Goal: Task Accomplishment & Management: Use online tool/utility

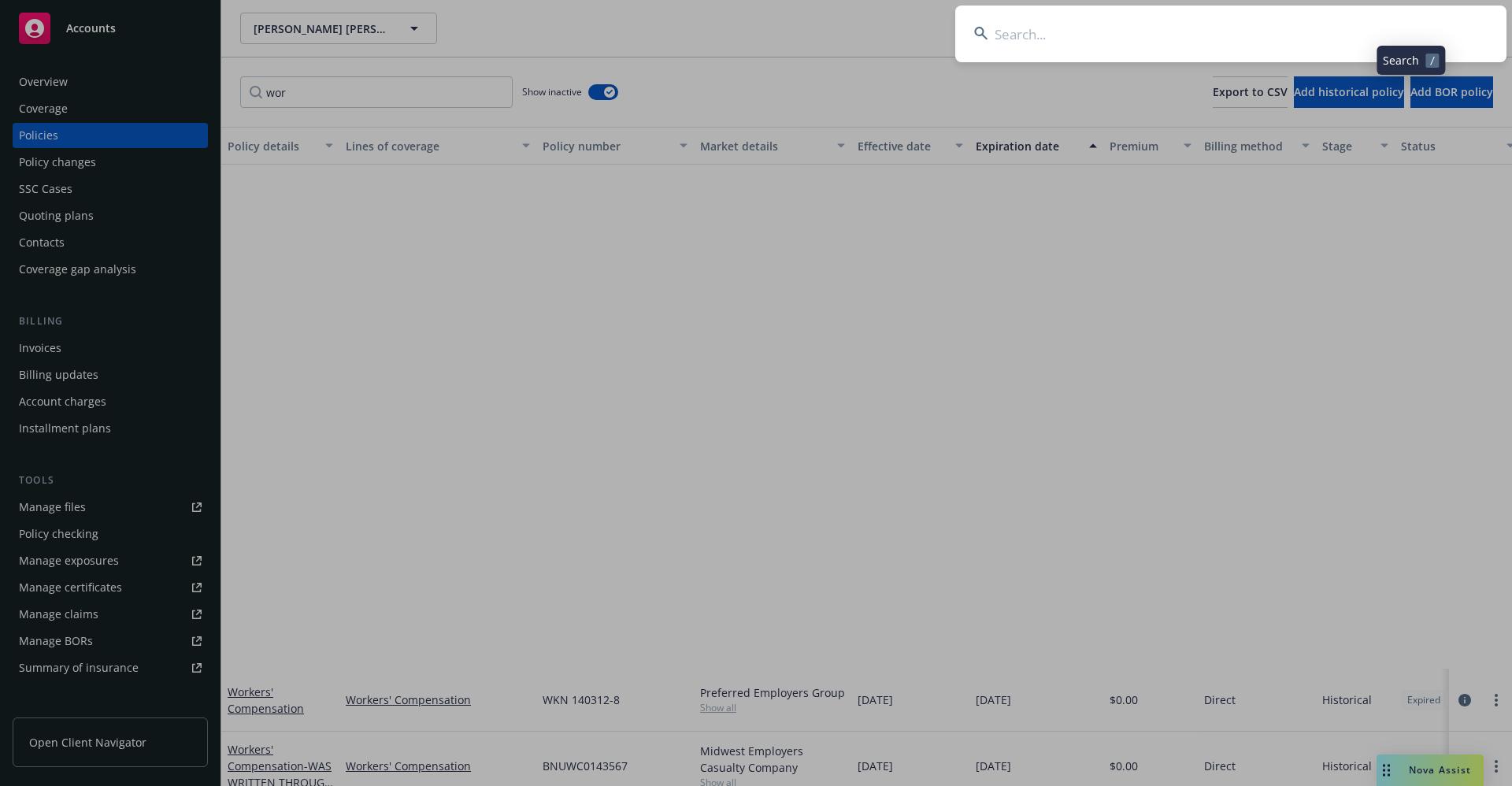
scroll to position [573, 247]
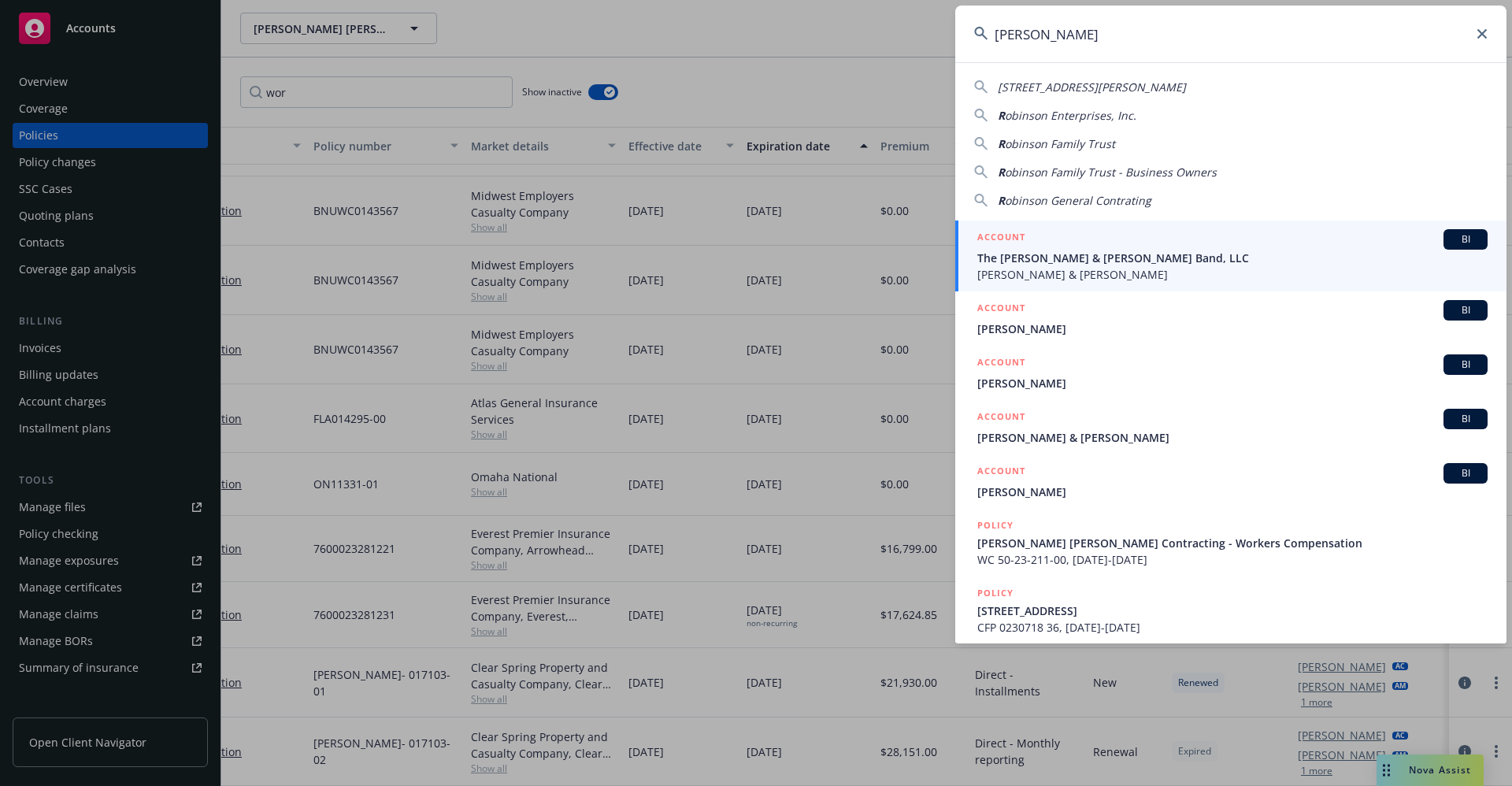
click at [1089, 40] on input "ROBINSON" at bounding box center [1231, 33] width 551 height 57
drag, startPoint x: 1077, startPoint y: 40, endPoint x: 988, endPoint y: 46, distance: 89.2
click at [977, 45] on input "ROBINSON" at bounding box center [1231, 33] width 551 height 57
paste input "Christopher L. Robinson"
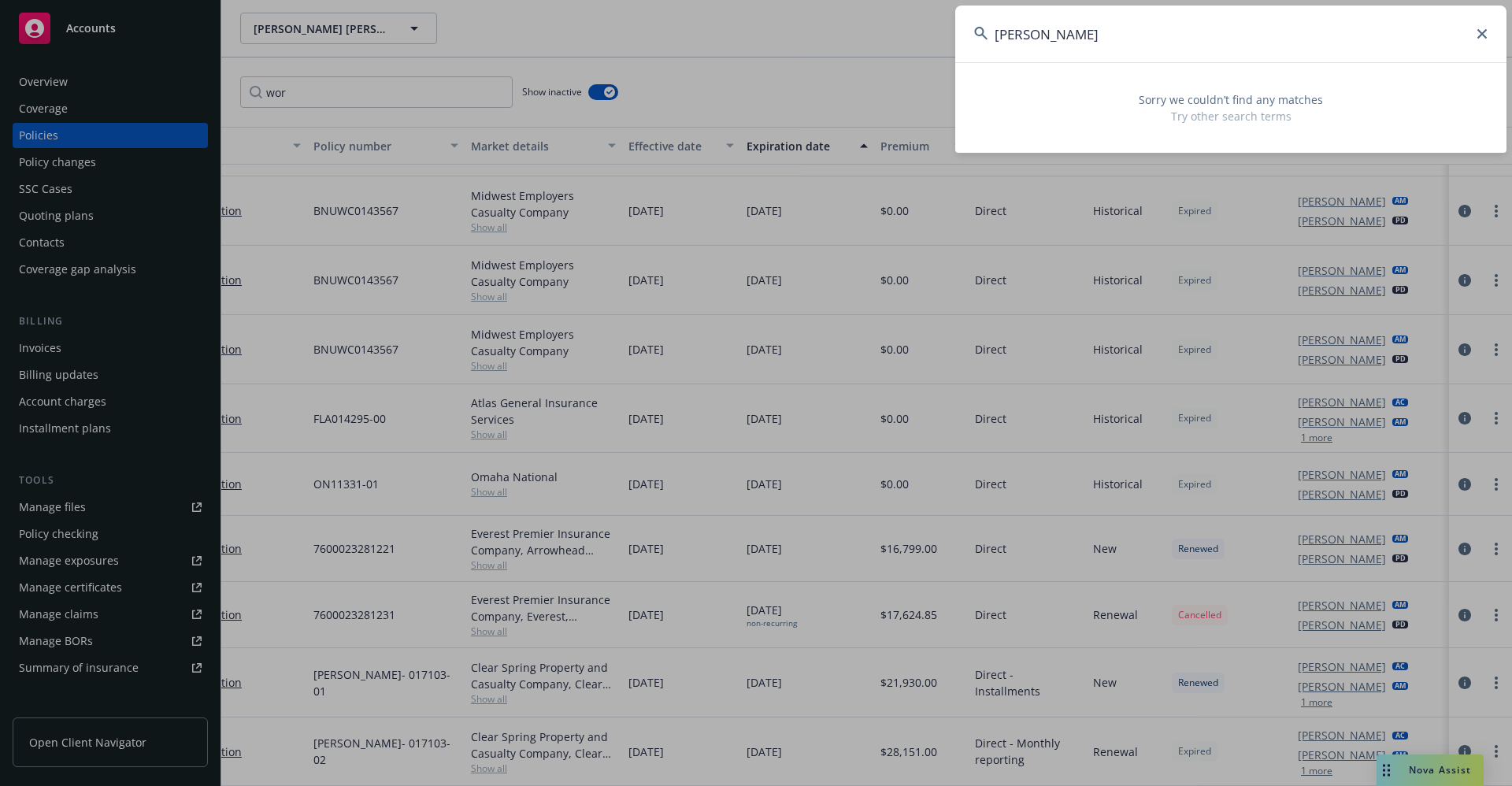
click at [1086, 36] on input "Christopher L. Robinson" at bounding box center [1231, 33] width 551 height 57
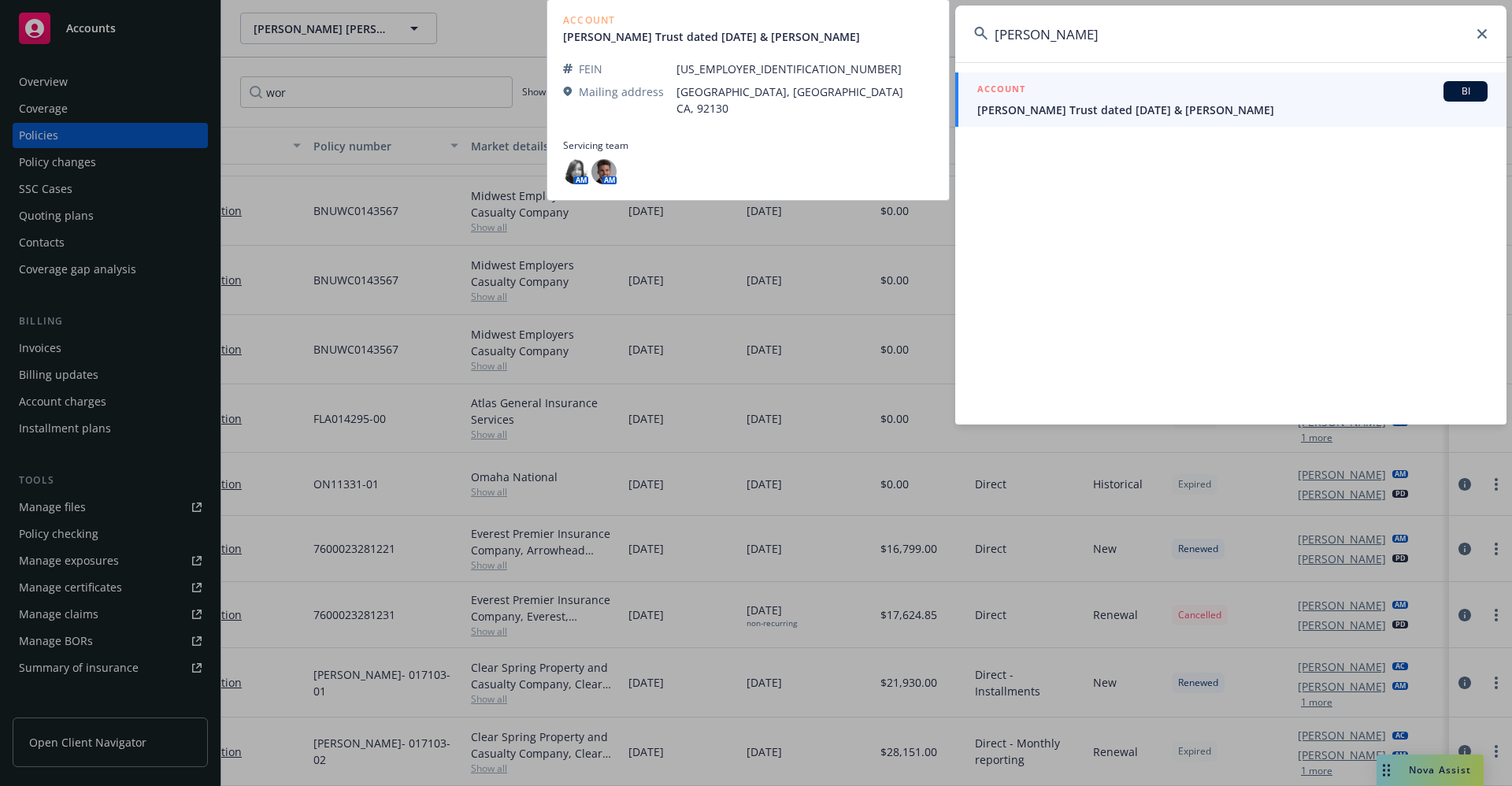
type input "Christopher Robinson"
click at [1212, 113] on span "Chris J. Robinson Trust dated 06/07/2018 & Christopher Sarver" at bounding box center [1232, 109] width 510 height 16
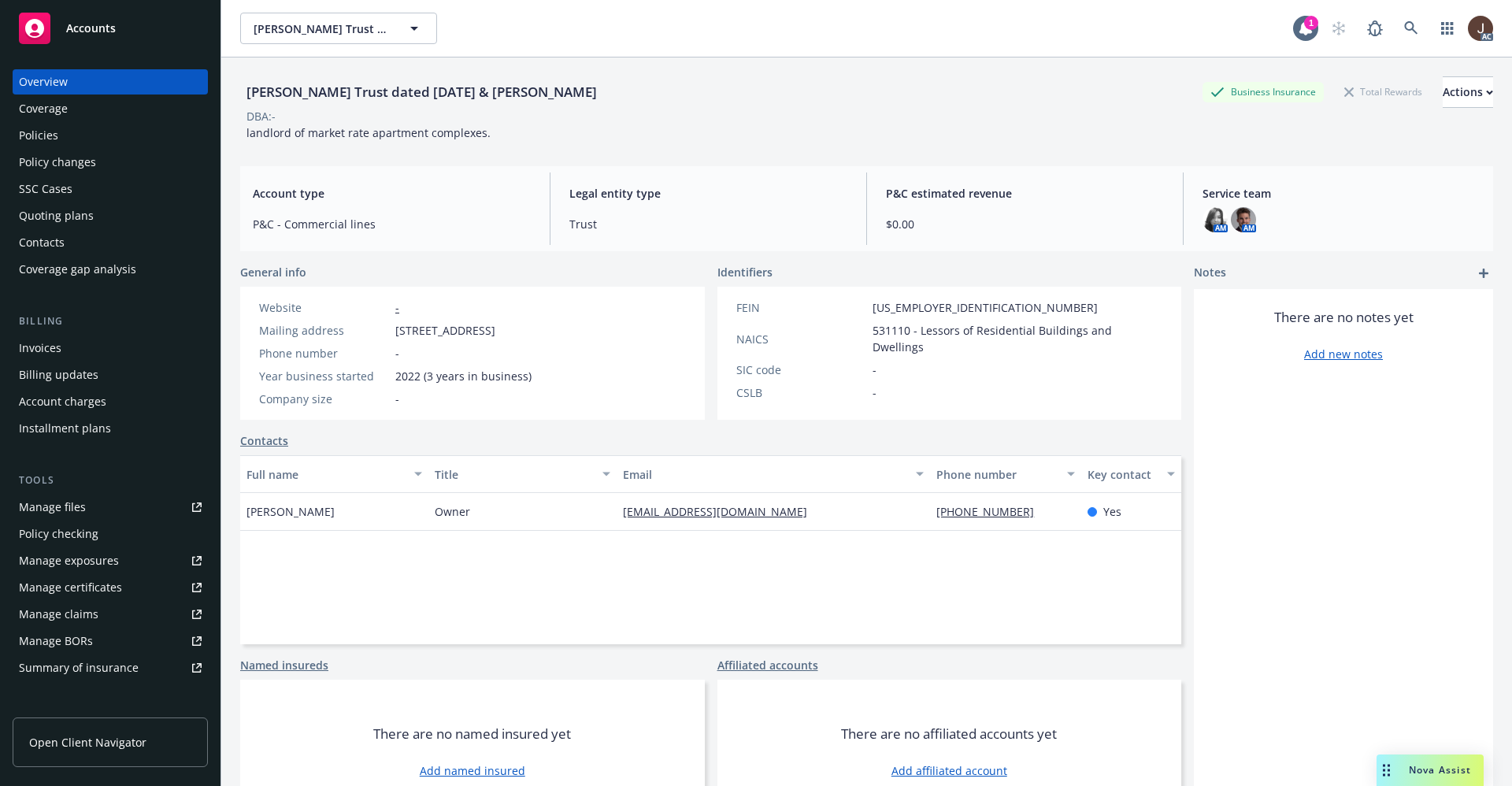
click at [41, 130] on div "Policies" at bounding box center [39, 136] width 40 height 25
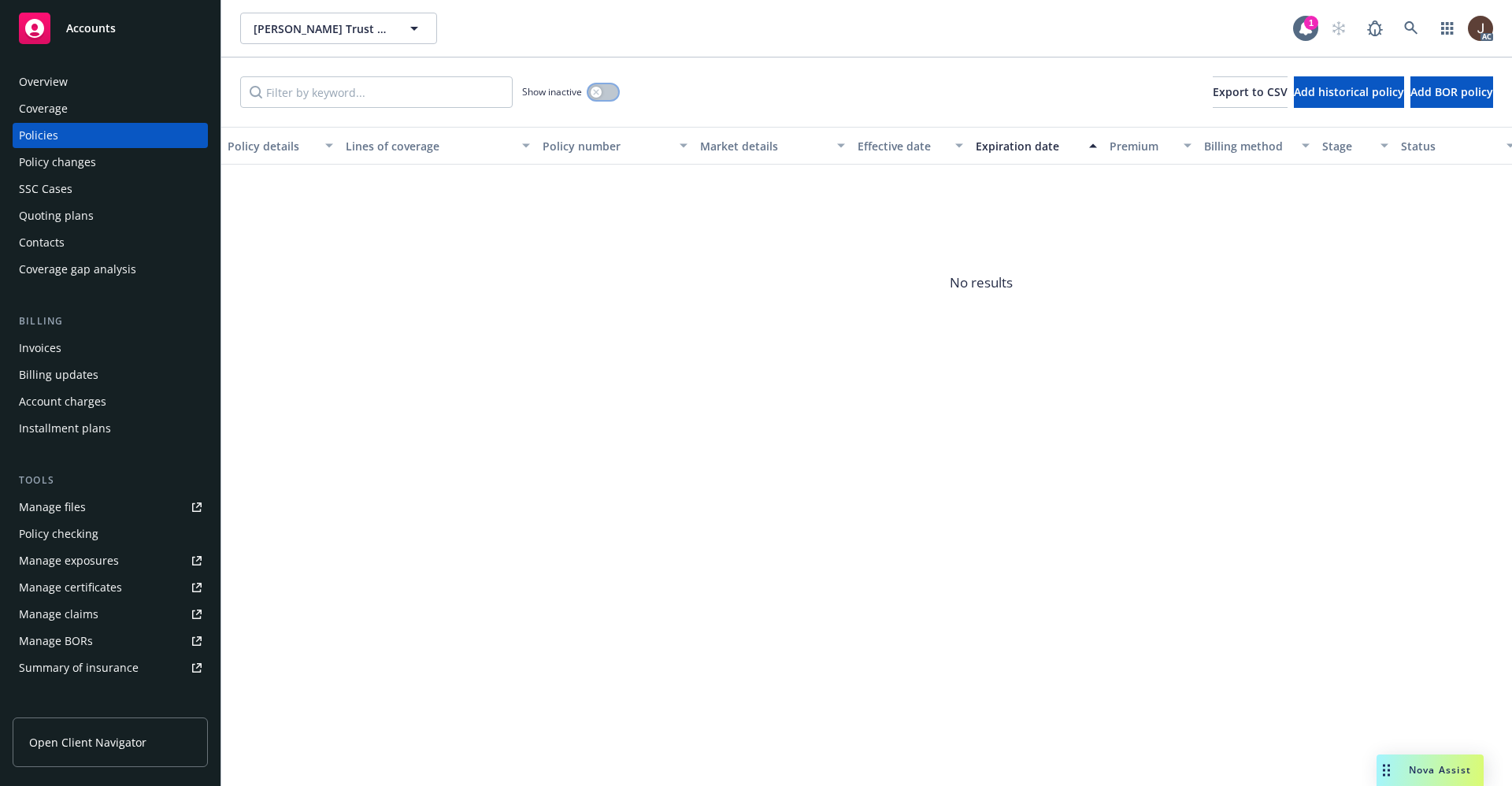
click at [604, 88] on button "button" at bounding box center [603, 91] width 30 height 15
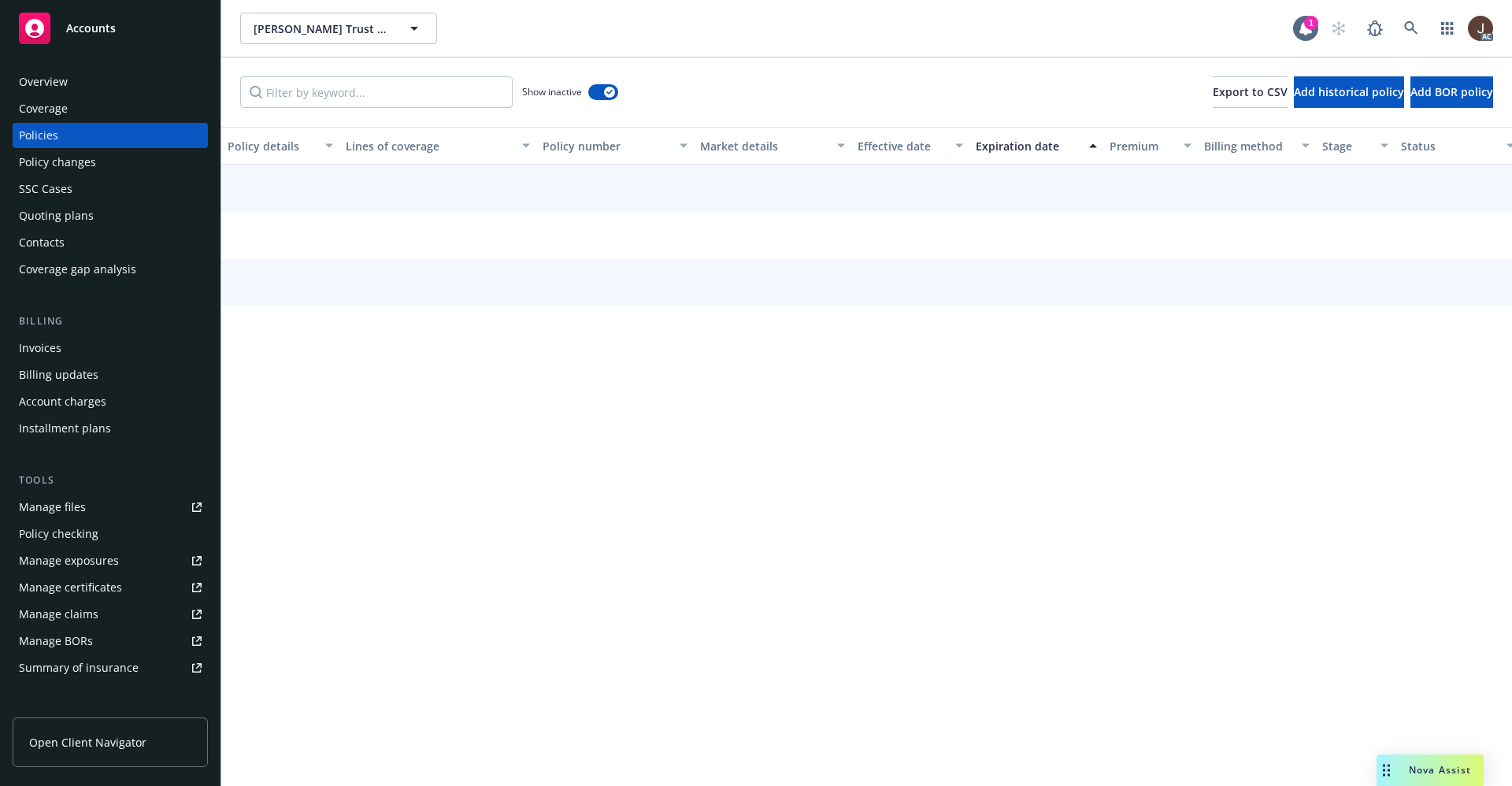
click at [789, 88] on div "Show inactive Export to CSV Add historical policy Add BOR policy" at bounding box center [867, 92] width 1291 height 70
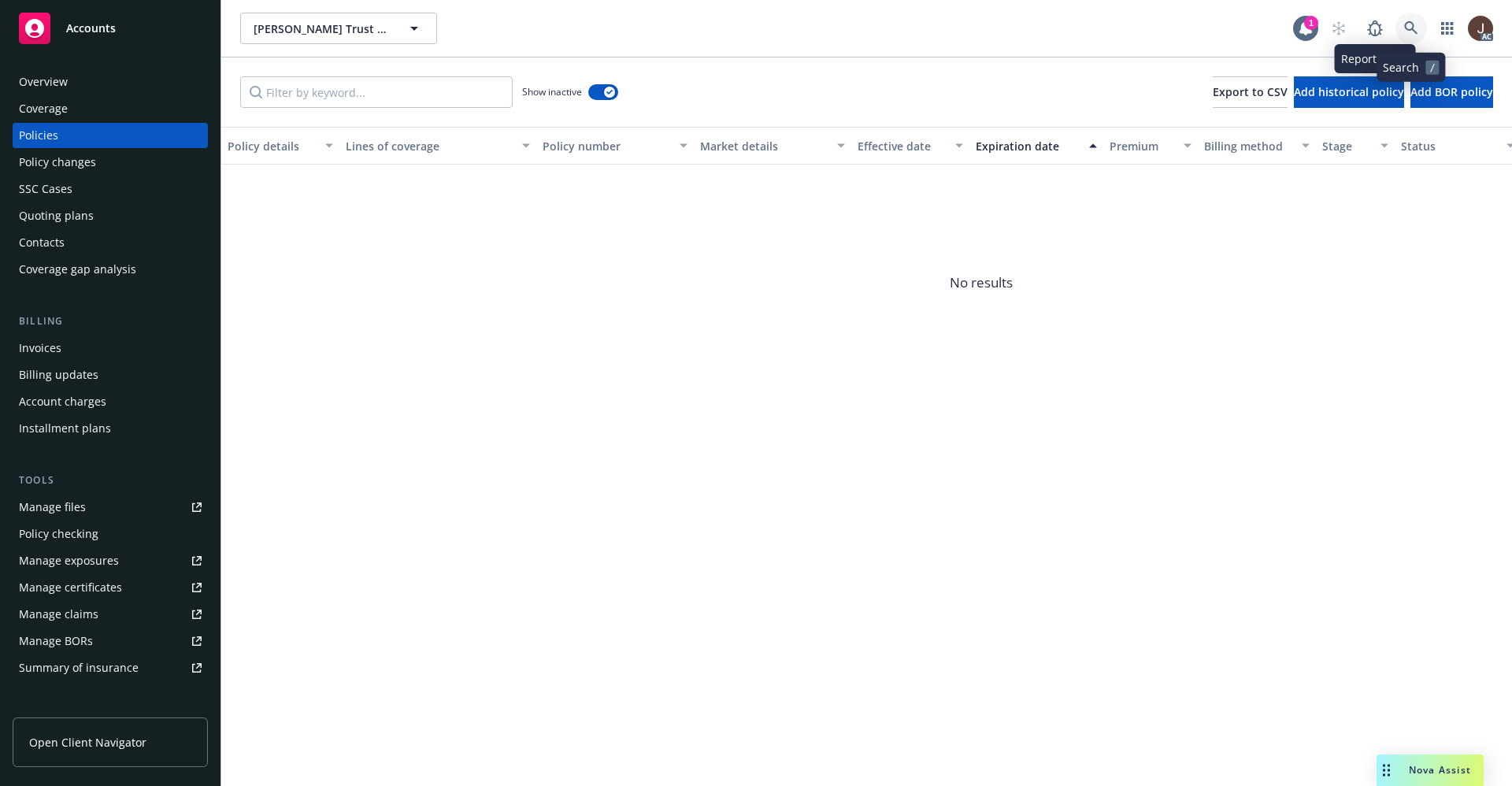
click at [1403, 29] on link at bounding box center [1411, 28] width 32 height 32
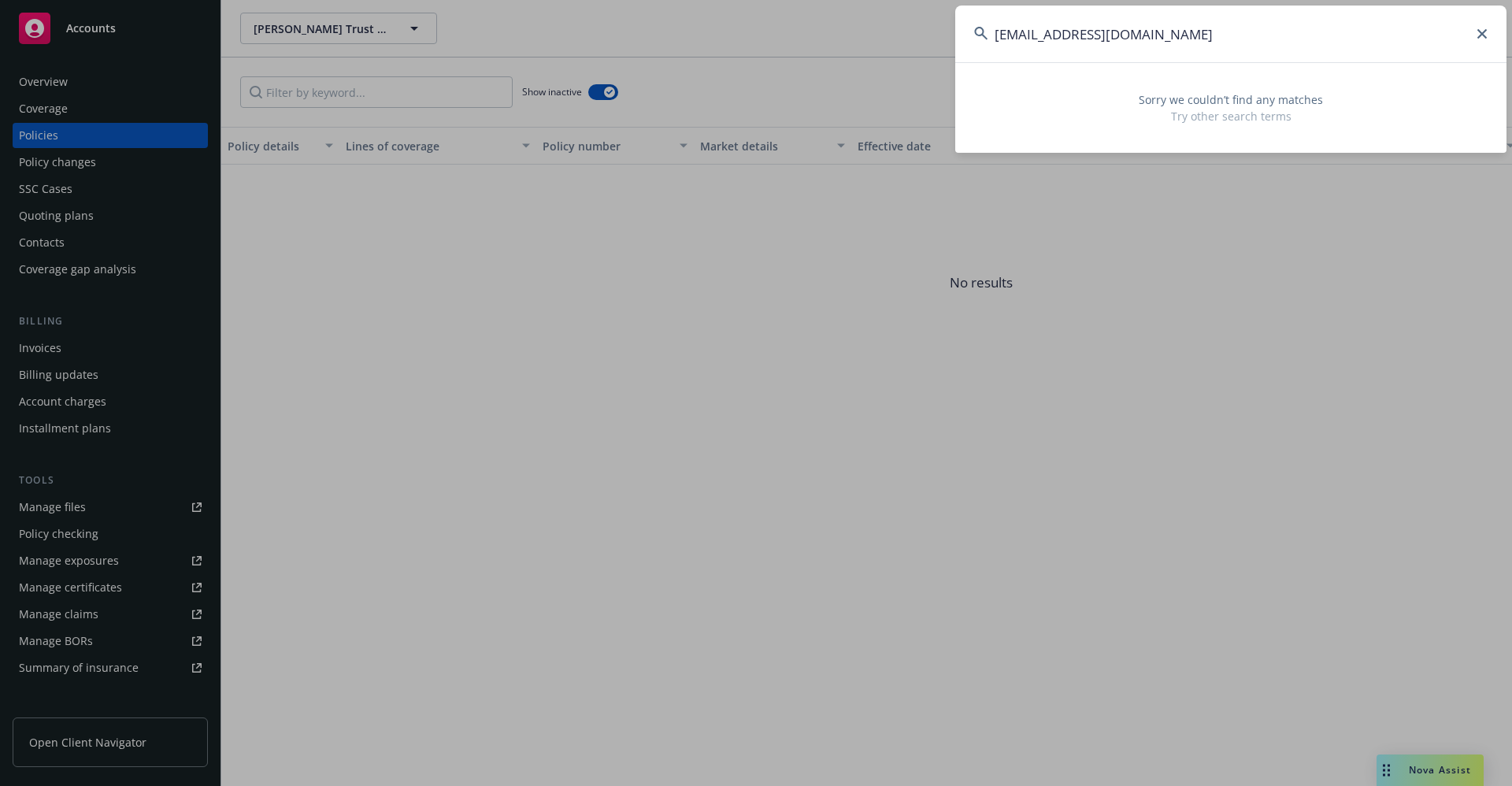
click at [1024, 33] on input "hmwblackbird@gmail.com" at bounding box center [1231, 33] width 551 height 57
click at [1149, 30] on input "blackbird@gmail.com" at bounding box center [1231, 33] width 551 height 57
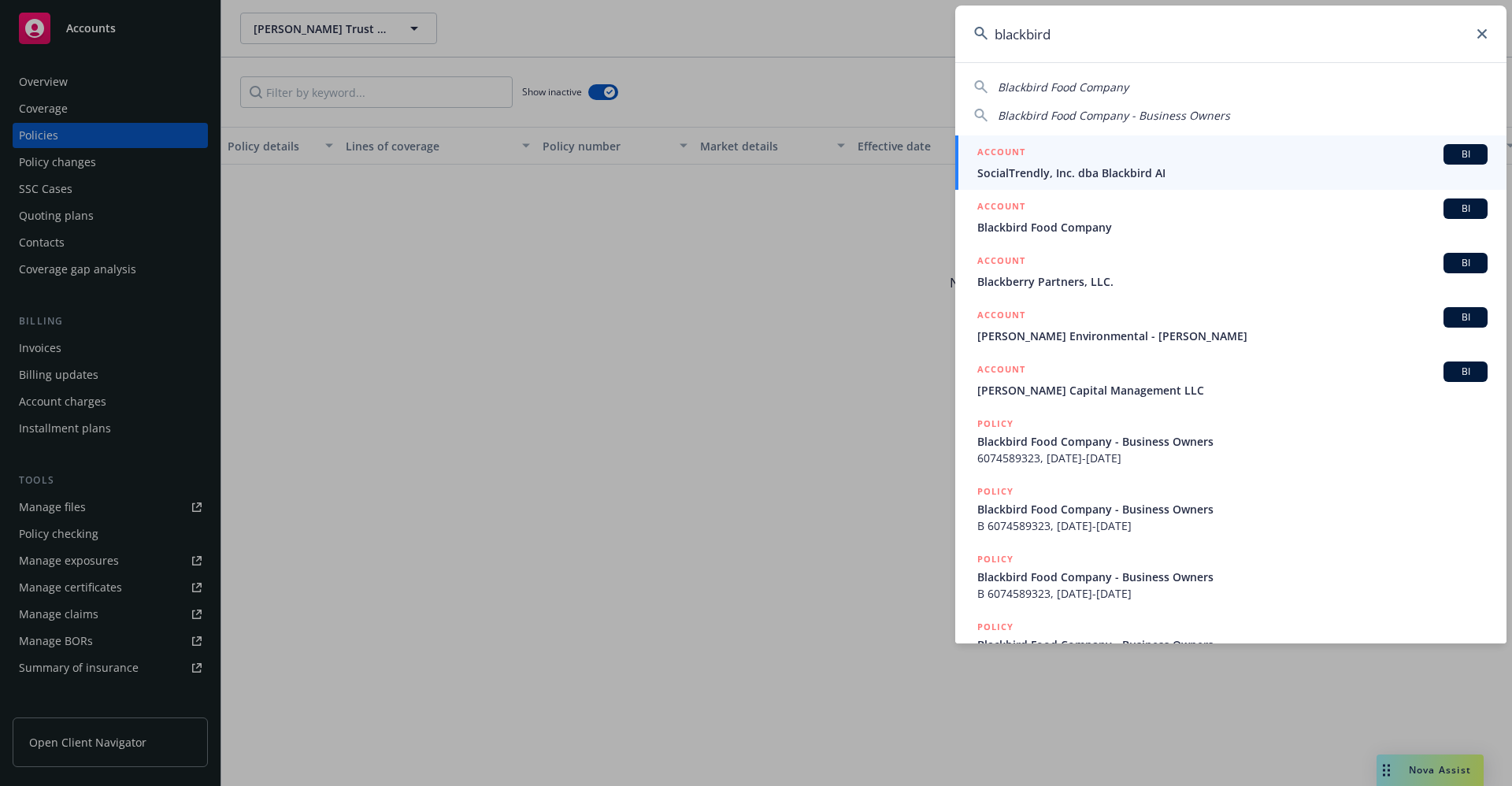
type input "blackbird"
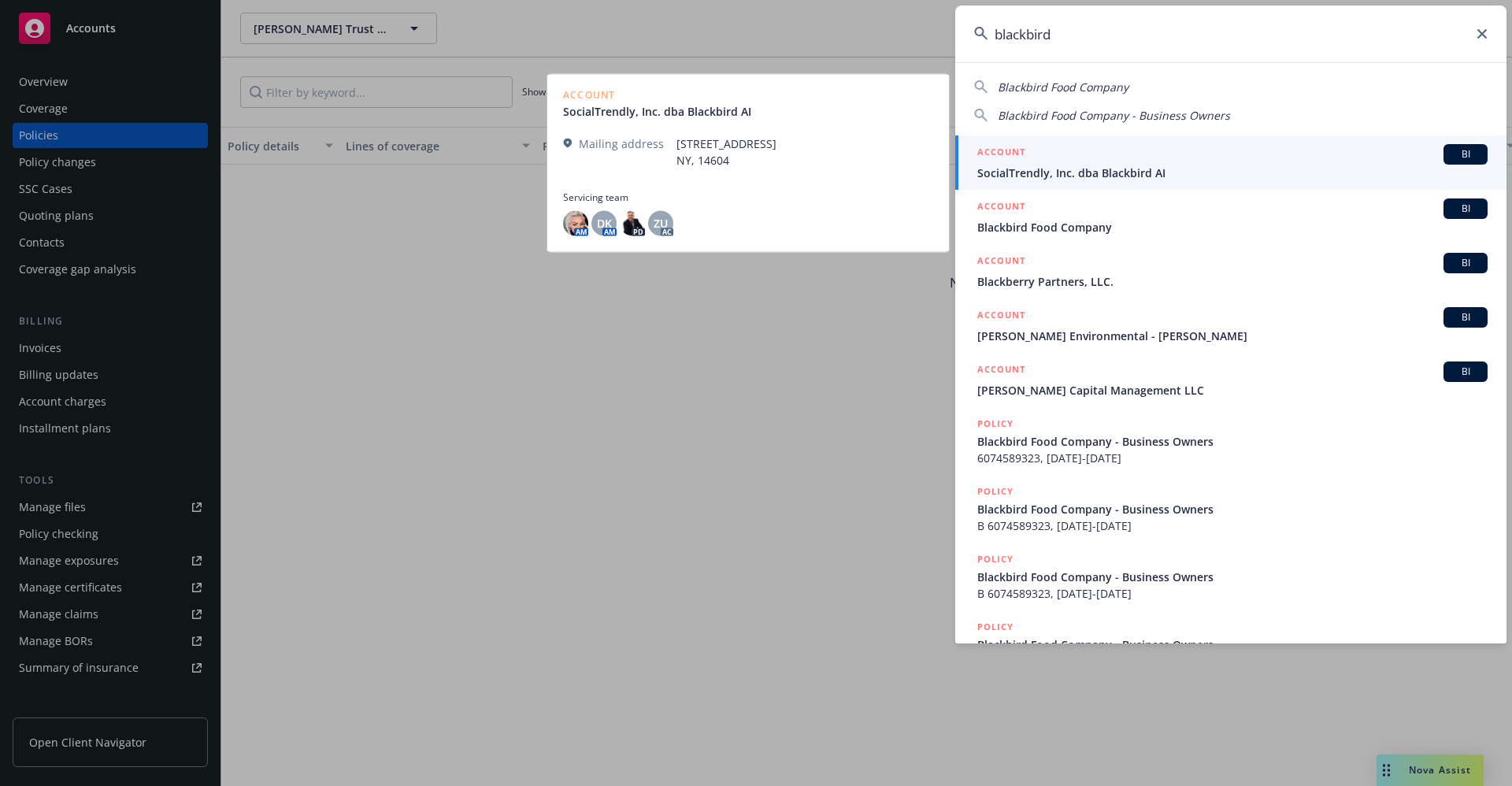
click at [1084, 180] on span "SocialTrendly, Inc. dba Blackbird AI" at bounding box center [1232, 173] width 510 height 16
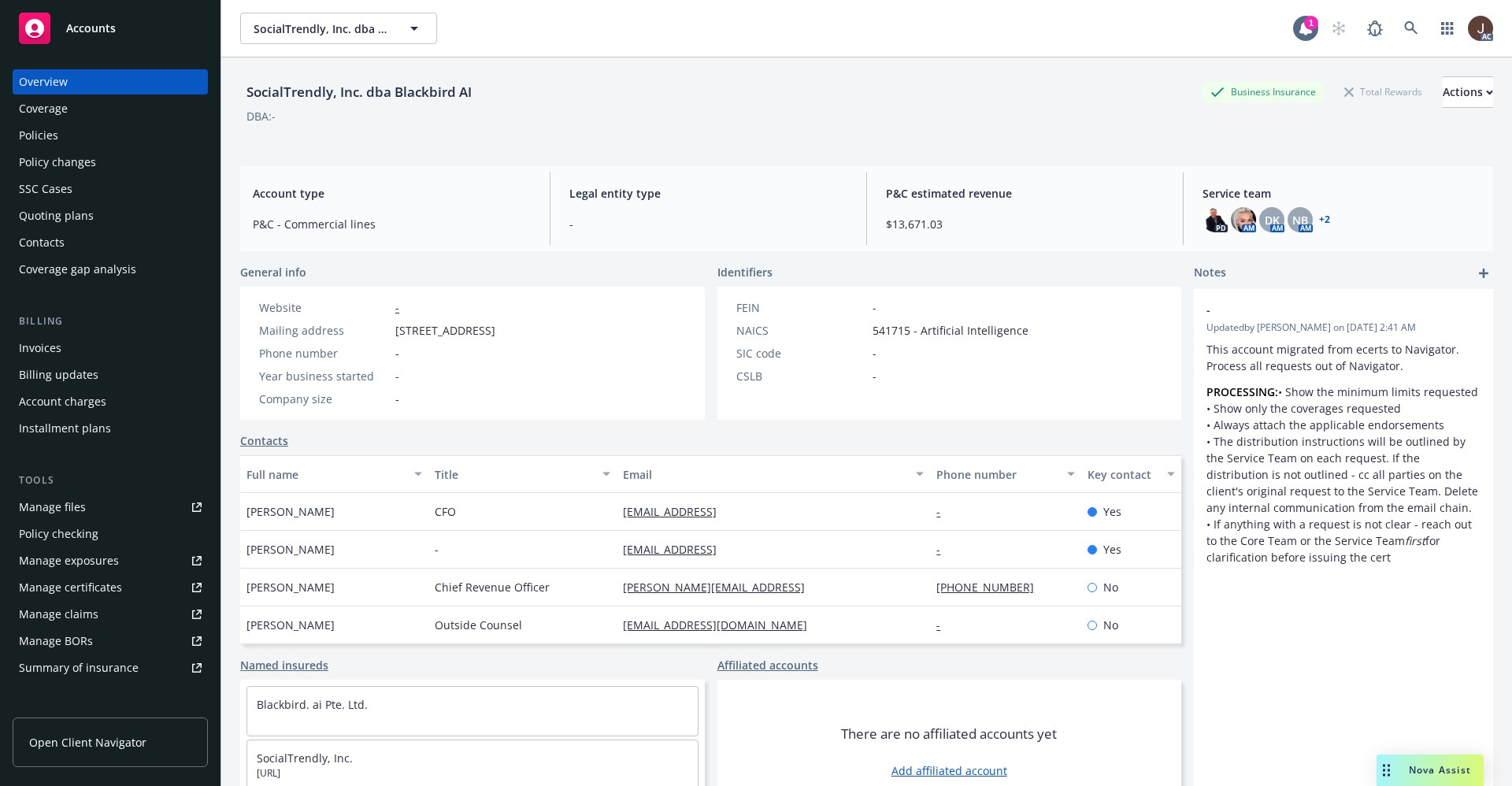
click at [34, 127] on div "Policies" at bounding box center [39, 136] width 40 height 25
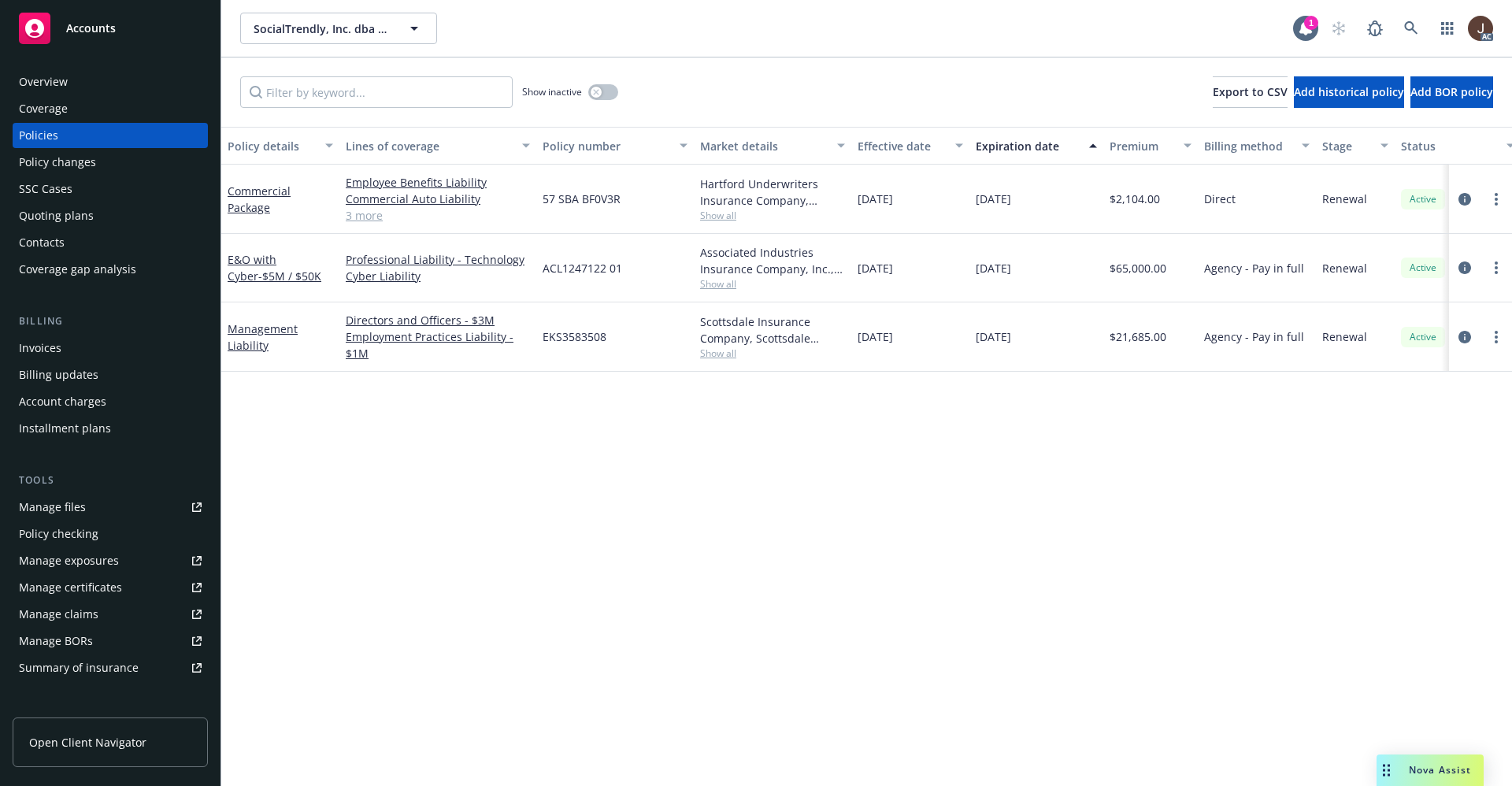
click at [567, 450] on div "Policy details Lines of coverage Policy number Market details Effective date Ex…" at bounding box center [867, 456] width 1291 height 659
click at [610, 90] on button "button" at bounding box center [603, 91] width 30 height 15
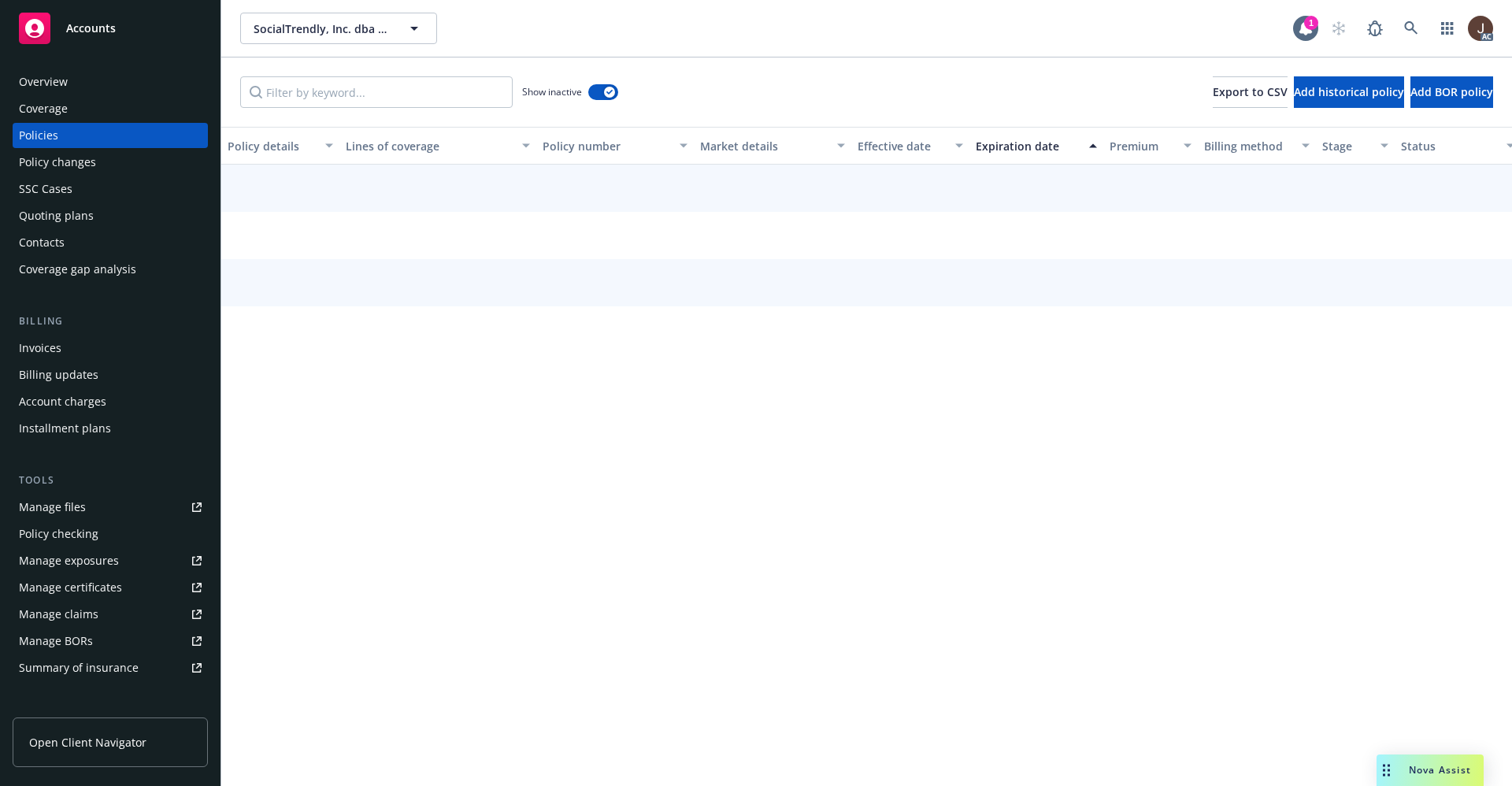
click at [766, 83] on div "Show inactive Export to CSV Add historical policy Add BOR policy" at bounding box center [867, 92] width 1291 height 70
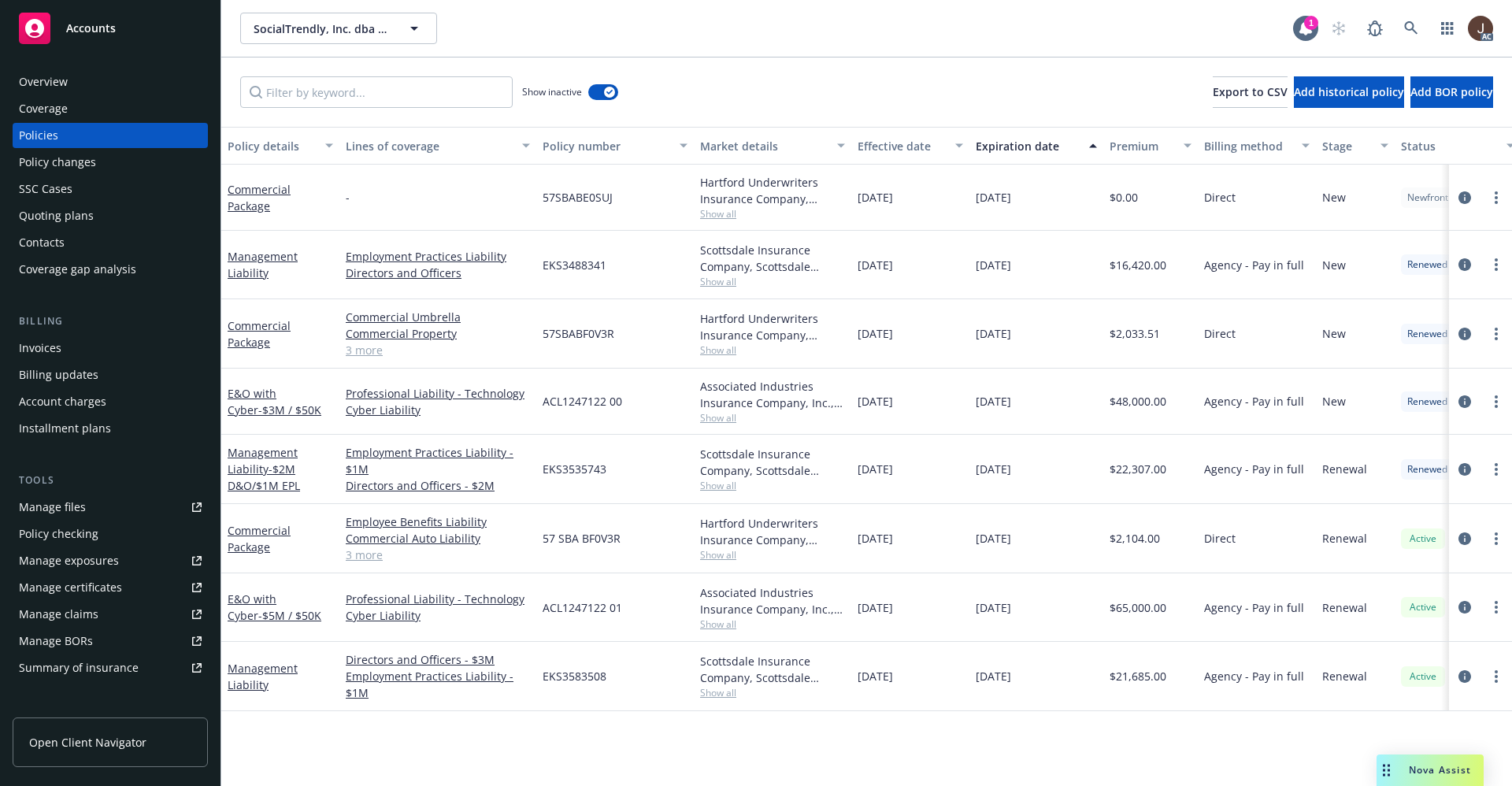
click at [40, 87] on div "Overview" at bounding box center [43, 82] width 49 height 25
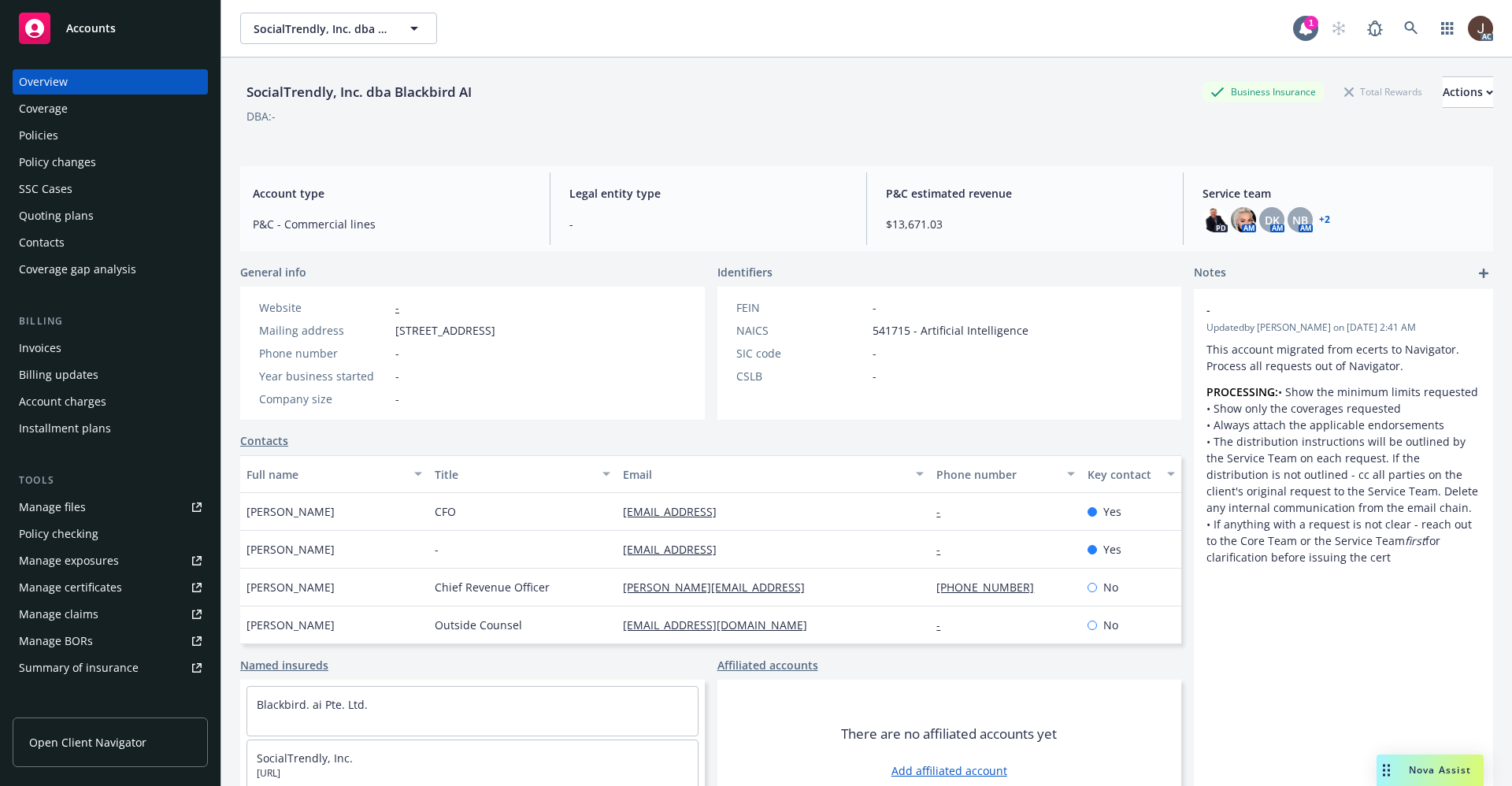
click at [532, 70] on div "SocialTrendly, Inc. dba Blackbird AI Business Insurance Total Rewards Actions D…" at bounding box center [866, 106] width 1253 height 96
click at [1404, 33] on icon at bounding box center [1412, 29] width 14 height 14
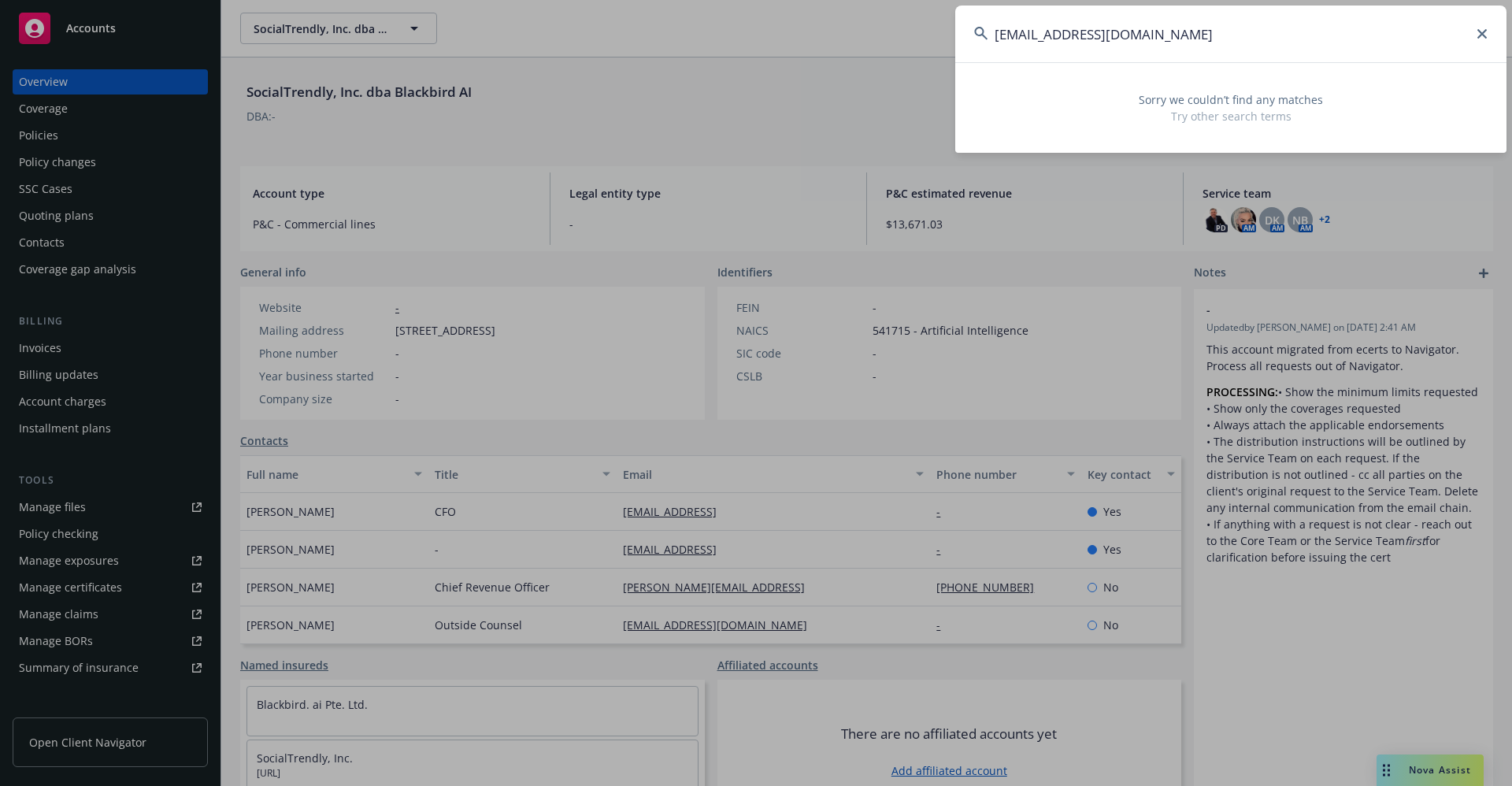
drag, startPoint x: 1027, startPoint y: 34, endPoint x: 912, endPoint y: 33, distance: 115.0
click at [912, 33] on div "hmwblackbird@gmail.com Sorry we couldn’t find any matches Try other search terms" at bounding box center [756, 393] width 1512 height 786
click at [1181, 31] on input "hmwblackbird@gmail.com" at bounding box center [1231, 33] width 551 height 57
drag, startPoint x: 1180, startPoint y: 40, endPoint x: 906, endPoint y: 46, distance: 274.1
click at [897, 50] on div "hmwblackbird@gmail.com Sorry we couldn’t find any matches Try other search terms" at bounding box center [756, 393] width 1512 height 786
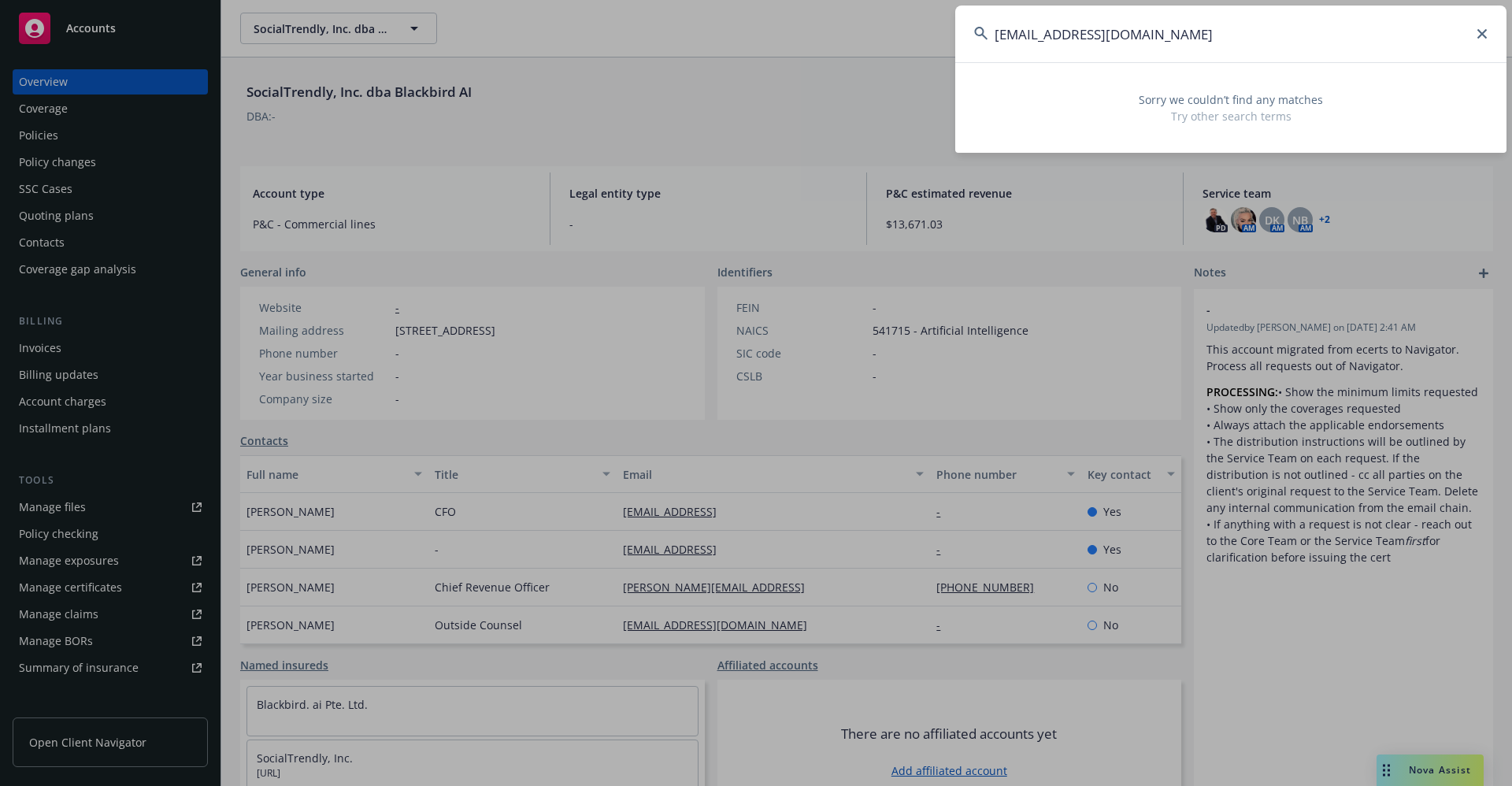
click at [1188, 35] on input "hmwblackbird@gmail.com" at bounding box center [1231, 33] width 551 height 57
drag, startPoint x: 1184, startPoint y: 37, endPoint x: 965, endPoint y: 32, distance: 219.1
click at [970, 31] on input "hmwblackbird@gmail.com" at bounding box center [1231, 33] width 551 height 57
paste input "crobinson@robinsonandcompany.com>"
drag, startPoint x: 1066, startPoint y: 33, endPoint x: 939, endPoint y: 27, distance: 127.1
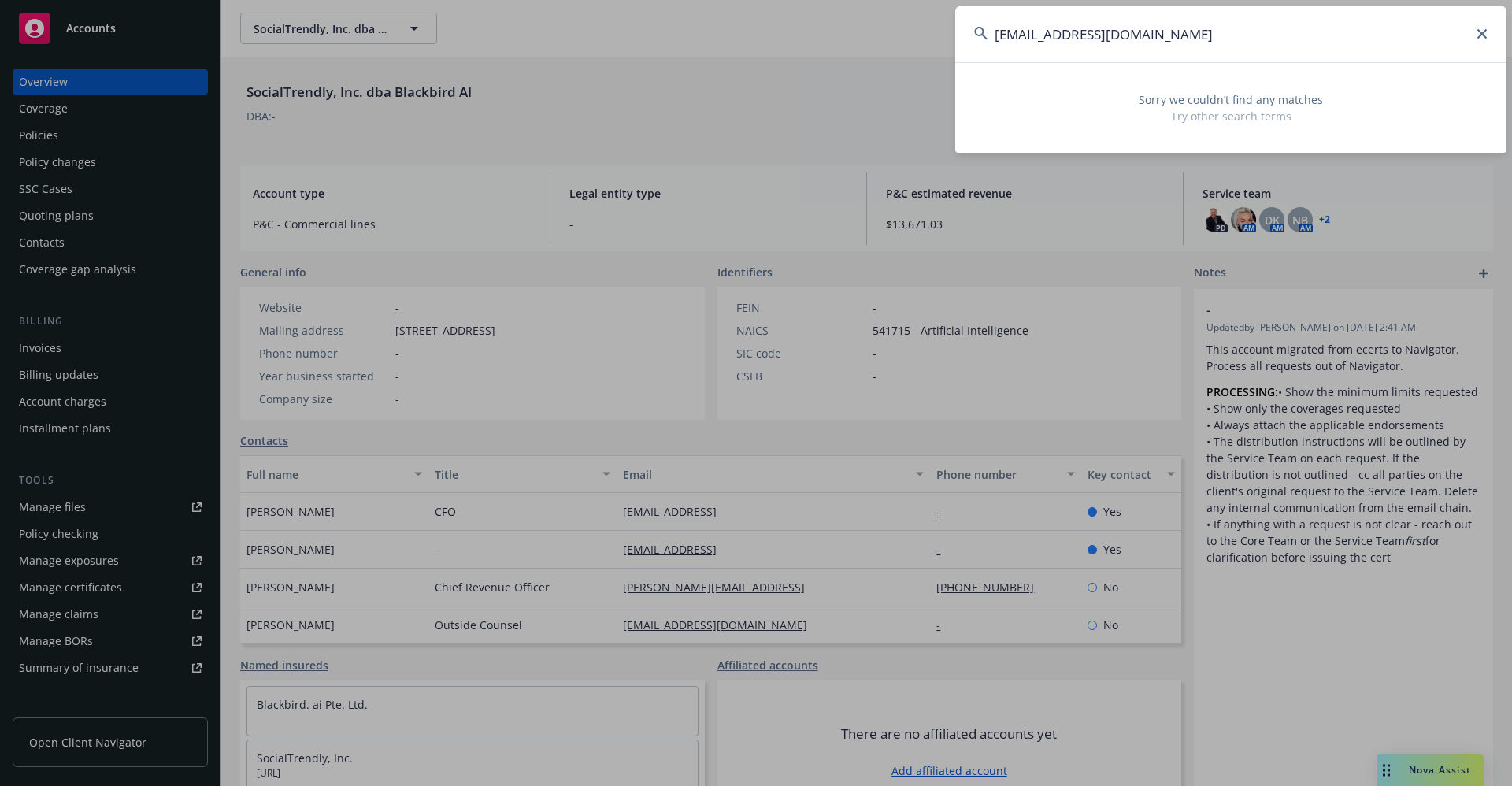
click at [939, 27] on div "crobinson@robinsonandcompany.com Sorry we couldn’t find any matches Try other s…" at bounding box center [756, 393] width 1512 height 786
click at [1200, 39] on input "robinsonandcompany.com" at bounding box center [1231, 33] width 551 height 57
click at [1050, 36] on input "robinsonandcompany" at bounding box center [1231, 33] width 551 height 57
click at [1079, 29] on input "robinson andcompany" at bounding box center [1231, 33] width 551 height 57
click at [1178, 39] on input "robinson and company" at bounding box center [1231, 33] width 551 height 57
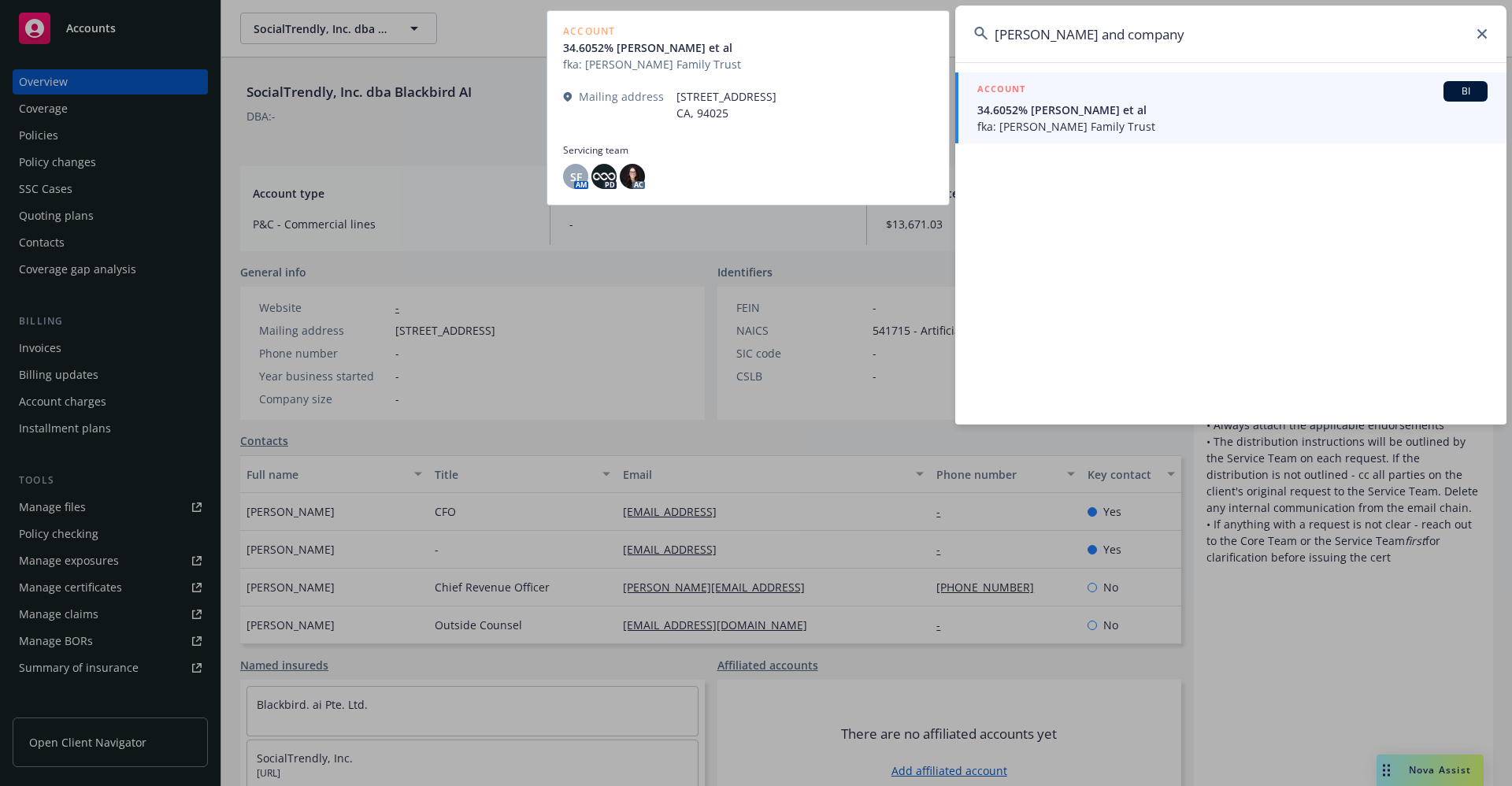
type input "robinson and company"
click at [1127, 116] on span "34.6052% Catherine M. Waller et al" at bounding box center [1232, 109] width 510 height 16
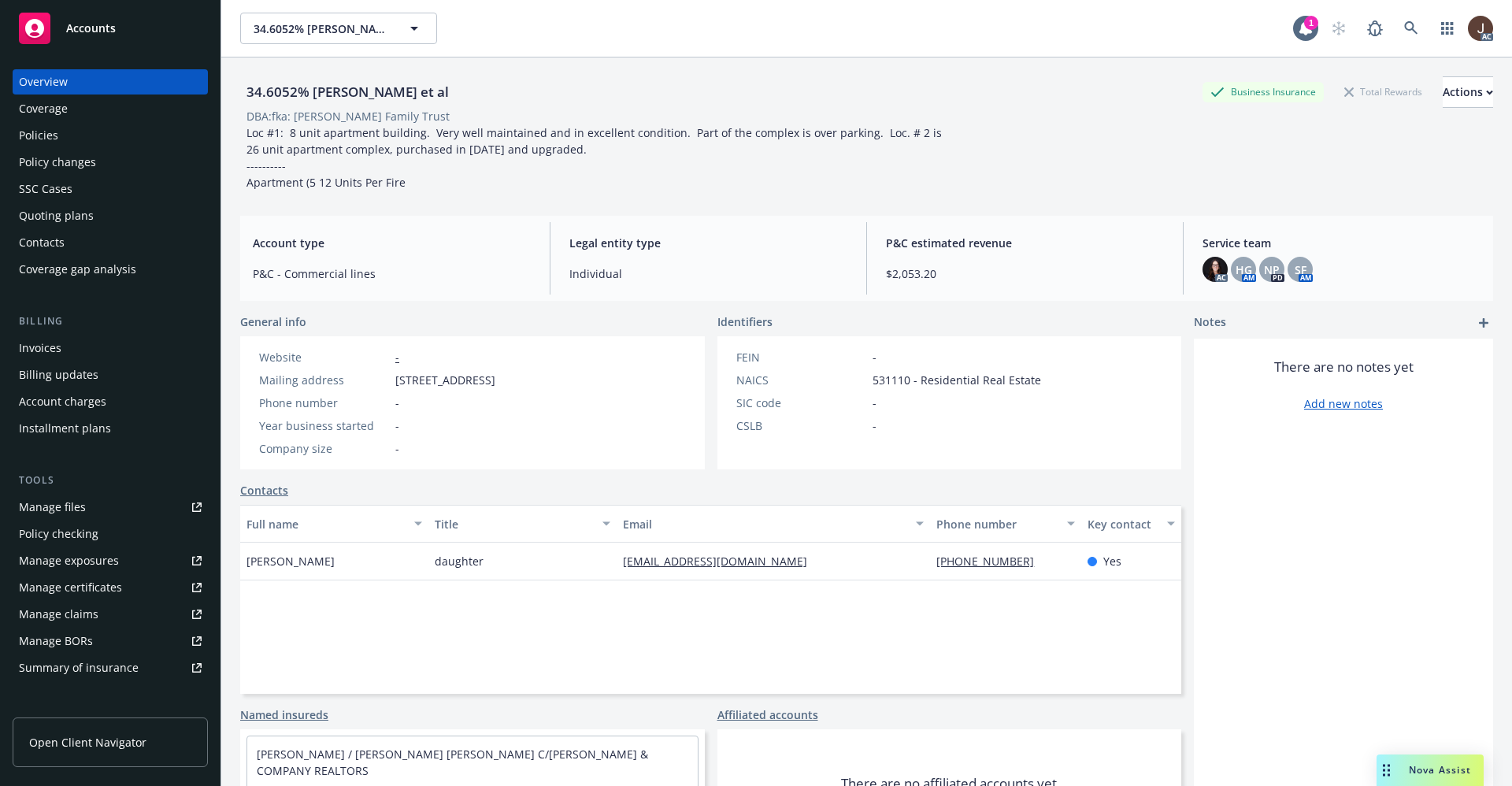
click at [33, 135] on div "Policies" at bounding box center [39, 136] width 40 height 25
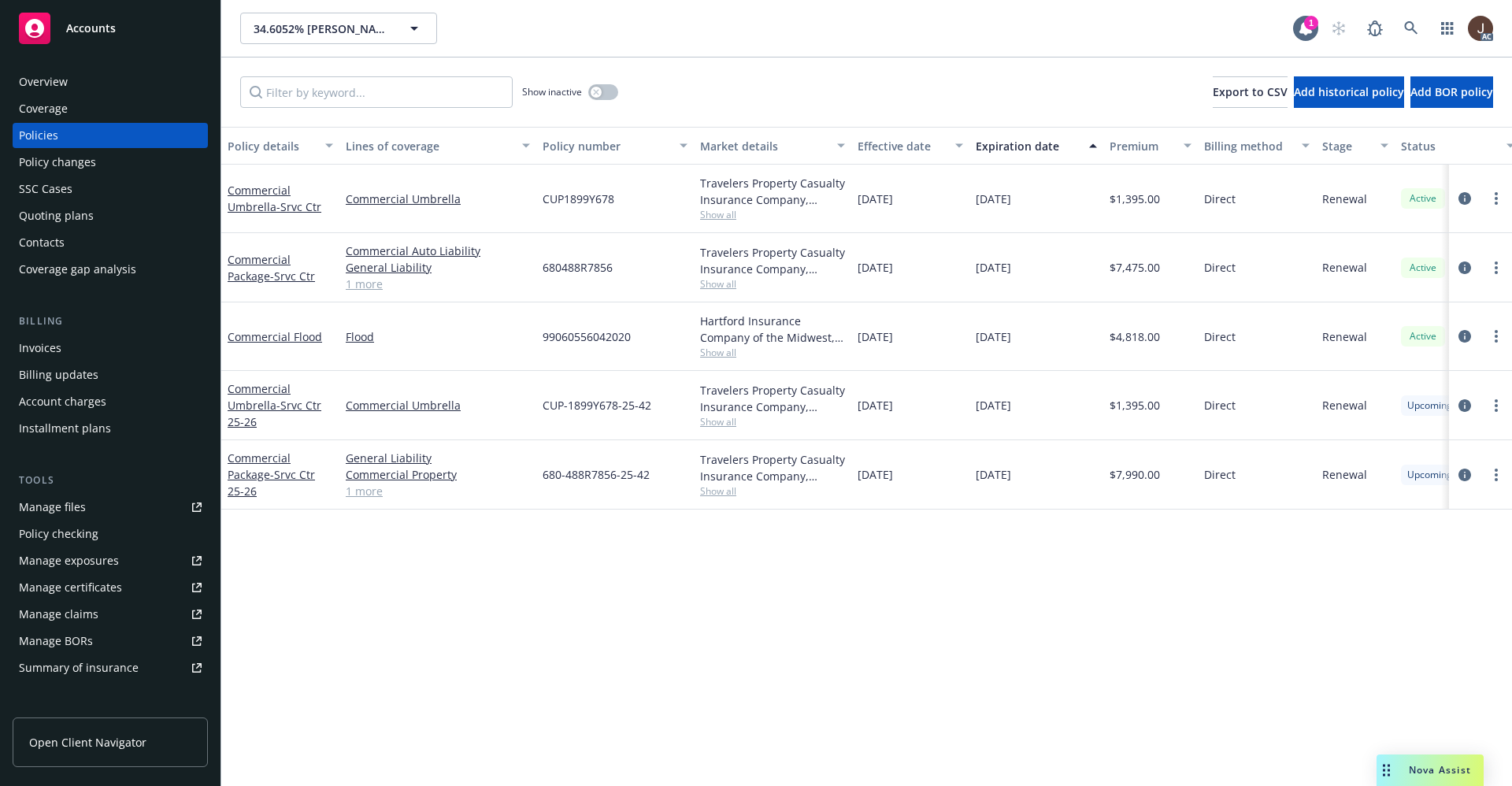
click at [23, 86] on div "Overview" at bounding box center [43, 82] width 49 height 25
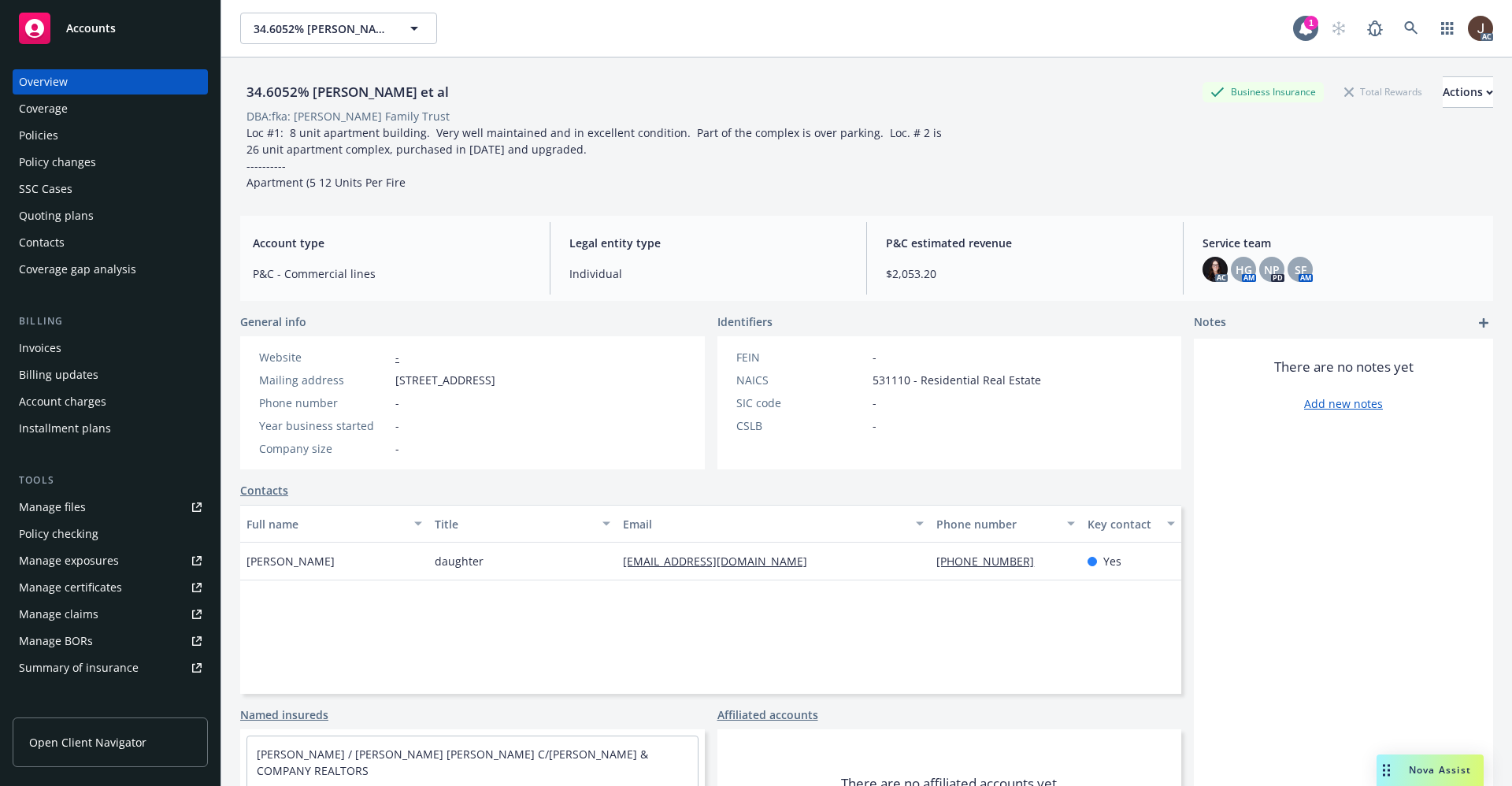
click at [385, 628] on div "Full name Title Email Phone number Key contact Catherine Waller daughter wldctc…" at bounding box center [710, 599] width 941 height 189
click at [42, 191] on div "SSC Cases" at bounding box center [45, 189] width 53 height 25
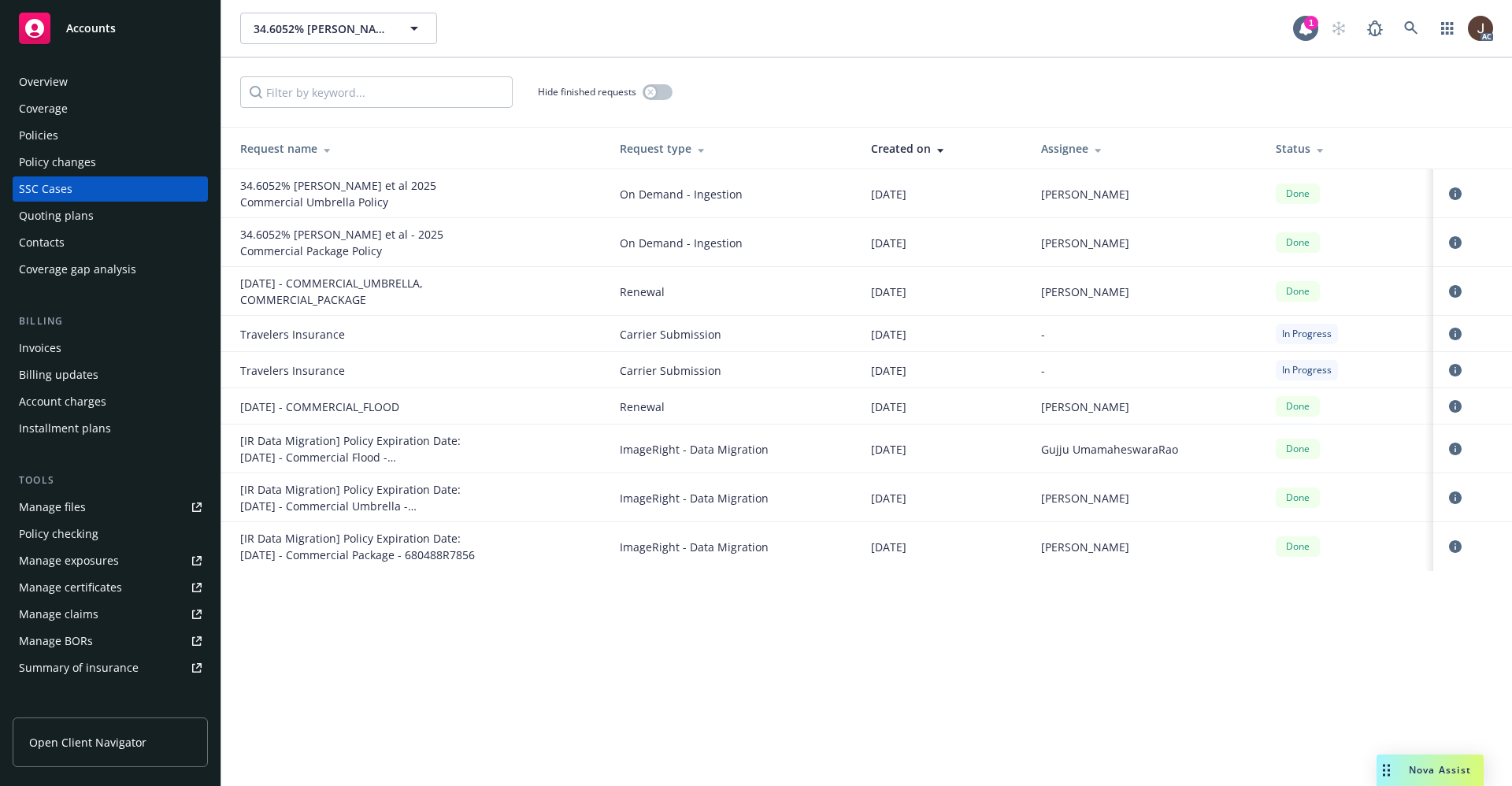
click at [51, 502] on div "Manage files" at bounding box center [52, 507] width 67 height 25
click at [1408, 33] on icon at bounding box center [1412, 29] width 14 height 14
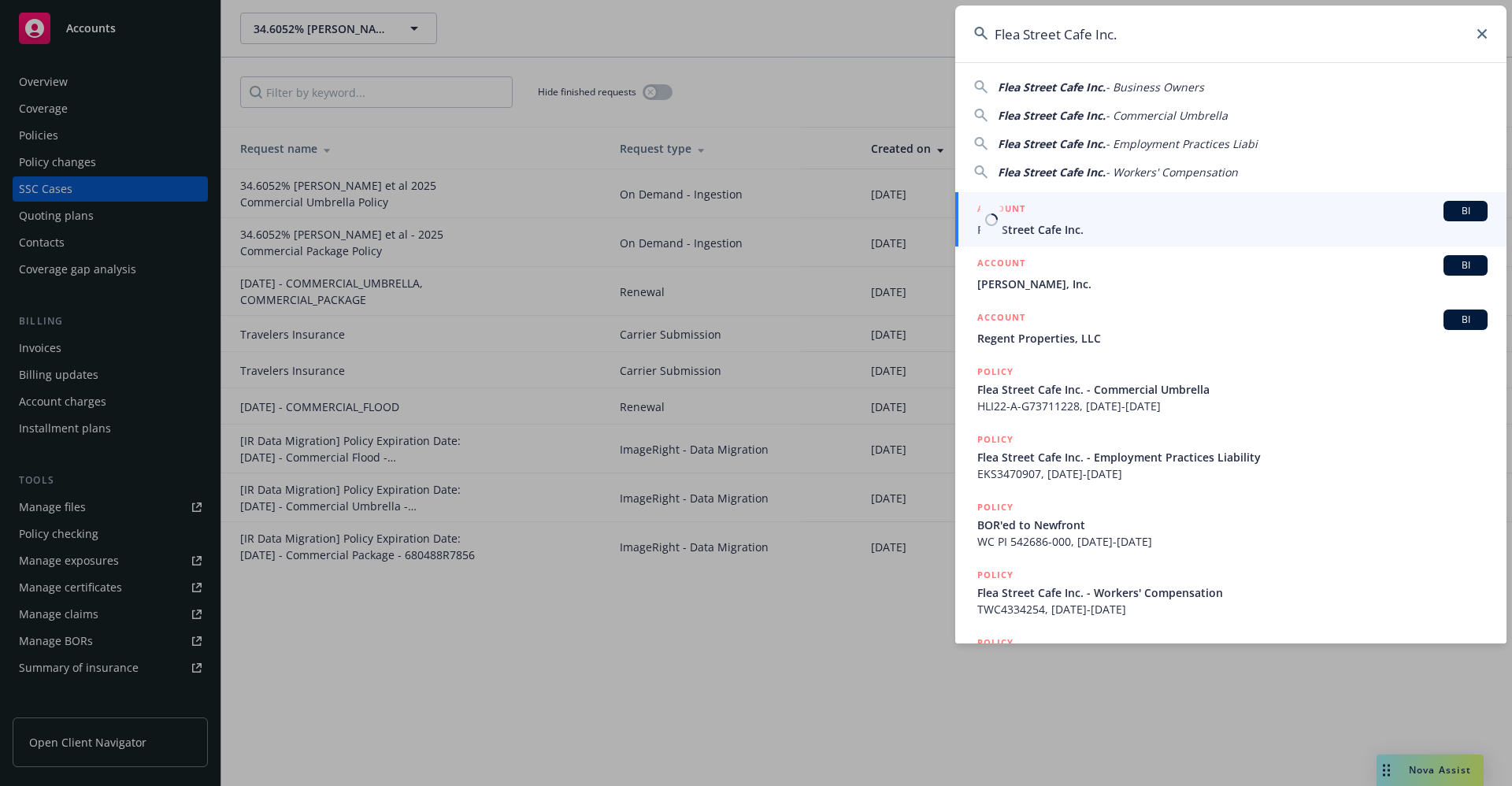
type input "Flea Street Cafe Inc."
click at [1038, 233] on span "Flea Street Cafe Inc." at bounding box center [1232, 230] width 510 height 16
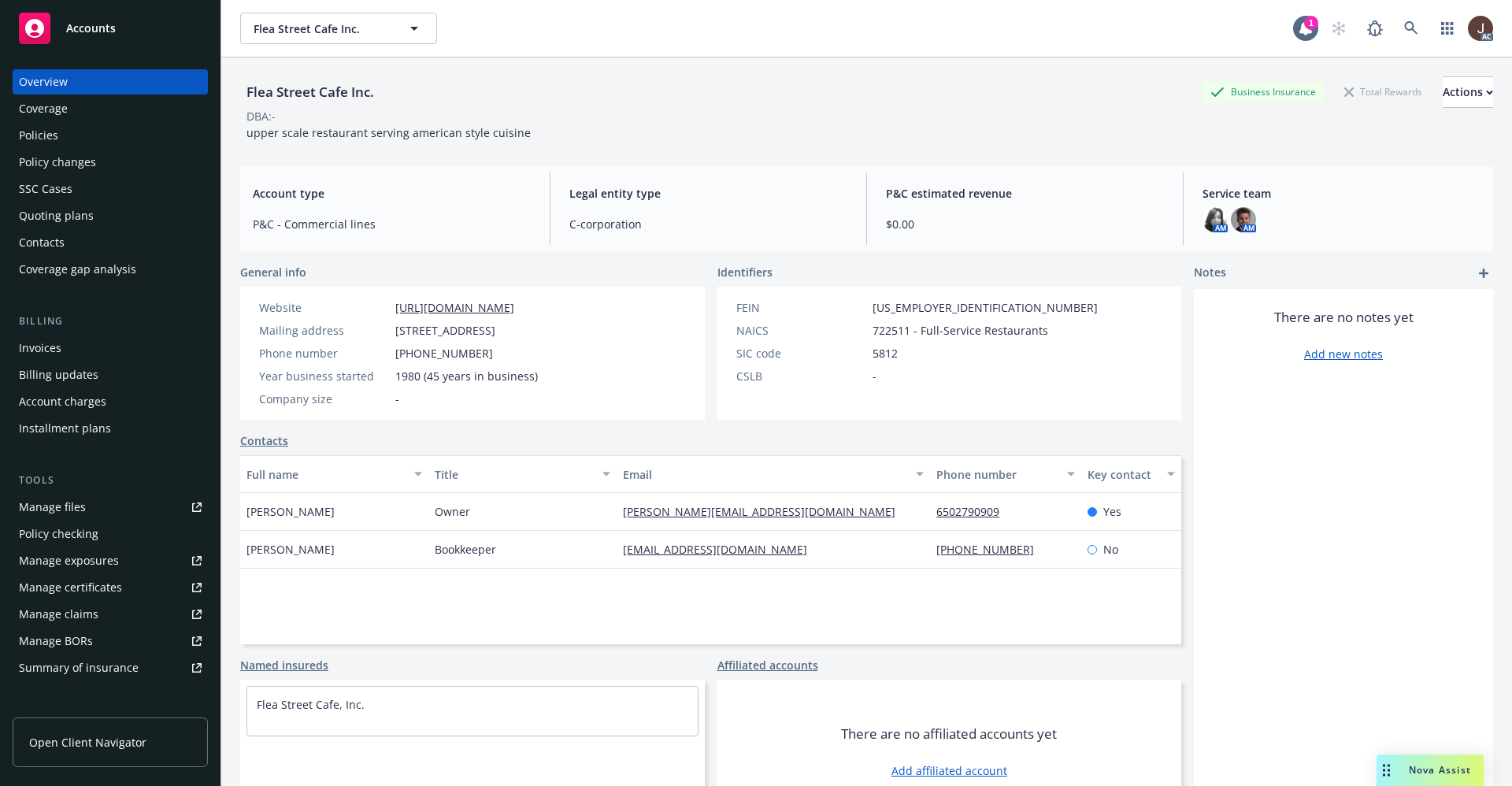
click at [26, 138] on div "Policies" at bounding box center [39, 136] width 40 height 25
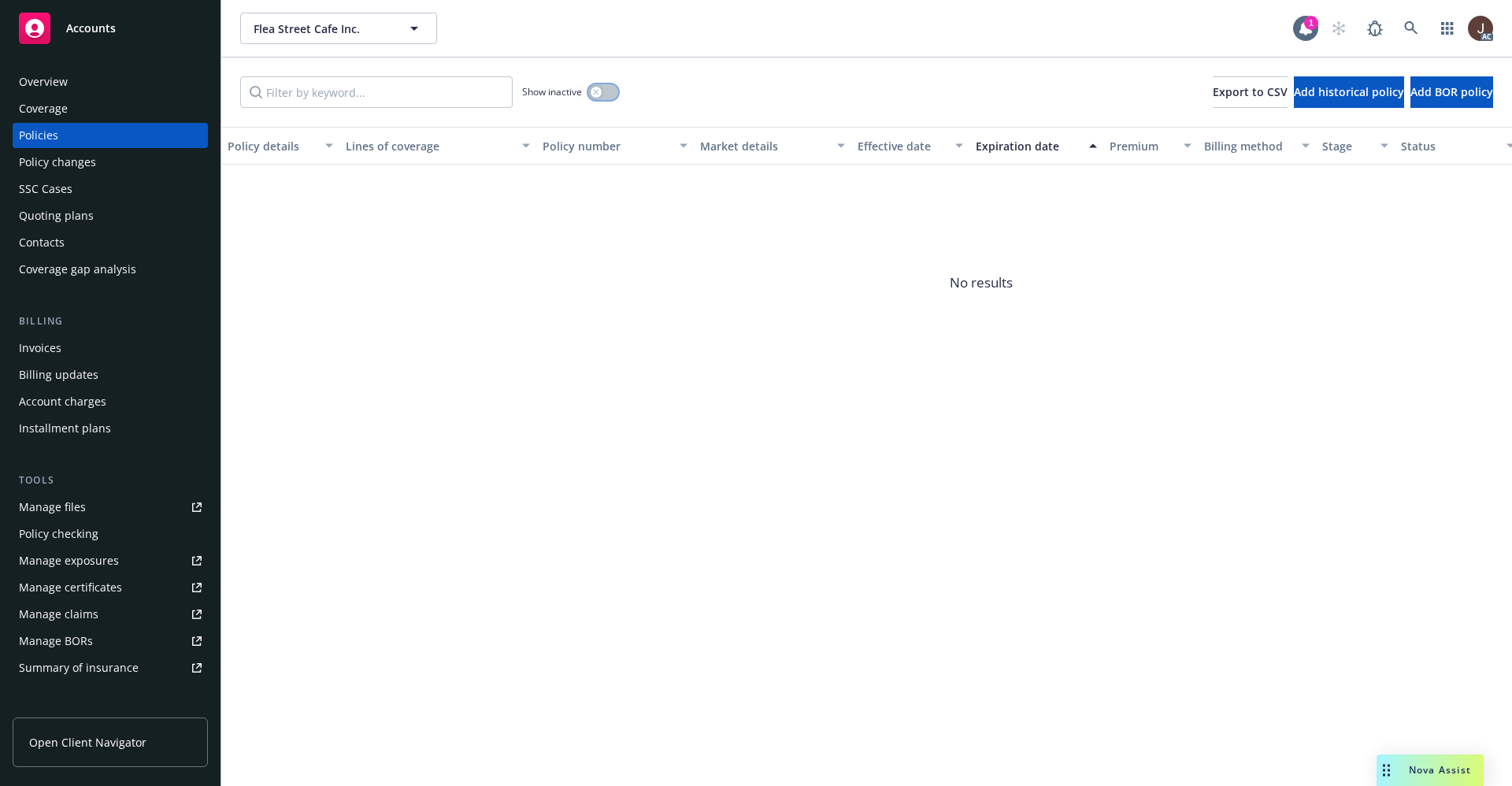
click at [611, 94] on button "button" at bounding box center [603, 91] width 30 height 15
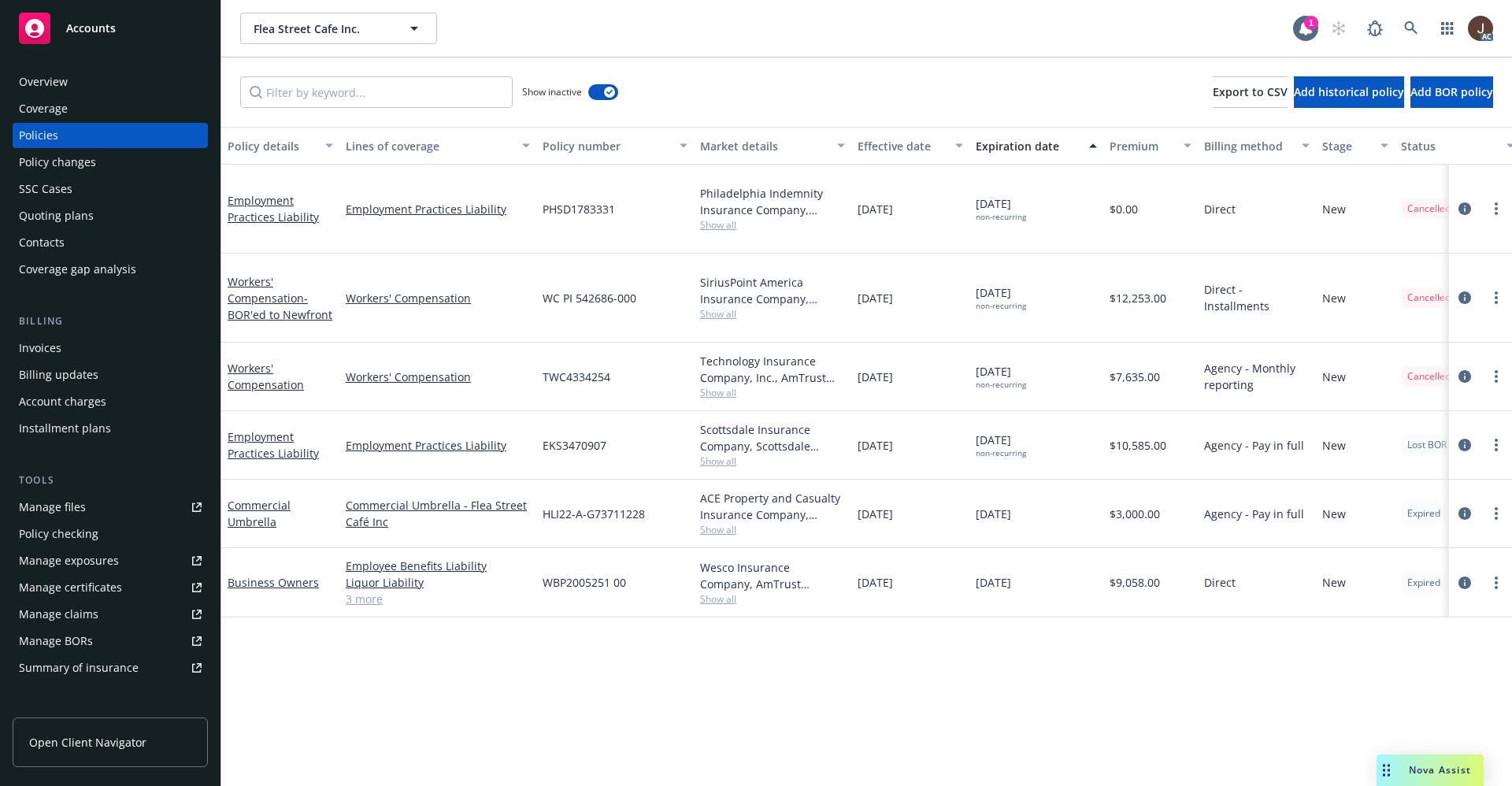
click at [733, 85] on div "Show inactive Export to CSV Add historical policy Add BOR policy" at bounding box center [867, 92] width 1291 height 70
click at [57, 79] on div "Overview" at bounding box center [43, 82] width 49 height 25
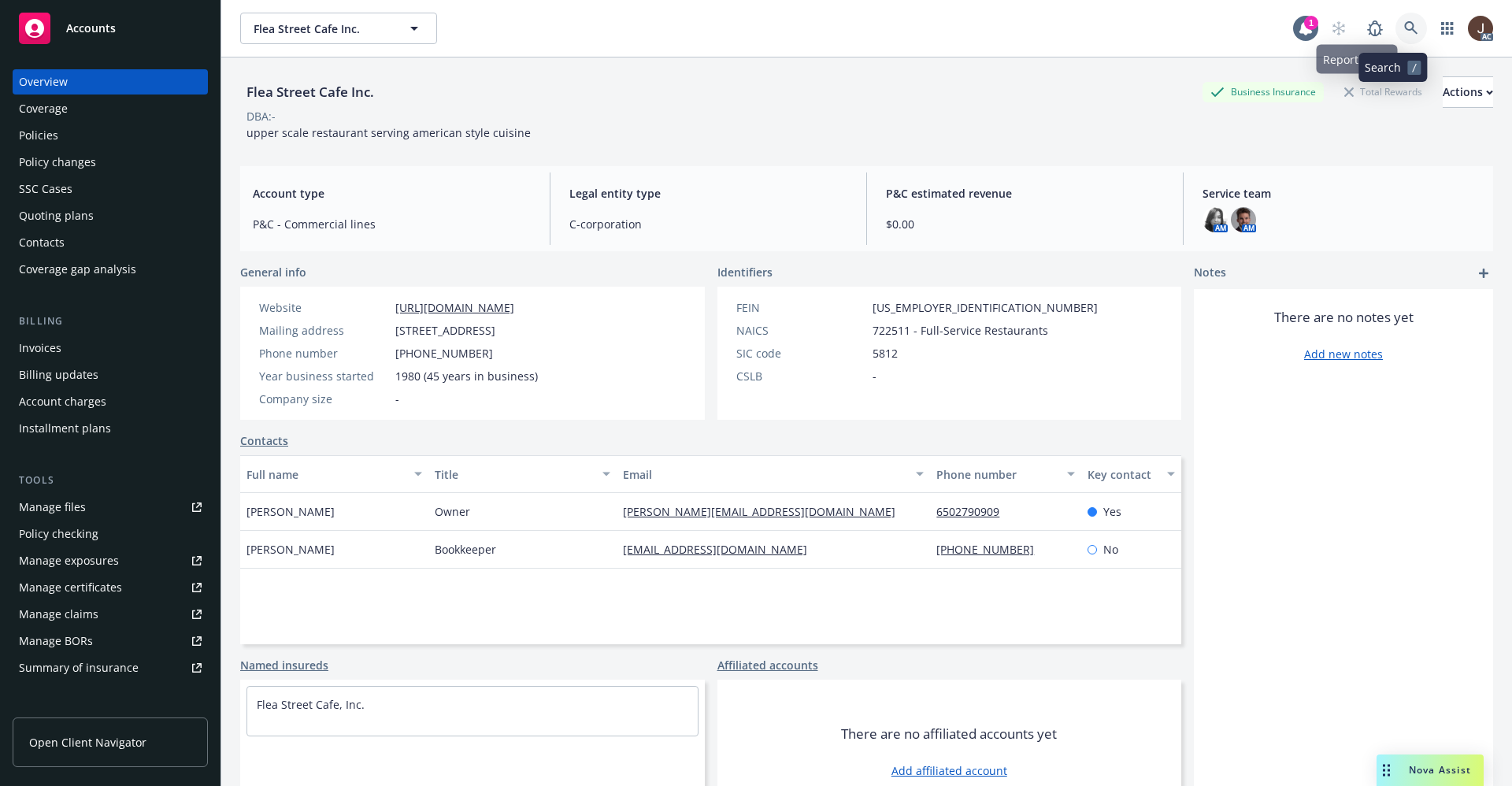
click at [1395, 17] on link at bounding box center [1411, 28] width 32 height 32
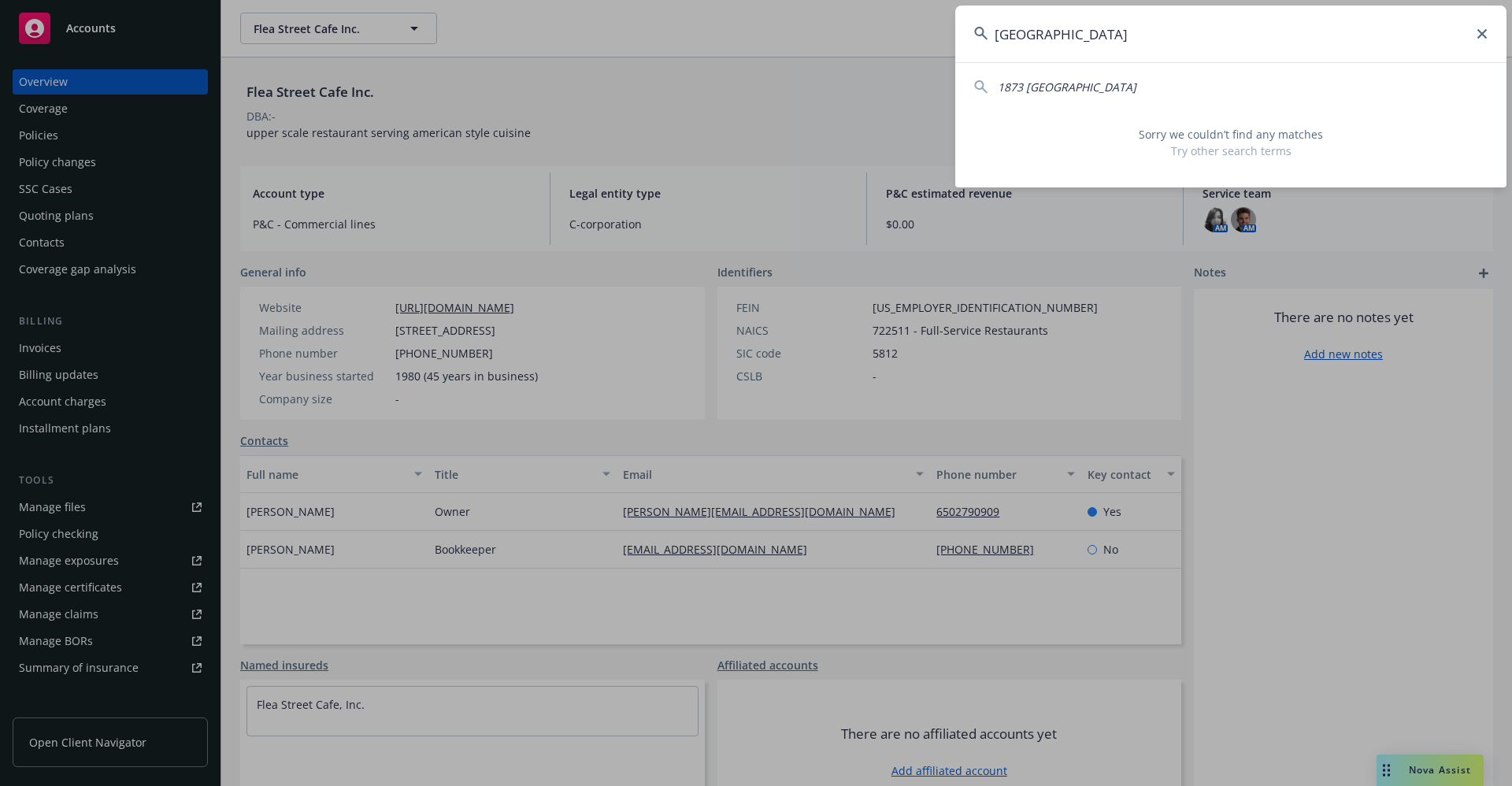
drag, startPoint x: 1138, startPoint y: 44, endPoint x: 990, endPoint y: 40, distance: 148.1
click at [990, 40] on input "3607 Alameda De Las" at bounding box center [1231, 33] width 551 height 57
type input "3607 Alameda De Las"
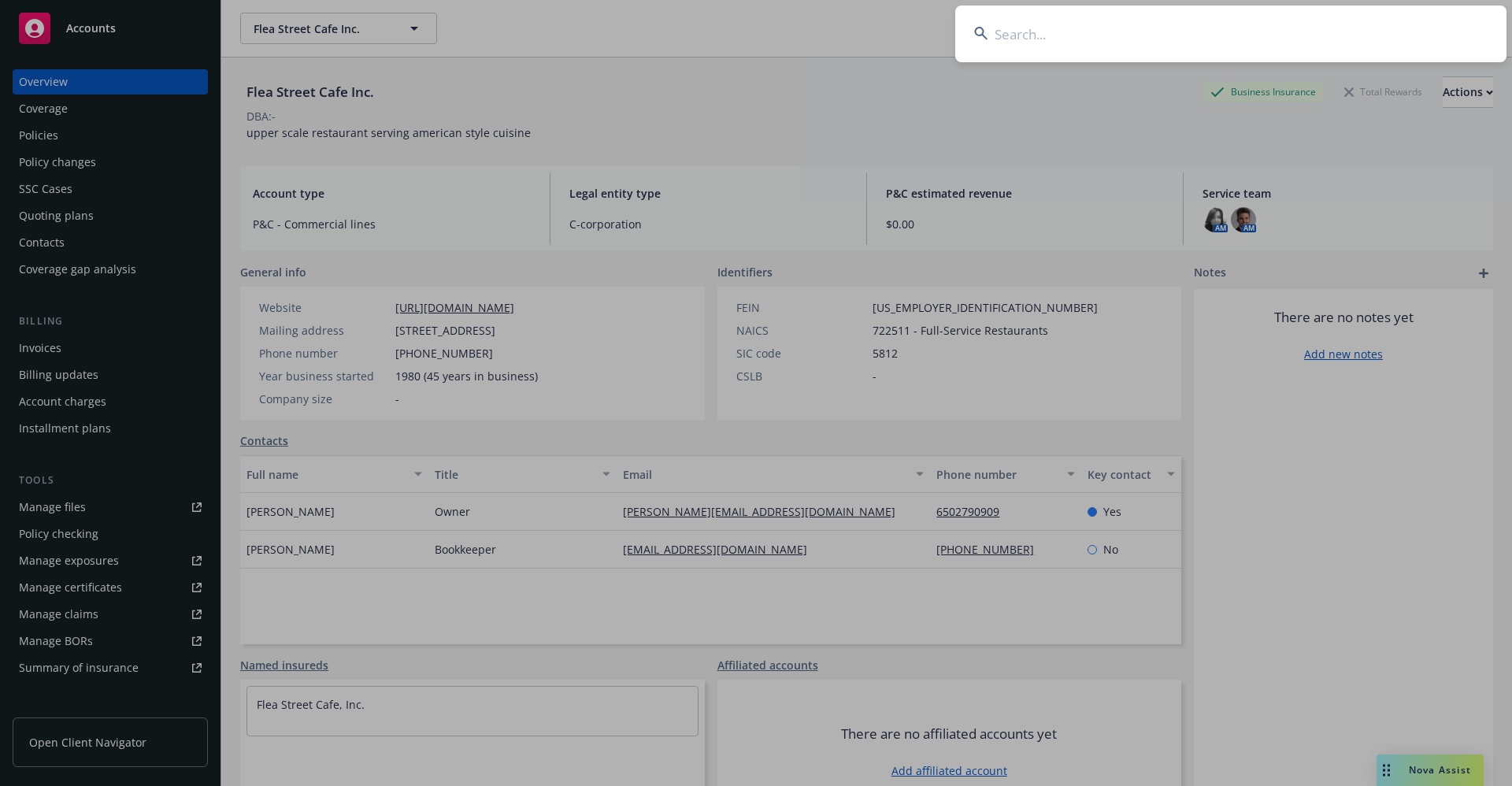
click at [1055, 37] on input at bounding box center [1231, 33] width 551 height 57
paste input "ALARM PROGRAM SYST"
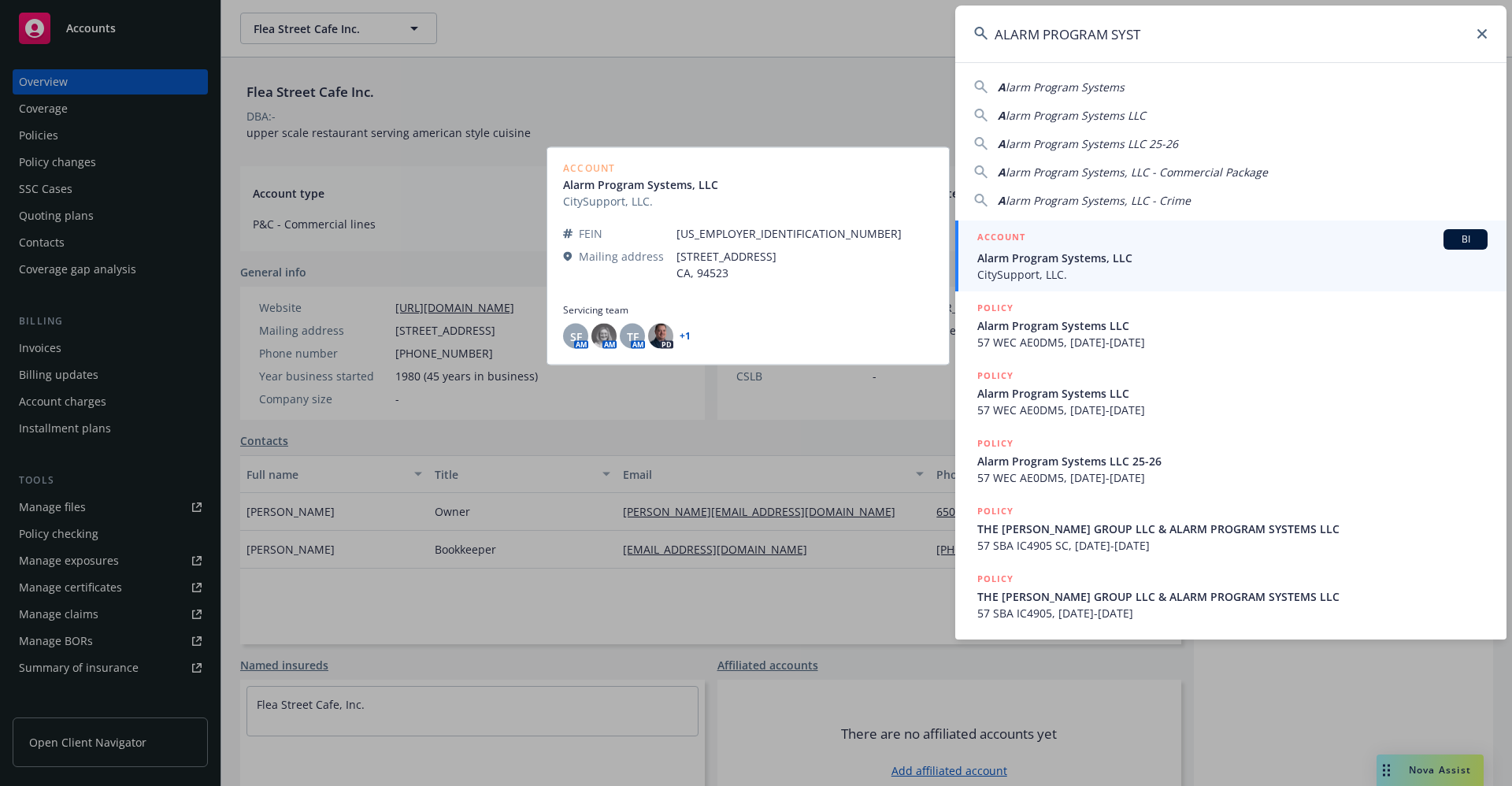
type input "ALARM PROGRAM SYST"
click at [1109, 258] on span "Alarm Program Systems, LLC" at bounding box center [1232, 258] width 510 height 16
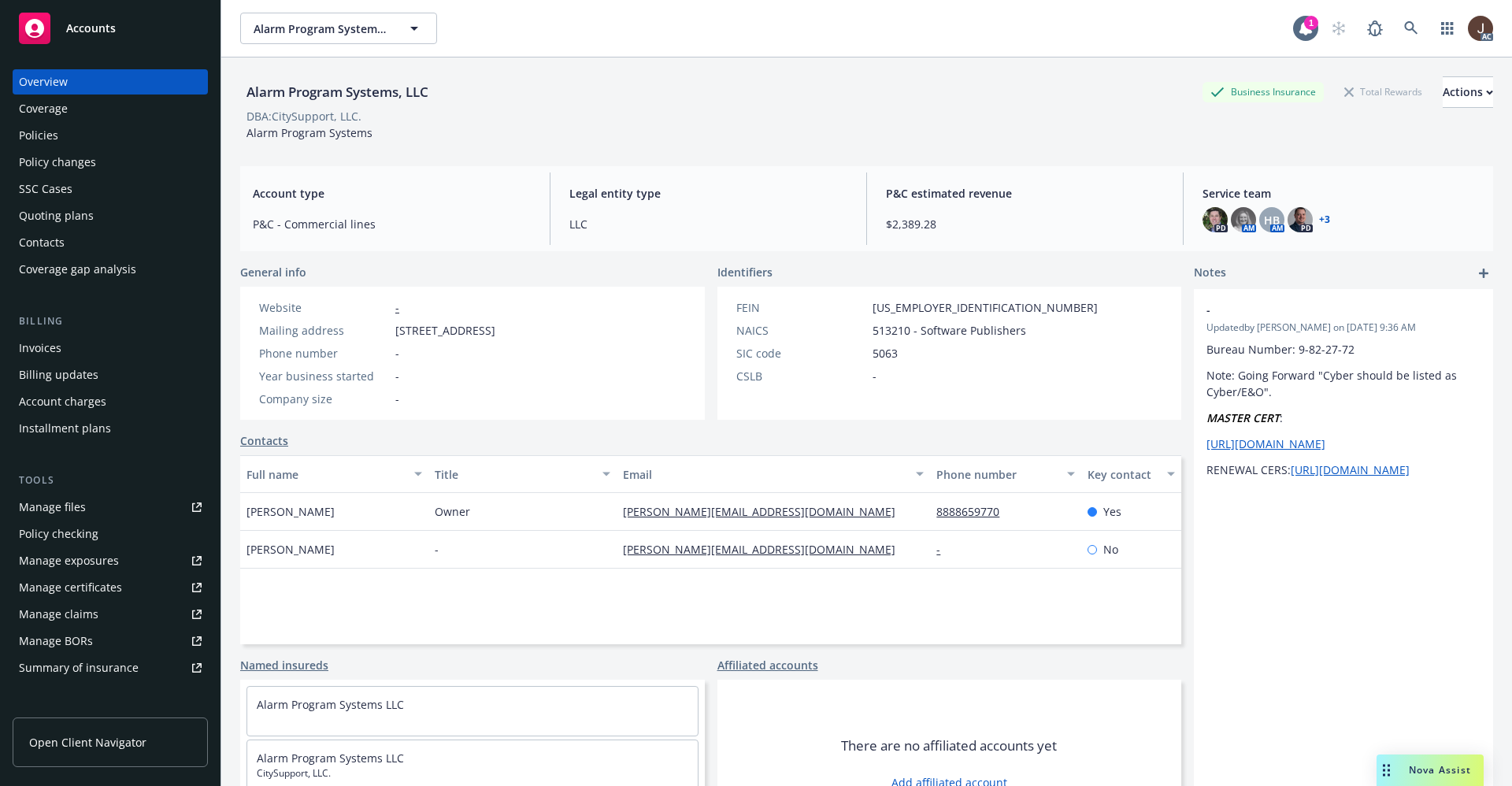
click at [40, 506] on div "Manage files" at bounding box center [52, 507] width 67 height 25
click at [1404, 25] on icon at bounding box center [1412, 29] width 14 height 14
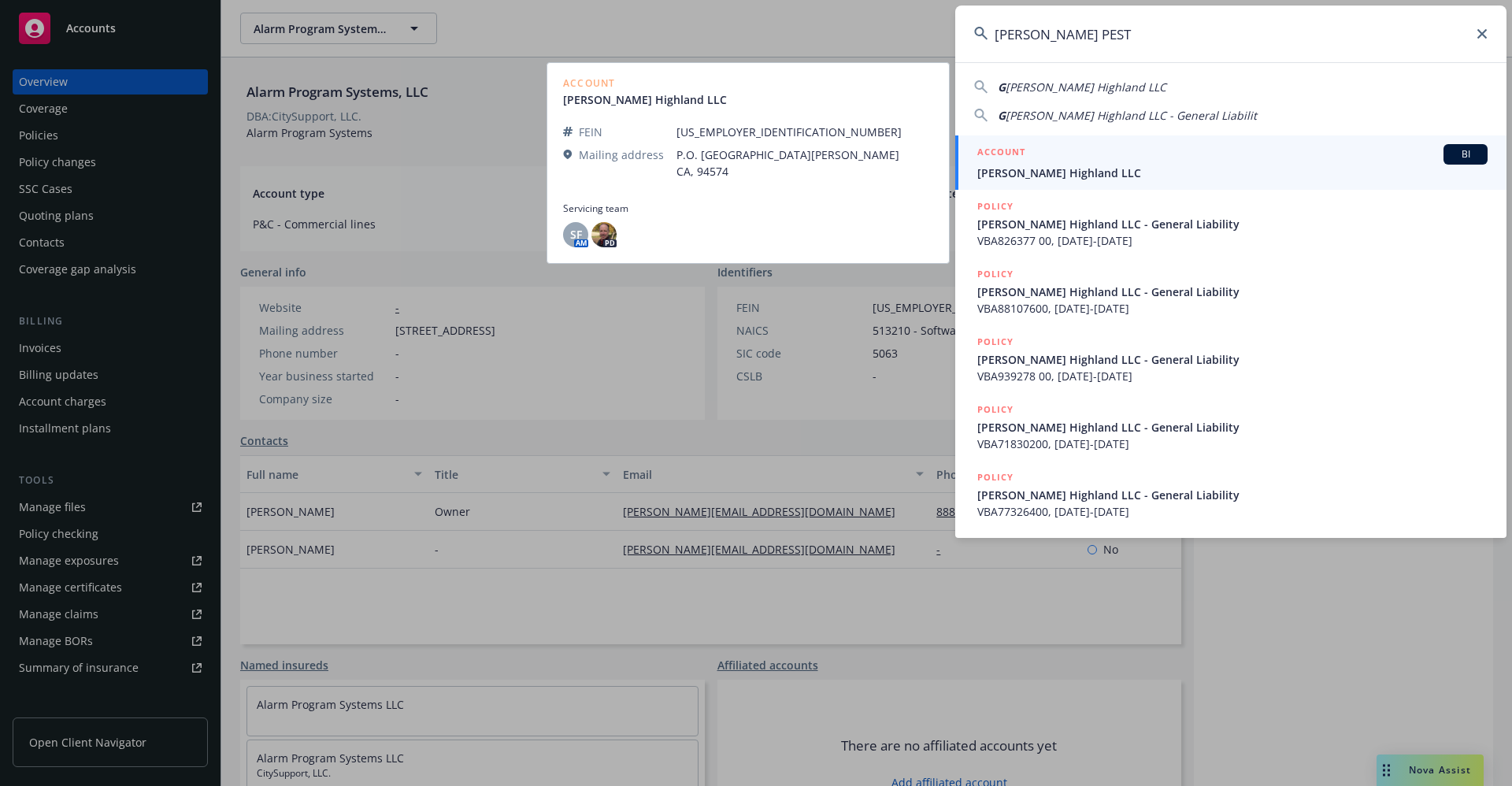
type input "GREGORY J. PEST"
click at [1094, 166] on span "Gregory J. Pestoni Highland LLC" at bounding box center [1232, 173] width 510 height 16
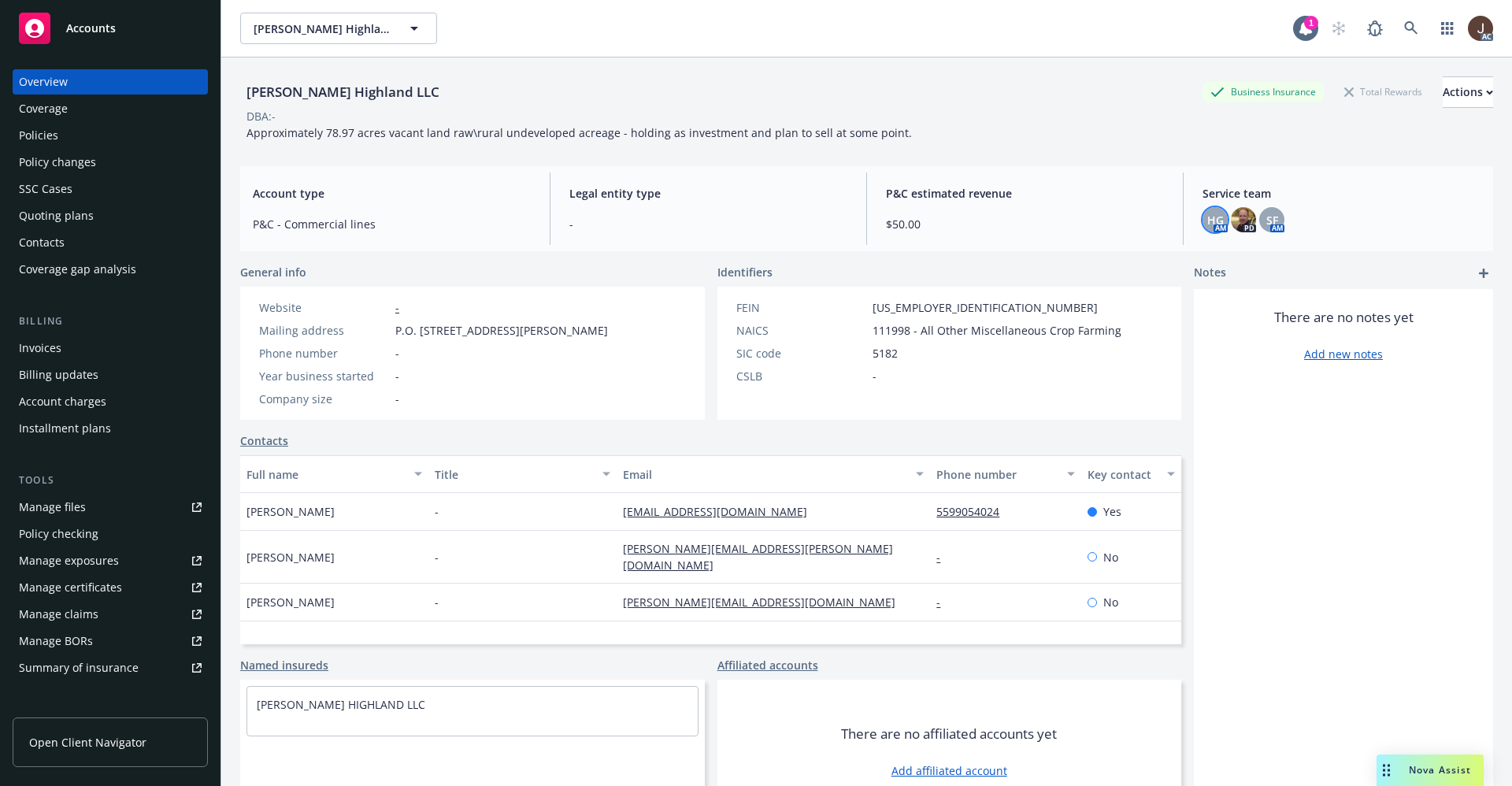
click at [1207, 221] on span "HG" at bounding box center [1215, 220] width 16 height 16
click at [1070, 171] on div "Account type P&C - Commercial lines Legal entity type - P&C estimated revenue $…" at bounding box center [866, 209] width 1253 height 85
click at [1404, 24] on icon at bounding box center [1412, 29] width 14 height 14
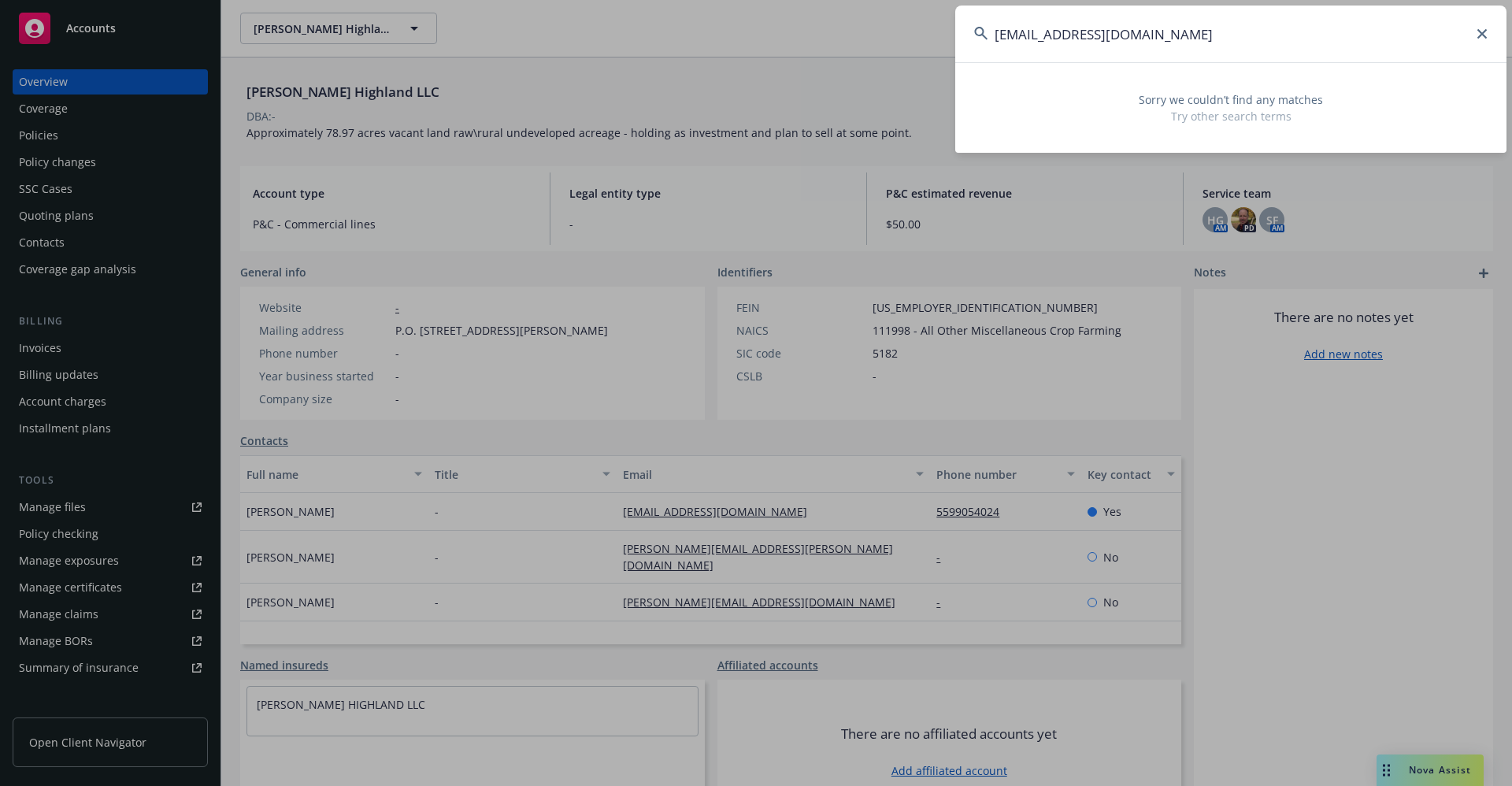
type input "lrobinson@robinsonandcompany.com"
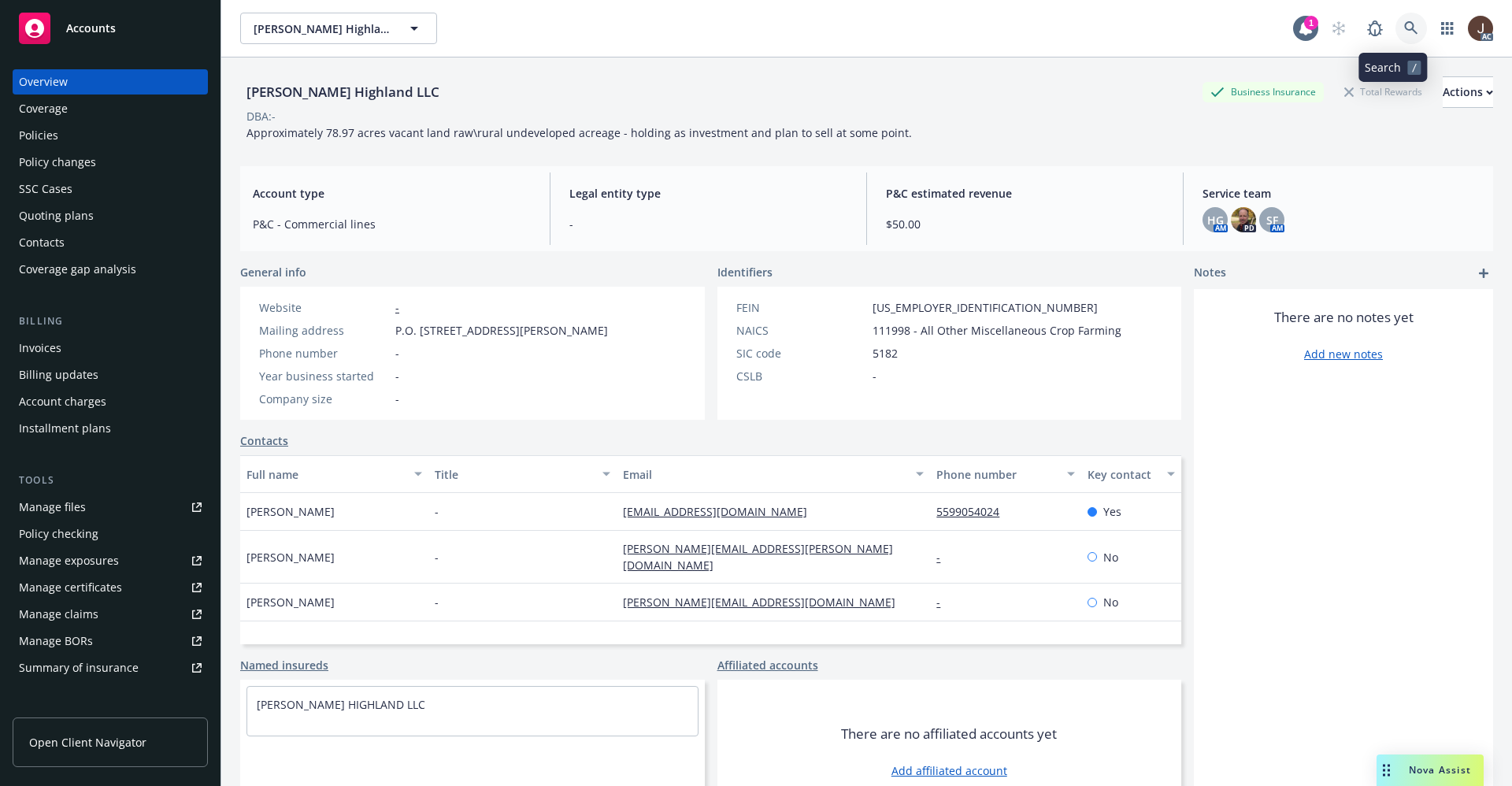
click at [1401, 29] on link at bounding box center [1411, 28] width 32 height 32
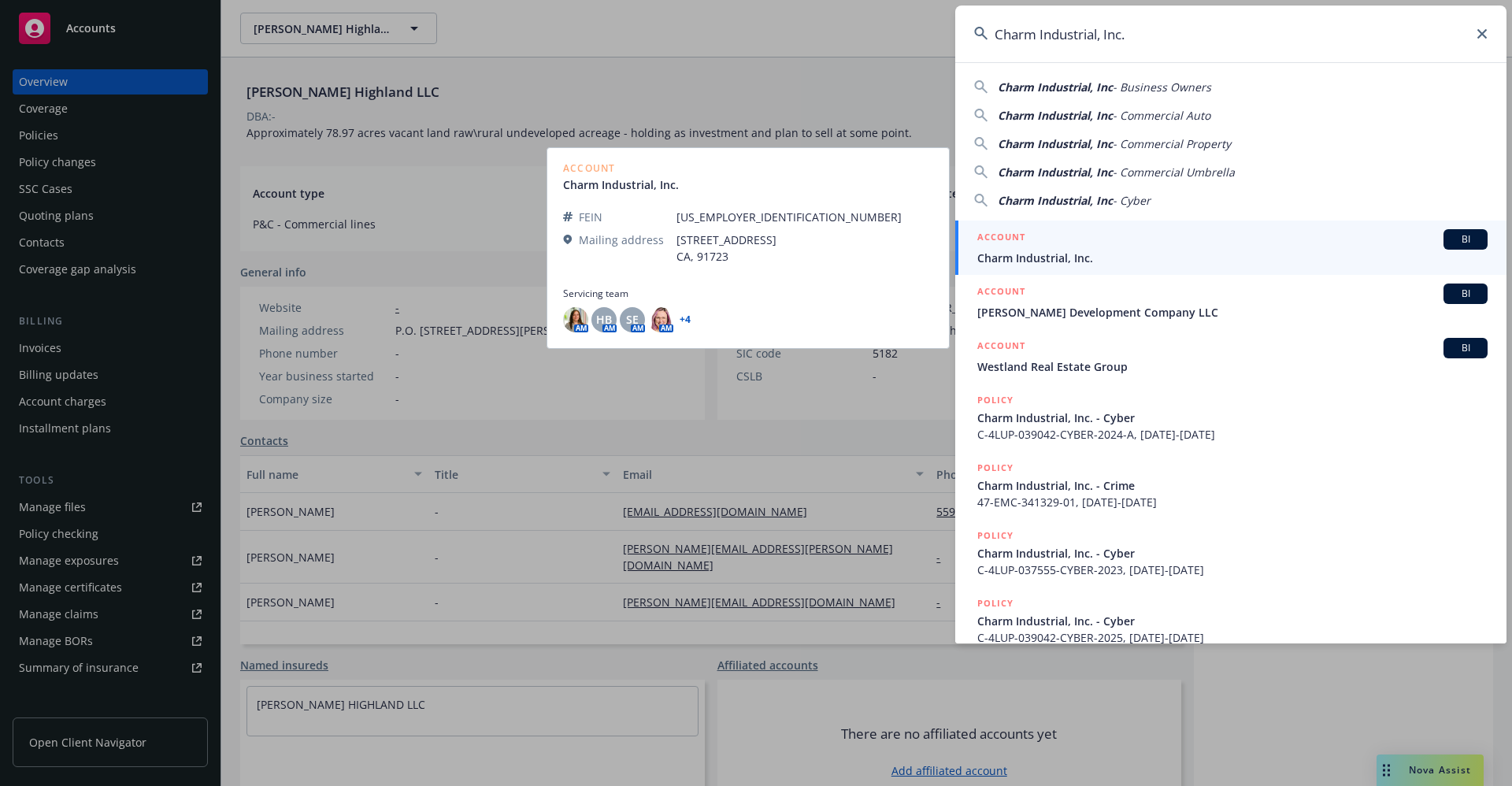
type input "Charm Industrial, Inc."
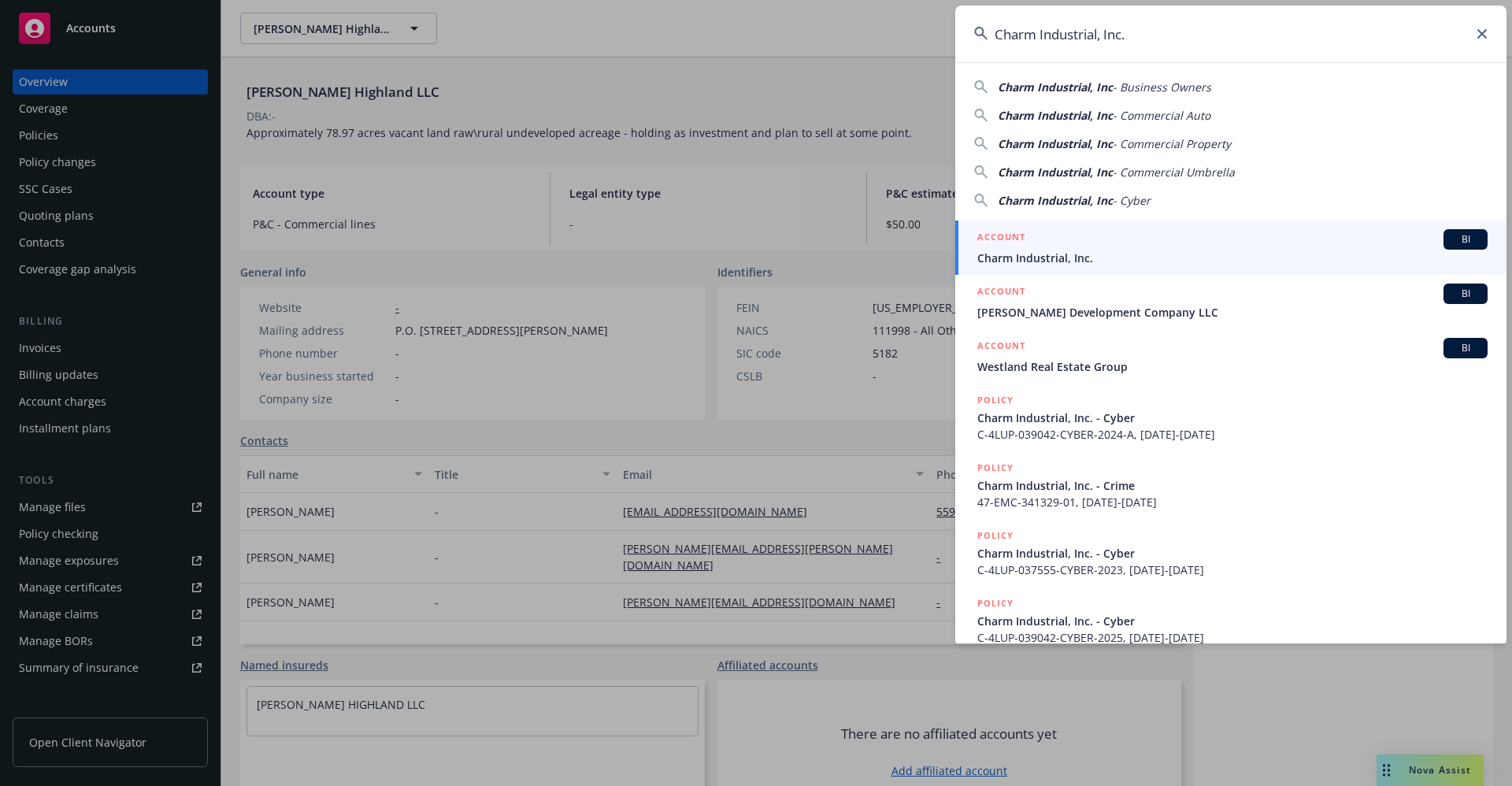
click at [1079, 252] on span "Charm Industrial, Inc." at bounding box center [1232, 258] width 510 height 16
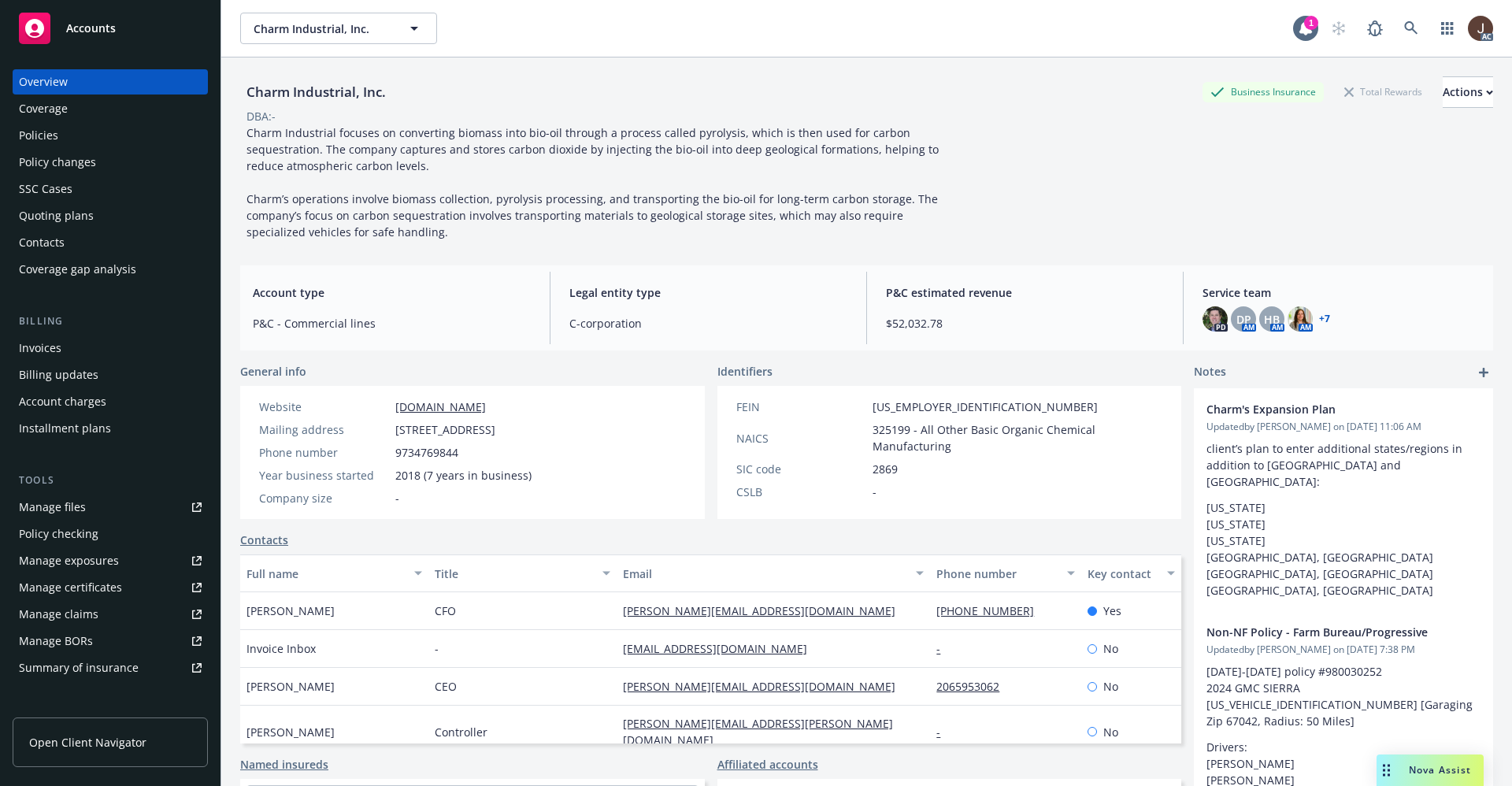
click at [61, 511] on div "Manage files" at bounding box center [52, 507] width 67 height 25
click at [1395, 17] on link at bounding box center [1411, 28] width 32 height 32
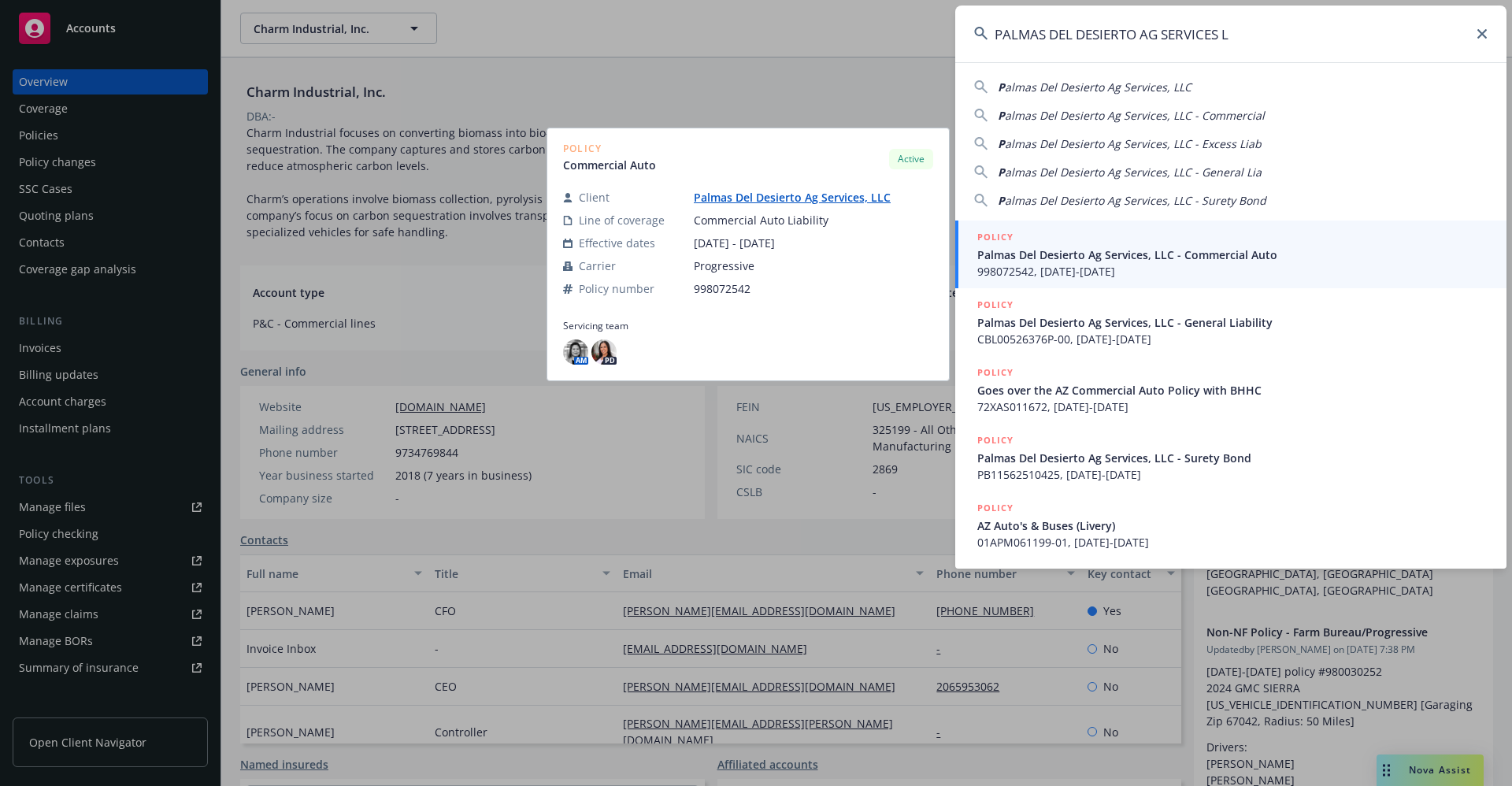
type input "PALMAS DEL DESIERTO AG SERVICES L"
click at [799, 200] on link "Palmas Del Desierto Ag Services, LLC" at bounding box center [799, 197] width 210 height 15
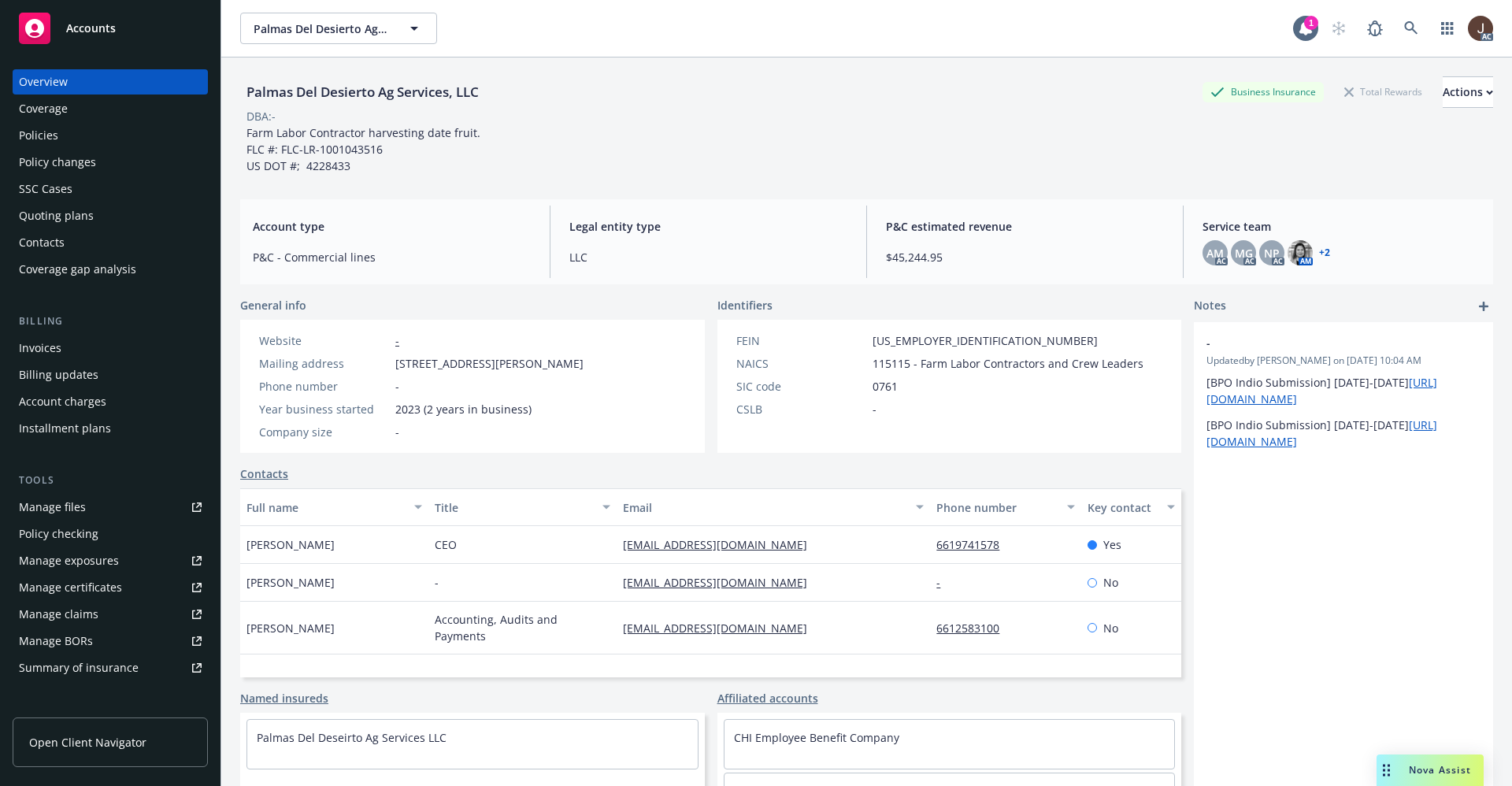
click at [42, 512] on div "Manage files" at bounding box center [52, 507] width 67 height 25
click at [32, 141] on div "Policies" at bounding box center [39, 136] width 40 height 25
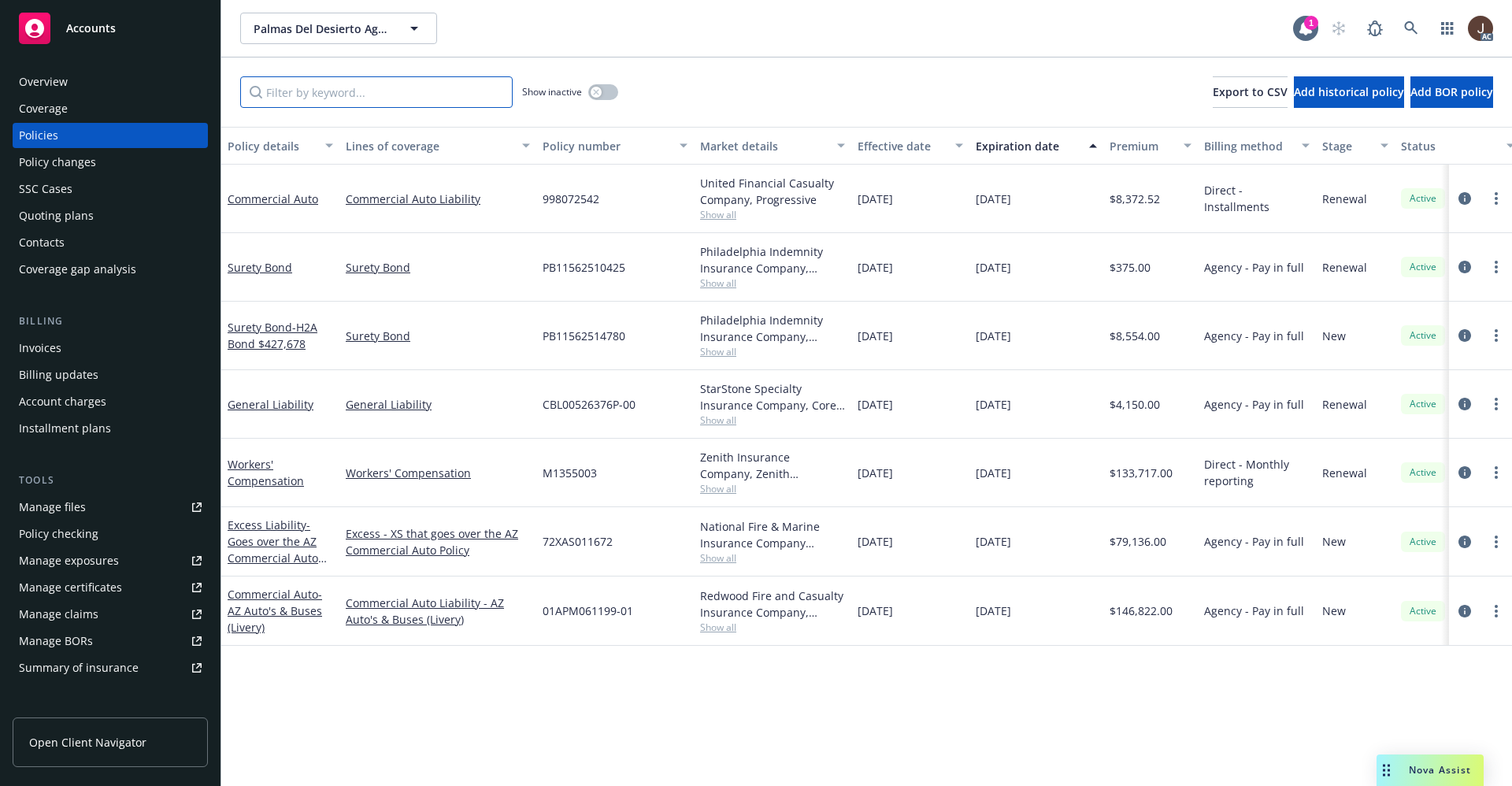
click at [324, 93] on input "Filter by keyword..." at bounding box center [376, 91] width 272 height 32
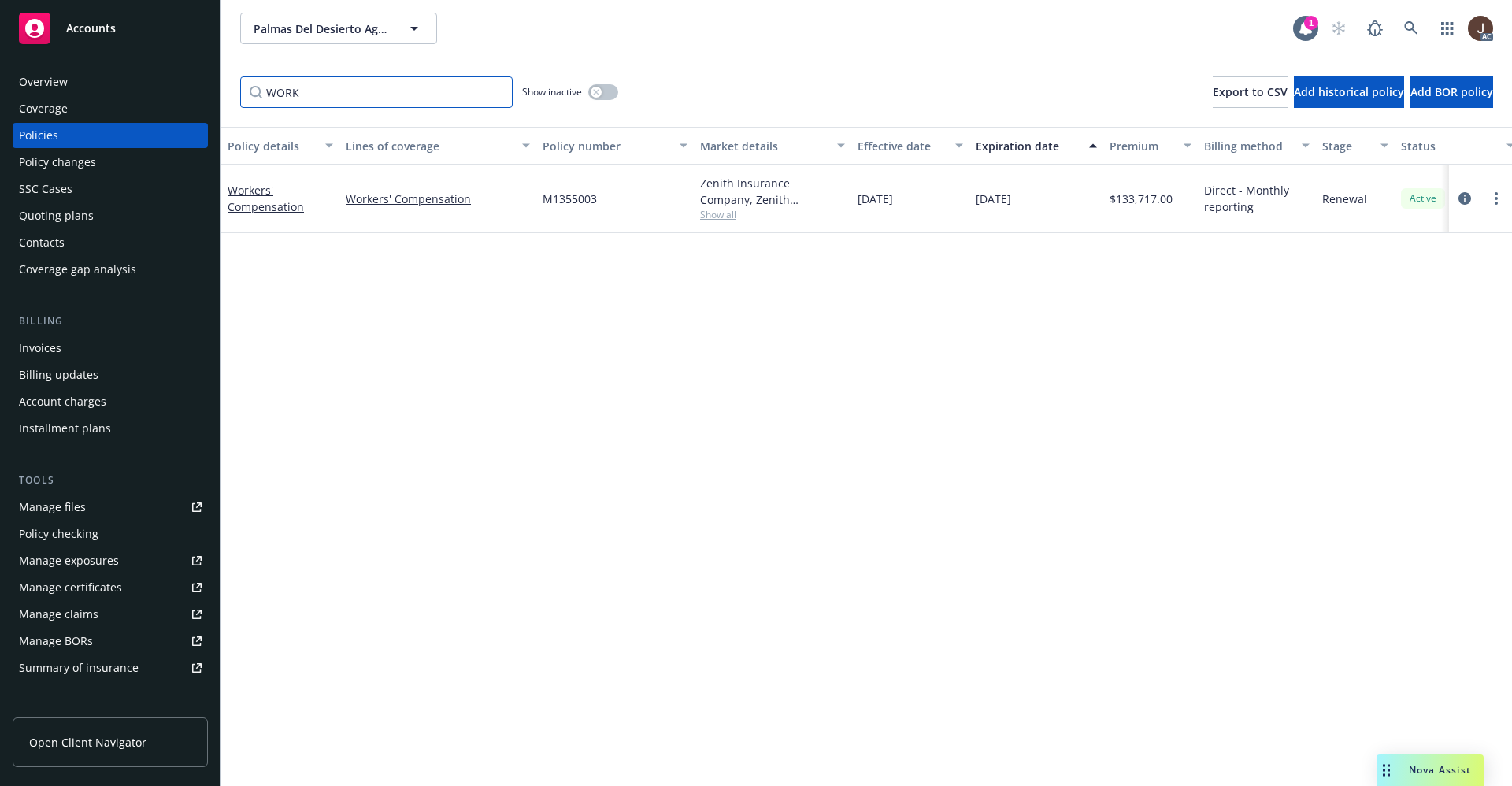
scroll to position [0, 229]
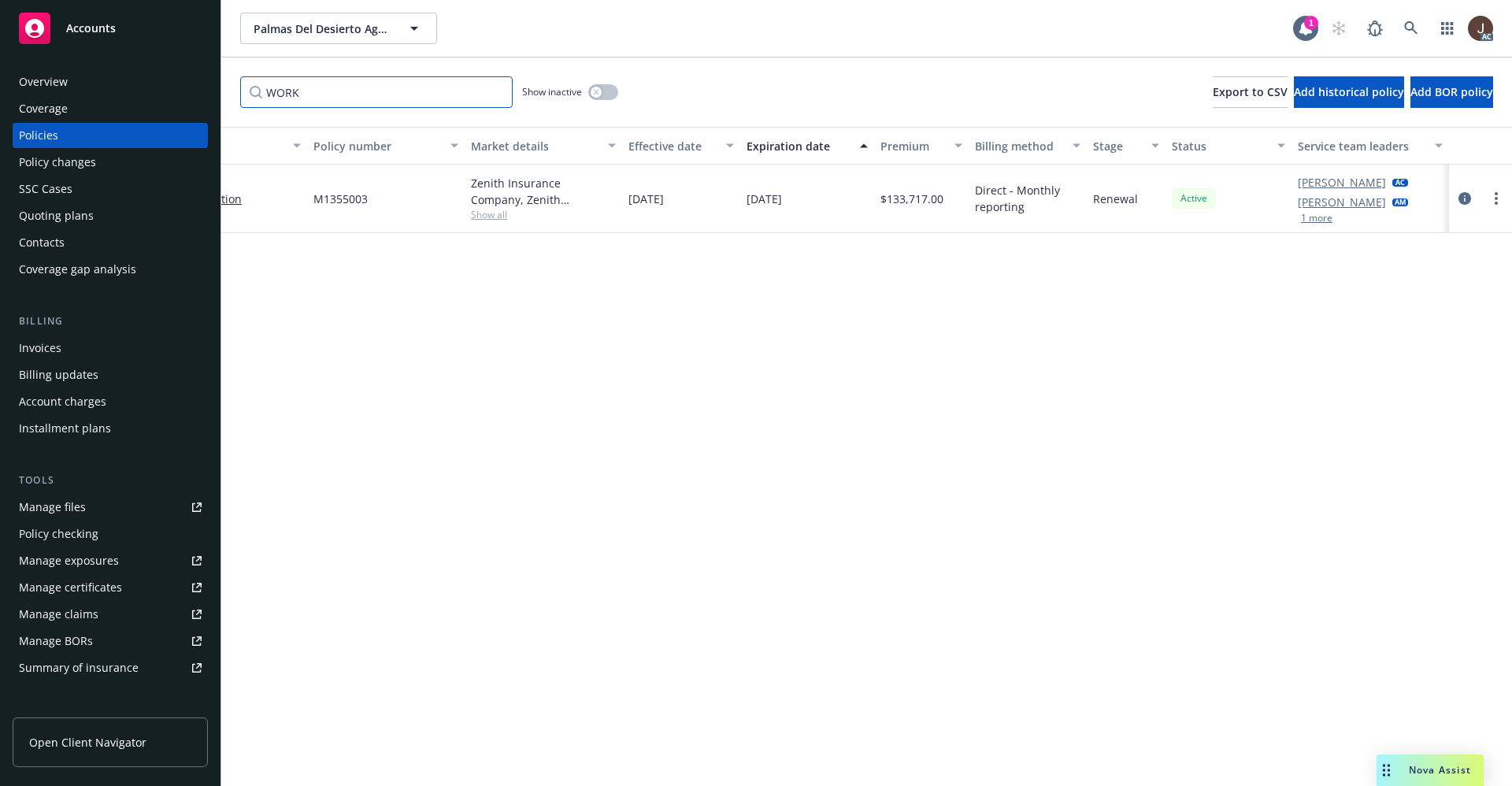
type input "WORK"
click at [605, 90] on button "button" at bounding box center [603, 91] width 30 height 15
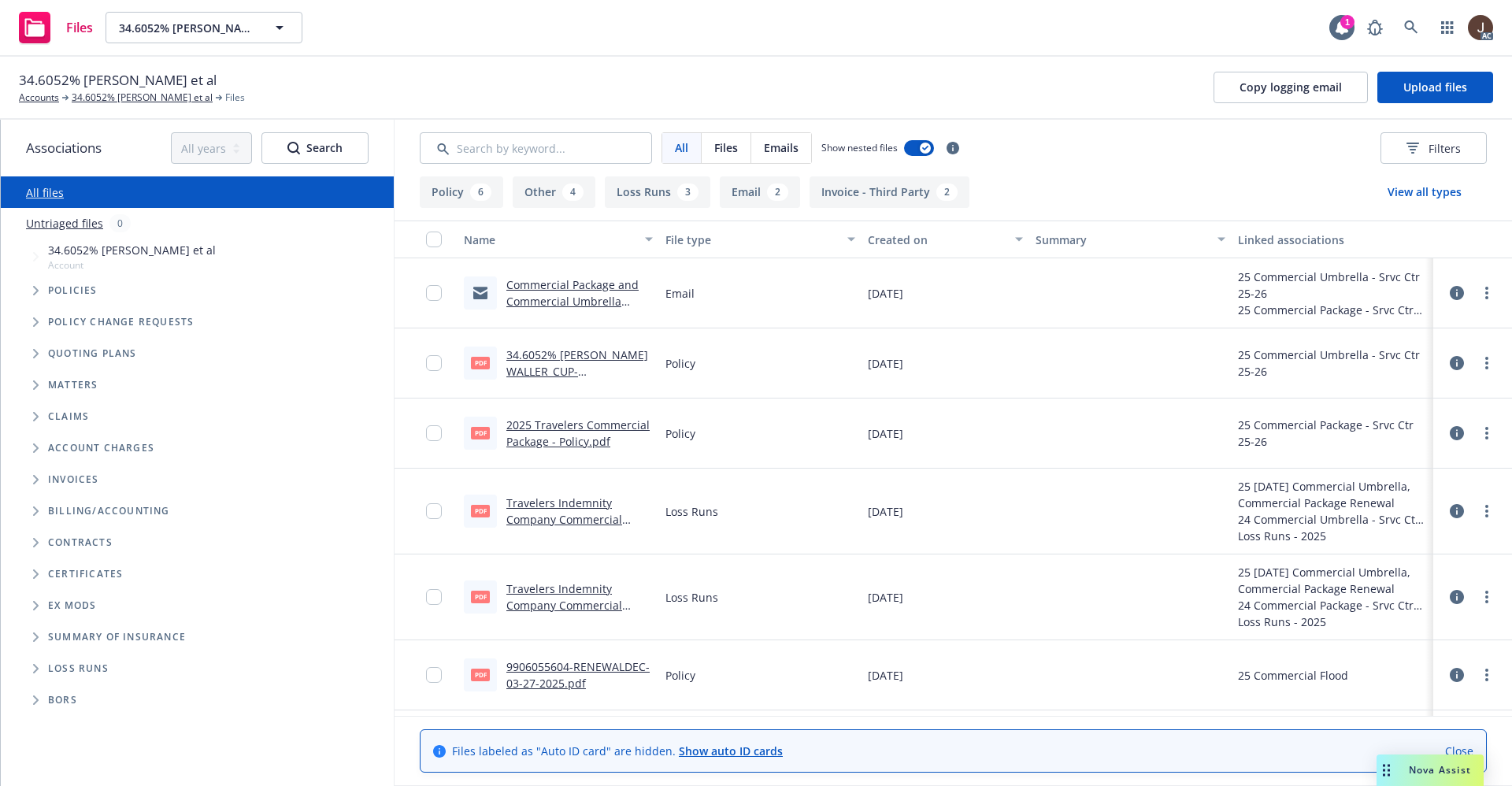
click at [62, 222] on link "Untriaged files" at bounding box center [64, 223] width 77 height 16
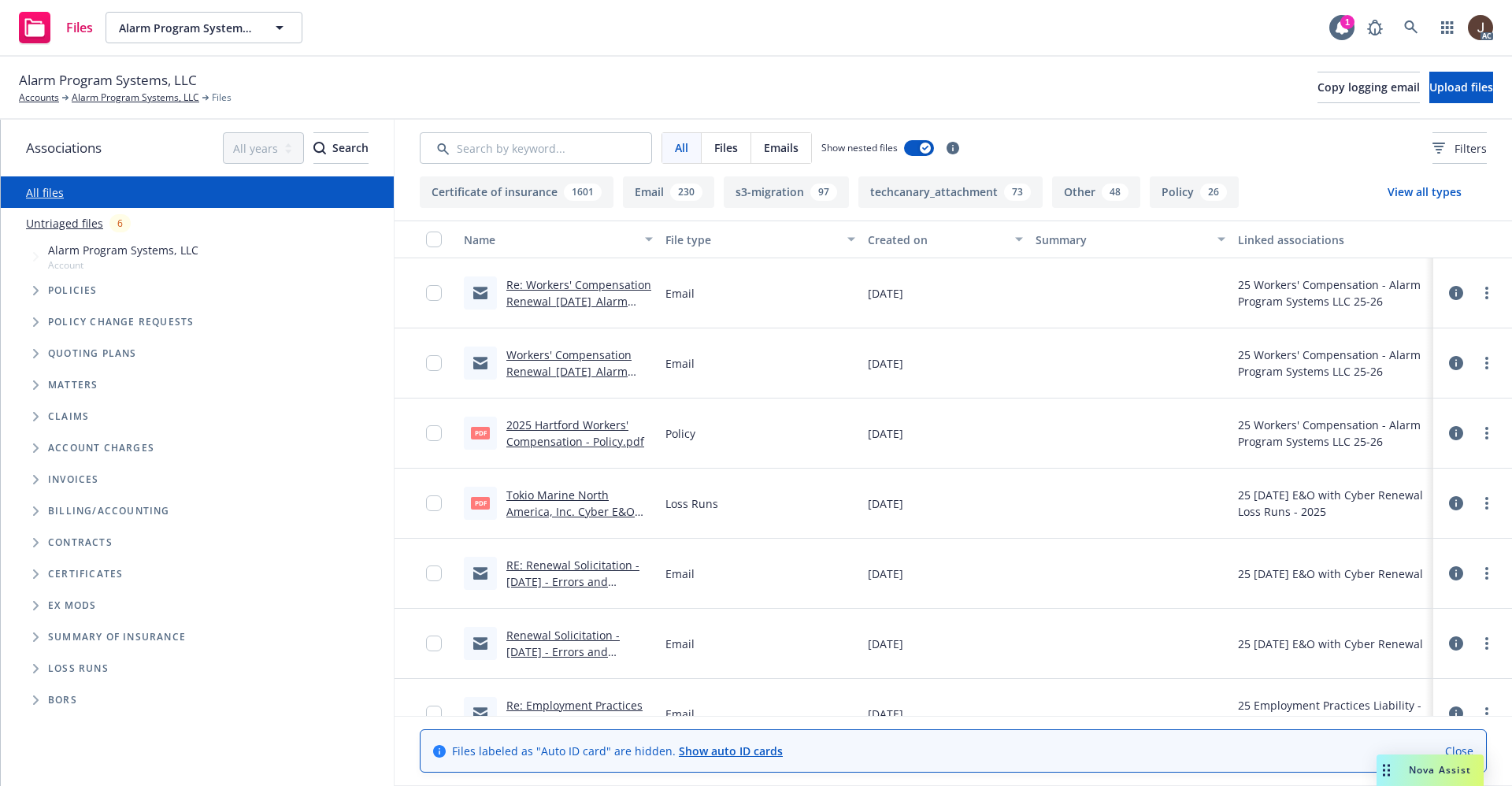
click at [53, 218] on link "Untriaged files" at bounding box center [64, 223] width 77 height 16
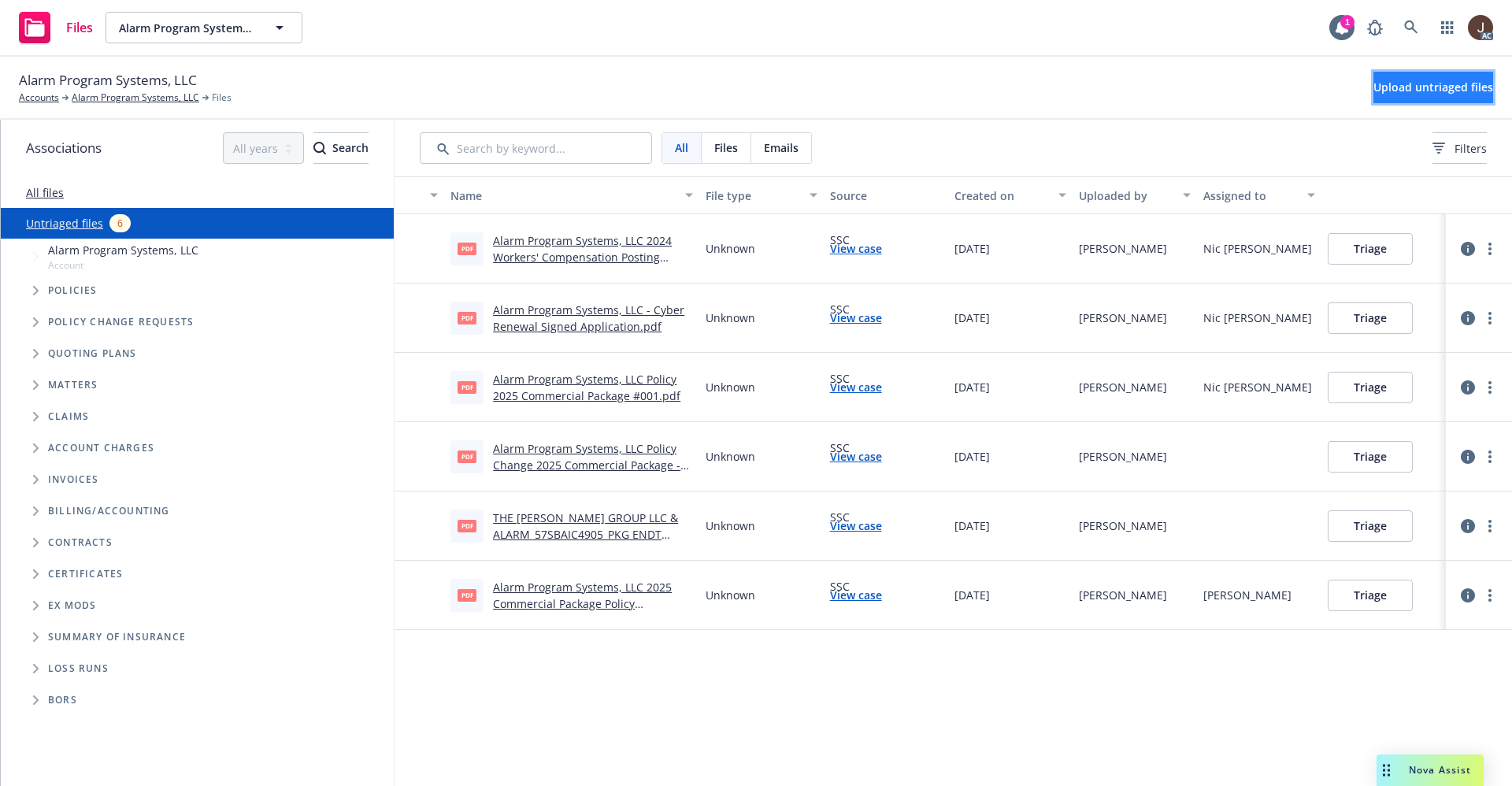
click at [1403, 95] on button "Upload untriaged files" at bounding box center [1433, 87] width 119 height 32
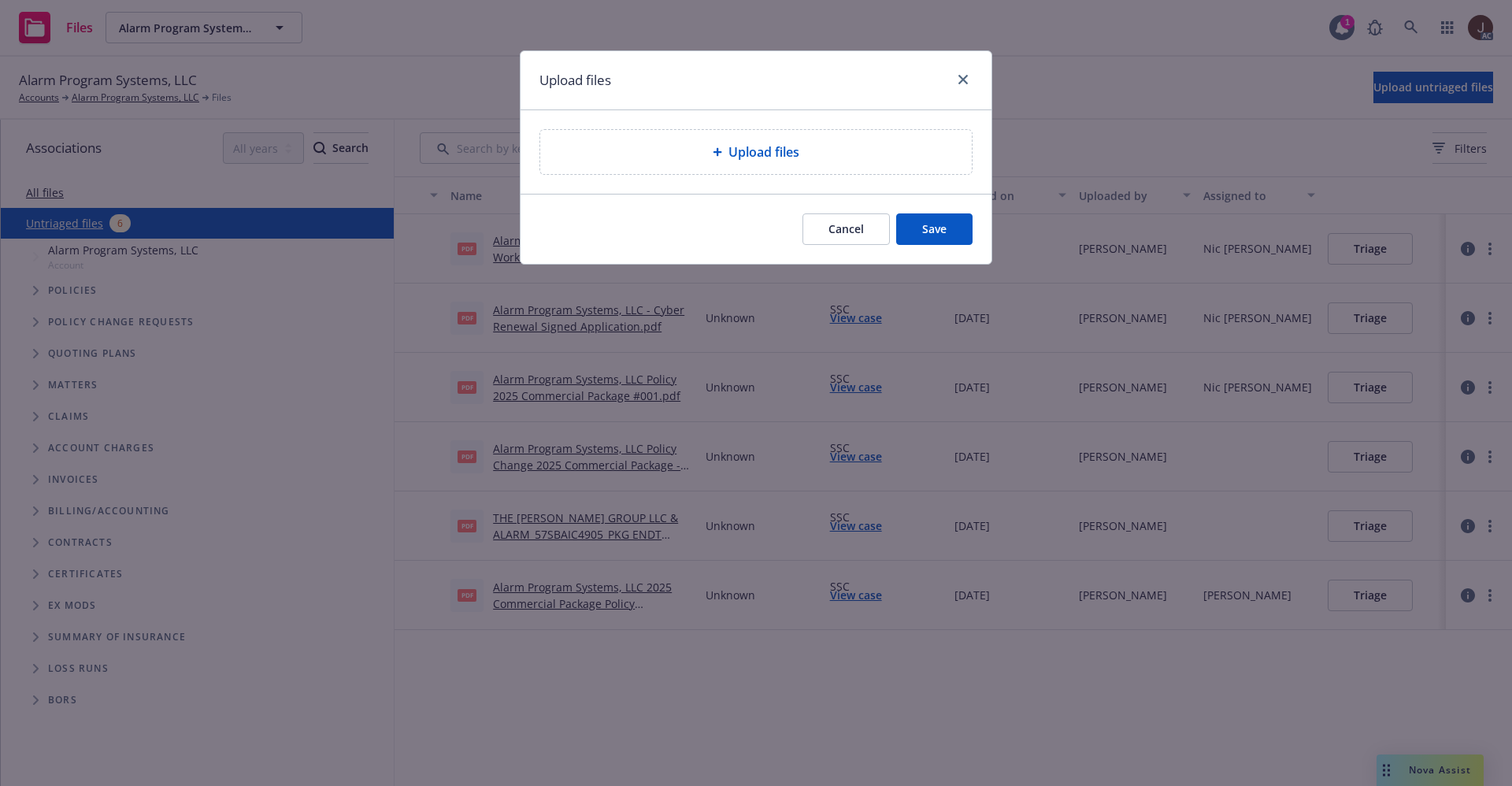
click at [729, 164] on div "Upload files" at bounding box center [756, 152] width 432 height 44
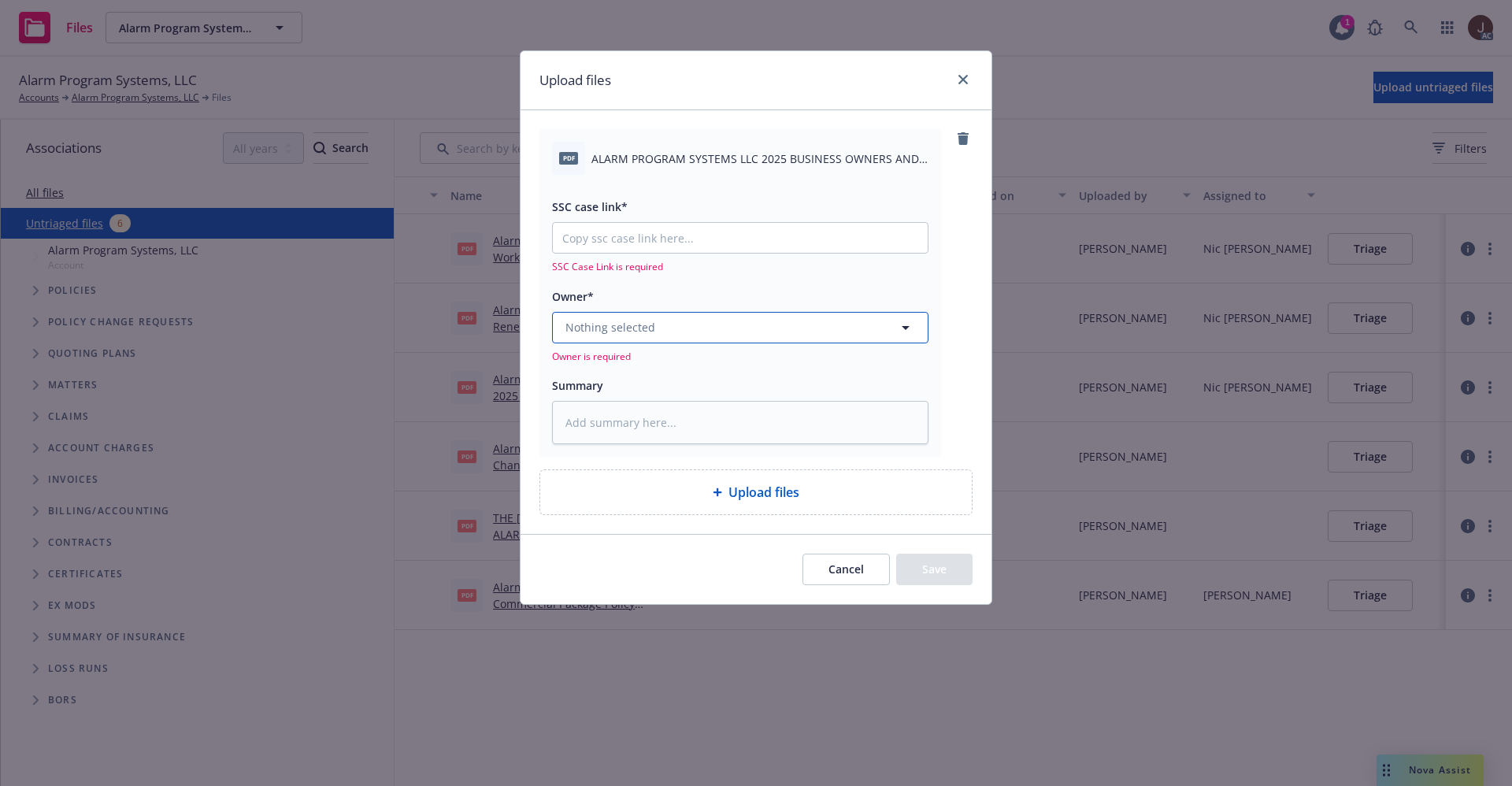
click at [717, 331] on button "Nothing selected" at bounding box center [740, 327] width 376 height 32
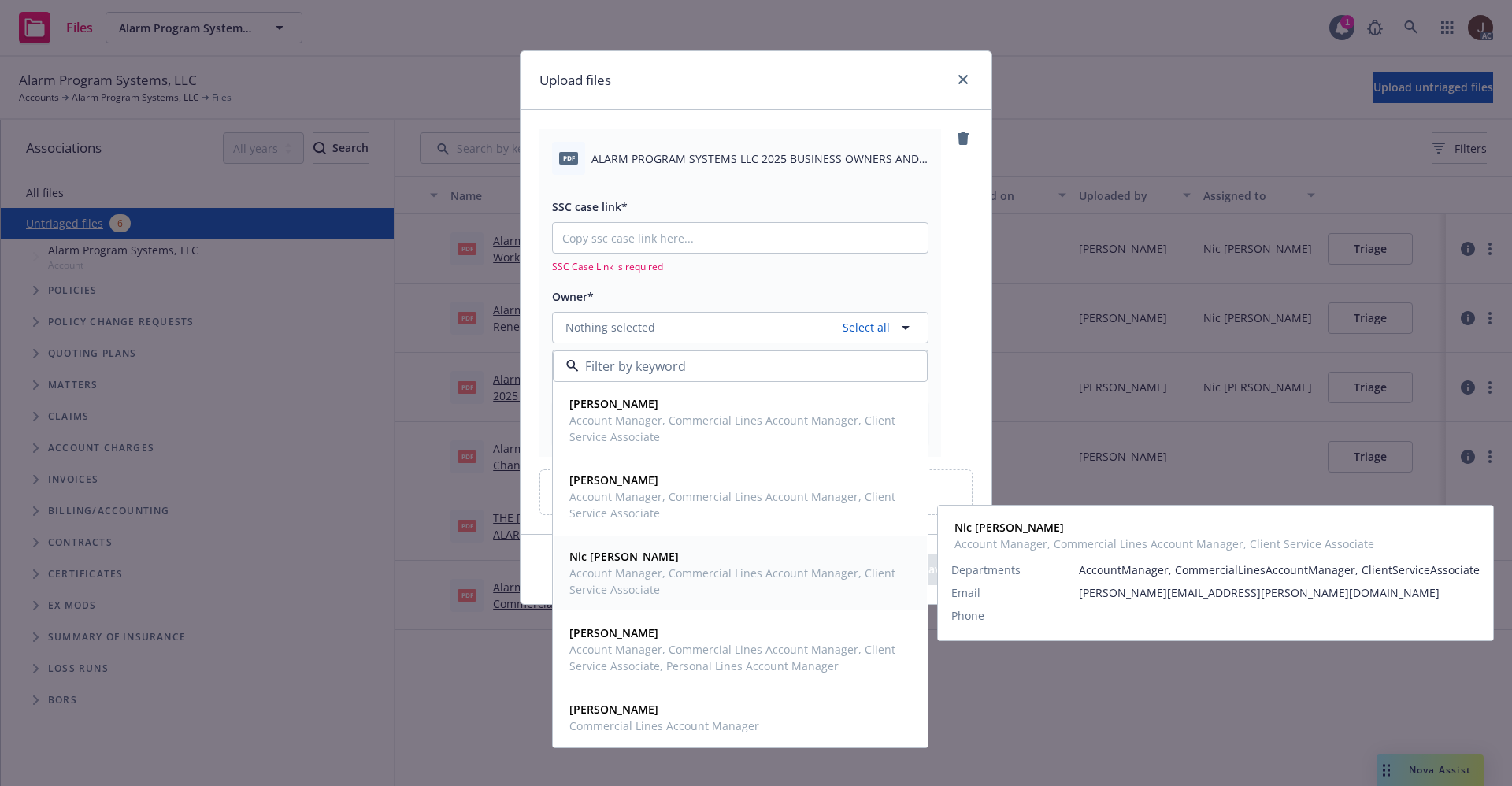
click at [623, 565] on span "Account Manager, Commercial Lines Account Manager, Client Service Associate" at bounding box center [738, 581] width 338 height 33
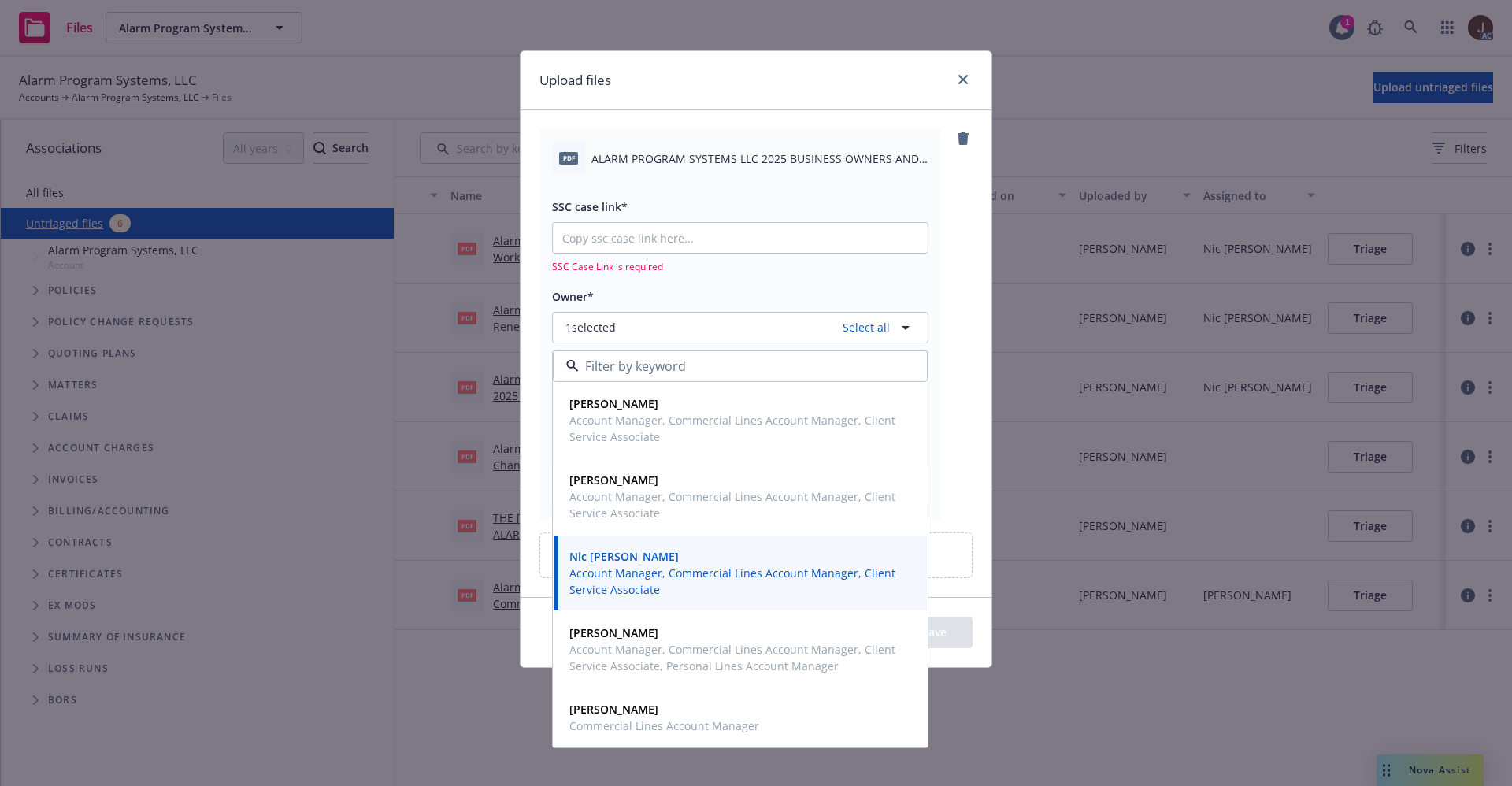
click at [963, 197] on div "pdf ALARM PROGRAM SYSTEMS LLC 2025 BUSINESS OWNERS AND WORKERS COMPENSATION CER…" at bounding box center [756, 324] width 433 height 390
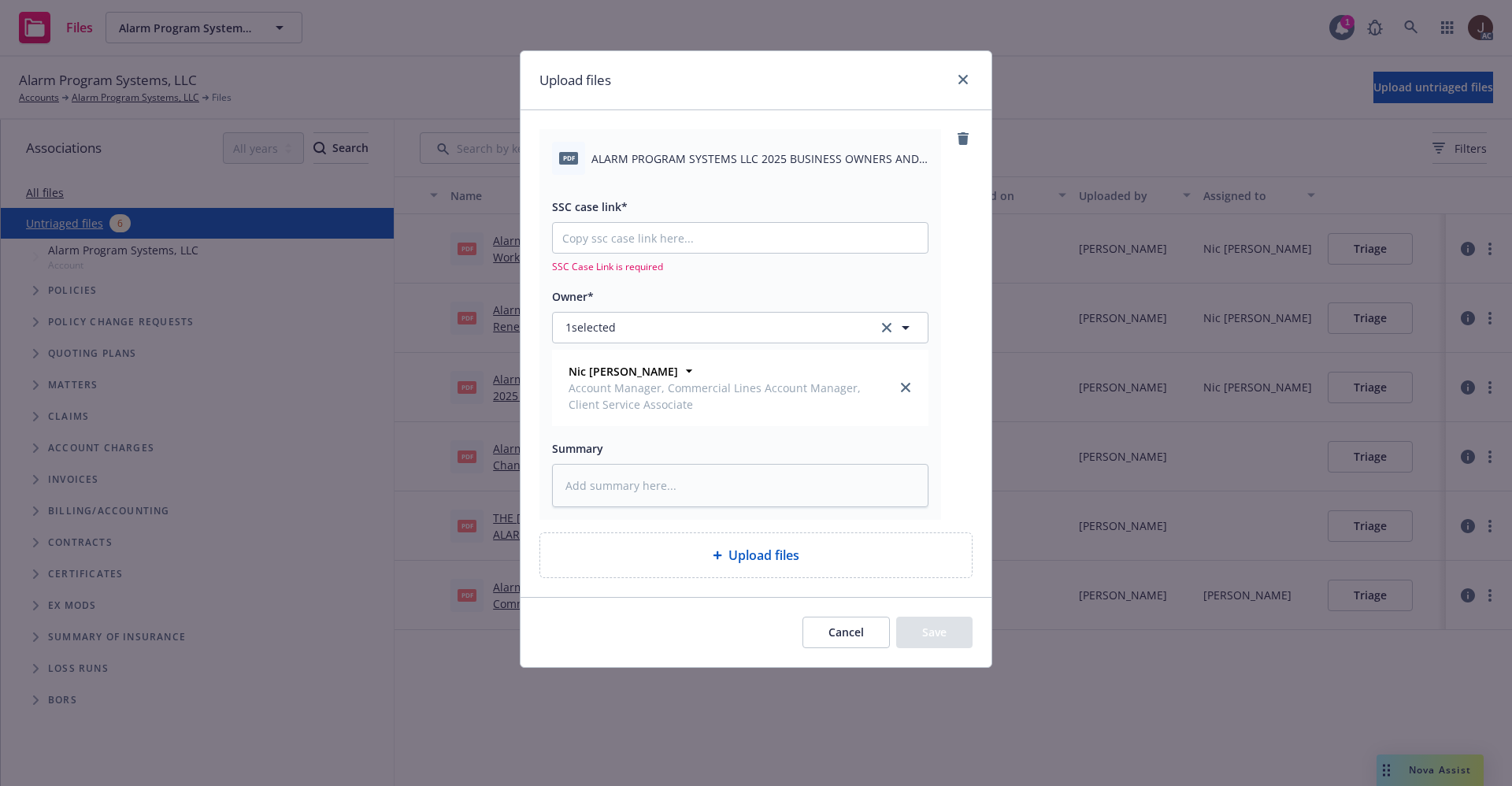
click at [692, 156] on span "ALARM PROGRAM SYSTEMS LLC 2025 BUSINESS OWNERS AND WORKERS COMPENSATION CERTIFI…" at bounding box center [760, 158] width 338 height 16
click at [691, 155] on span "ALARM PROGRAM SYSTEMS LLC 2025 BUSINESS OWNERS AND WORKERS COMPENSATION CERTIFI…" at bounding box center [760, 158] width 338 height 16
copy div "ALARM PROGRAM SYSTEMS LLC 2025 BUSINESS OWNERS AND WORKERS COMPENSATION CERTIFI…"
click at [608, 478] on textarea at bounding box center [740, 486] width 376 height 43
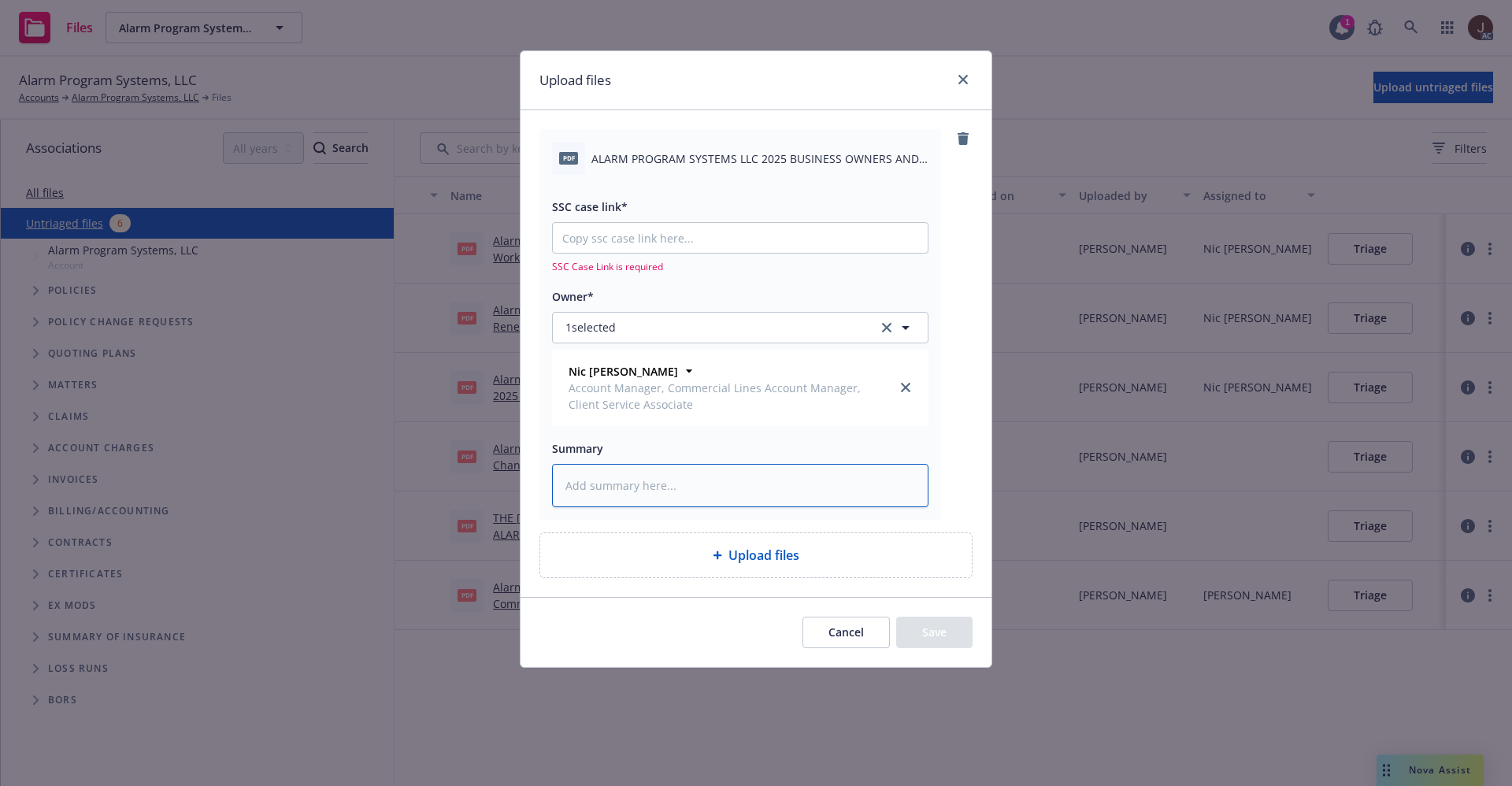
paste textarea "ALARM PROGRAM SYSTEMS LLC 2025 BUSINESS OWNERS AND WORKERS COMPENSATION CERTIFI…"
type textarea "x"
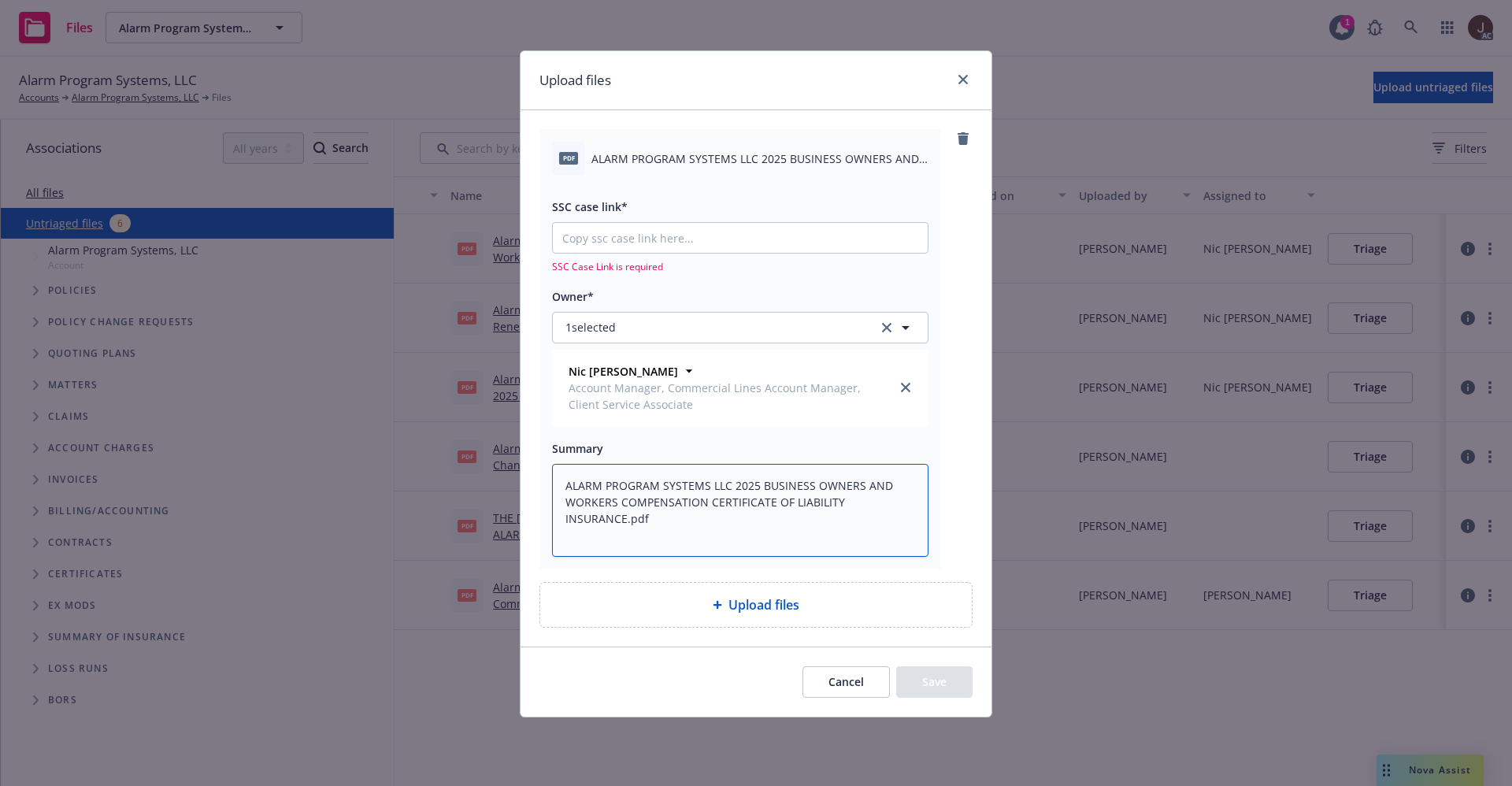
type textarea "ALARM PROGRAM SYSTEMS LLC 2025 BUSINESS OWNERS AND WORKERS COMPENSATION CERTIFI…"
click at [616, 247] on input "SSC case link*" at bounding box center [740, 237] width 375 height 30
paste input "https://newfront-ssc.lightning.force.com/lightning/r/Case/500Vz00000S5x0vIAB/vi…"
type textarea "x"
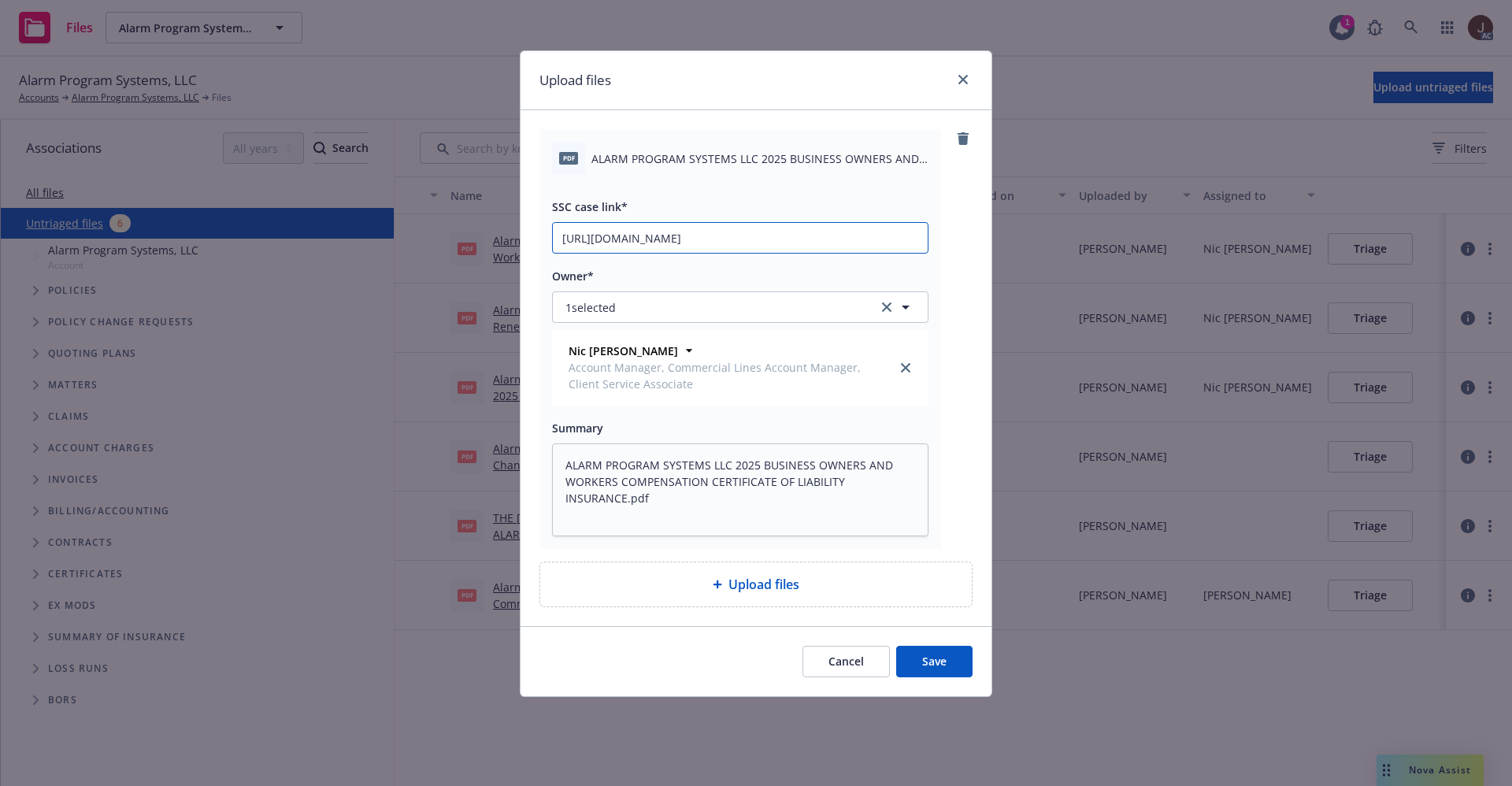
scroll to position [0, 76]
type input "https://newfront-ssc.lightning.force.com/lightning/r/Case/500Vz00000S5x0vIAB/vi…"
click at [962, 369] on div "pdf ALARM PROGRAM SYSTEMS LLC 2025 BUSINESS OWNERS AND WORKERS COMPENSATION CER…" at bounding box center [756, 339] width 433 height 420
click at [936, 658] on button "Save" at bounding box center [935, 661] width 76 height 32
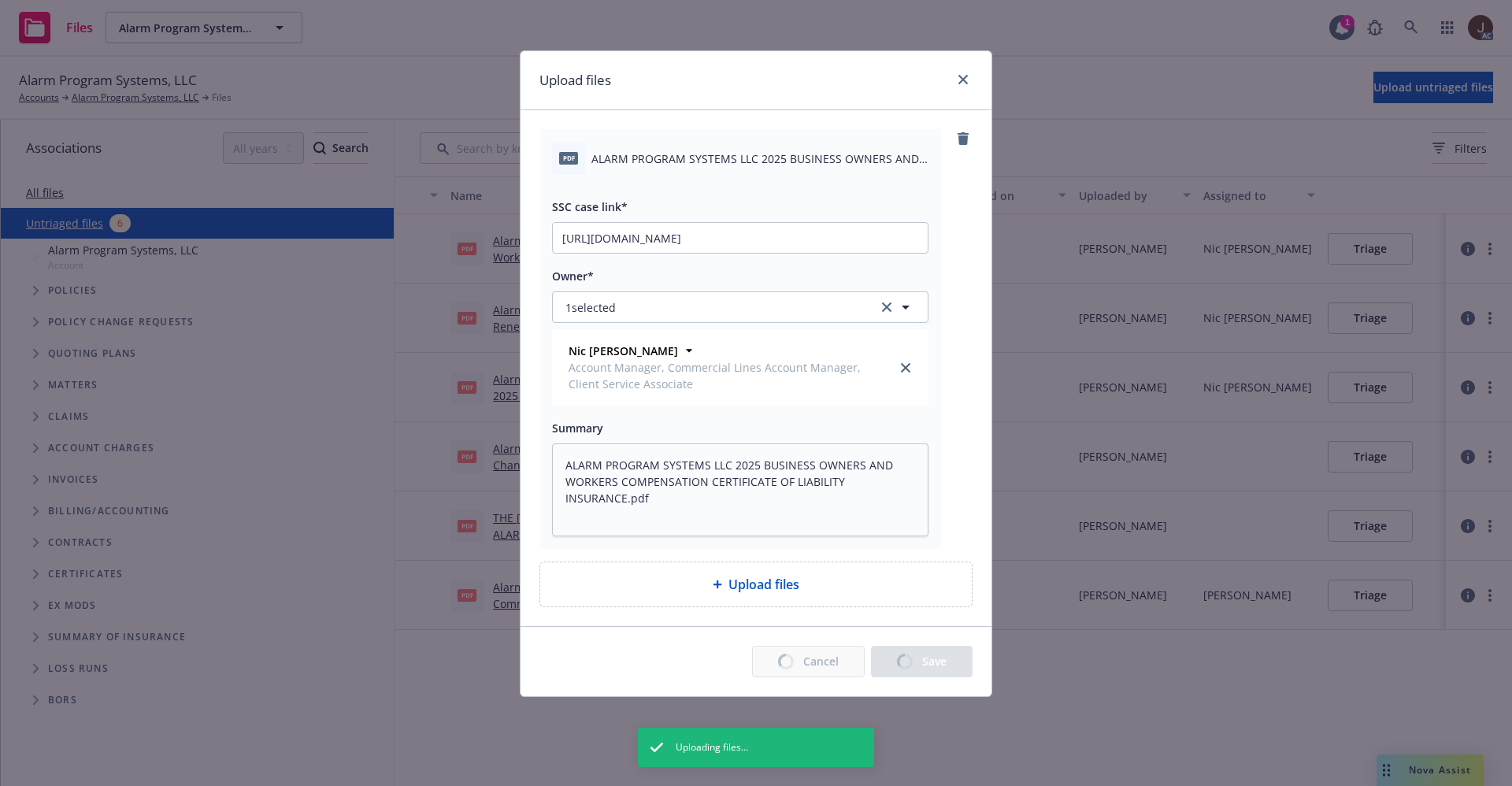
type textarea "x"
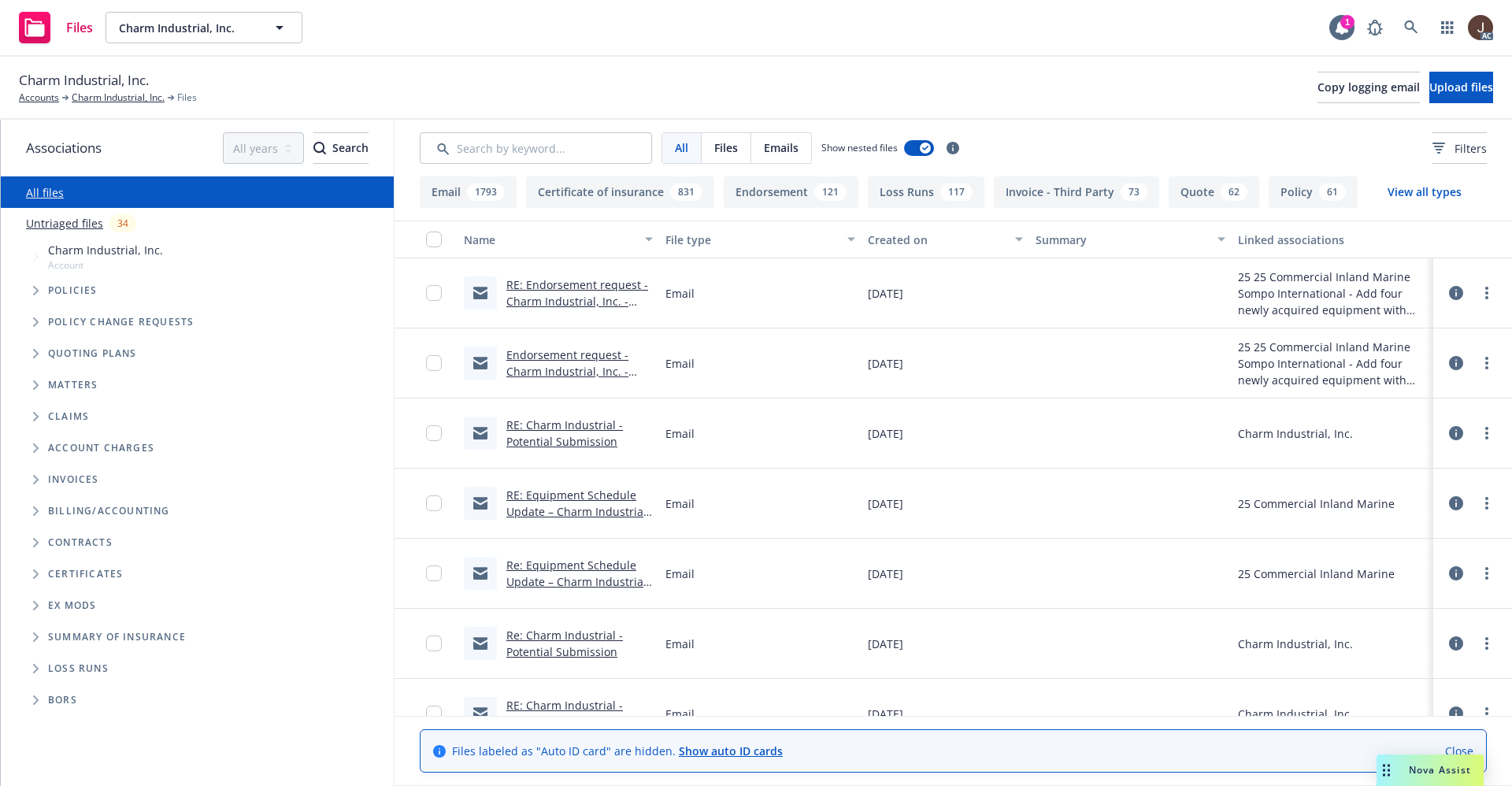
click at [75, 227] on link "Untriaged files" at bounding box center [64, 223] width 77 height 16
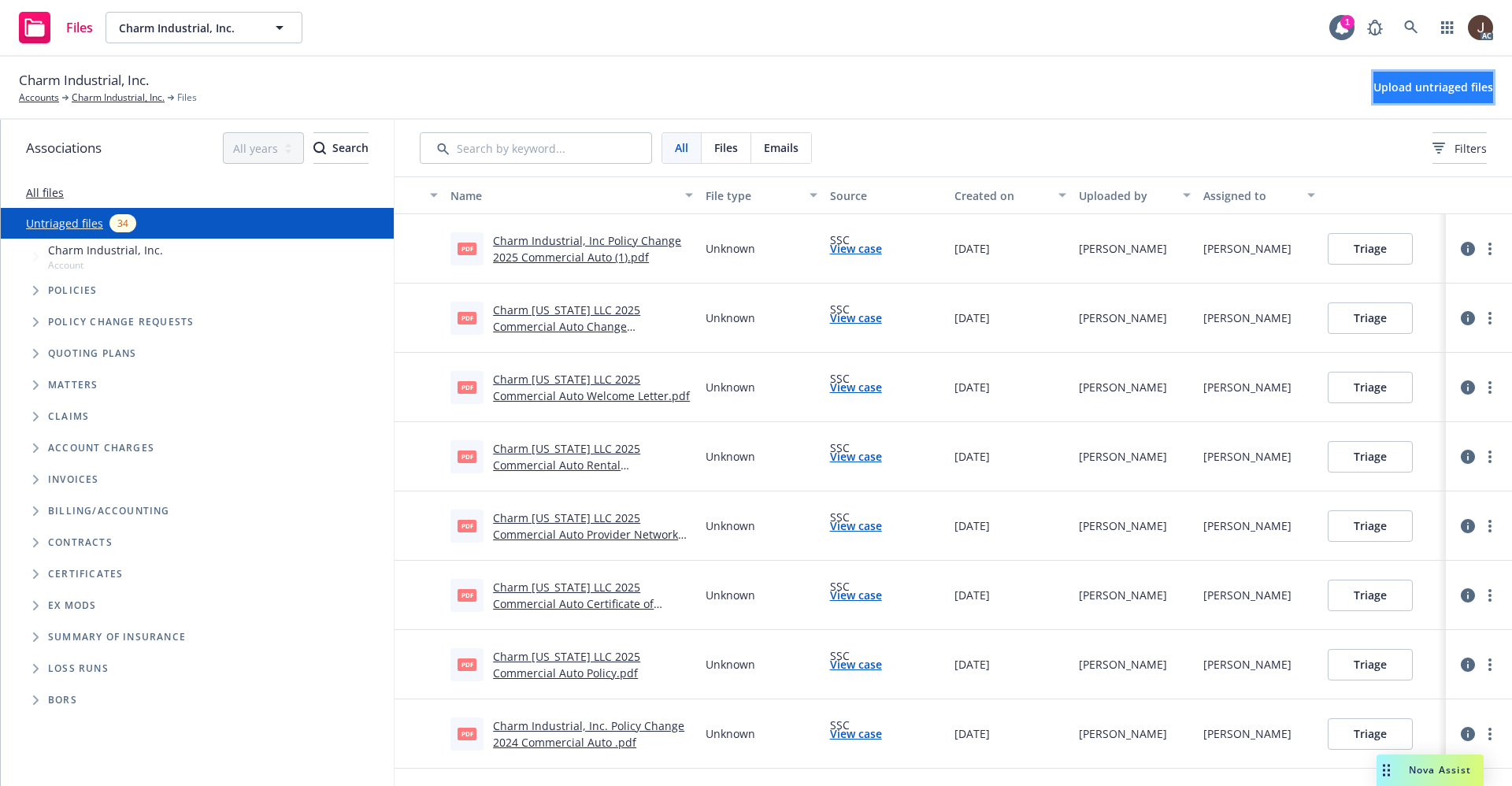
click at [1405, 99] on button "Upload untriaged files" at bounding box center [1433, 87] width 119 height 32
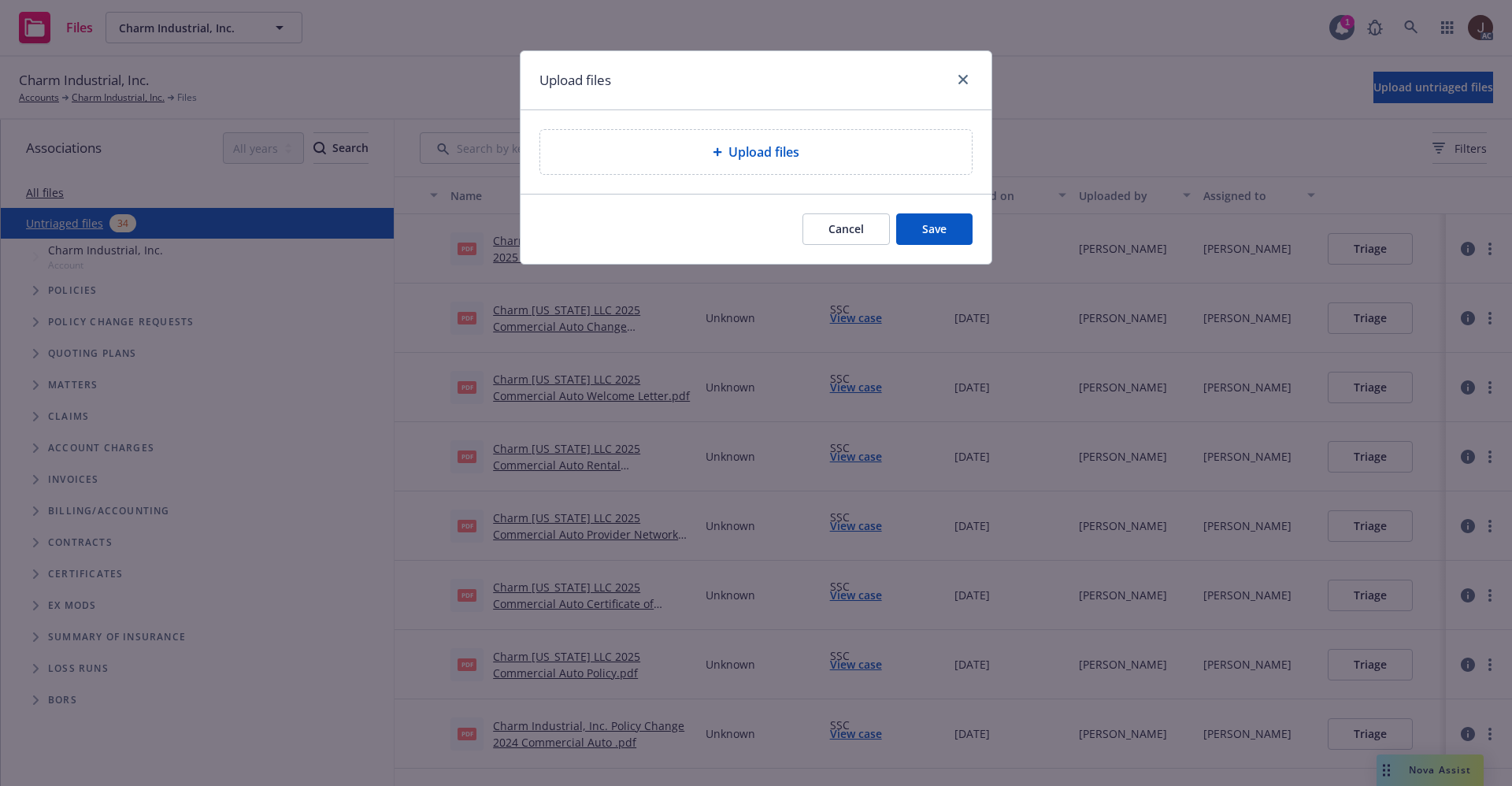
click at [744, 154] on span "Upload files" at bounding box center [764, 152] width 71 height 19
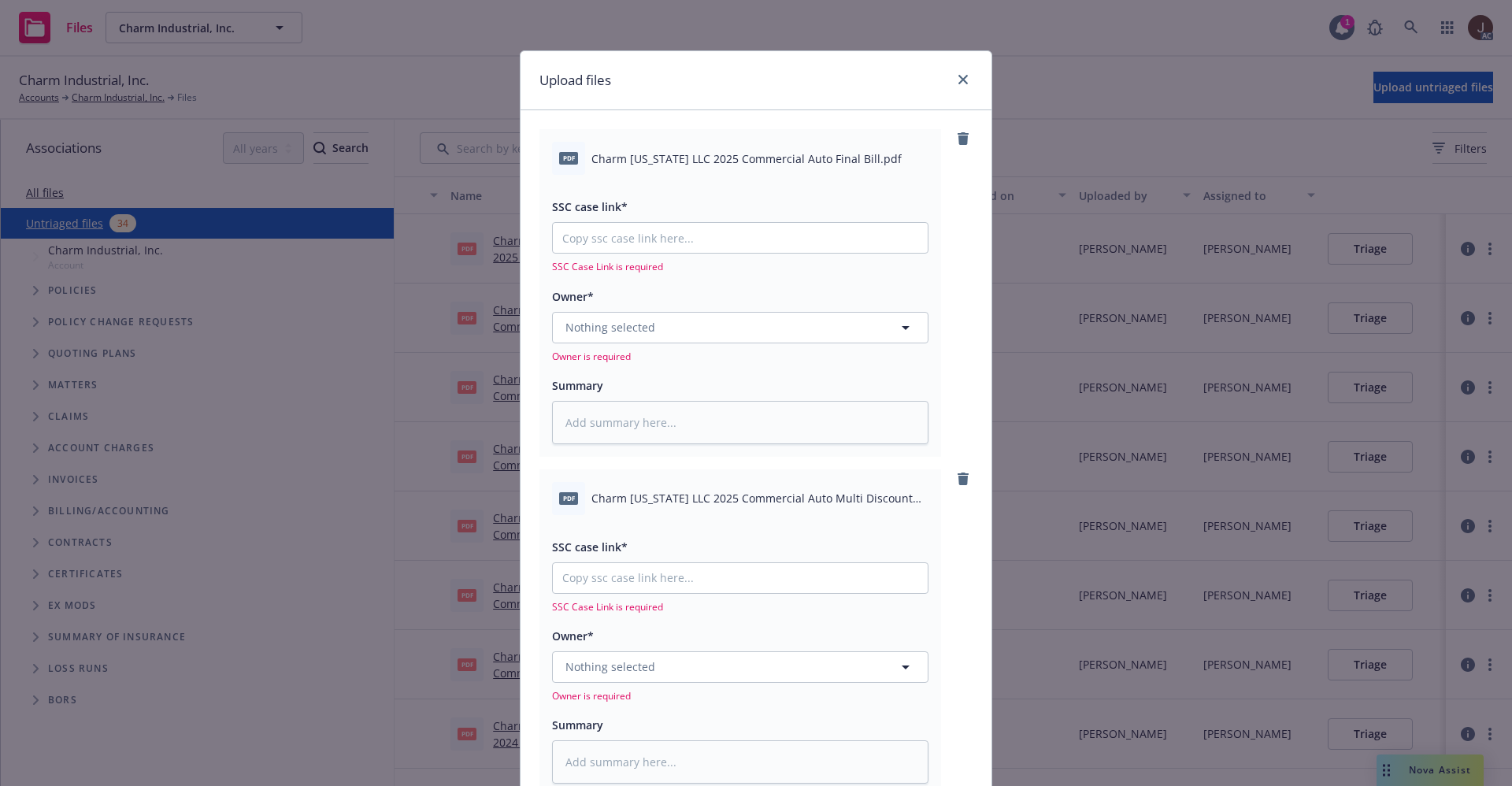
click at [670, 163] on span "Charm [US_STATE] LLC 2025 Commercial Auto Final Bill.pdf" at bounding box center [746, 158] width 310 height 16
copy div "Charm [US_STATE] LLC 2025 Commercial Auto Final Bill.pdf"
click at [600, 420] on textarea at bounding box center [740, 422] width 376 height 43
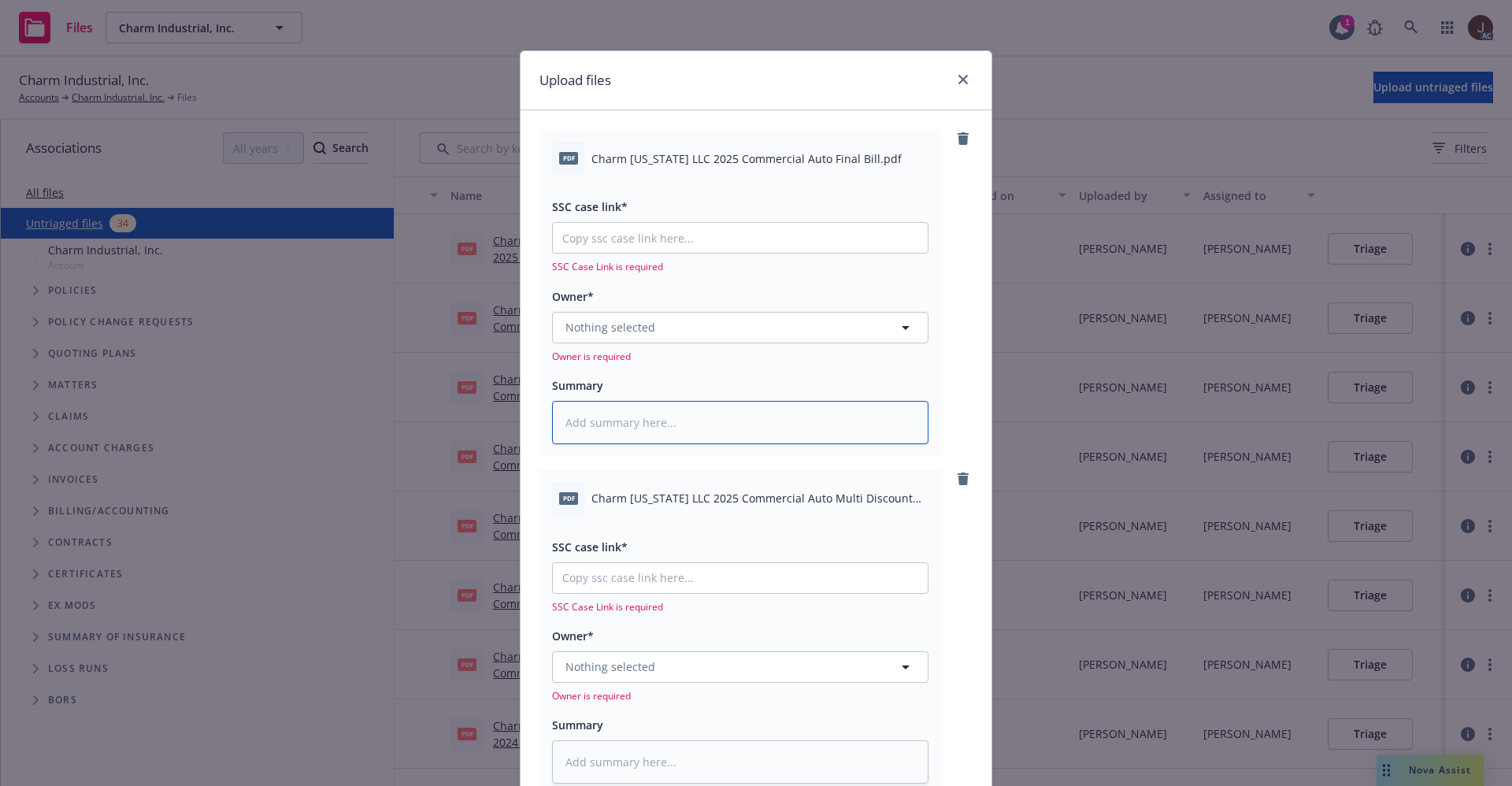
paste textarea "Charm Louisiana LLC 2025 Commercial Auto Final Bill.pdf"
type textarea "x"
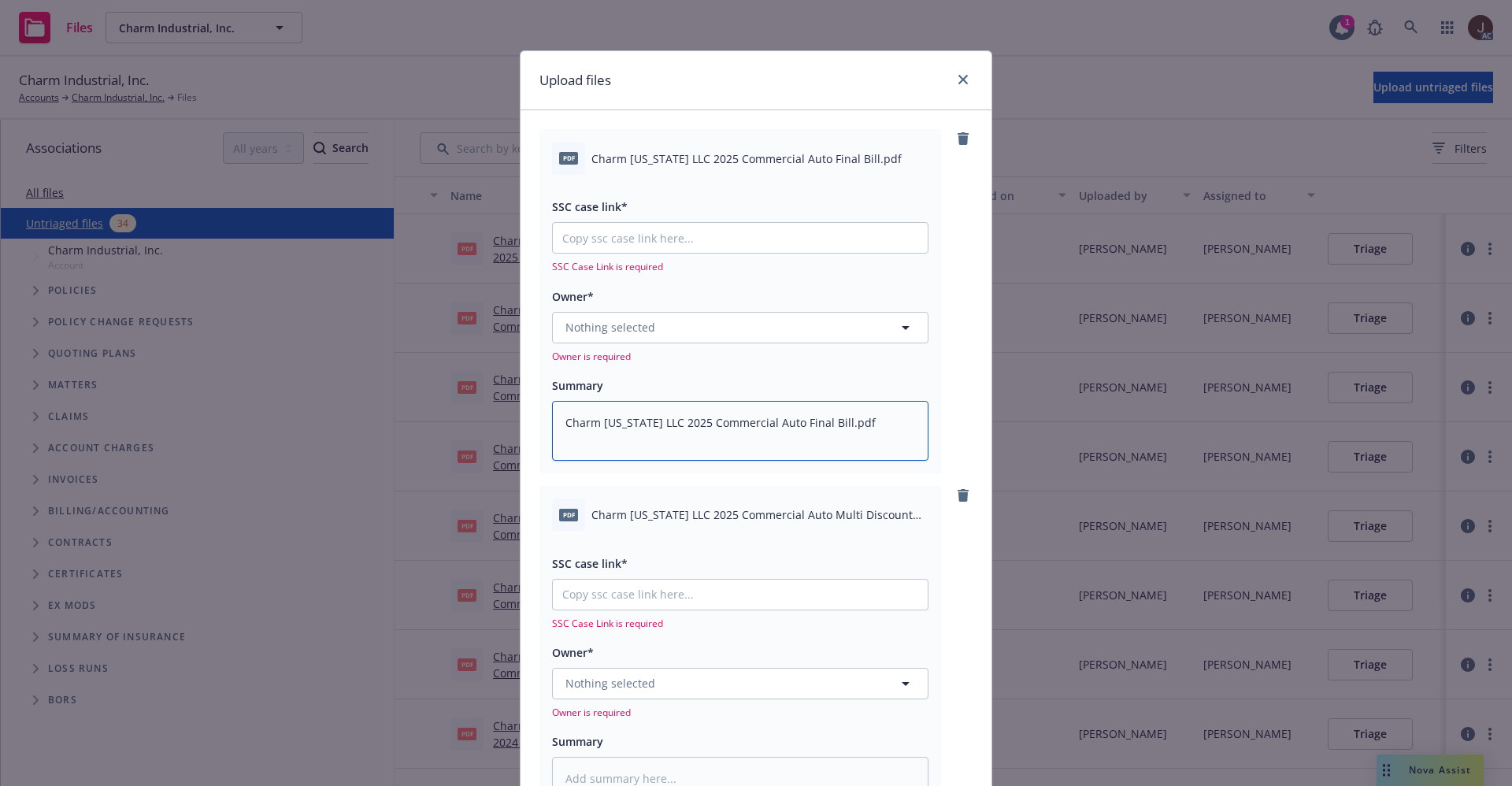
scroll to position [118, 0]
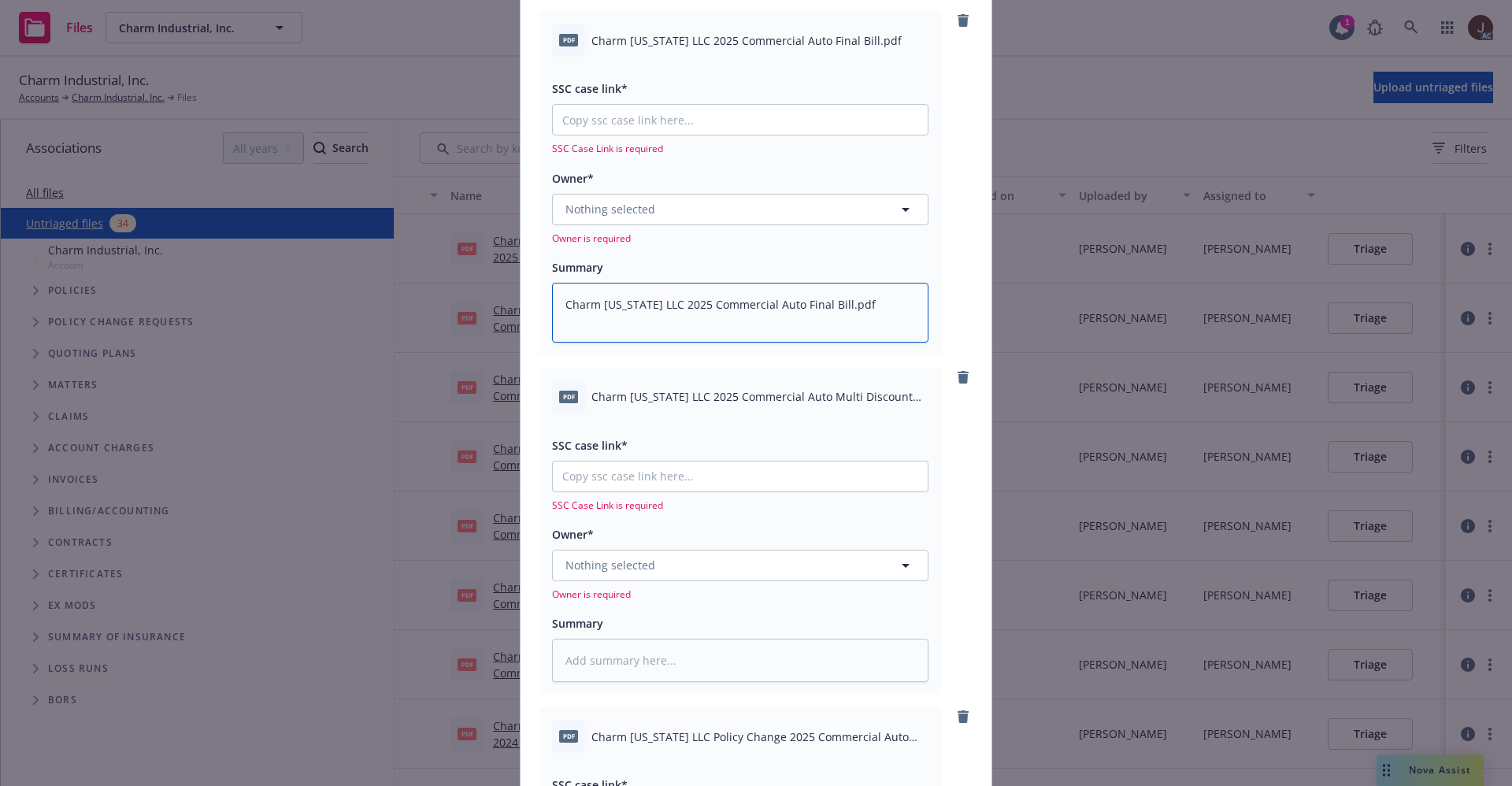
type textarea "Charm Louisiana LLC 2025 Commercial Auto Final Bill.pdf"
click at [715, 407] on div "pdf Charm Louisiana LLC 2025 Commercial Auto Multi Discount Notice.pdf" at bounding box center [740, 396] width 376 height 33
copy div "Charm Louisiana LLC 2025 Commercial Auto Multi Discount Notice.pdf"
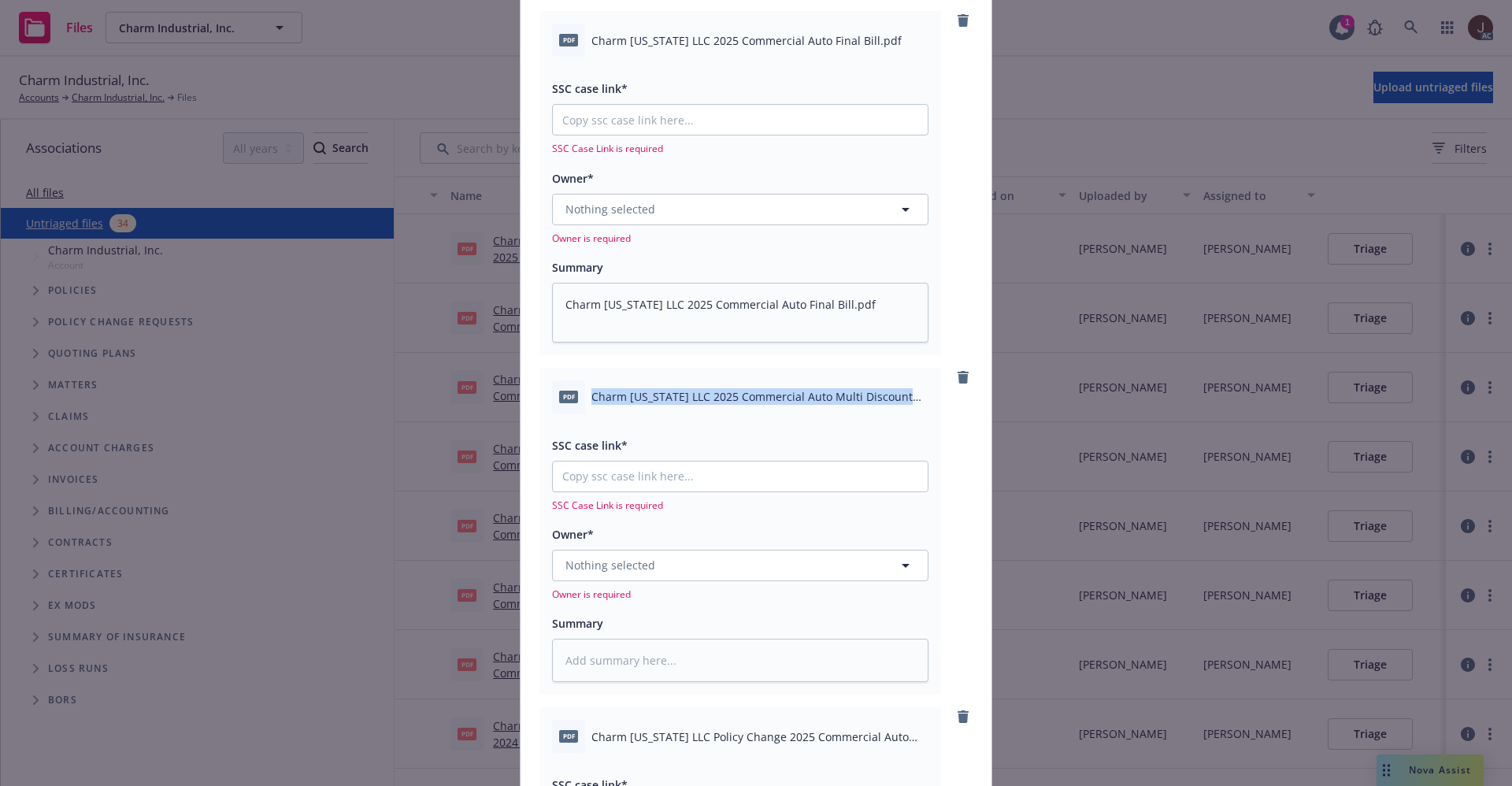
scroll to position [355, 0]
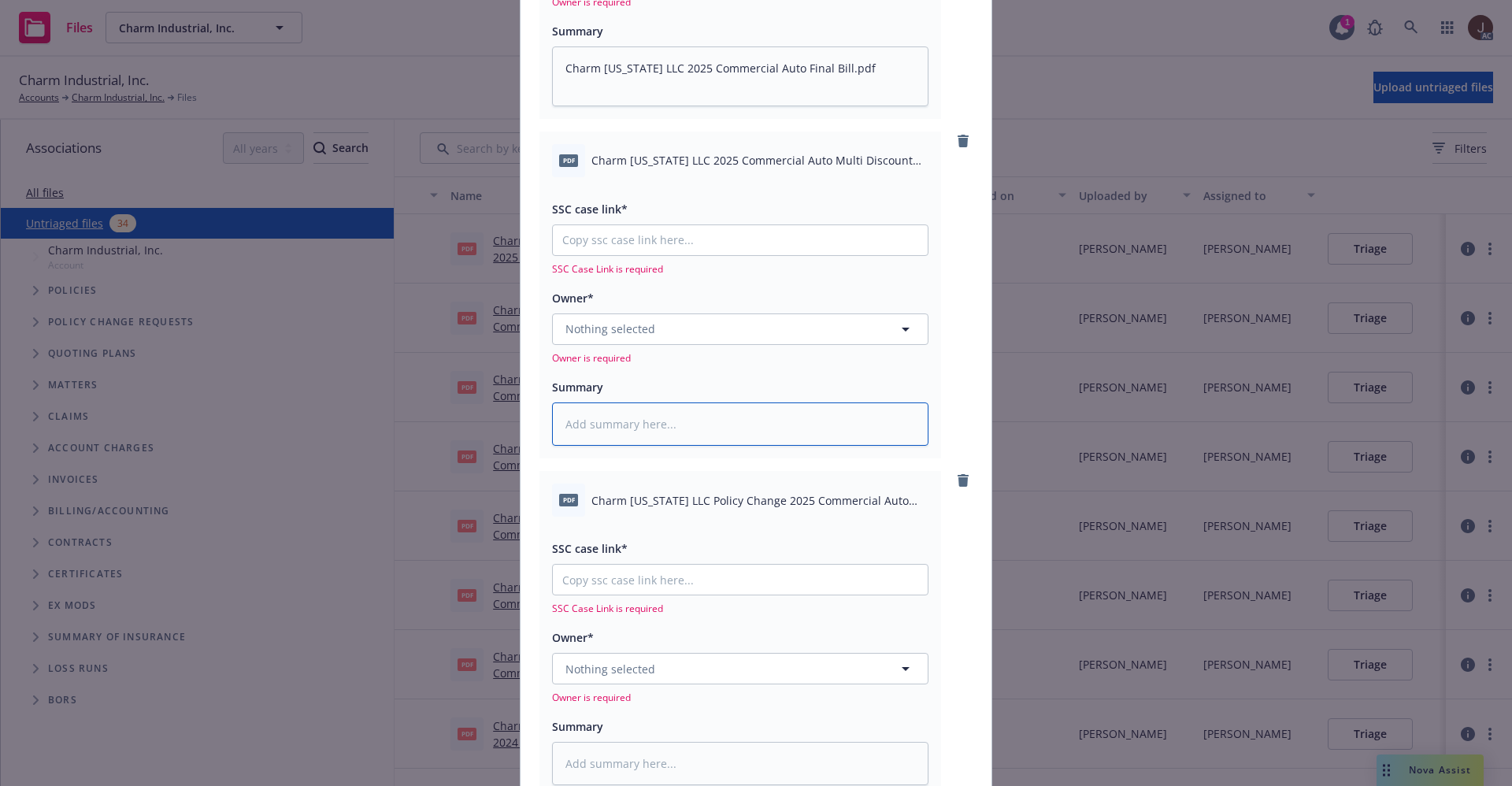
click at [602, 414] on textarea at bounding box center [740, 424] width 376 height 43
paste textarea "Charm Louisiana LLC 2025 Commercial Auto Multi Discount Notice.pdf"
type textarea "x"
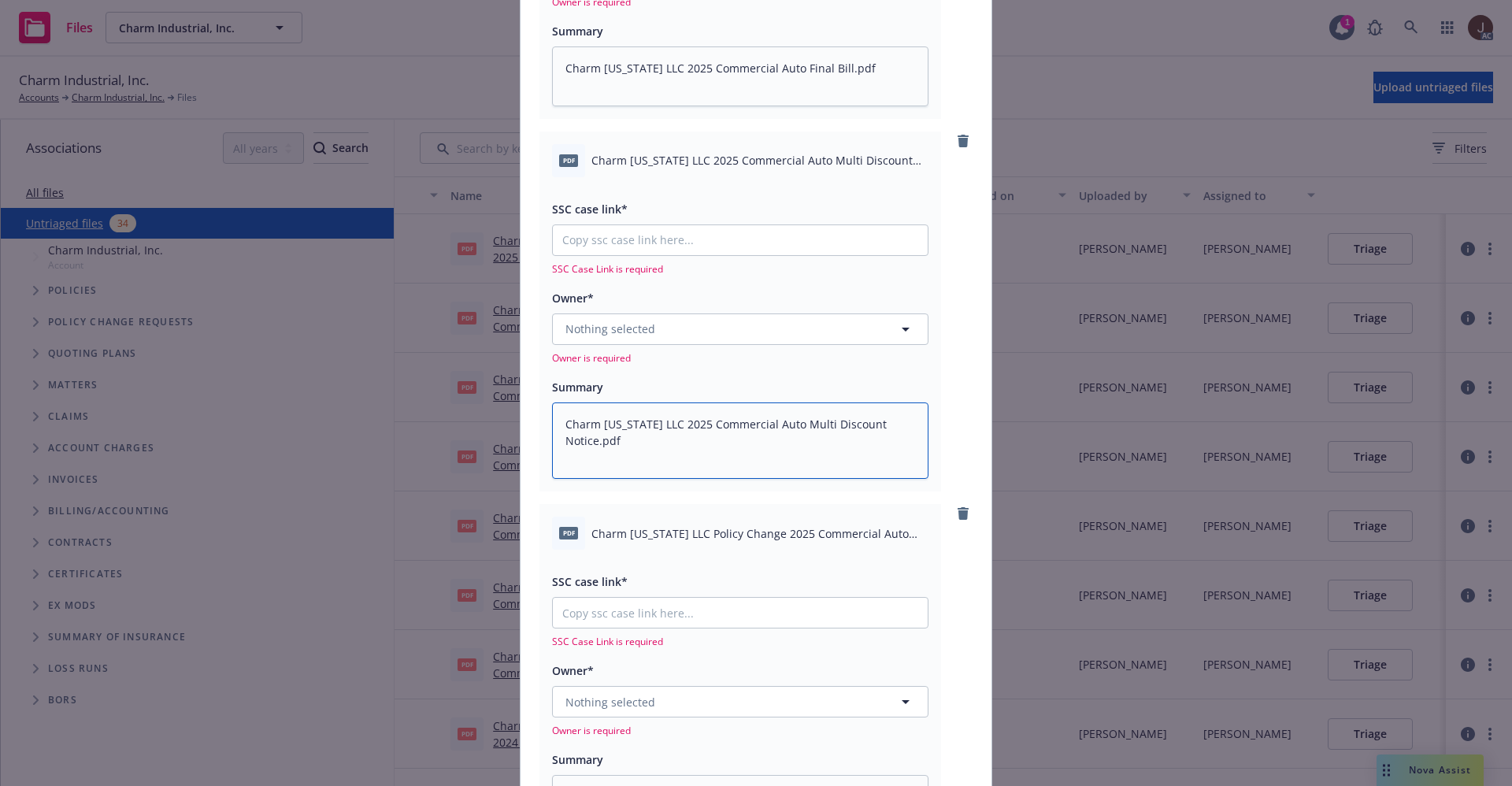
scroll to position [598, 0]
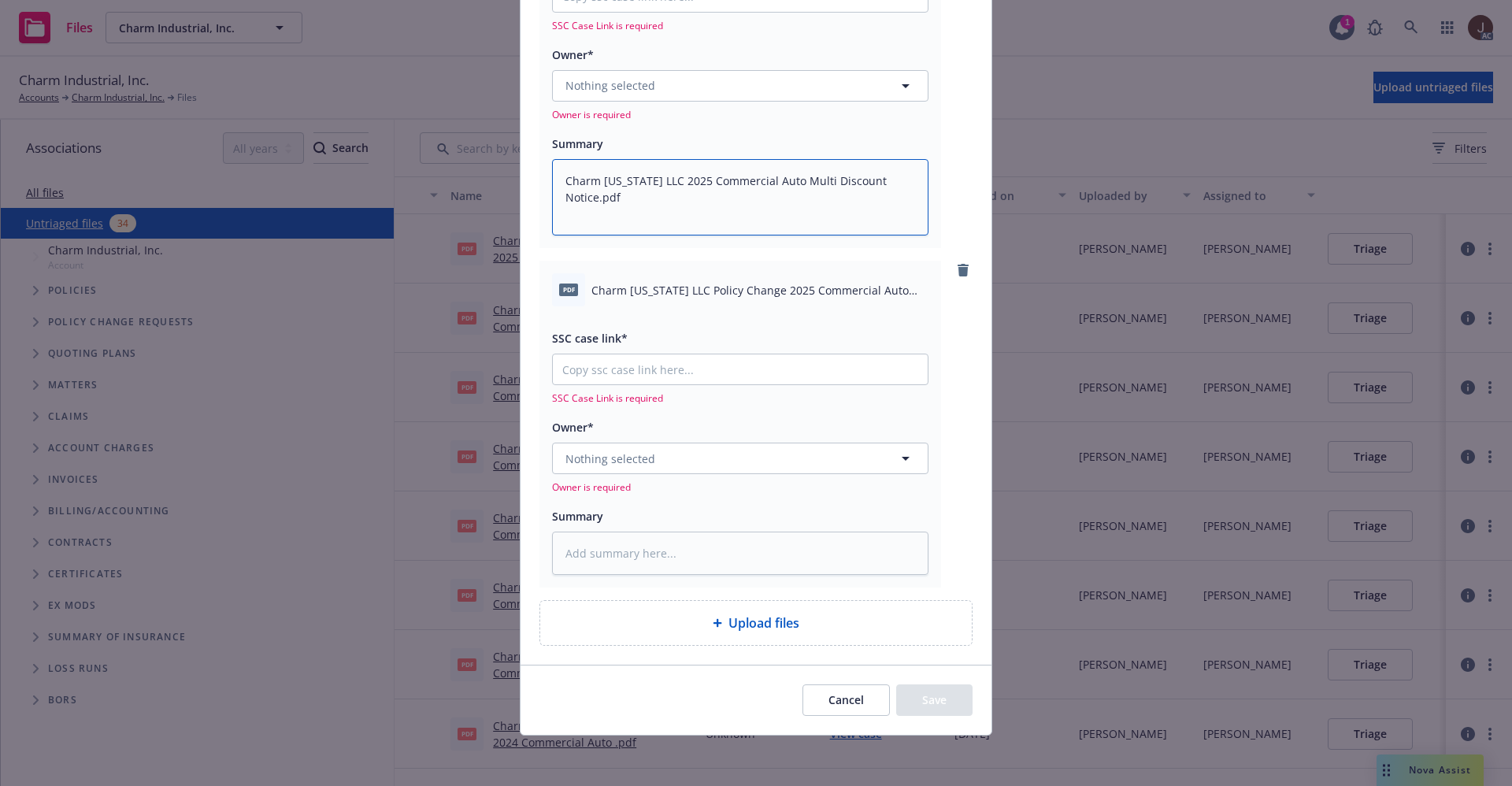
type textarea "Charm Louisiana LLC 2025 Commercial Auto Multi Discount Notice.pdf"
click at [719, 298] on div "pdf Charm Louisiana LLC Policy Change 2025 Commercial Auto .pdf" at bounding box center [740, 289] width 376 height 33
copy div "Charm Louisiana LLC Policy Change 2025 Commercial Auto .pdf"
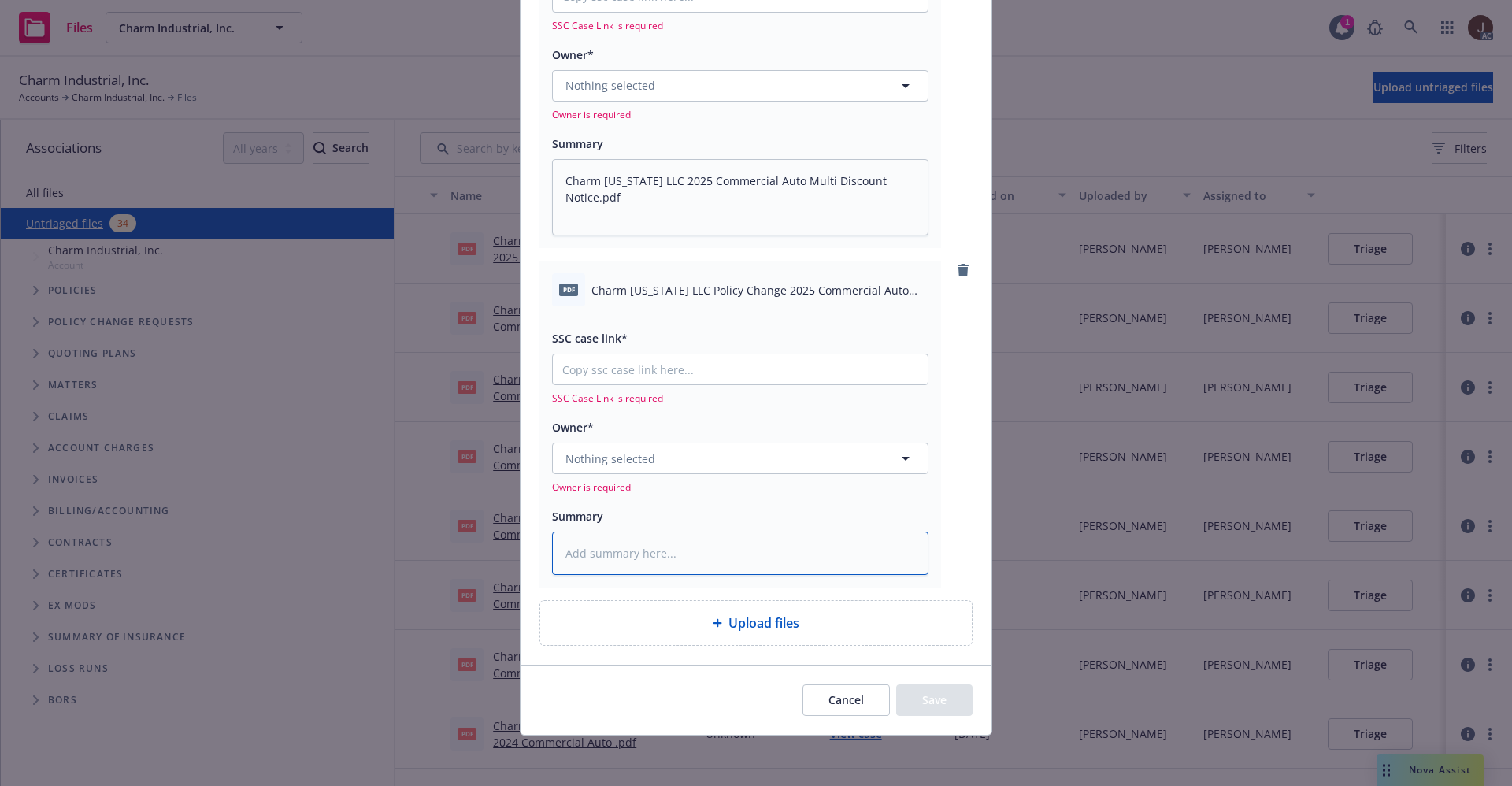
click at [624, 563] on textarea at bounding box center [740, 554] width 376 height 43
paste textarea "Charm Louisiana LLC Policy Change 2025 Commercial Auto .pdf"
type textarea "x"
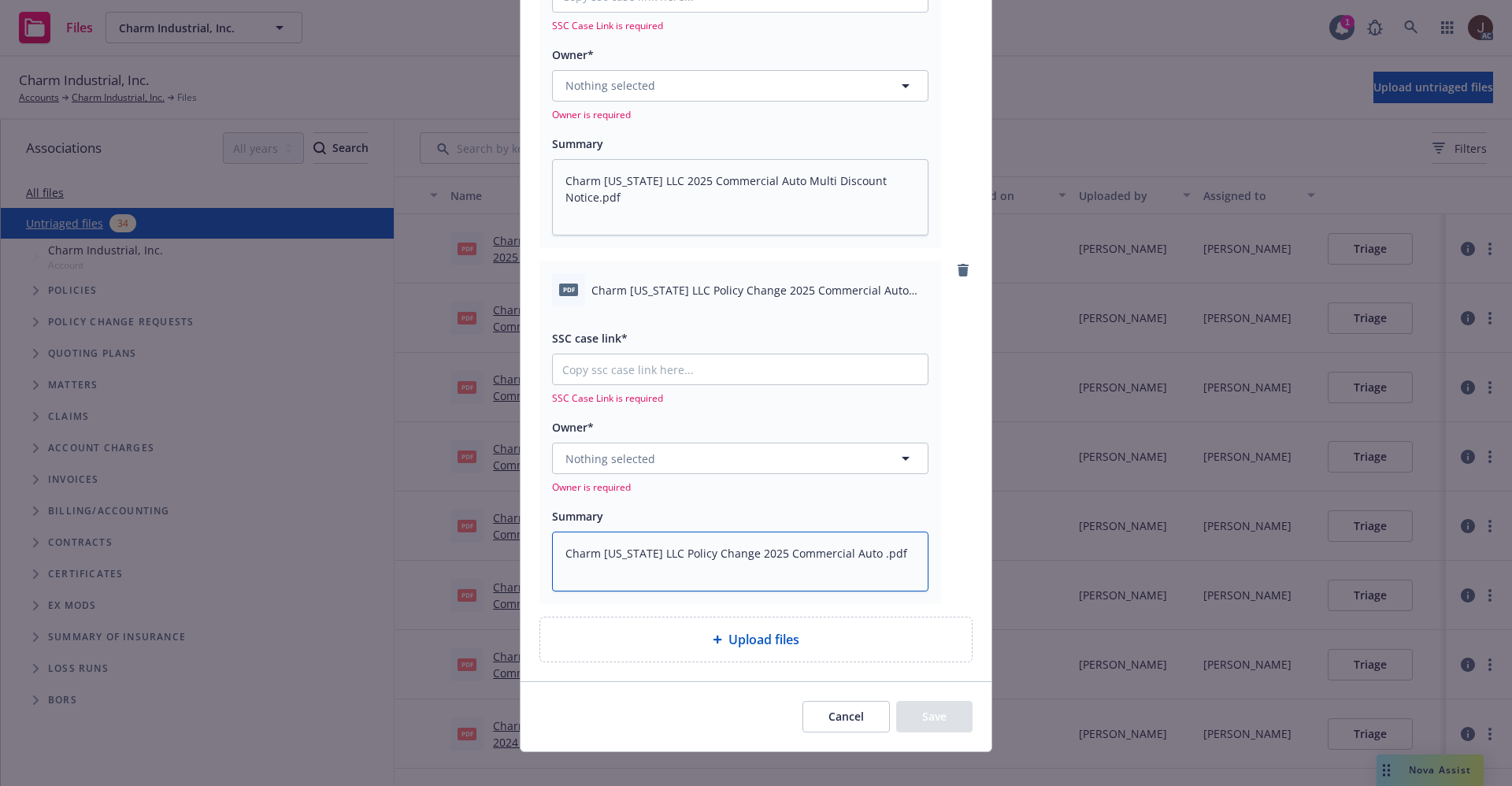
type textarea "Charm Louisiana LLC Policy Change 2025 Commercial Auto .pdf"
click at [635, 465] on span "Nothing selected" at bounding box center [610, 459] width 90 height 16
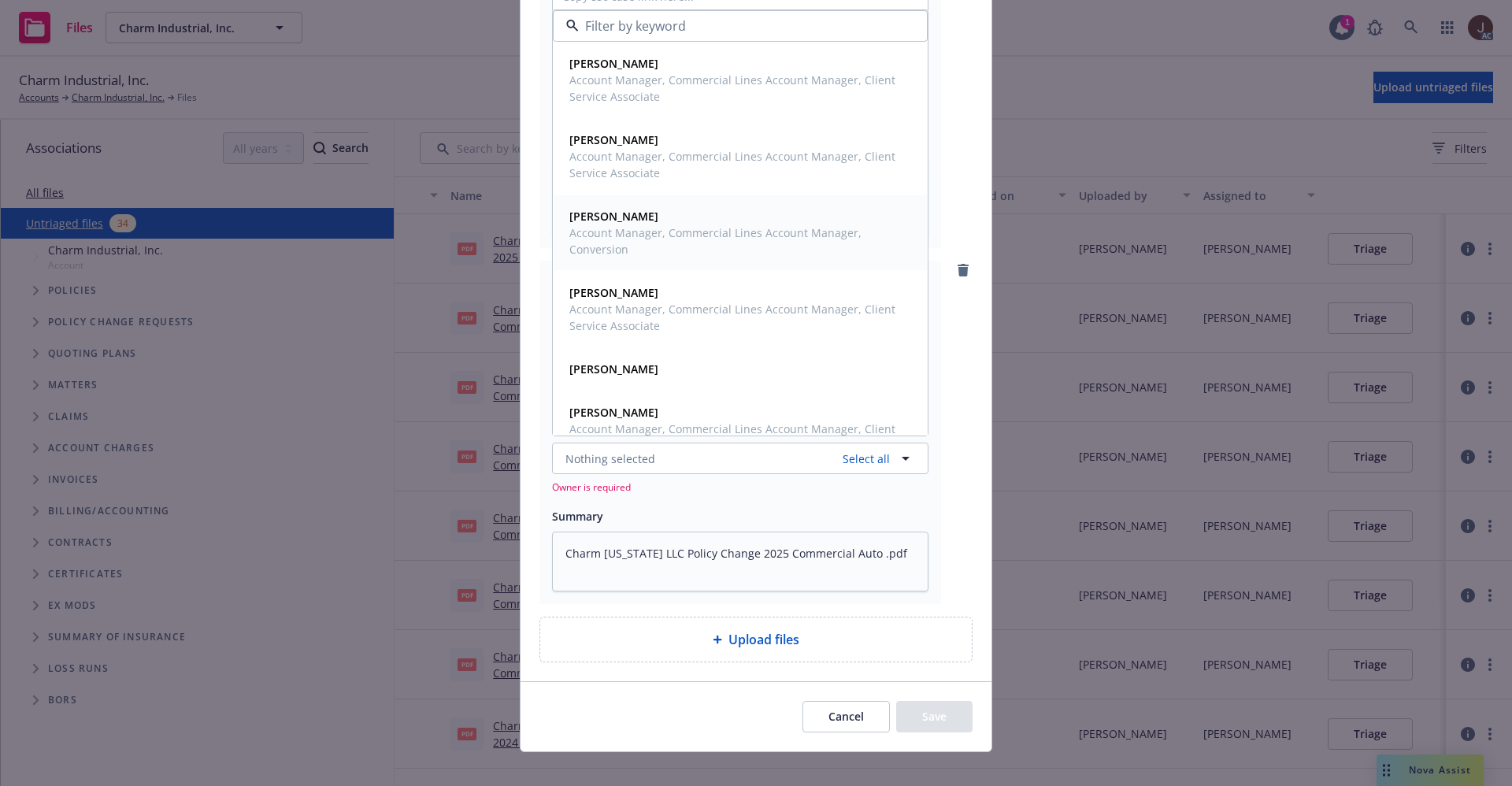
scroll to position [479, 0]
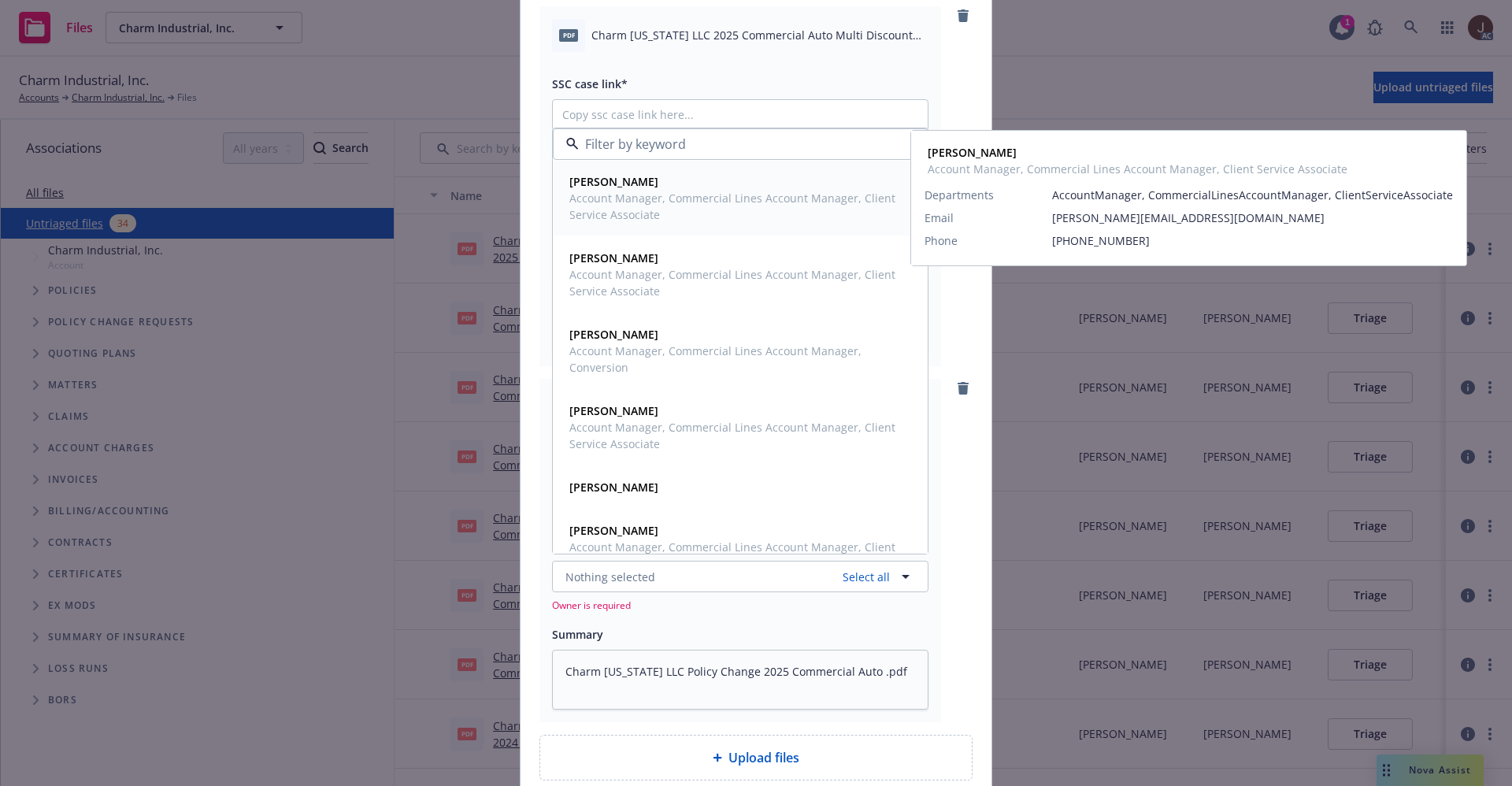
click at [666, 204] on span "Account Manager, Commercial Lines Account Manager, Client Service Associate" at bounding box center [738, 206] width 338 height 33
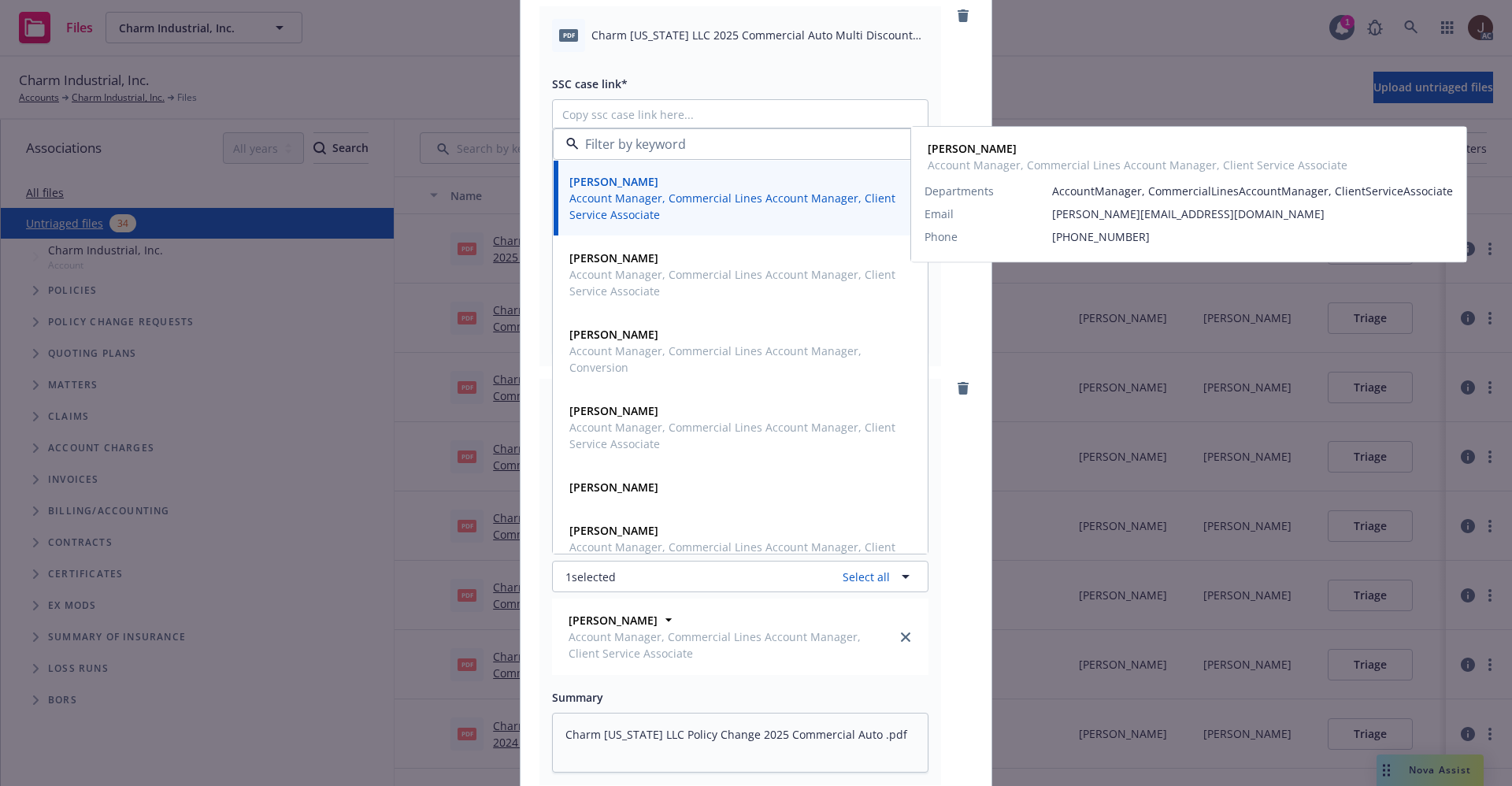
click at [940, 83] on div "pdf Charm Louisiana LLC 2025 Commercial Auto Multi Discount Notice.pdf SSC case…" at bounding box center [756, 186] width 433 height 360
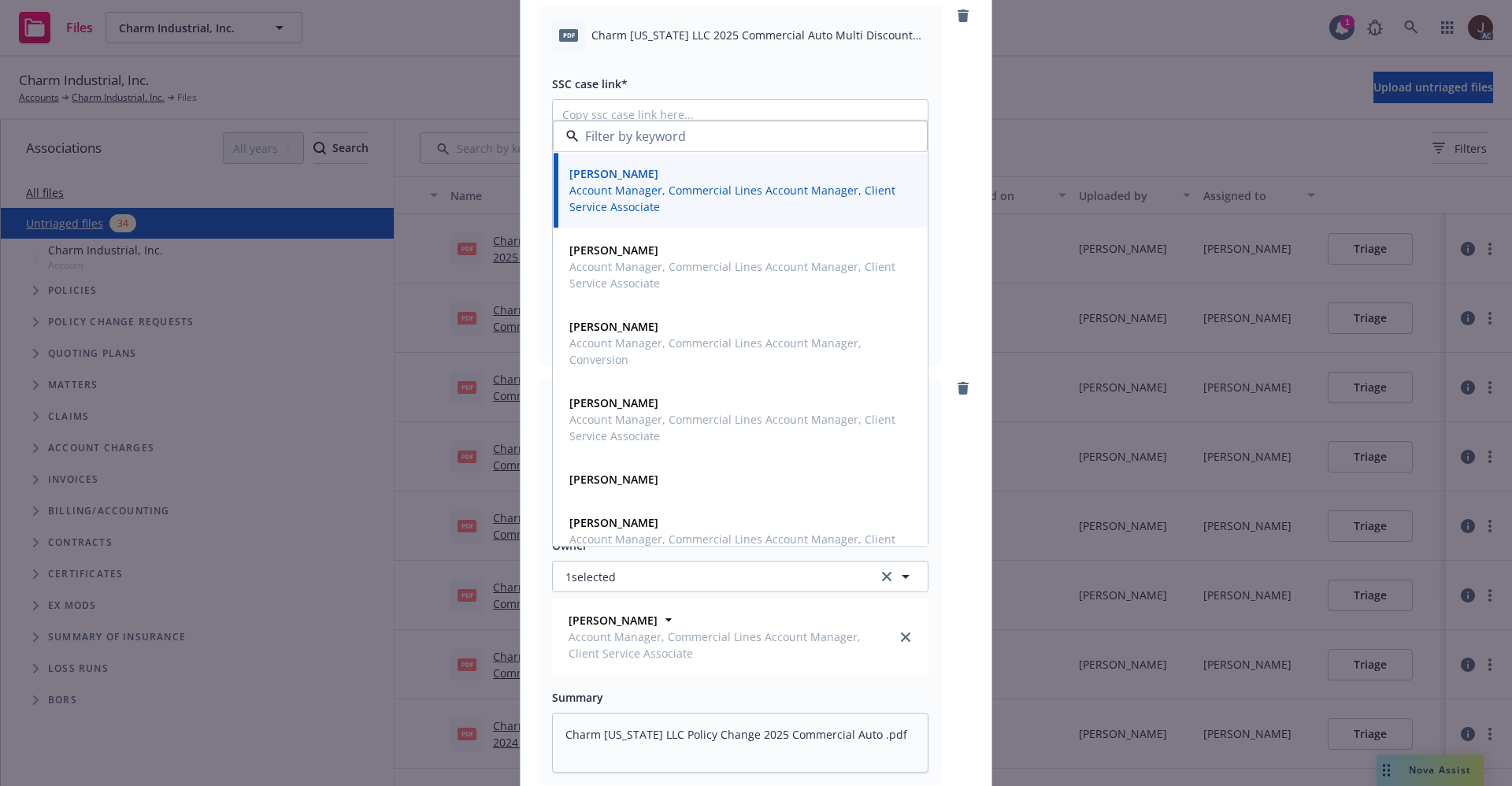
scroll to position [243, 0]
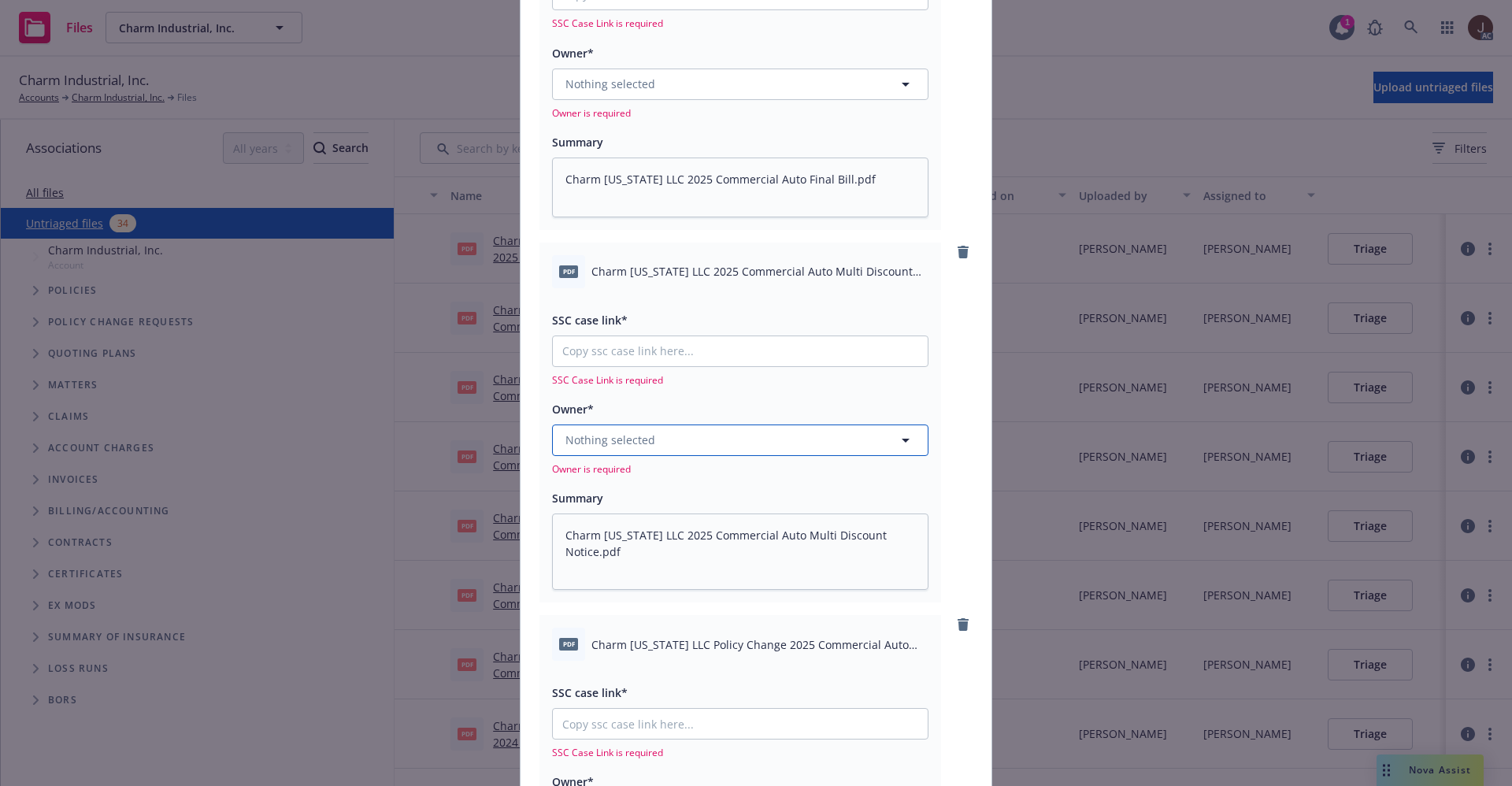
click at [684, 444] on button "Nothing selected" at bounding box center [740, 440] width 376 height 32
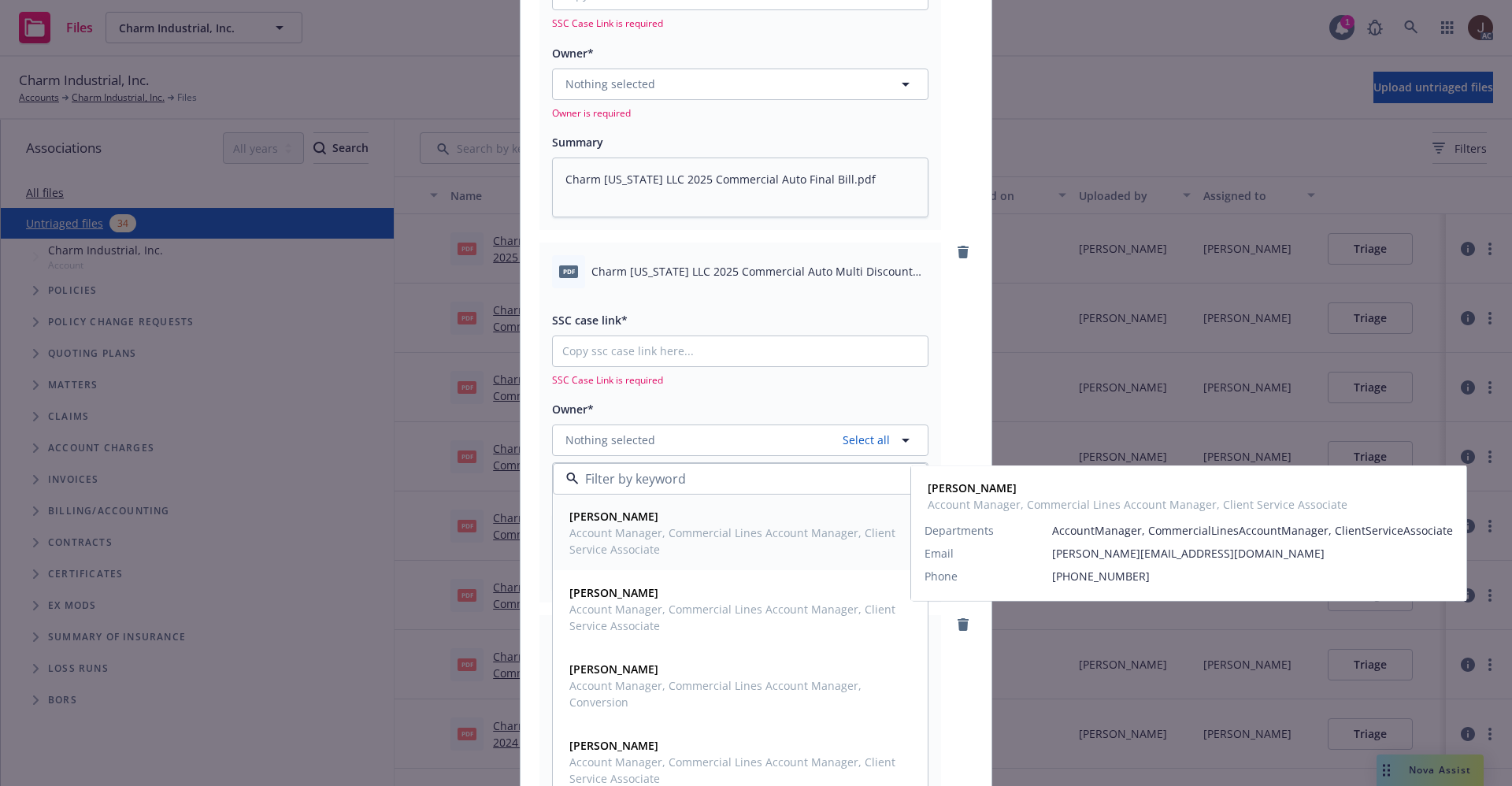
click at [646, 526] on span "Account Manager, Commercial Lines Account Manager, Client Service Associate" at bounding box center [738, 541] width 338 height 33
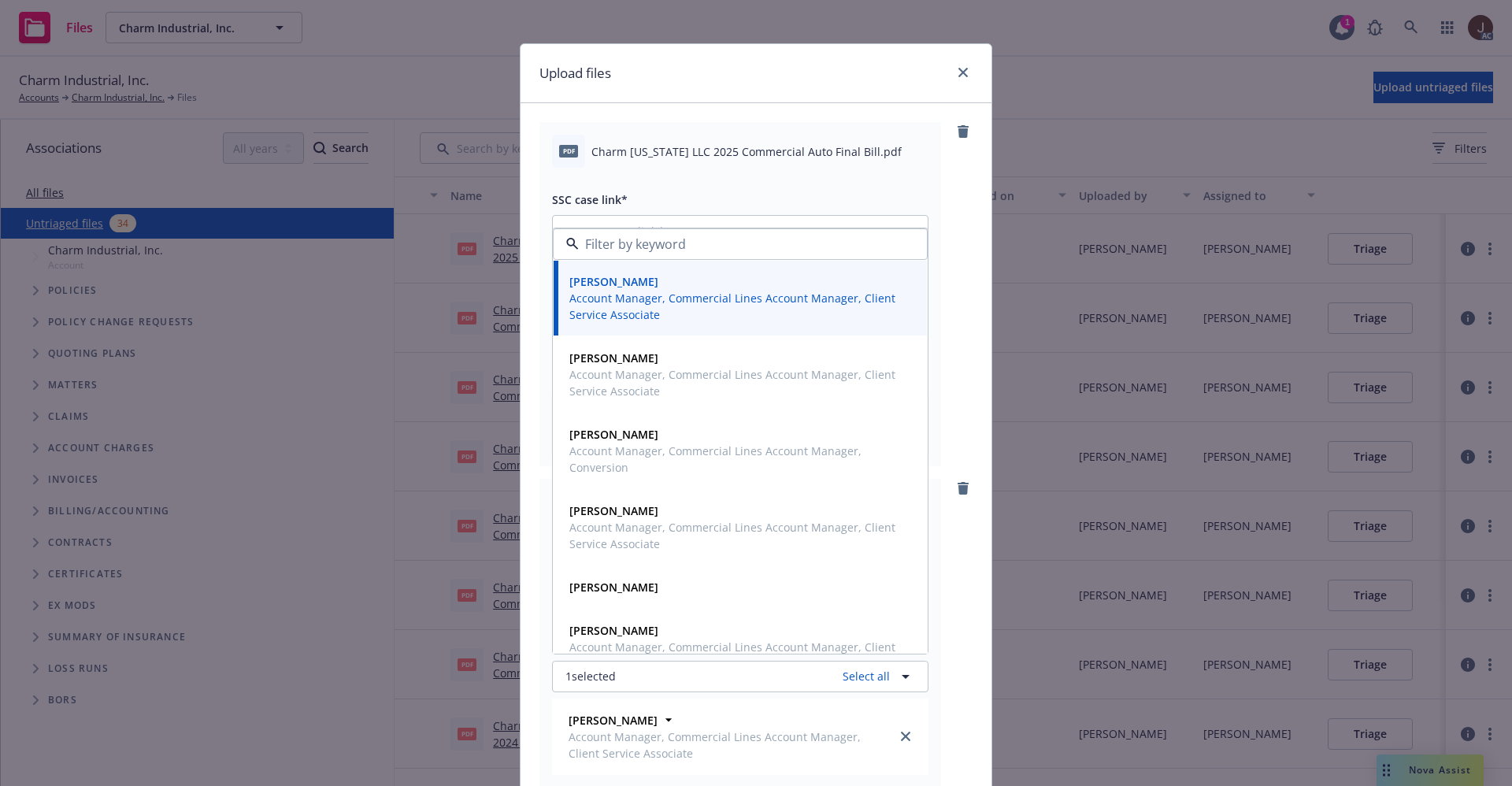
scroll to position [0, 0]
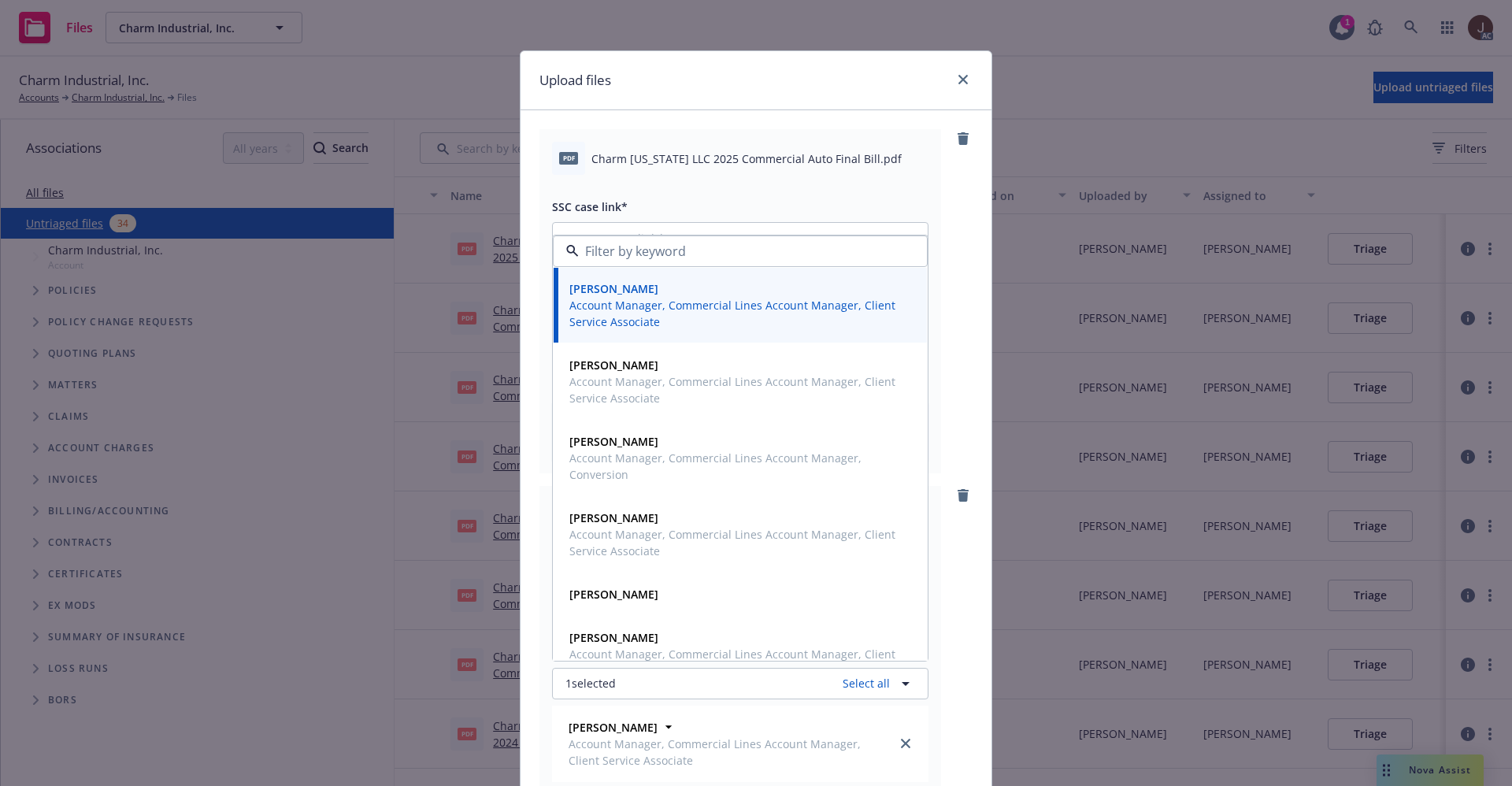
click at [953, 226] on div "pdf Charm Louisiana LLC 2025 Commercial Auto Final Bill.pdf SSC case link* SSC …" at bounding box center [756, 301] width 433 height 344
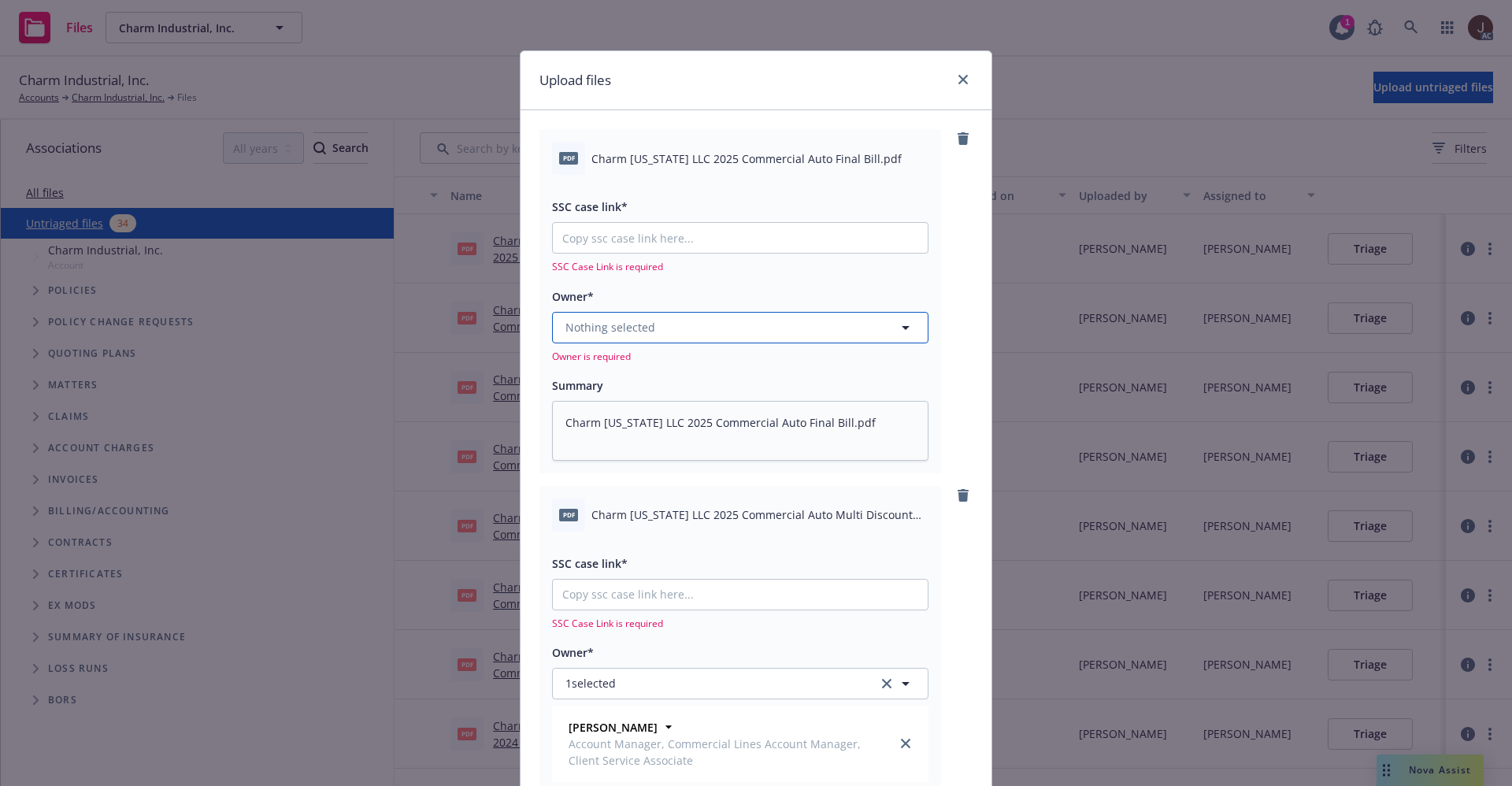
click at [720, 328] on button "Nothing selected" at bounding box center [740, 327] width 376 height 32
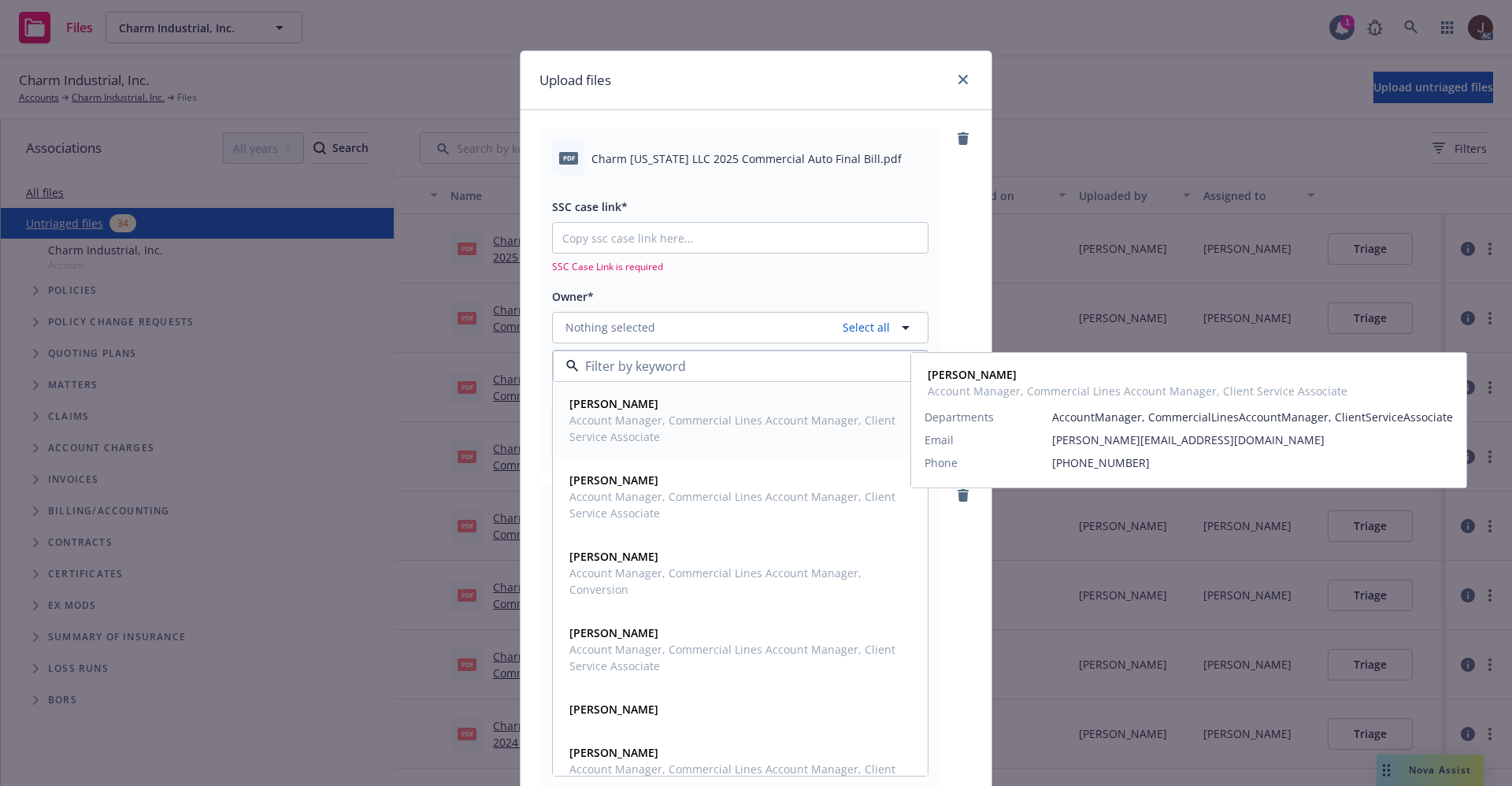
click at [648, 419] on span "Account Manager, Commercial Lines Account Manager, Client Service Associate" at bounding box center [738, 428] width 338 height 33
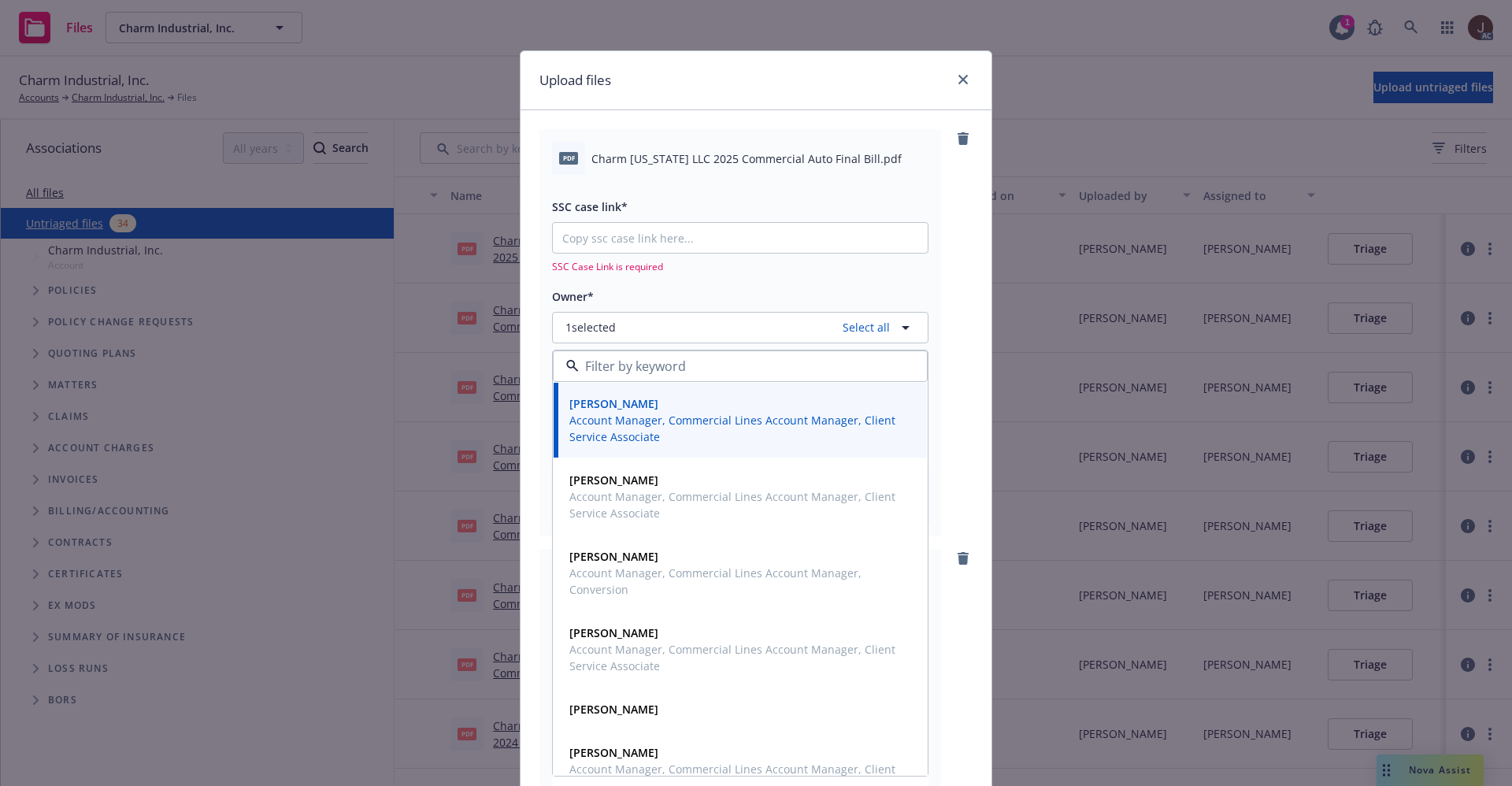
click at [946, 232] on div "pdf Charm Louisiana LLC 2025 Commercial Auto Final Bill.pdf SSC case link* SSC …" at bounding box center [756, 332] width 433 height 406
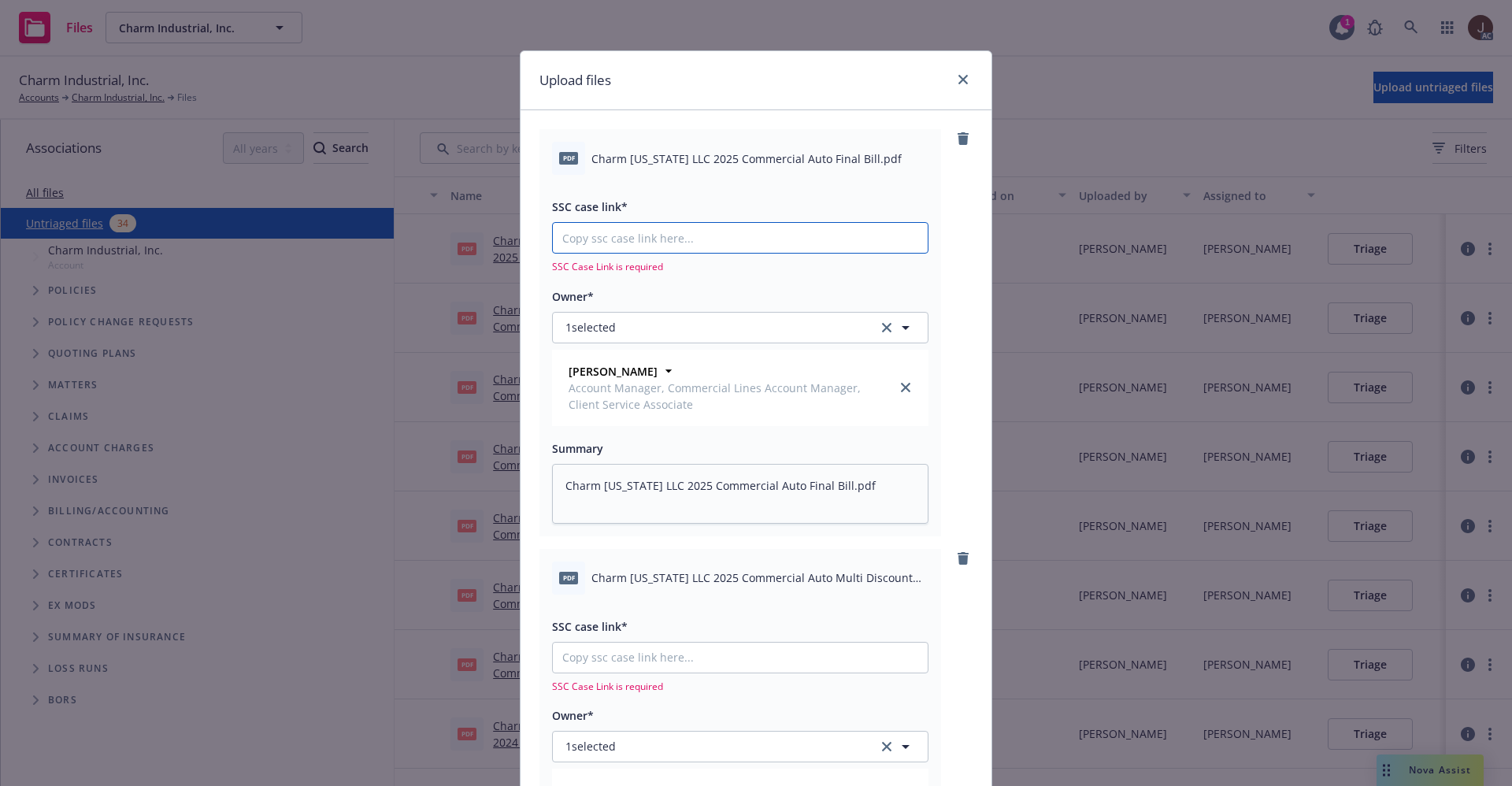
click at [642, 247] on input "SSC case link*" at bounding box center [740, 237] width 375 height 30
paste input "https://newfront-ssc.lightning.force.com/lightning/r/Case/500Vz00000S777vIAB/vi…"
type textarea "x"
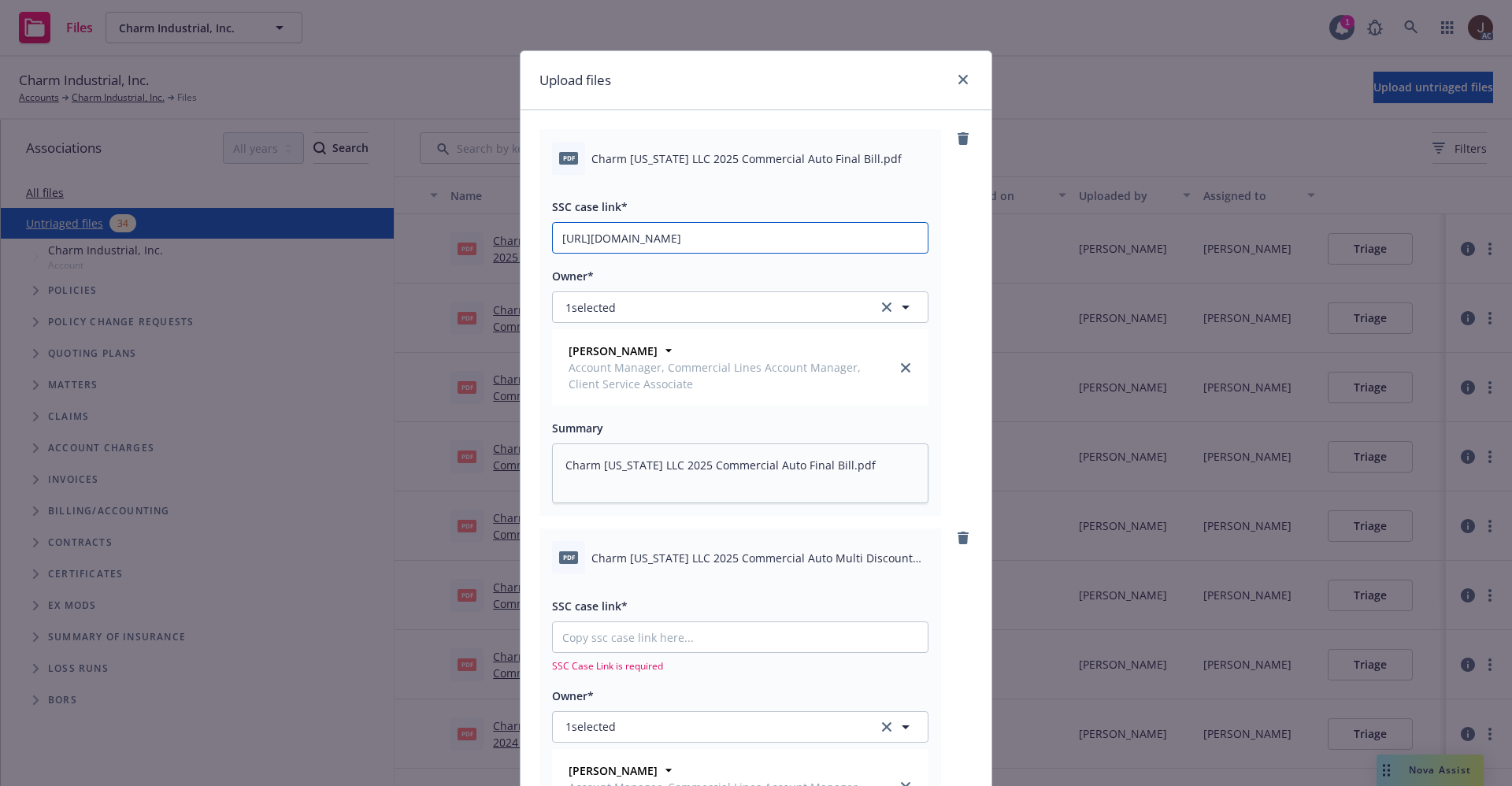
scroll to position [0, 76]
type input "https://newfront-ssc.lightning.force.com/lightning/r/Case/500Vz00000S777vIAB/vi…"
click at [940, 229] on div "pdf Charm Louisiana LLC 2025 Commercial Auto Final Bill.pdf SSC case link* http…" at bounding box center [756, 322] width 433 height 386
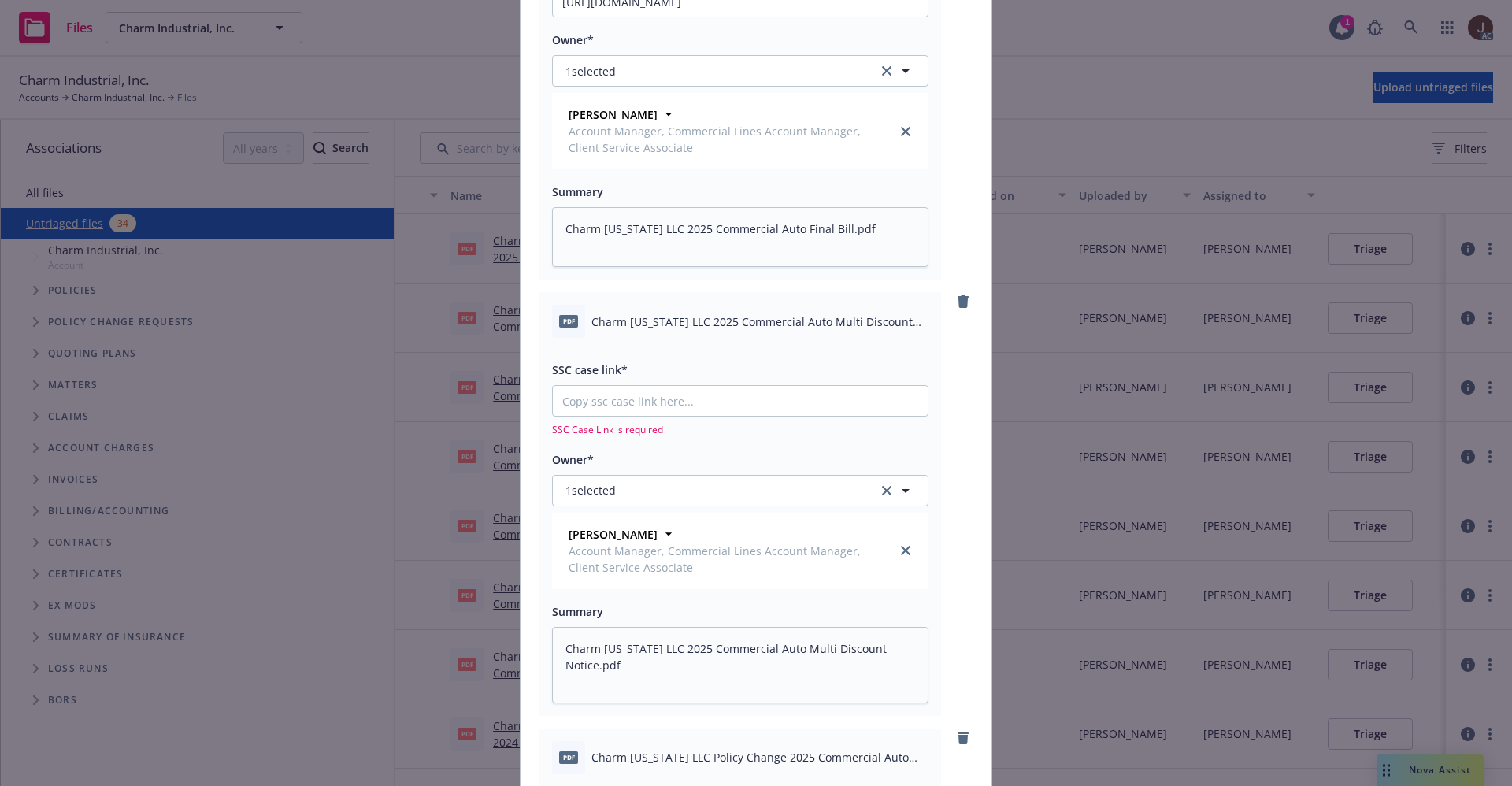
scroll to position [355, 0]
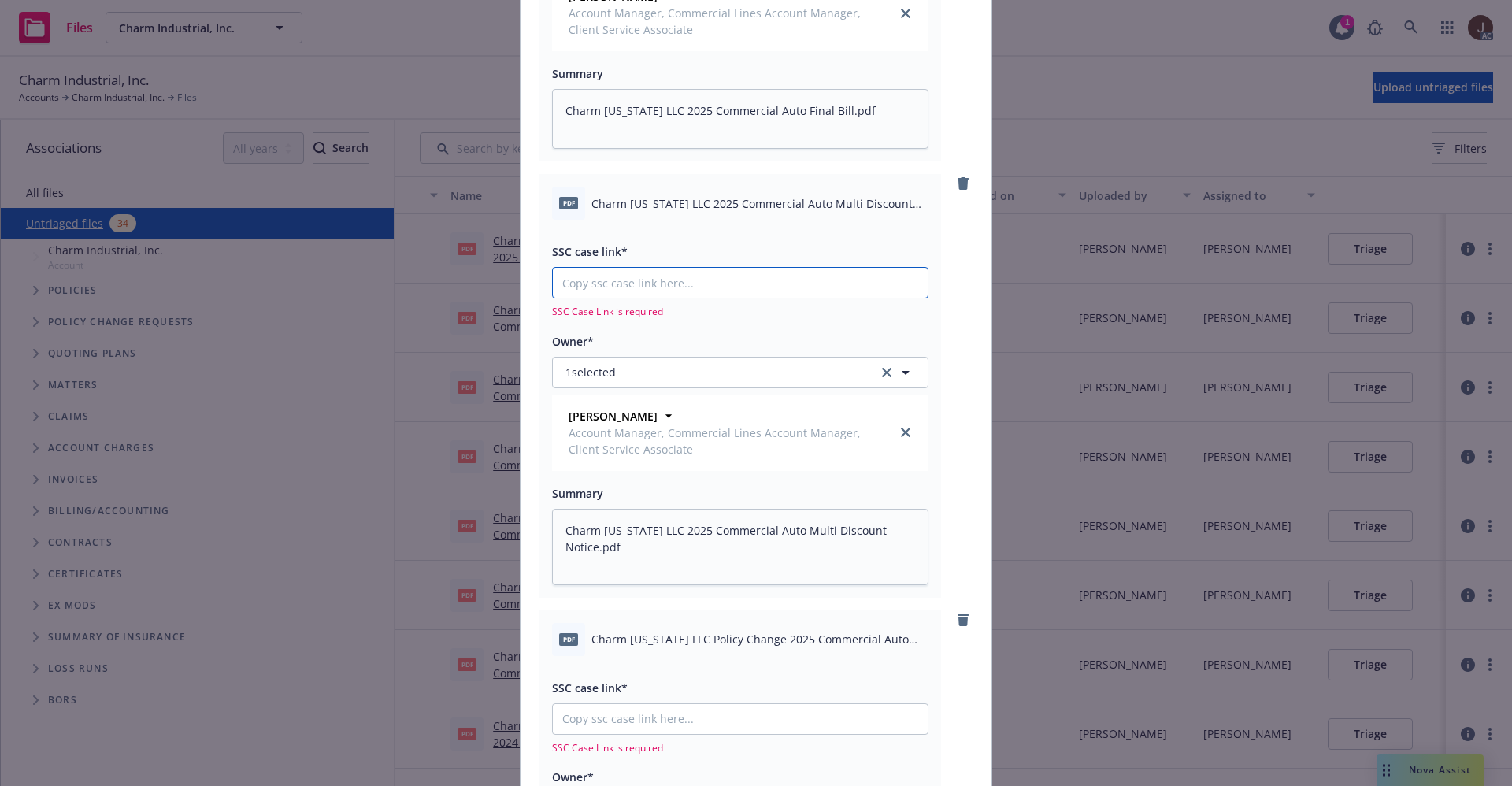
click at [599, 274] on input "SSC case link*" at bounding box center [740, 282] width 375 height 30
paste input "https://newfront-ssc.lightning.force.com/lightning/r/Case/500Vz00000S74EwIAJ/vi…"
type textarea "x"
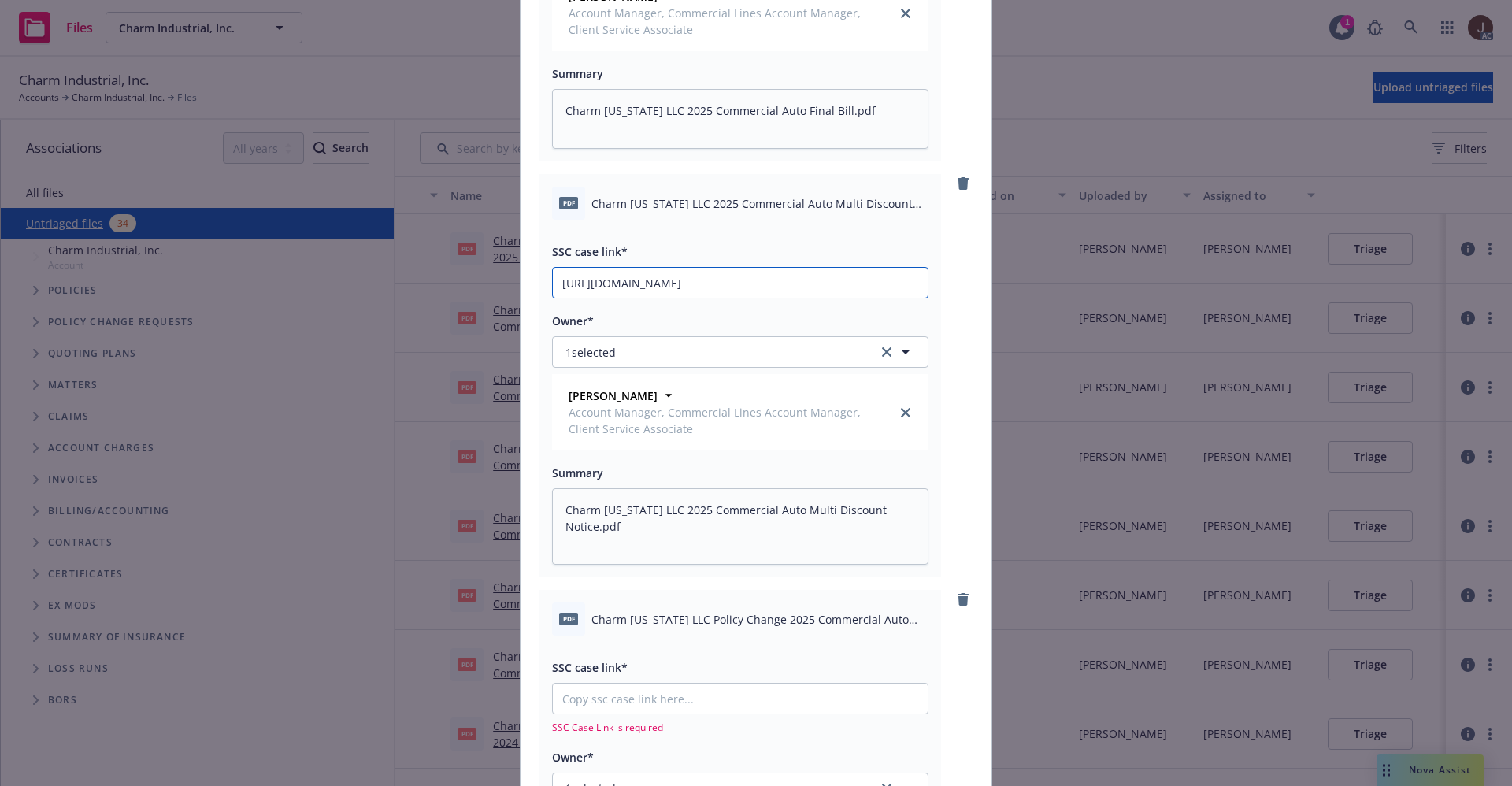
scroll to position [0, 75]
type input "https://newfront-ssc.lightning.force.com/lightning/r/Case/500Vz00000S74EwIAJ/vi…"
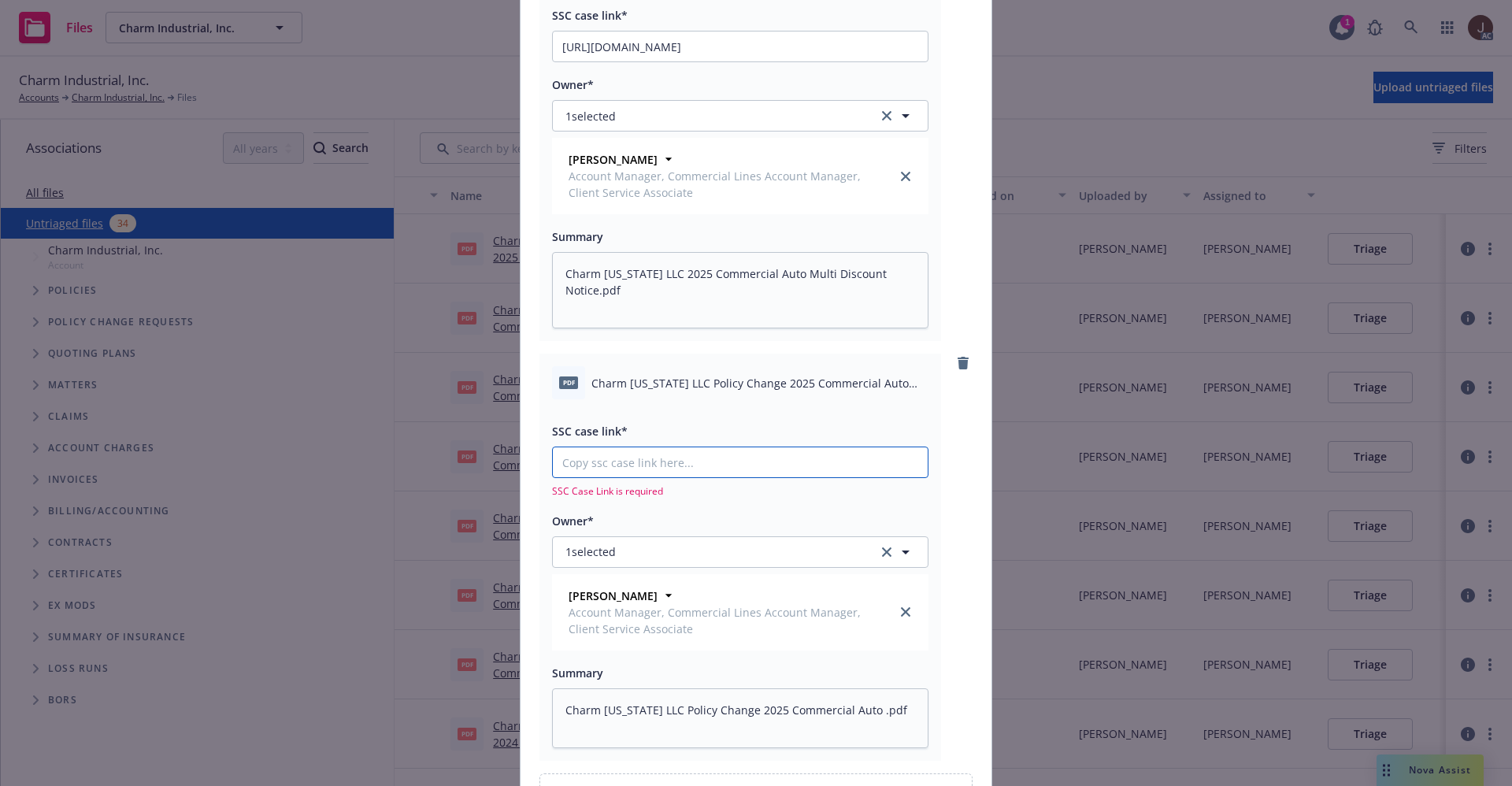
click at [618, 462] on input "SSC case link*" at bounding box center [740, 461] width 375 height 30
paste input "https://newfront-ssc.lightning.force.com/lightning/r/Case/500Vz00000S6wKfIAJ/vi…"
type textarea "x"
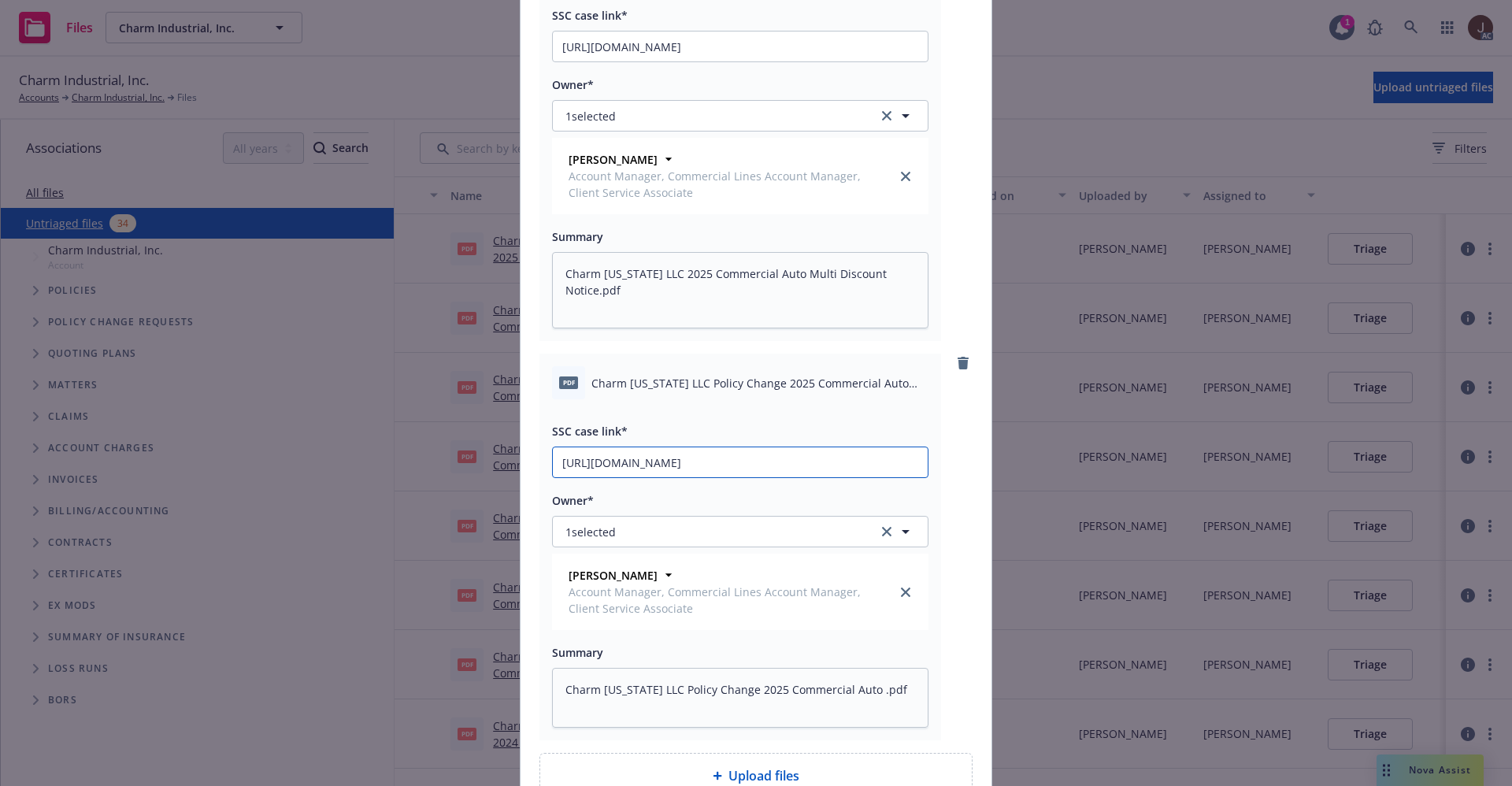
scroll to position [0, 73]
type input "https://newfront-ssc.lightning.force.com/lightning/r/Case/500Vz00000S6wKfIAJ/vi…"
click at [939, 446] on div "pdf Charm Louisiana LLC Policy Change 2025 Commercial Auto .pdf SSC case link* …" at bounding box center [756, 546] width 433 height 386
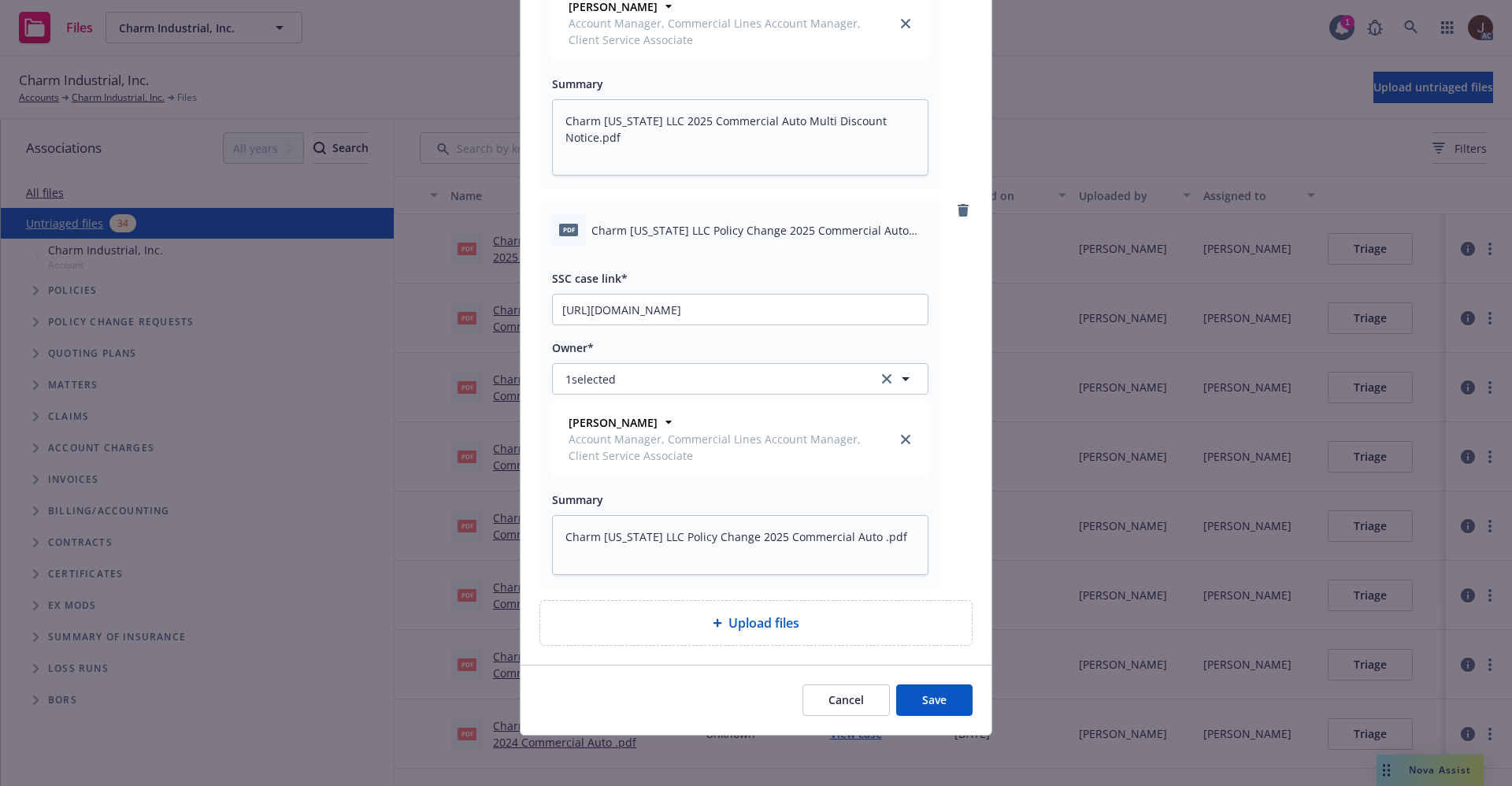
click at [925, 696] on button "Save" at bounding box center [935, 699] width 76 height 32
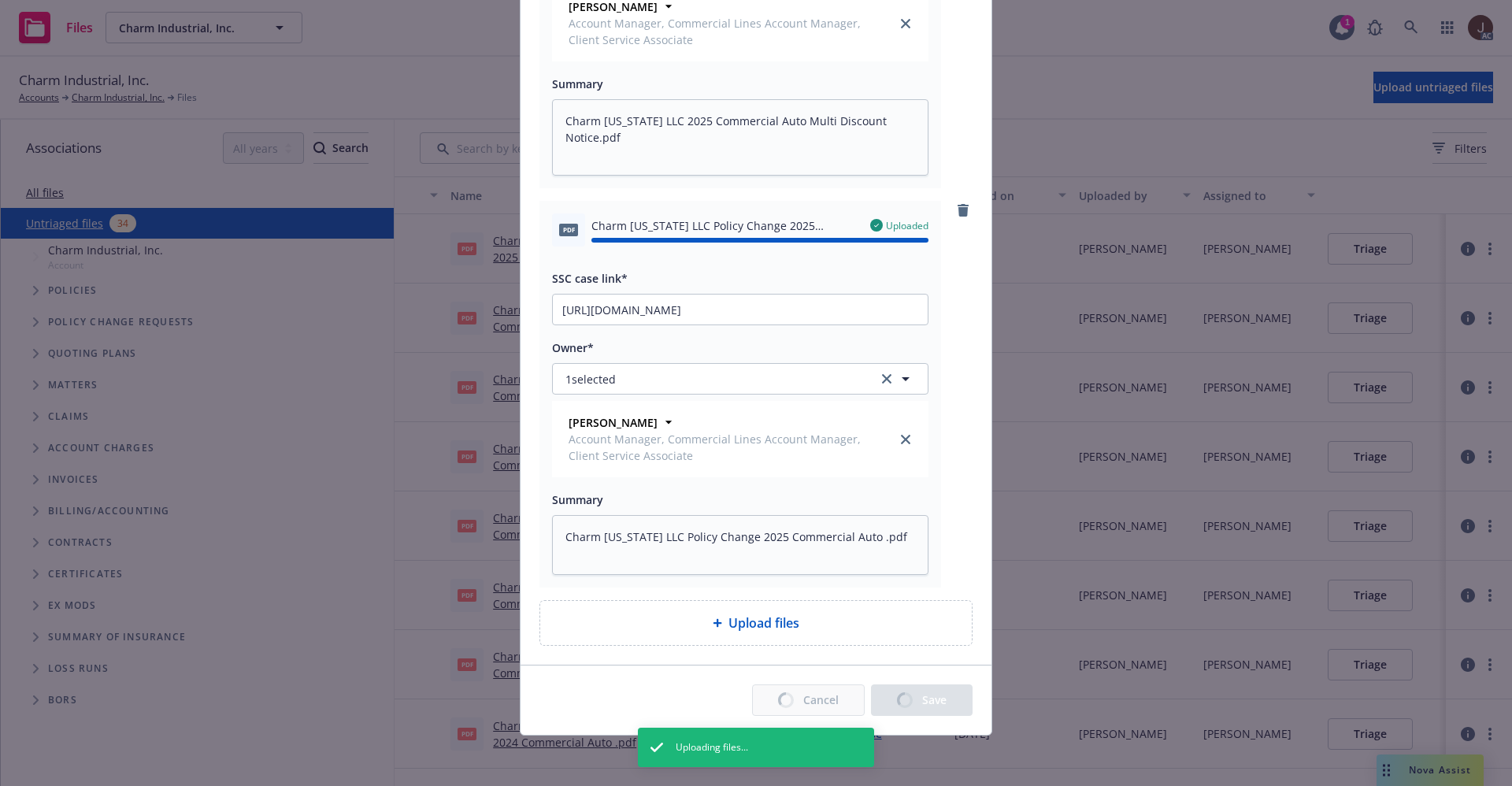
type textarea "x"
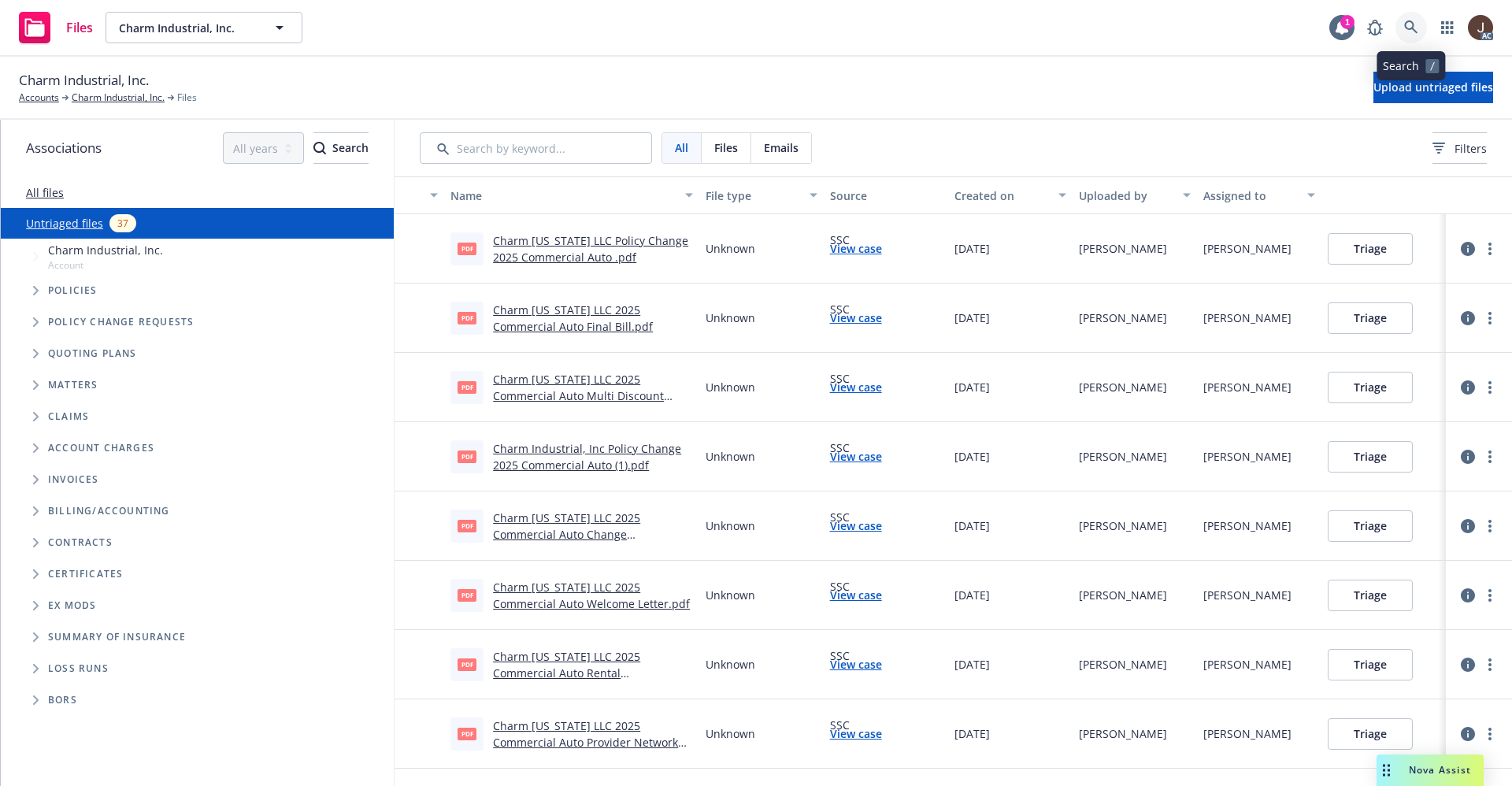
click at [1420, 32] on link at bounding box center [1411, 27] width 32 height 32
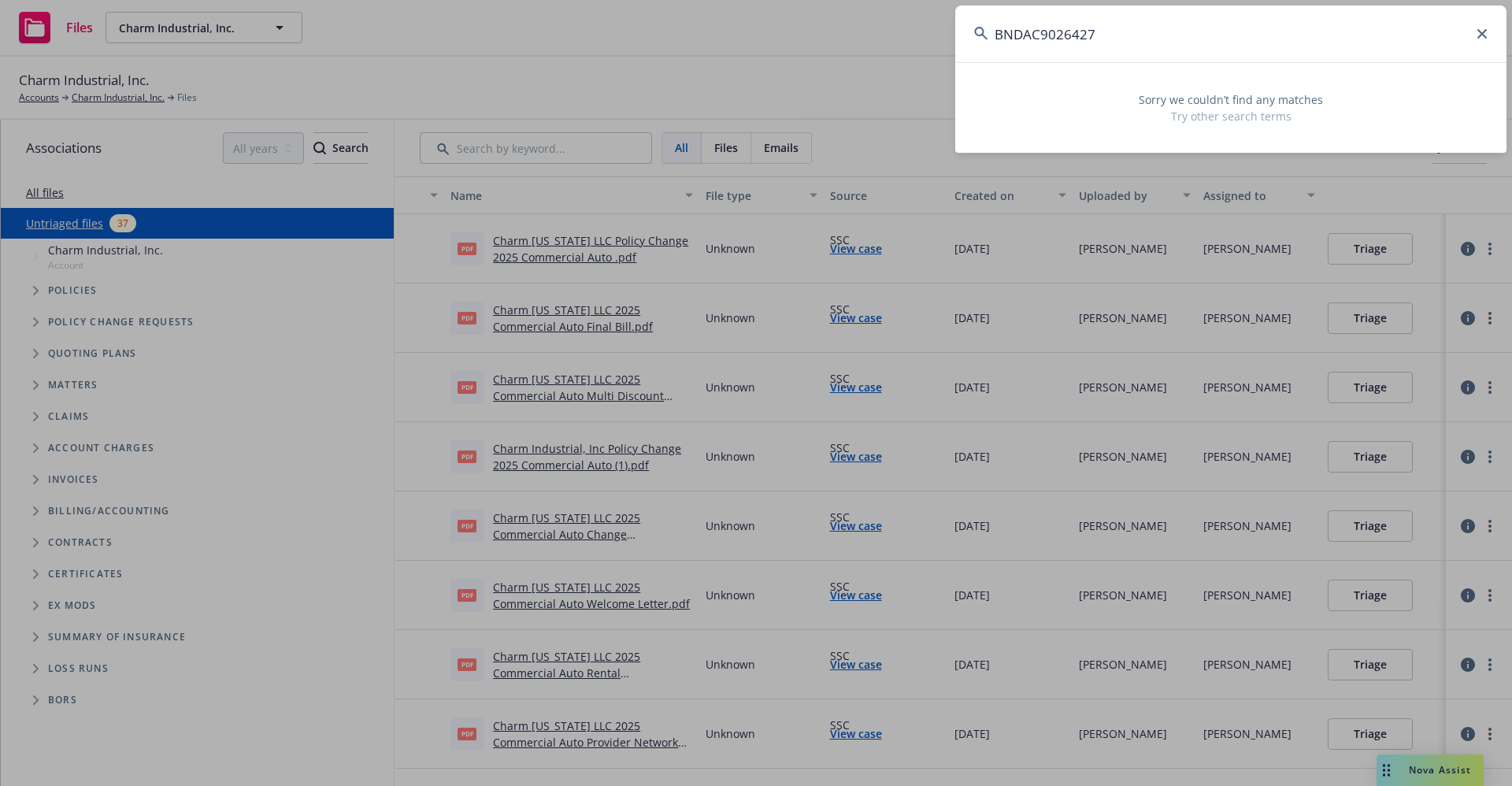
click at [1034, 30] on input "BNDAC9026427" at bounding box center [1231, 33] width 551 height 57
click at [1039, 30] on input "BNDAC9026427" at bounding box center [1231, 33] width 551 height 57
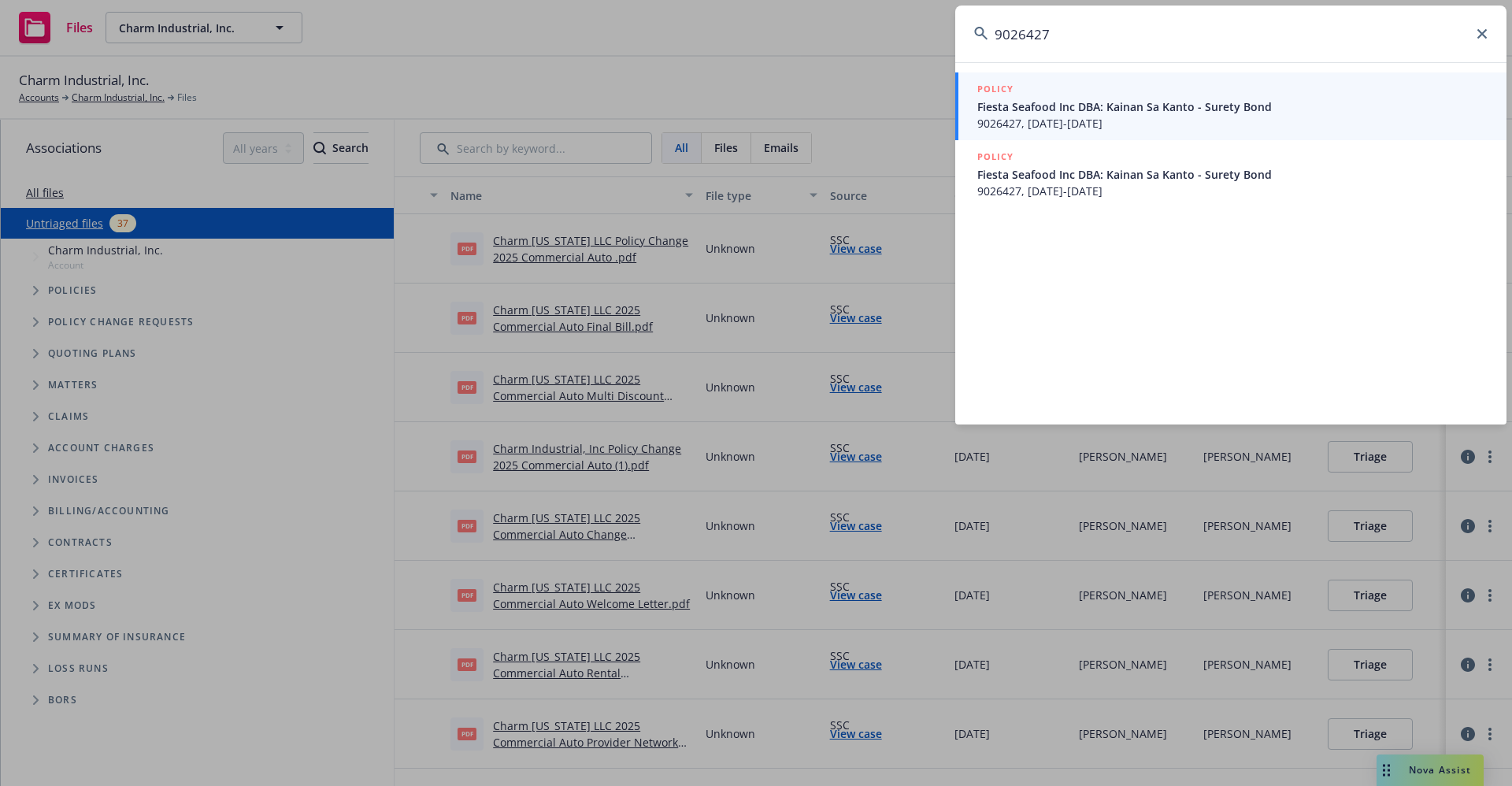
click at [1083, 23] on input "9026427" at bounding box center [1231, 33] width 551 height 57
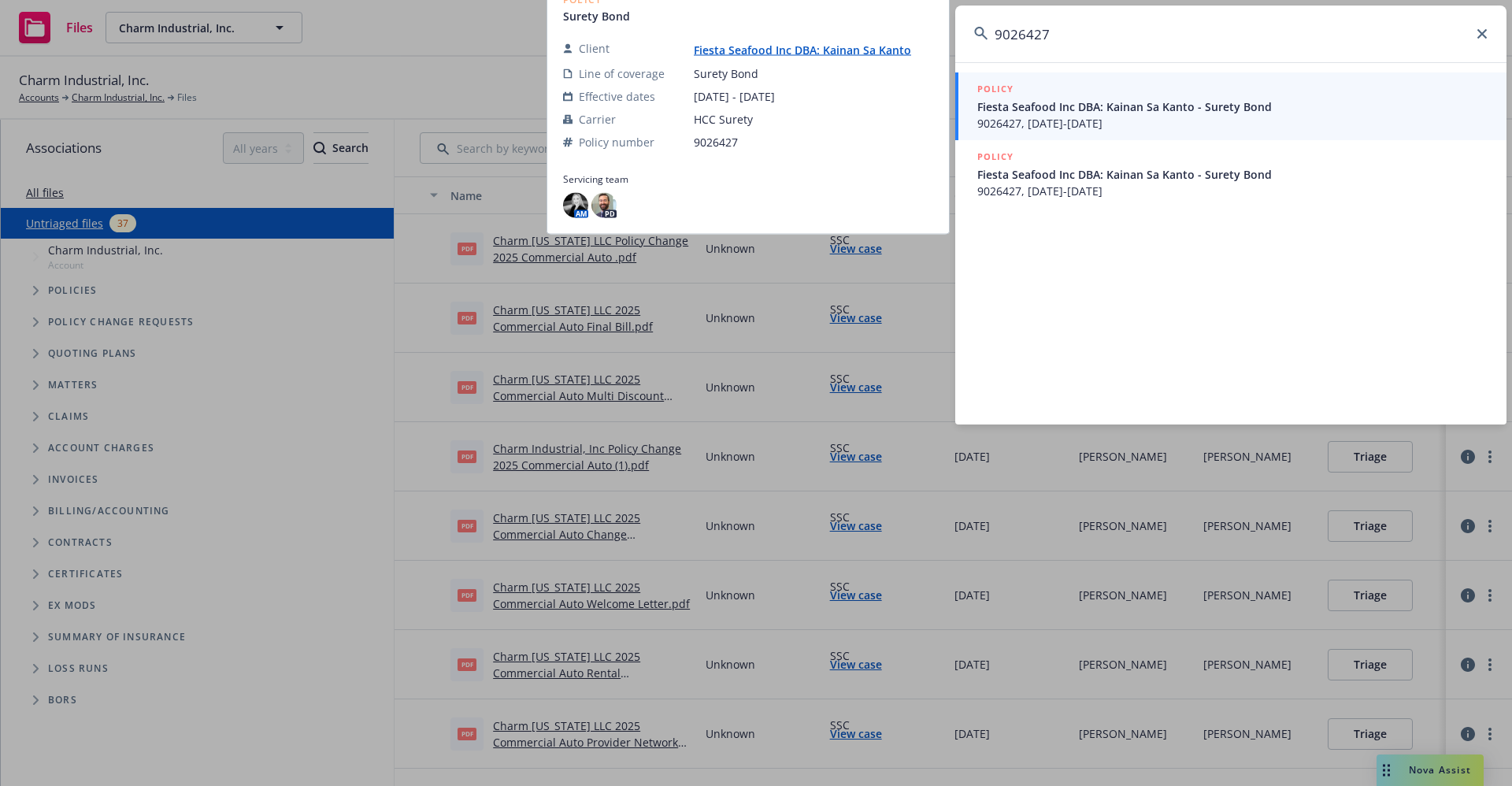
type input "9026427"
click at [779, 52] on link "Fiesta Seafood Inc DBA: Kainan Sa Kanto" at bounding box center [809, 50] width 230 height 15
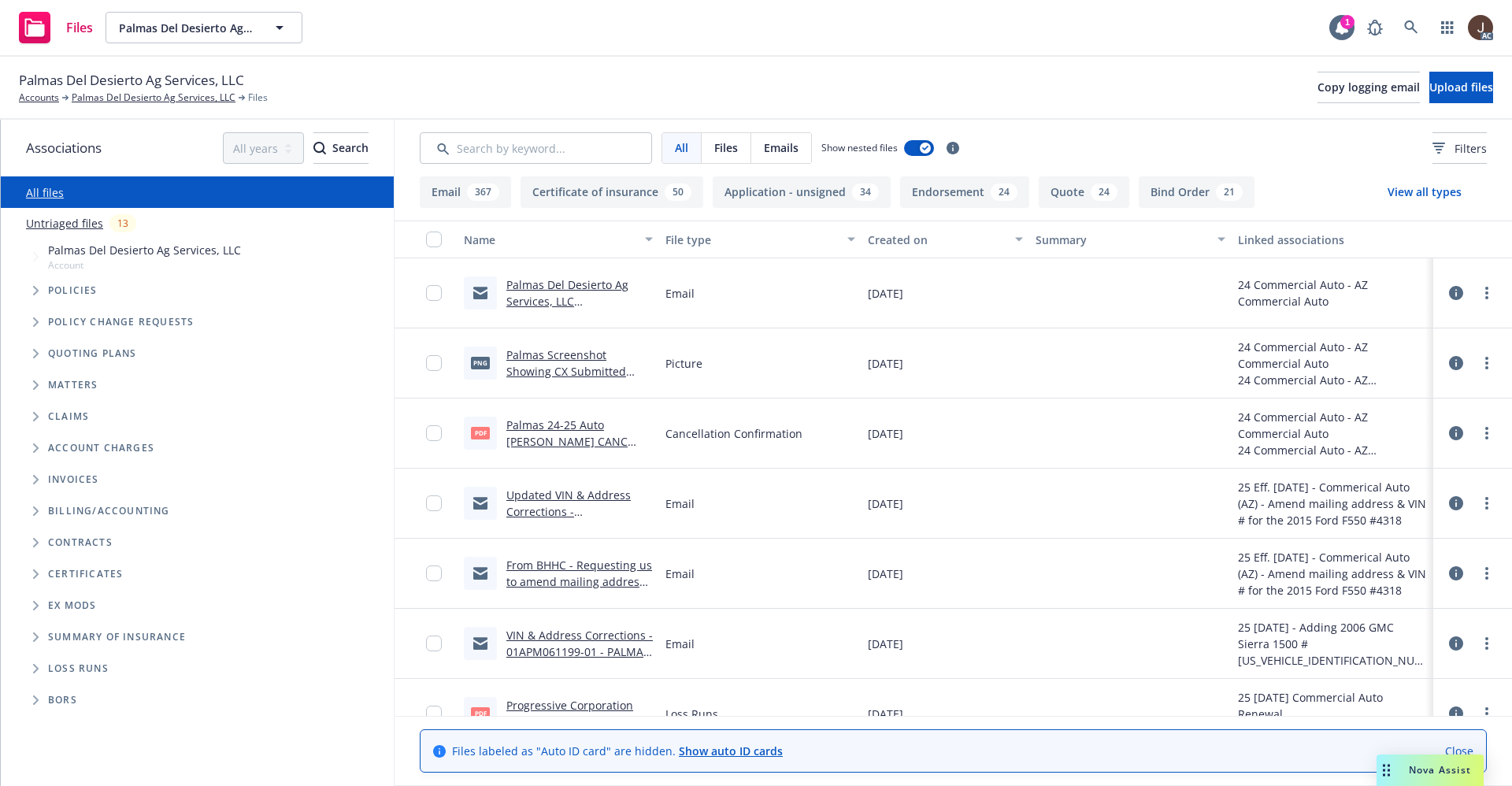
click at [70, 224] on link "Untriaged files" at bounding box center [64, 223] width 77 height 16
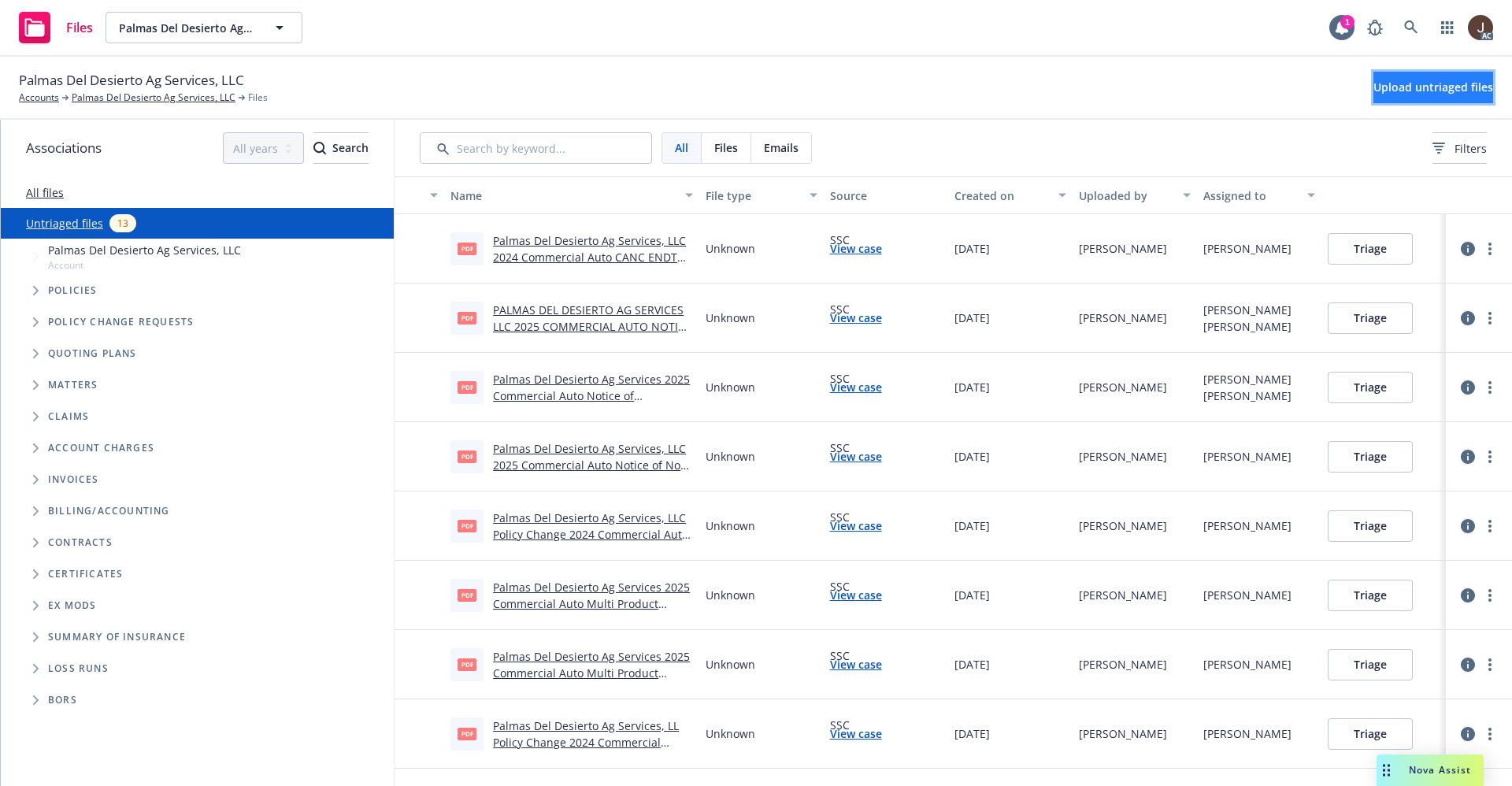
click at [1411, 91] on span "Upload untriaged files" at bounding box center [1433, 87] width 119 height 15
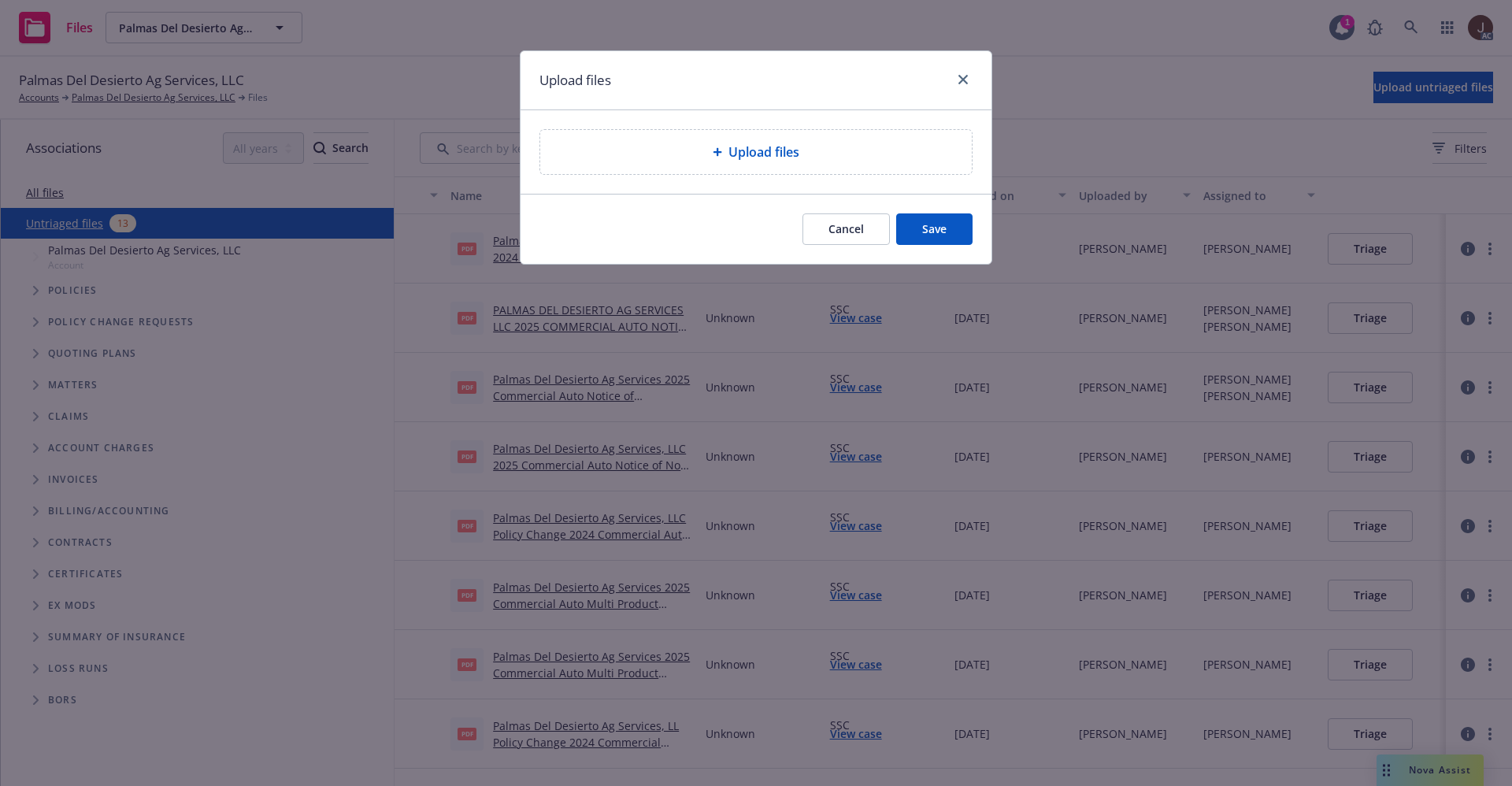
click at [772, 151] on span "Upload files" at bounding box center [764, 152] width 71 height 19
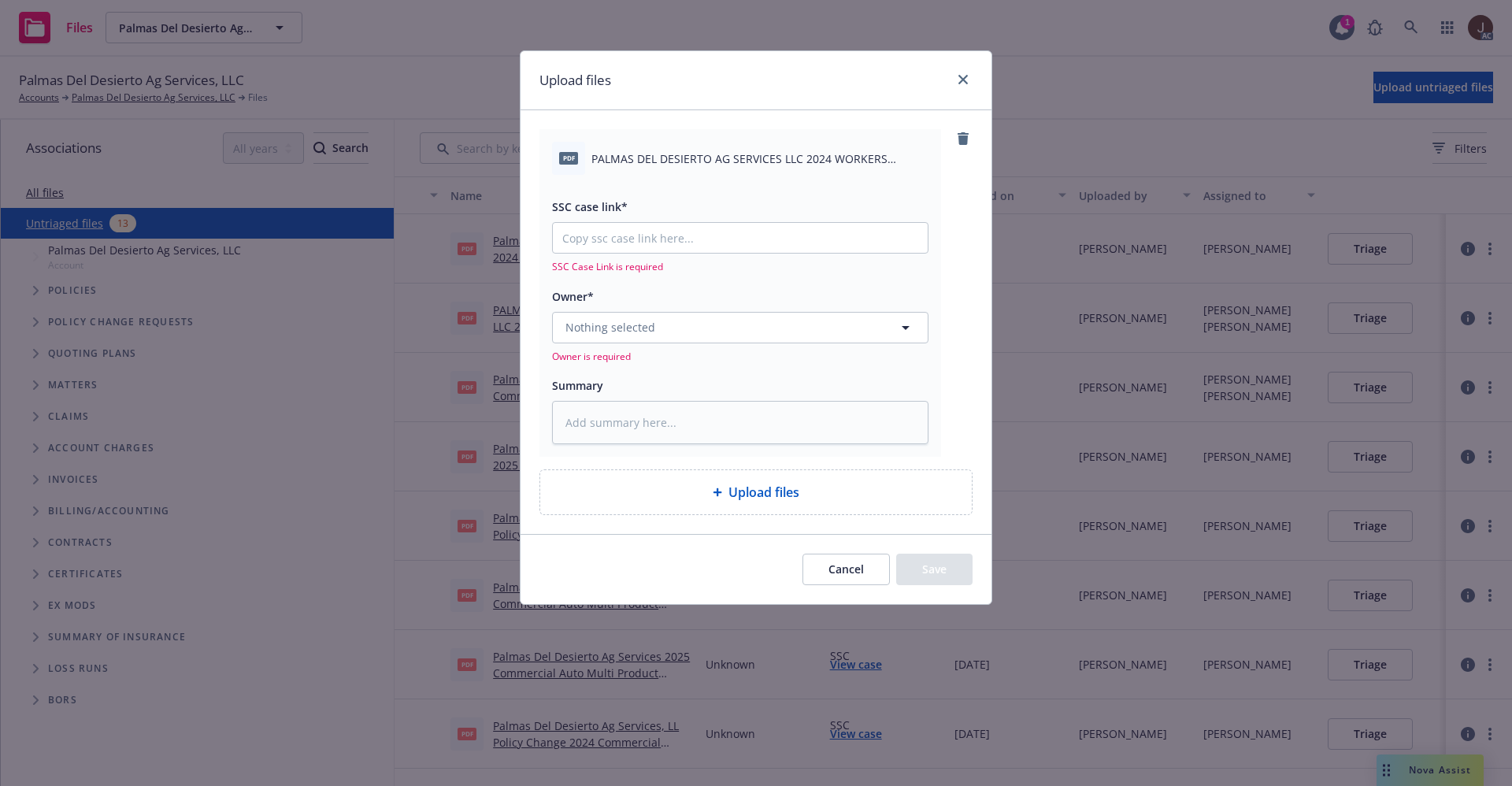
click at [735, 155] on span "PALMAS DEL DESIERTO AG SERVICES LLC 2024 WORKERS COMPENSATION AUDIT STATEMENT.p…" at bounding box center [760, 158] width 338 height 16
copy div "PALMAS DEL DESIERTO AG SERVICES LLC 2024 WORKERS COMPENSATION AUDIT STATEMENT.p…"
click at [641, 416] on textarea at bounding box center [740, 422] width 376 height 43
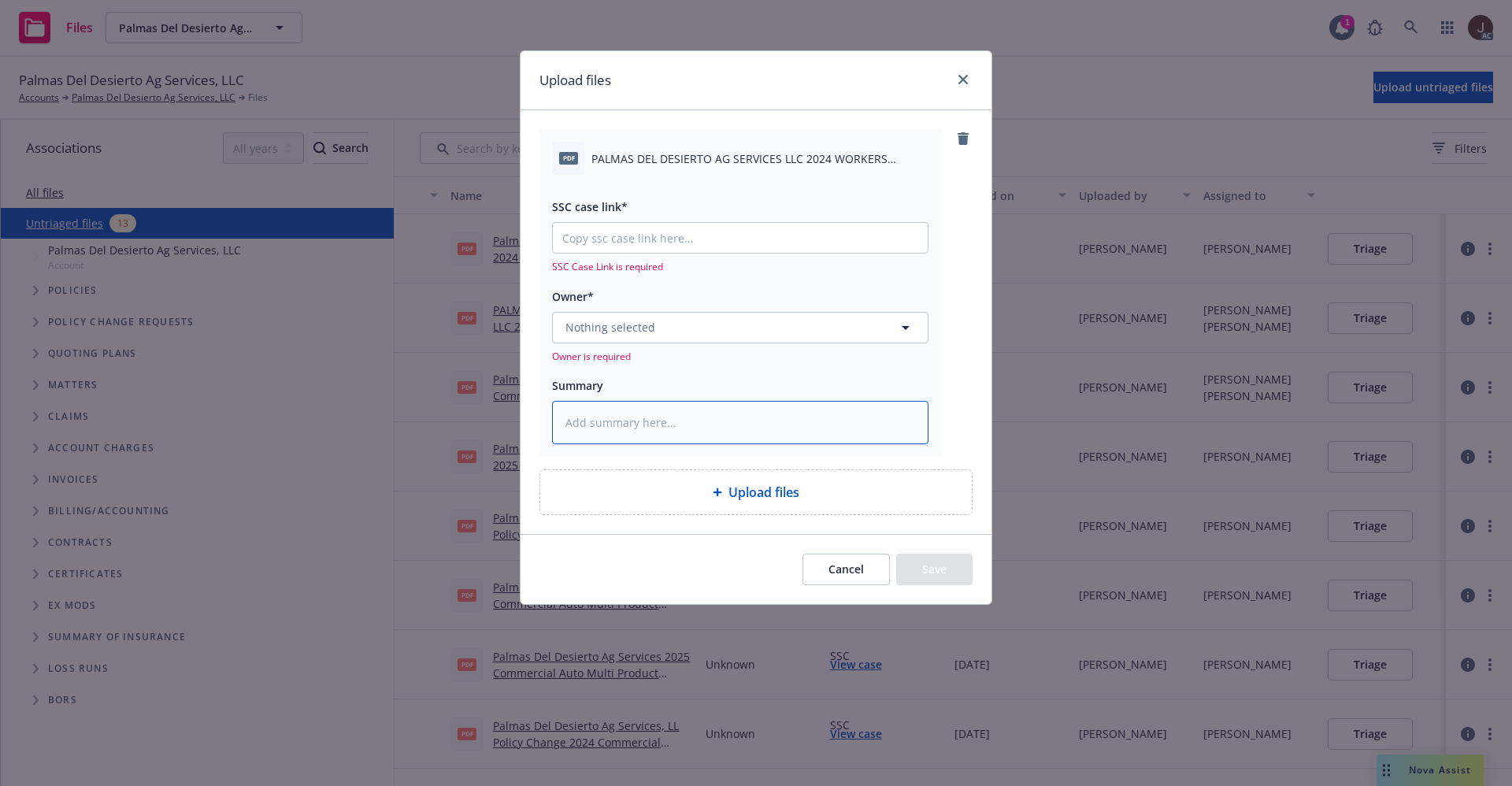
paste textarea "PALMAS DEL DESIERTO AG SERVICES LLC 2024 WORKERS COMPENSATION AUDIT STATEMENT.p…"
type textarea "x"
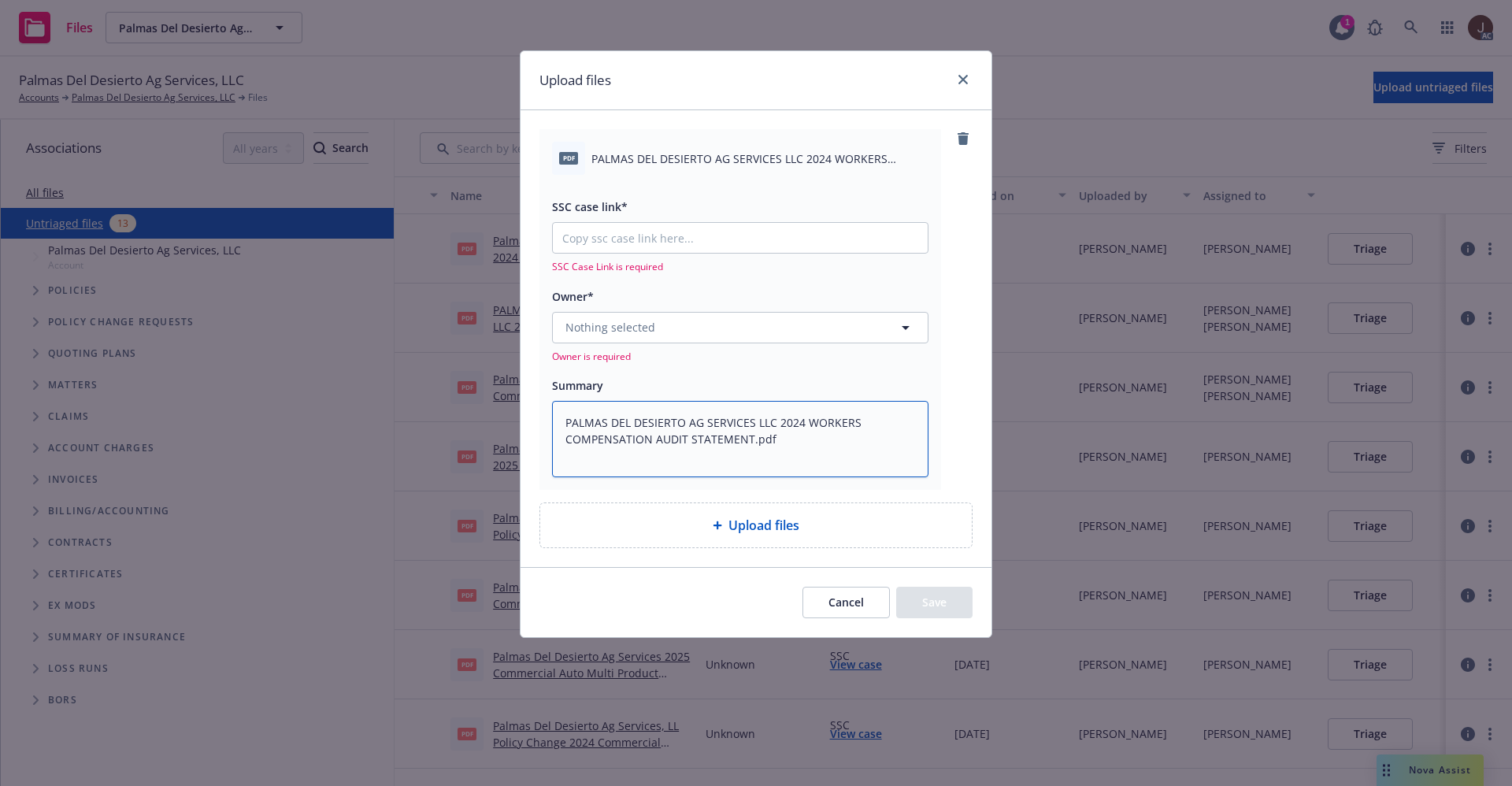
type textarea "PALMAS DEL DESIERTO AG SERVICES LLC 2024 WORKERS COMPENSATION AUDIT STATEMENT.p…"
click at [628, 328] on span "Nothing selected" at bounding box center [610, 327] width 90 height 16
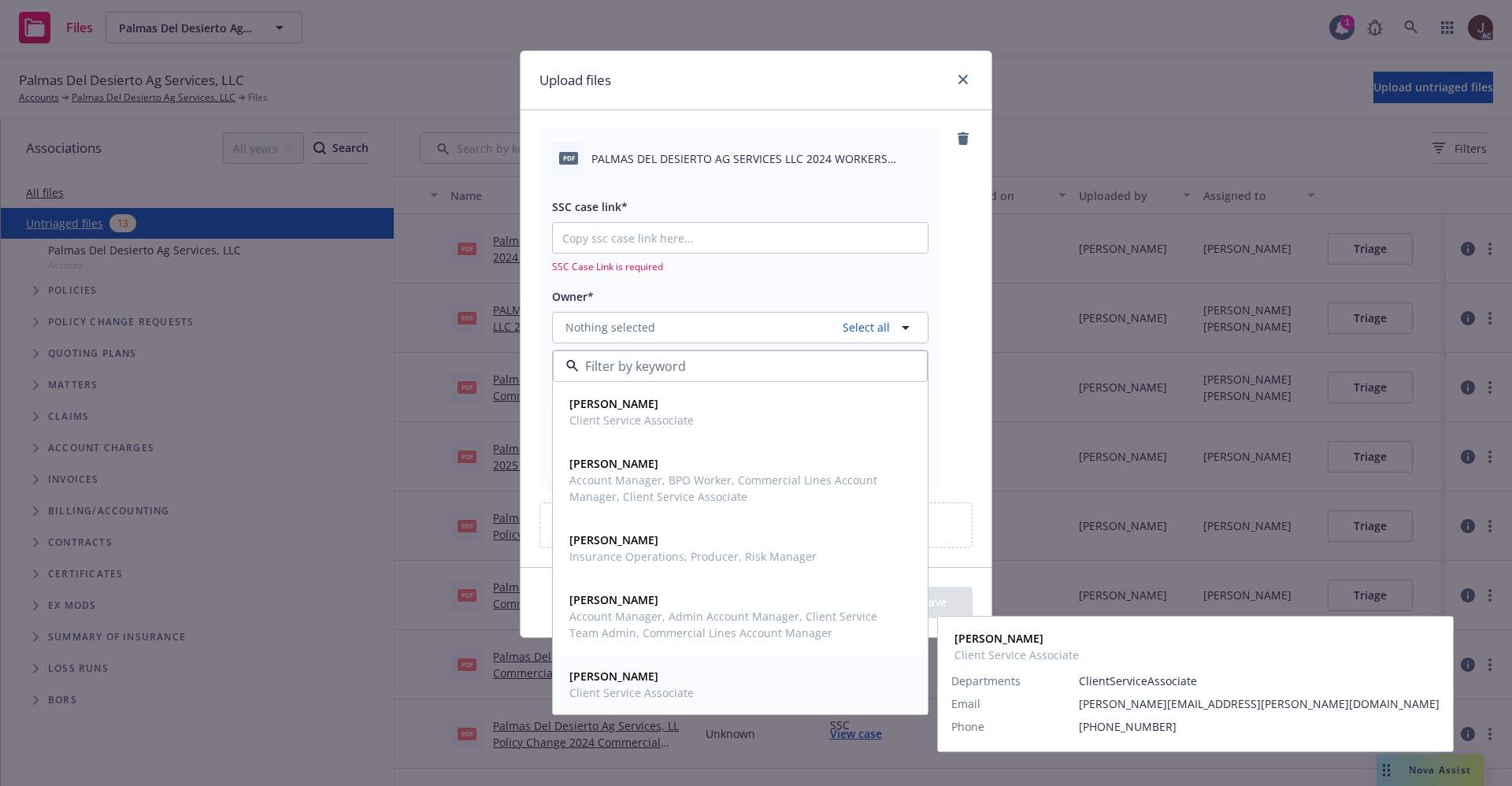
click at [620, 671] on strong "Tonisha Koerner" at bounding box center [613, 676] width 89 height 15
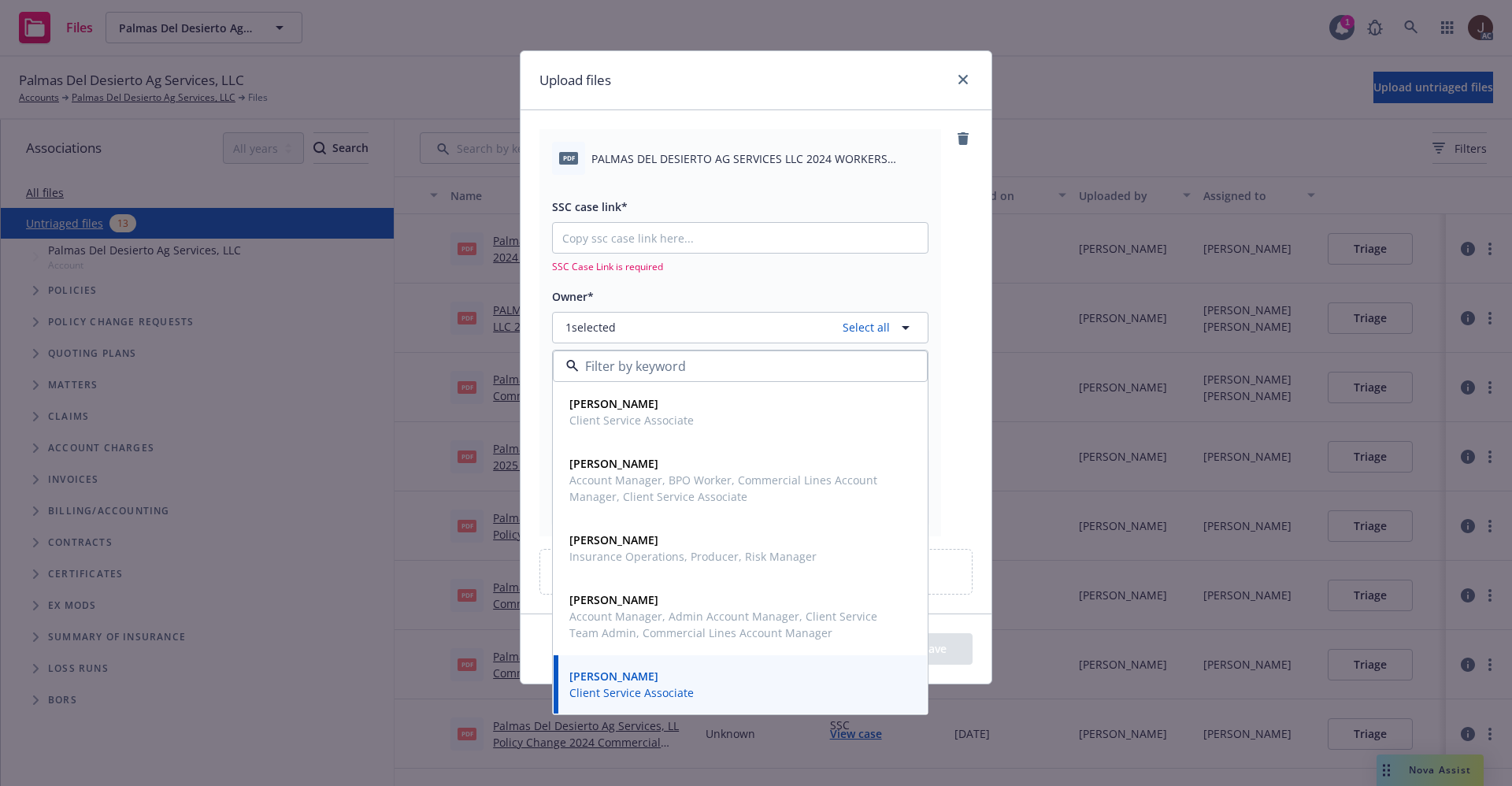
click at [965, 240] on div "pdf PALMAS DEL DESIERTO AG SERVICES LLC 2024 WORKERS COMPENSATION AUDIT STATEME…" at bounding box center [756, 332] width 433 height 406
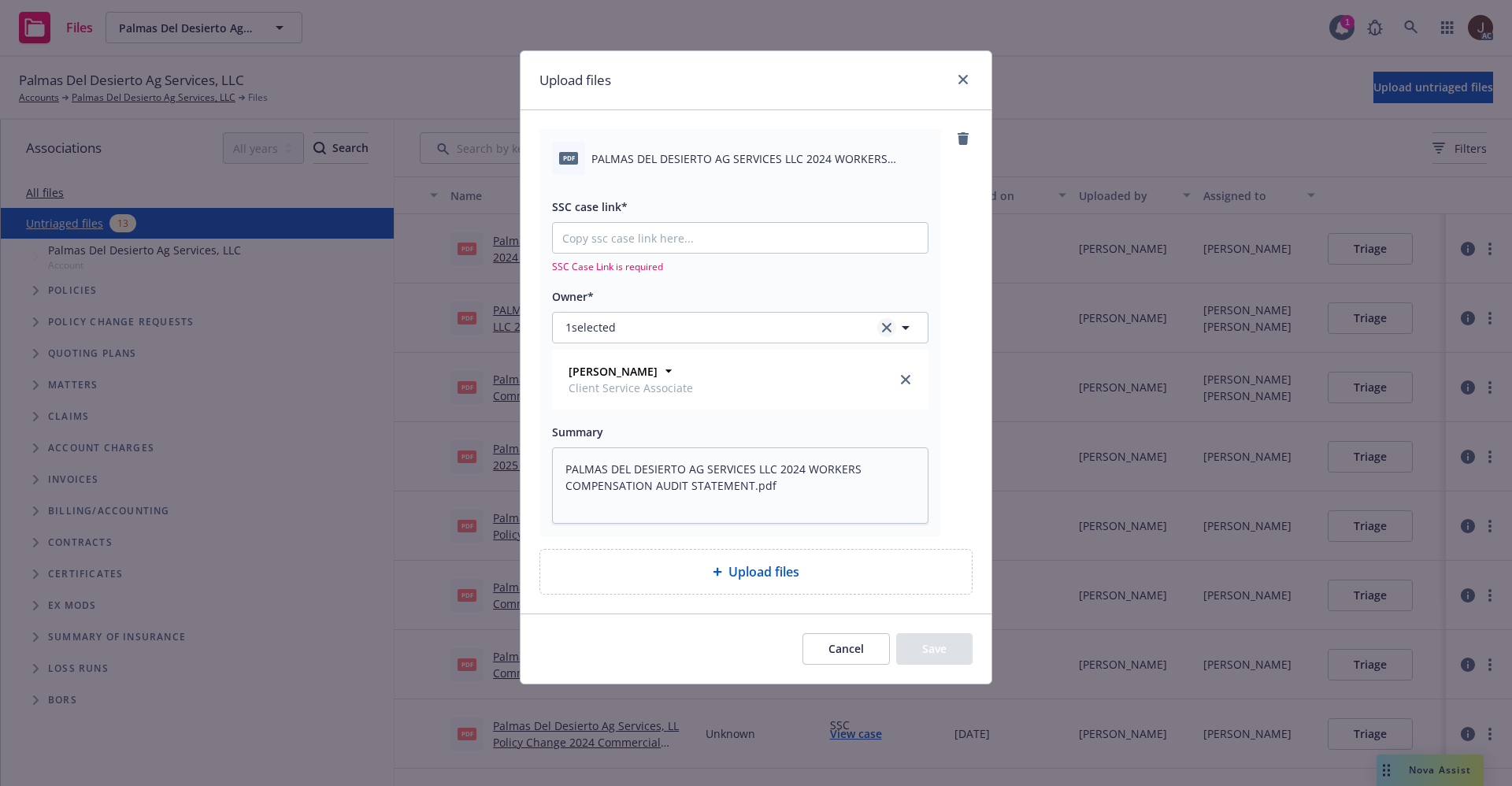
click at [891, 327] on link "clear selection" at bounding box center [887, 327] width 19 height 19
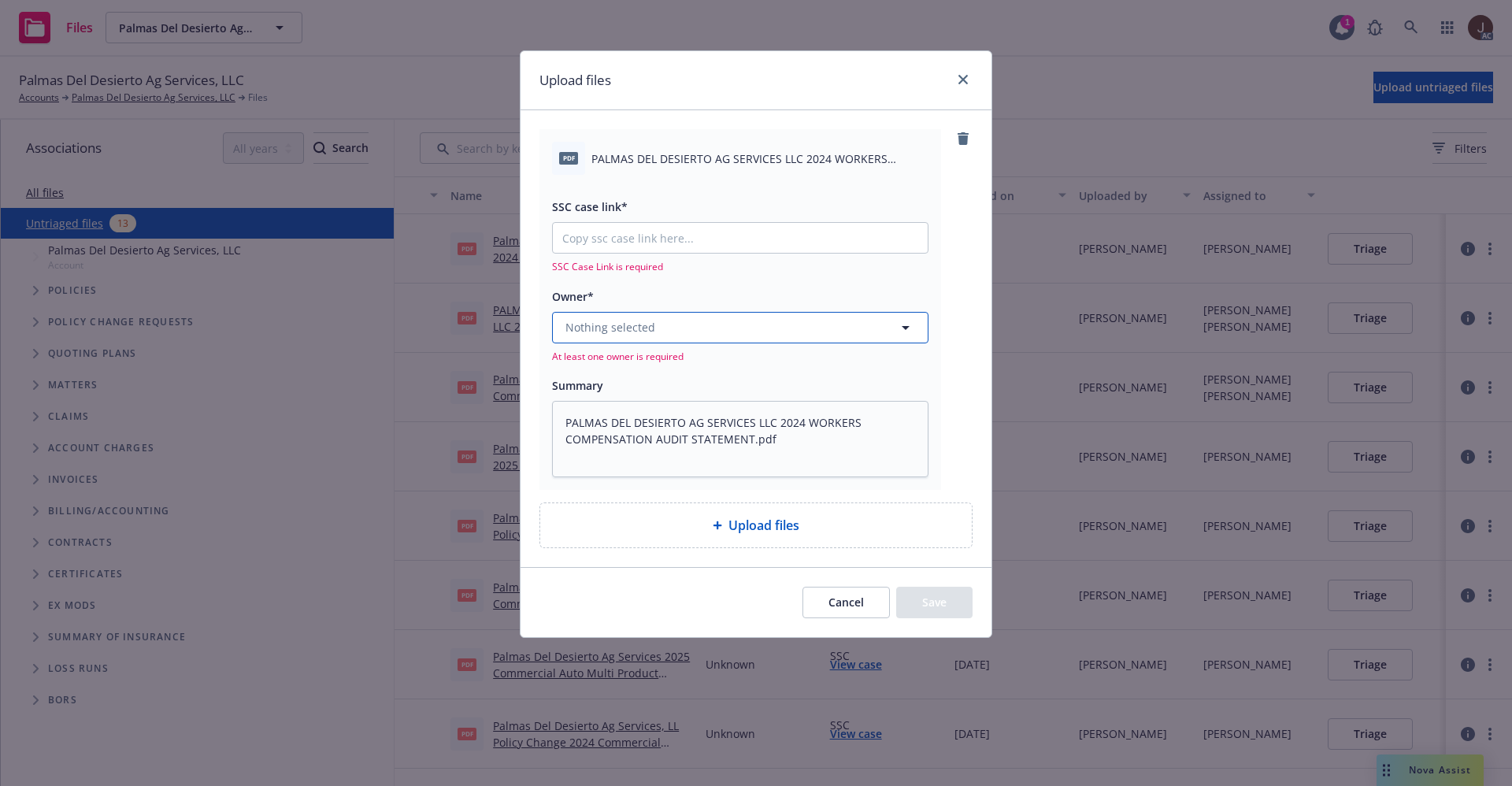
click at [640, 325] on span "Nothing selected" at bounding box center [610, 327] width 90 height 16
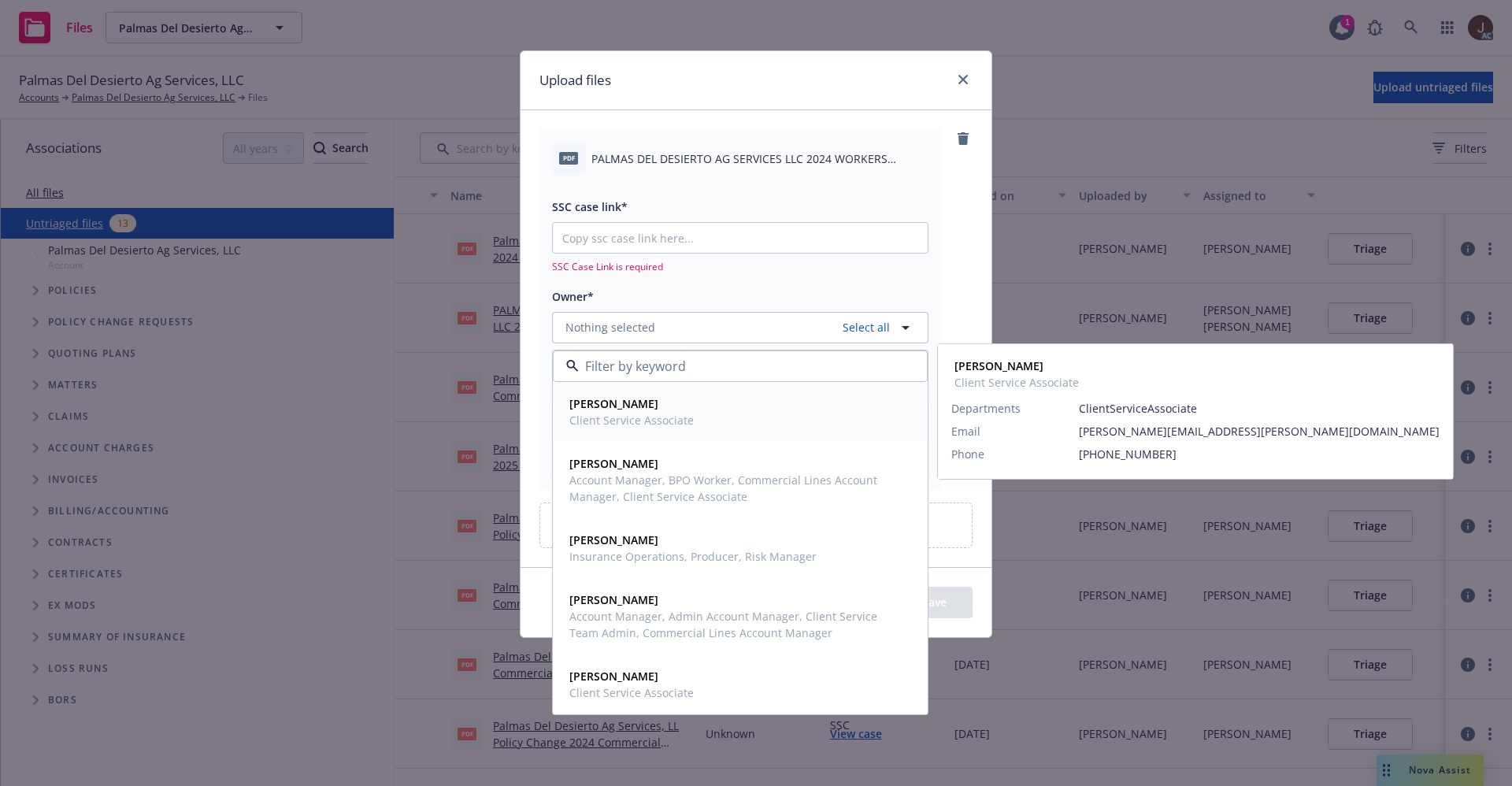
click at [636, 408] on strong "Angela Marquez" at bounding box center [613, 403] width 89 height 15
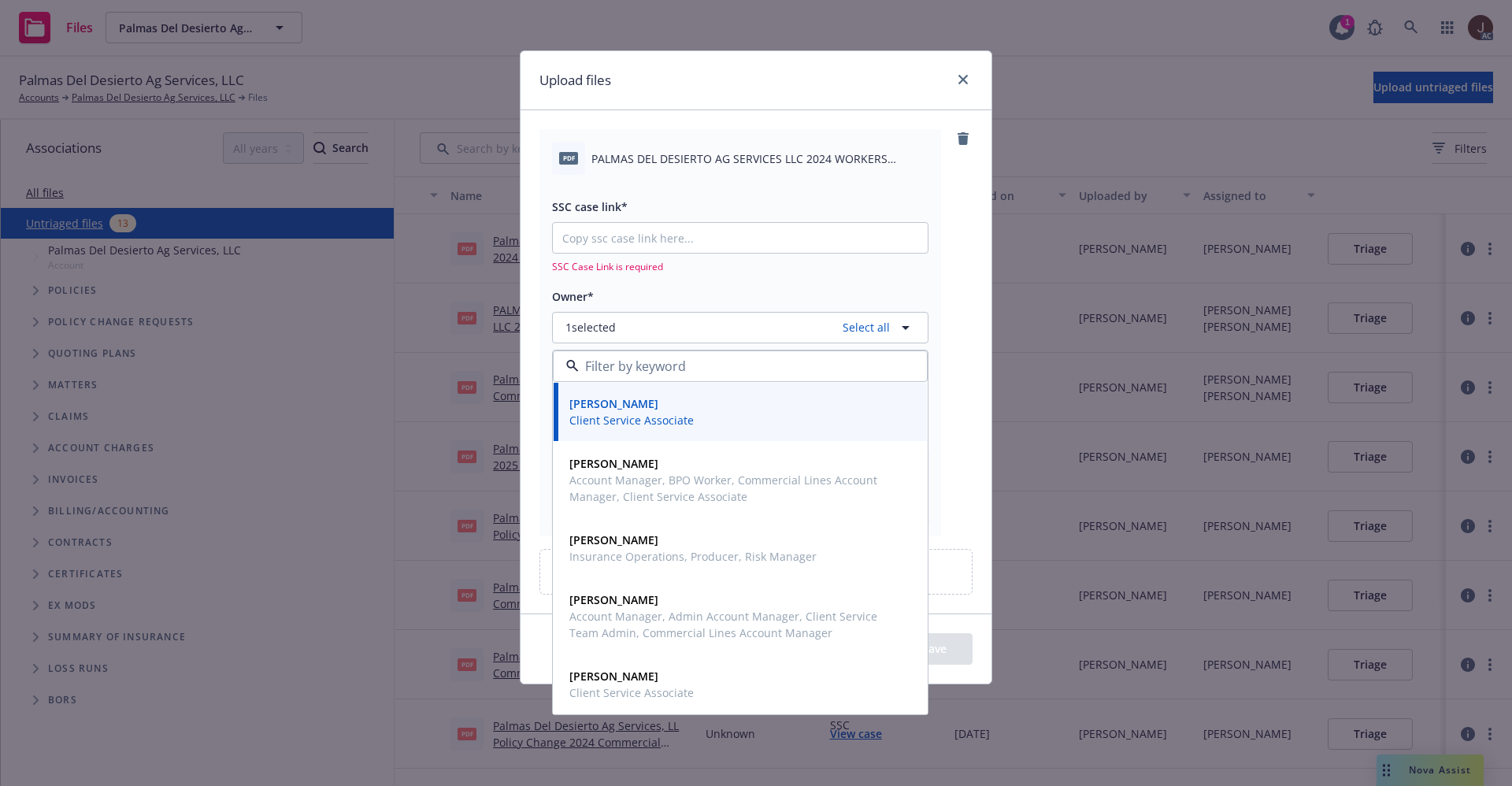
click at [938, 256] on div "pdf PALMAS DEL DESIERTO AG SERVICES LLC 2024 WORKERS COMPENSATION AUDIT STATEME…" at bounding box center [740, 332] width 402 height 406
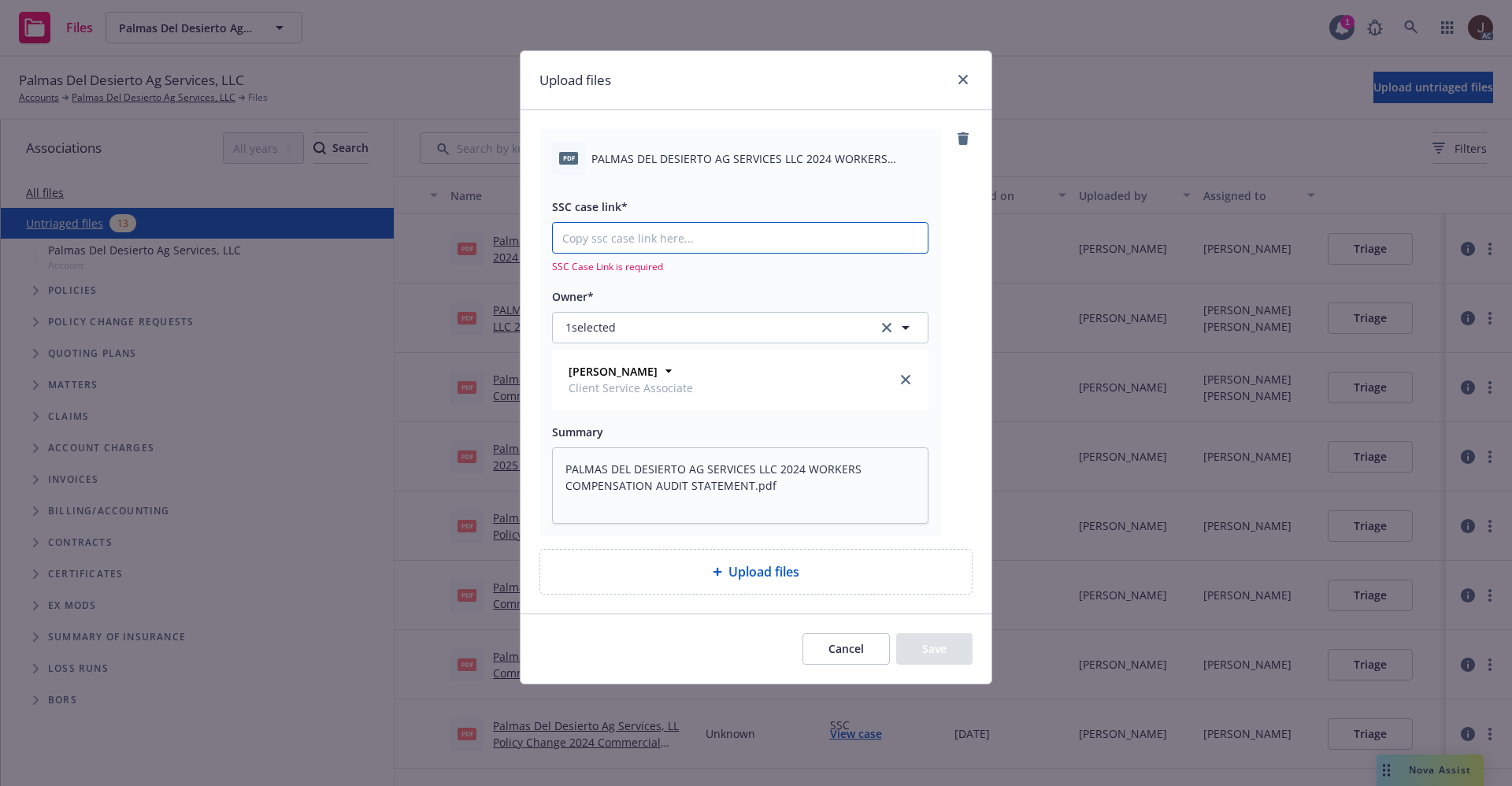
click at [609, 241] on input "SSC case link*" at bounding box center [740, 237] width 375 height 30
paste input "https://newfront-ssc.lightning.force.com/lightning/r/Case/500Vz00000S7lyAIAR/vi…"
type textarea "x"
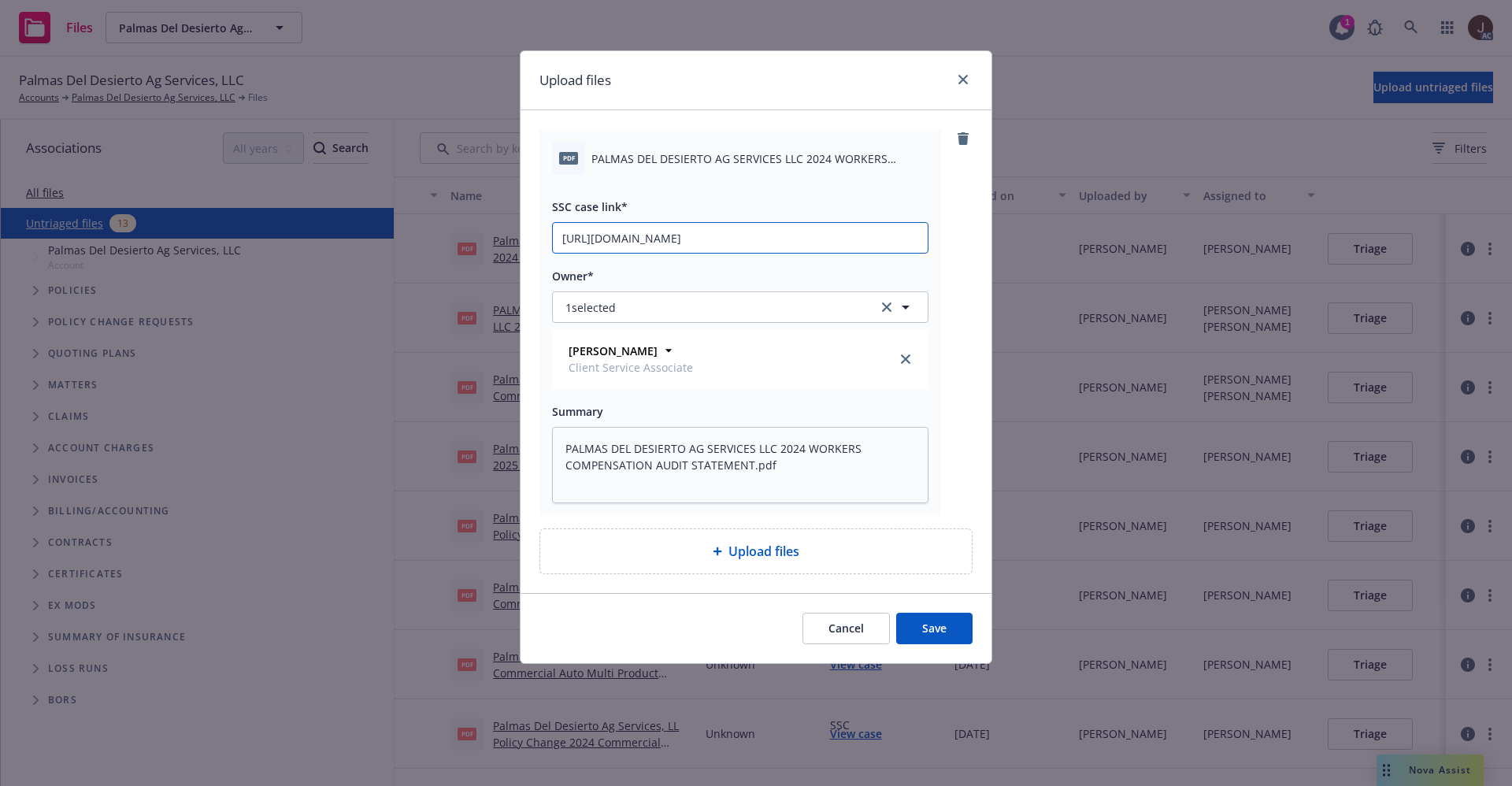
scroll to position [0, 73]
type input "https://newfront-ssc.lightning.force.com/lightning/r/Case/500Vz00000S7lyAIAR/vi…"
click at [963, 241] on div "pdf PALMAS DEL DESIERTO AG SERVICES LLC 2024 WORKERS COMPENSATION AUDIT STATEME…" at bounding box center [756, 322] width 433 height 386
click at [942, 625] on button "Save" at bounding box center [935, 628] width 76 height 32
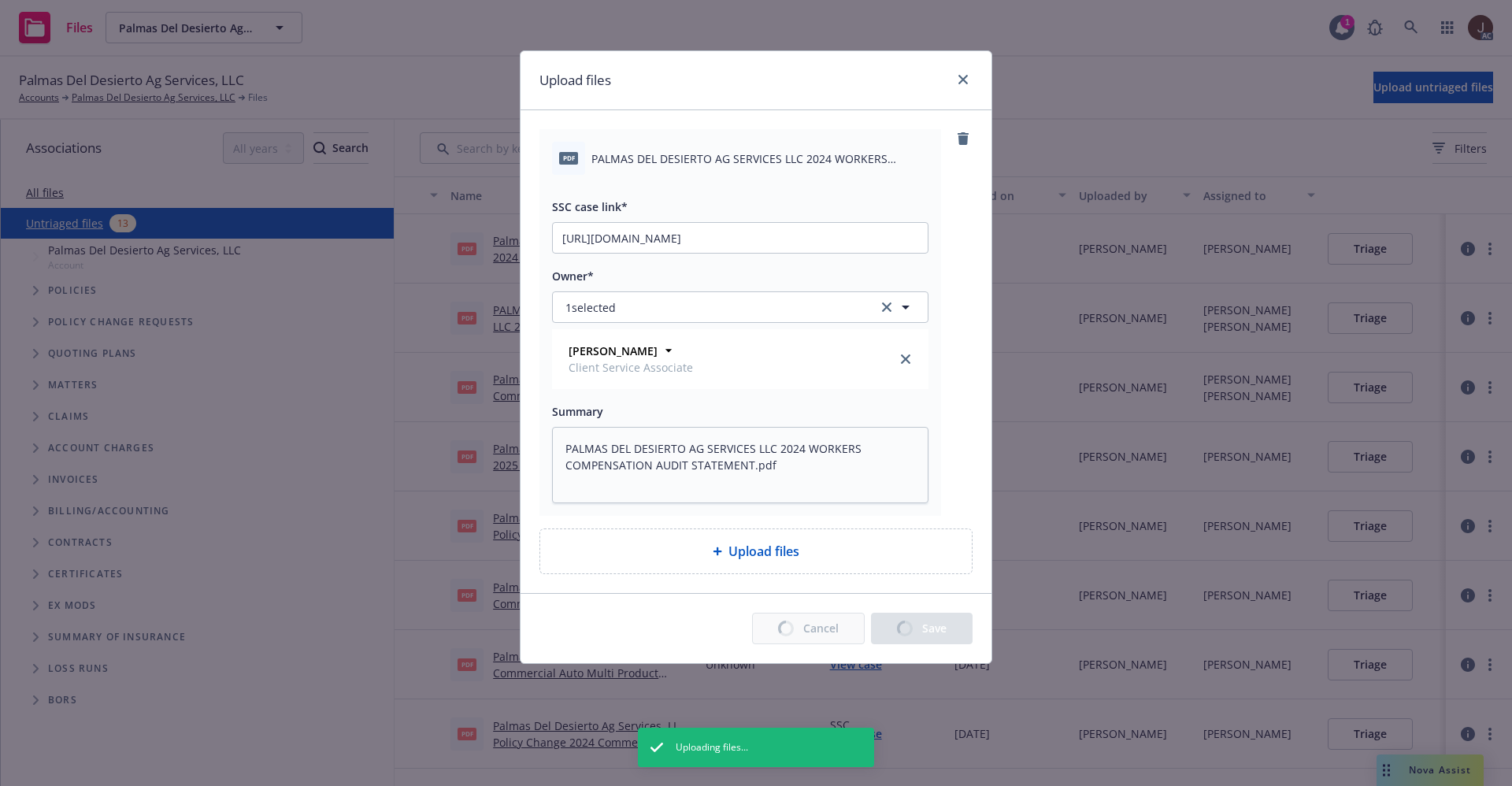
type textarea "x"
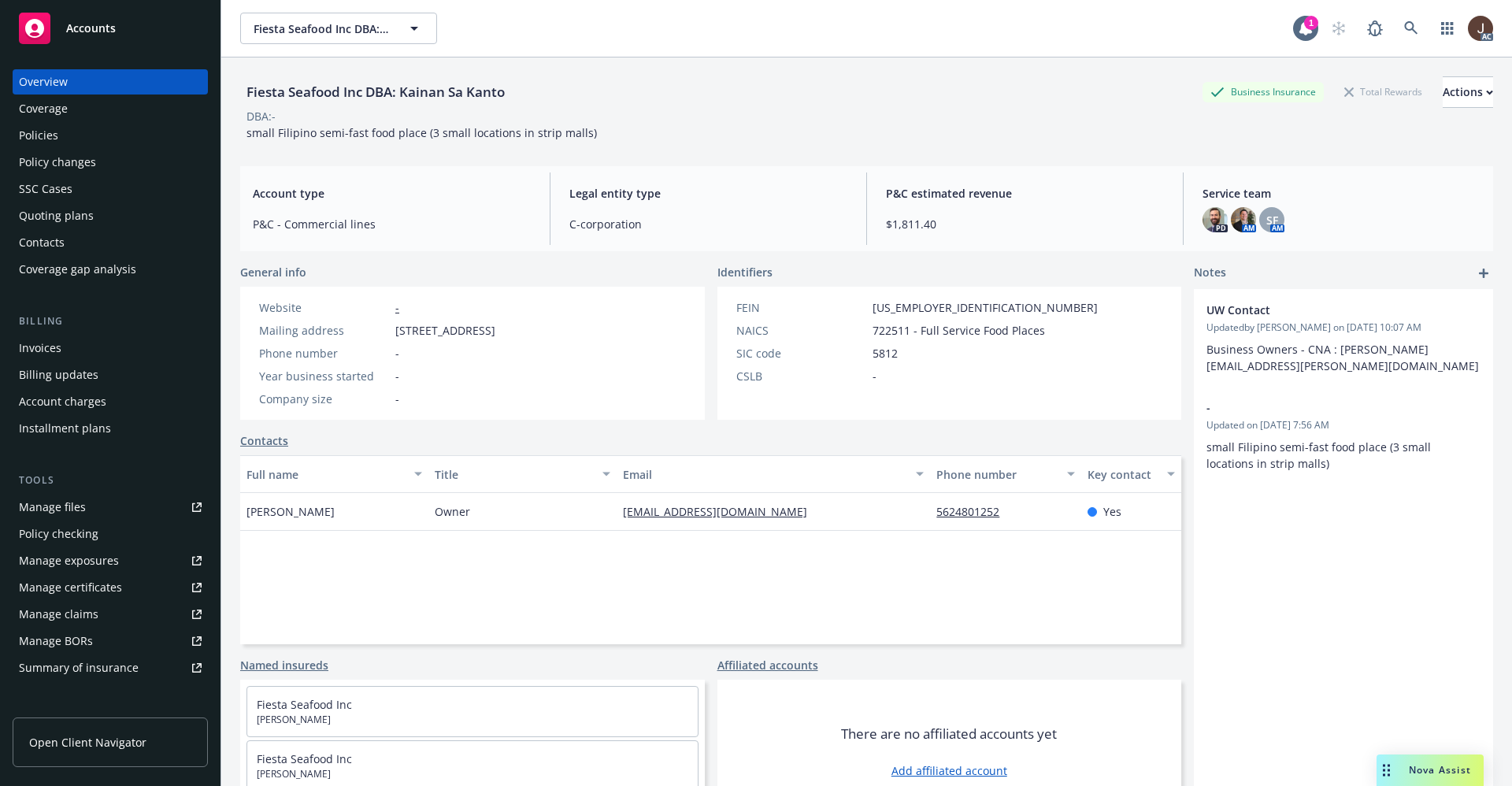
click at [346, 91] on div "Fiesta Seafood Inc DBA: Kainan Sa Kanto" at bounding box center [375, 92] width 271 height 21
copy div "Fiesta Seafood Inc DBA: Kainan Sa Kanto"
click at [56, 137] on div "Policies" at bounding box center [39, 136] width 40 height 25
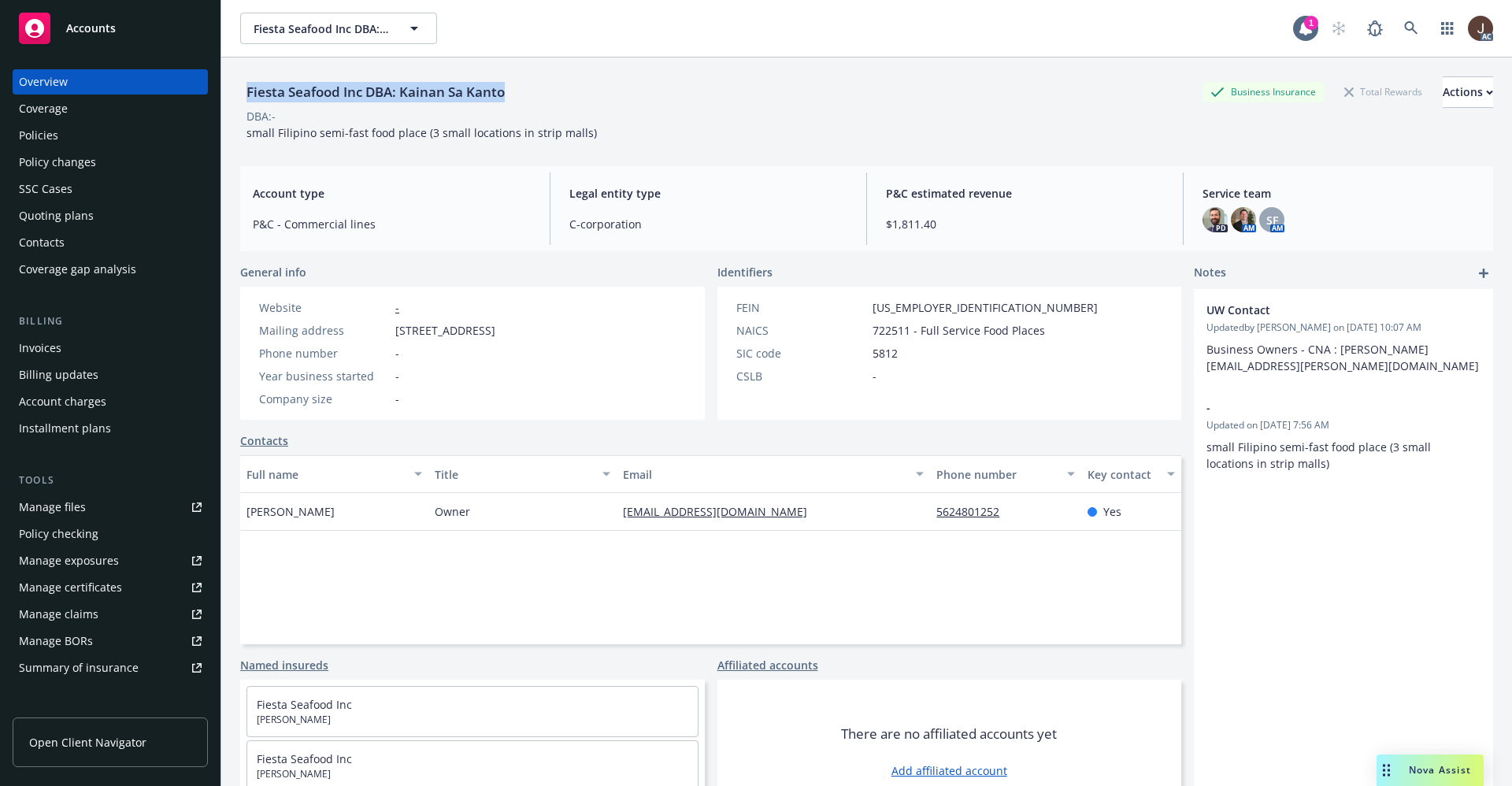
click at [42, 139] on div "Policies" at bounding box center [39, 136] width 40 height 25
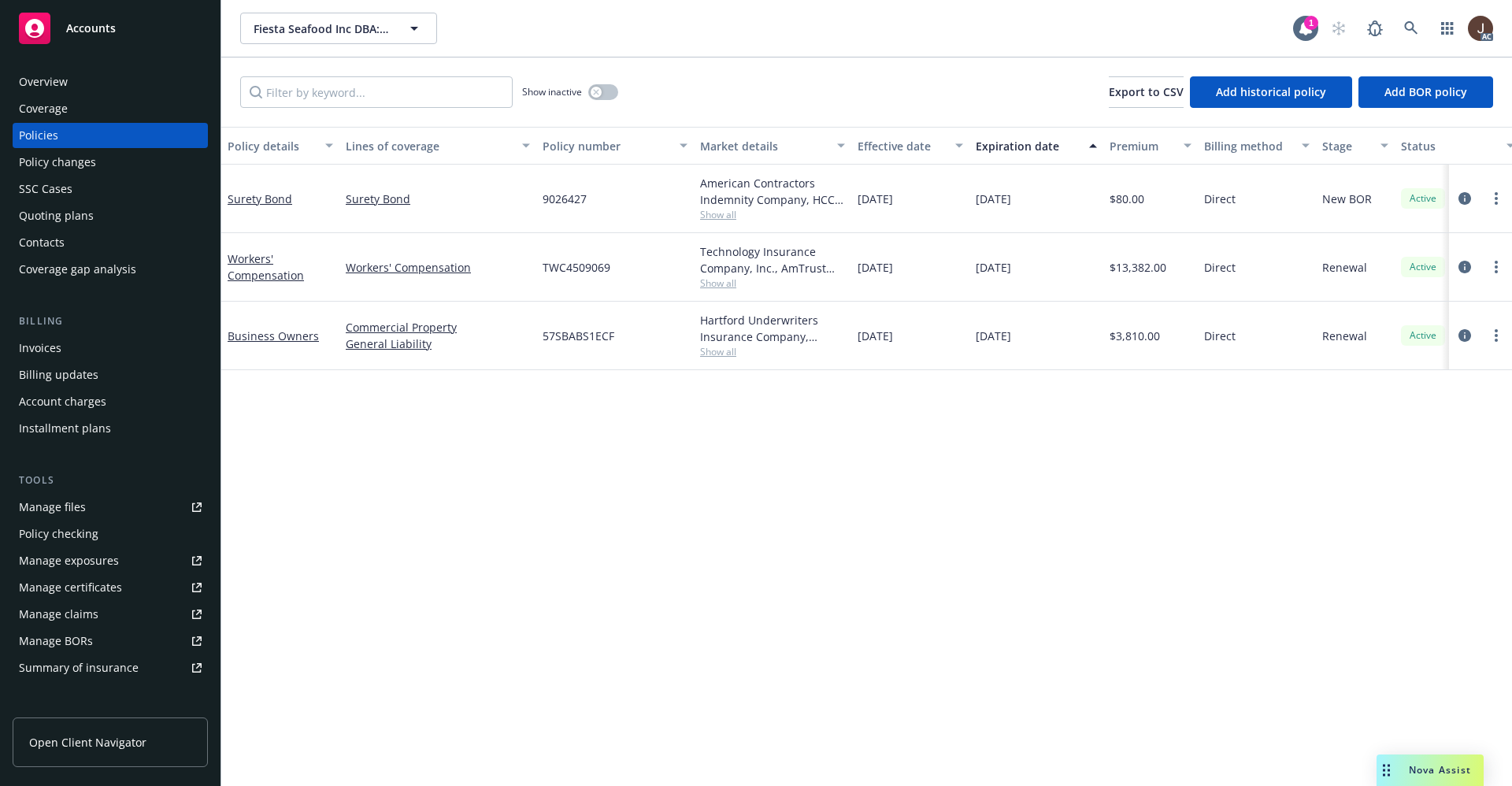
scroll to position [0, 229]
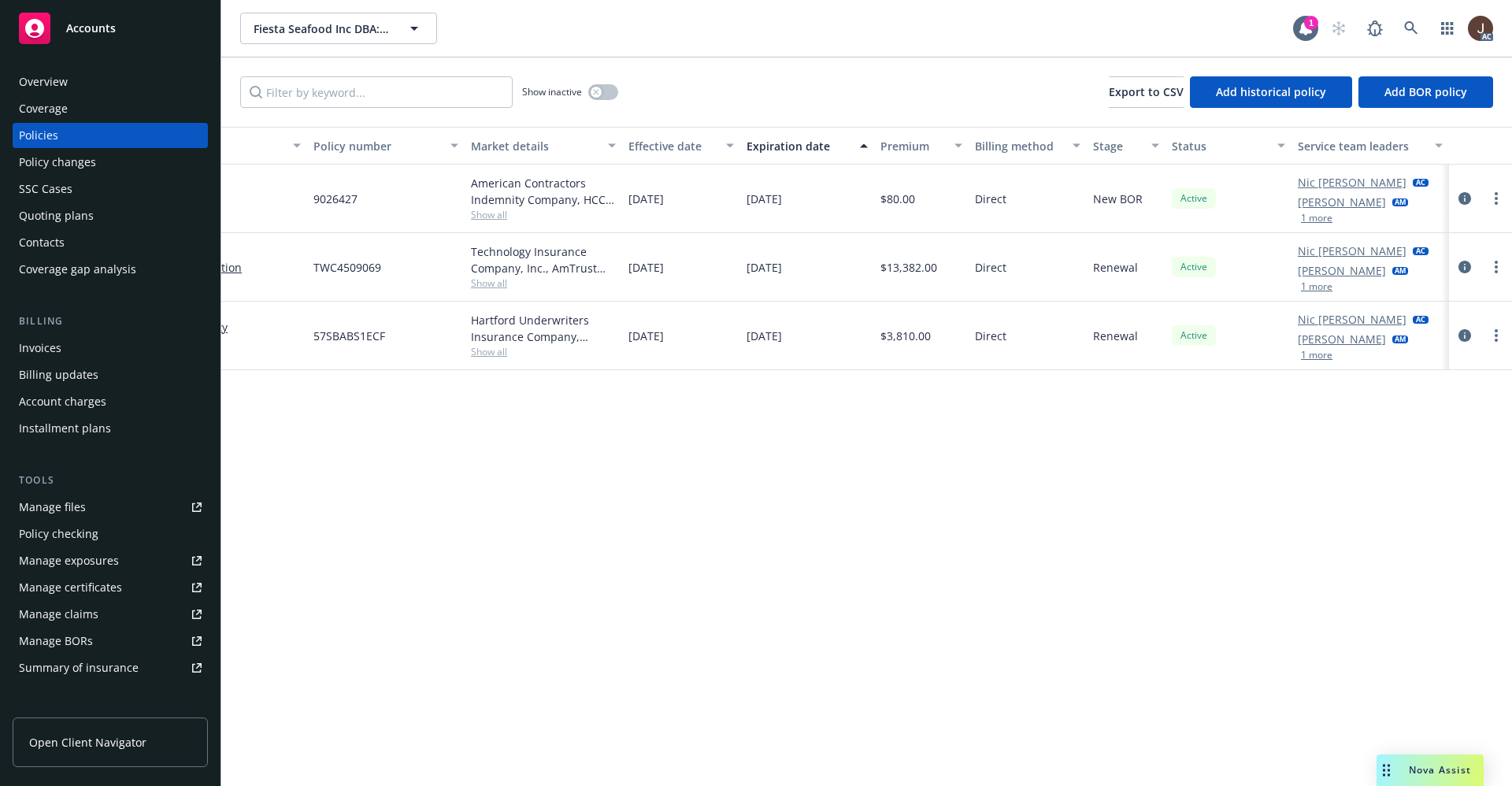
click at [40, 508] on div "Manage files" at bounding box center [52, 507] width 67 height 25
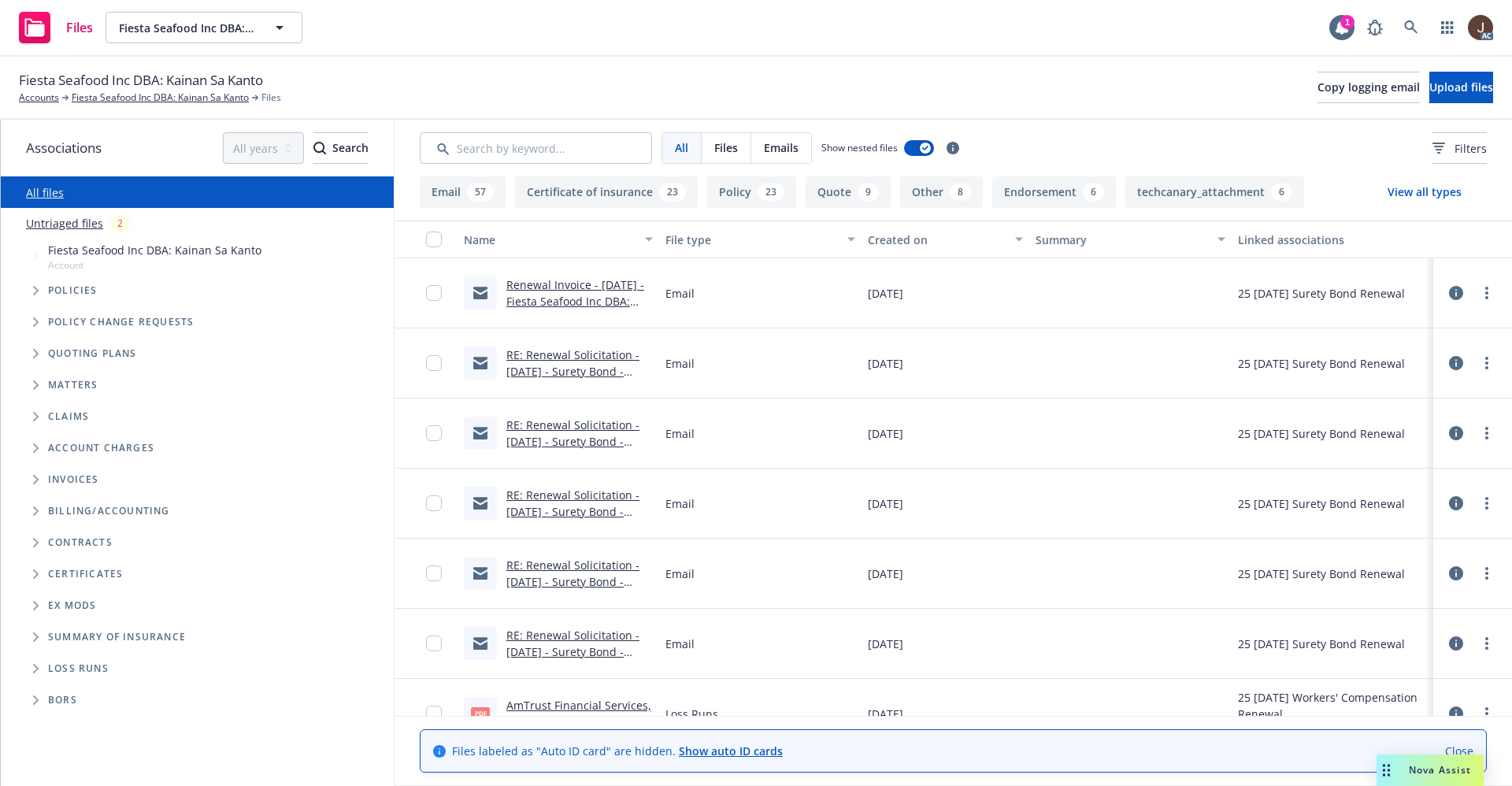
click at [43, 228] on link "Untriaged files" at bounding box center [64, 223] width 77 height 16
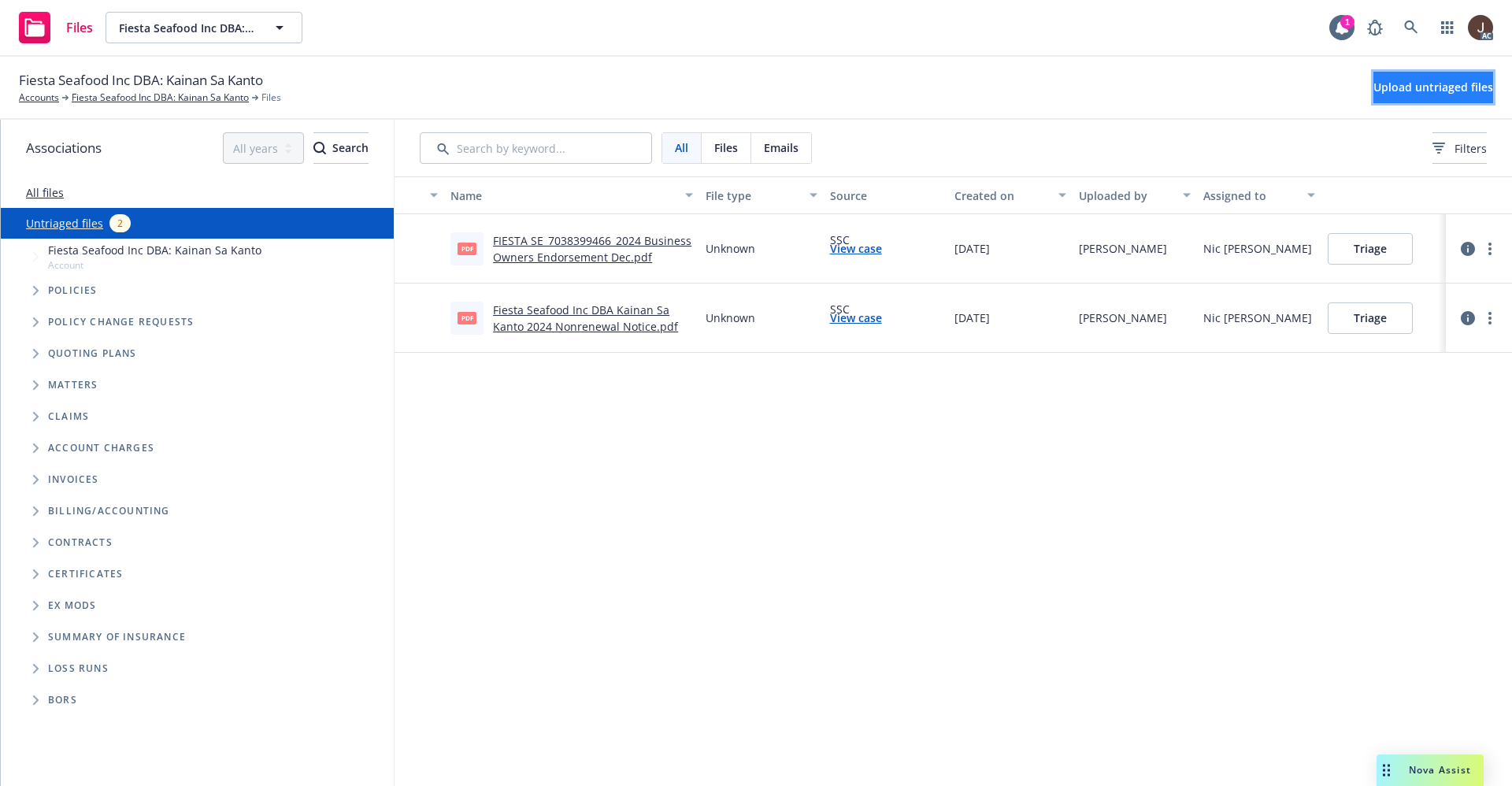
click at [1417, 90] on span "Upload untriaged files" at bounding box center [1433, 87] width 119 height 15
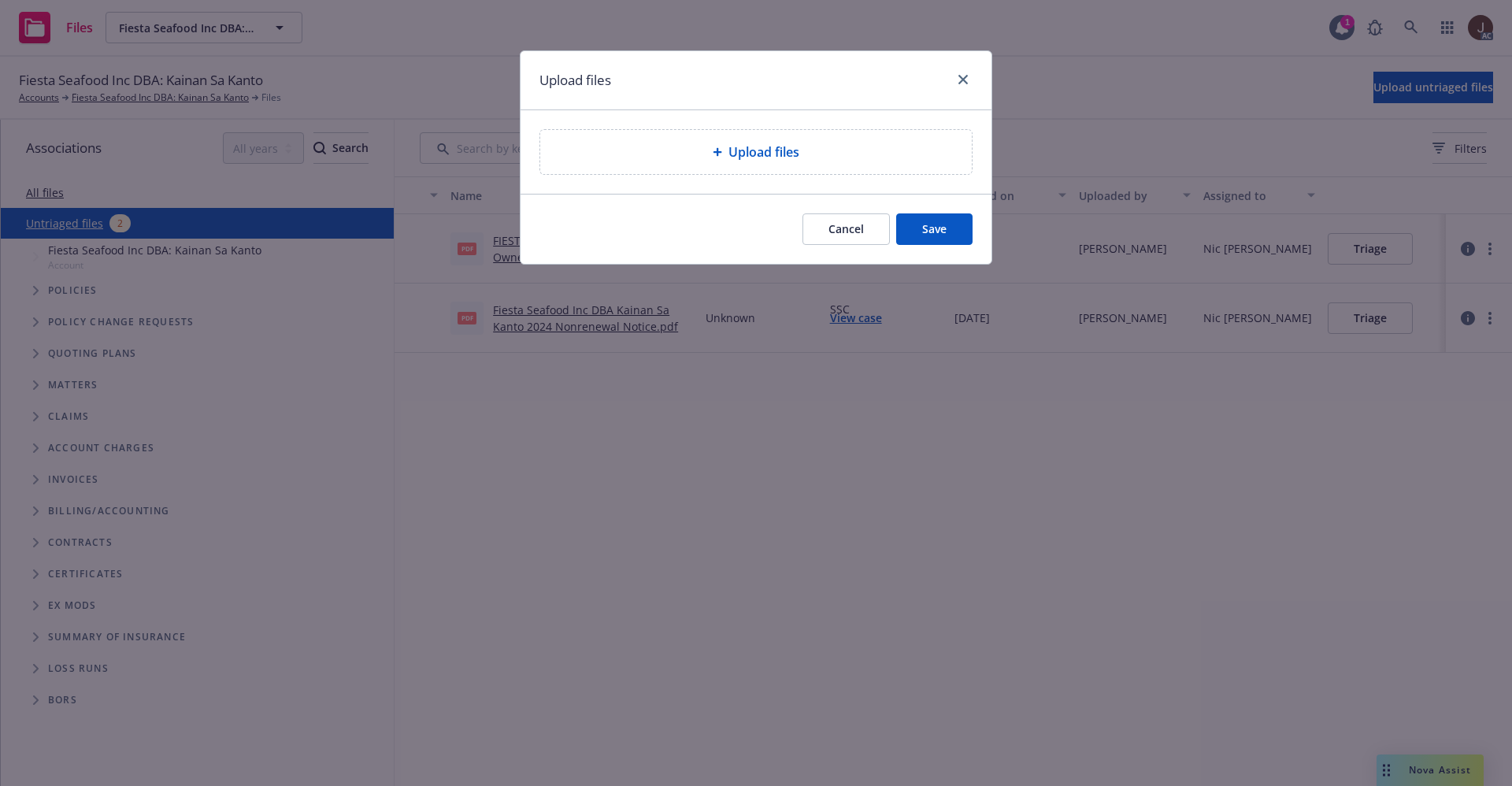
click at [739, 157] on span "Upload files" at bounding box center [764, 152] width 71 height 19
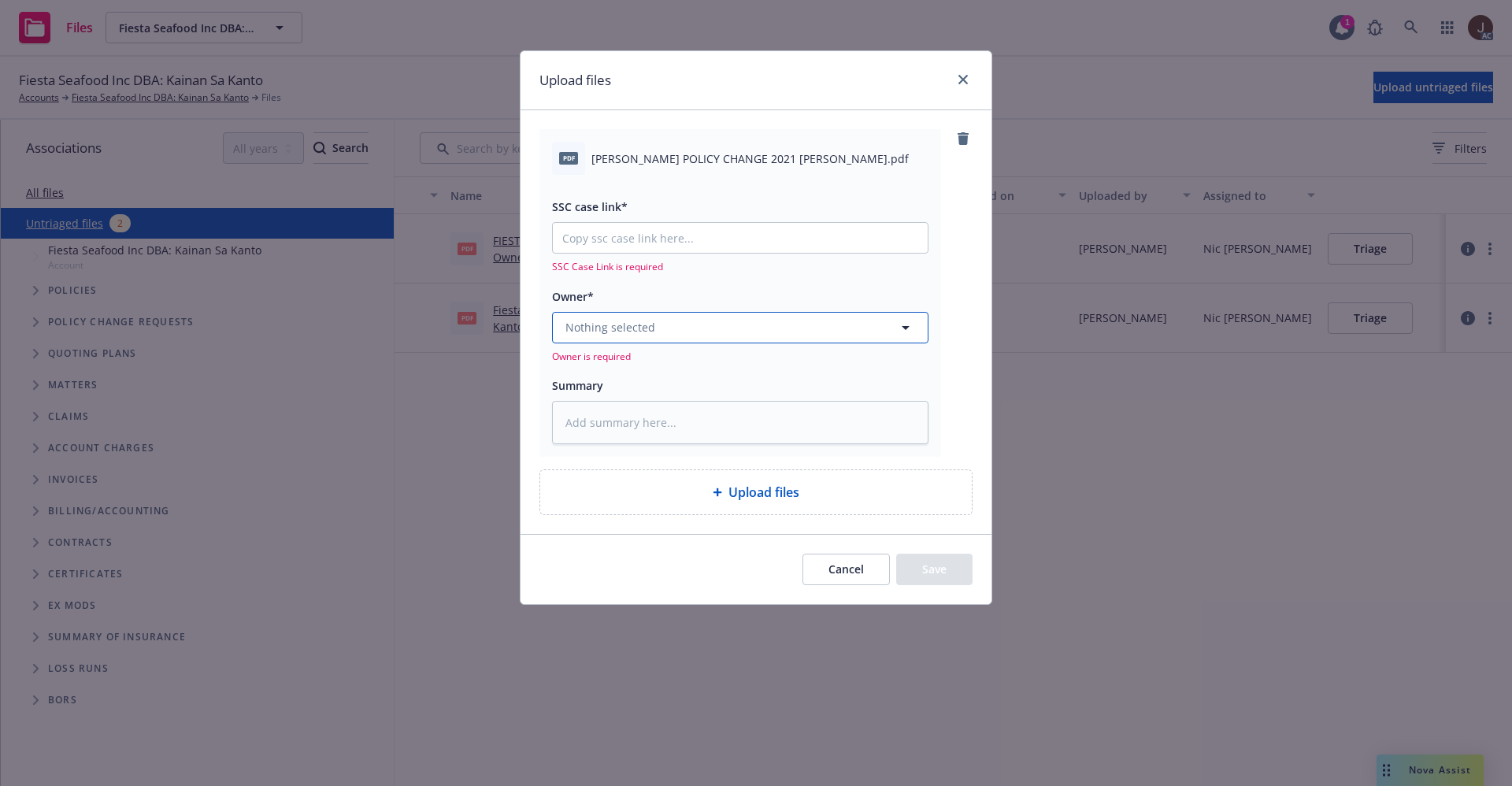
click at [658, 336] on button "Nothing selected" at bounding box center [740, 327] width 376 height 32
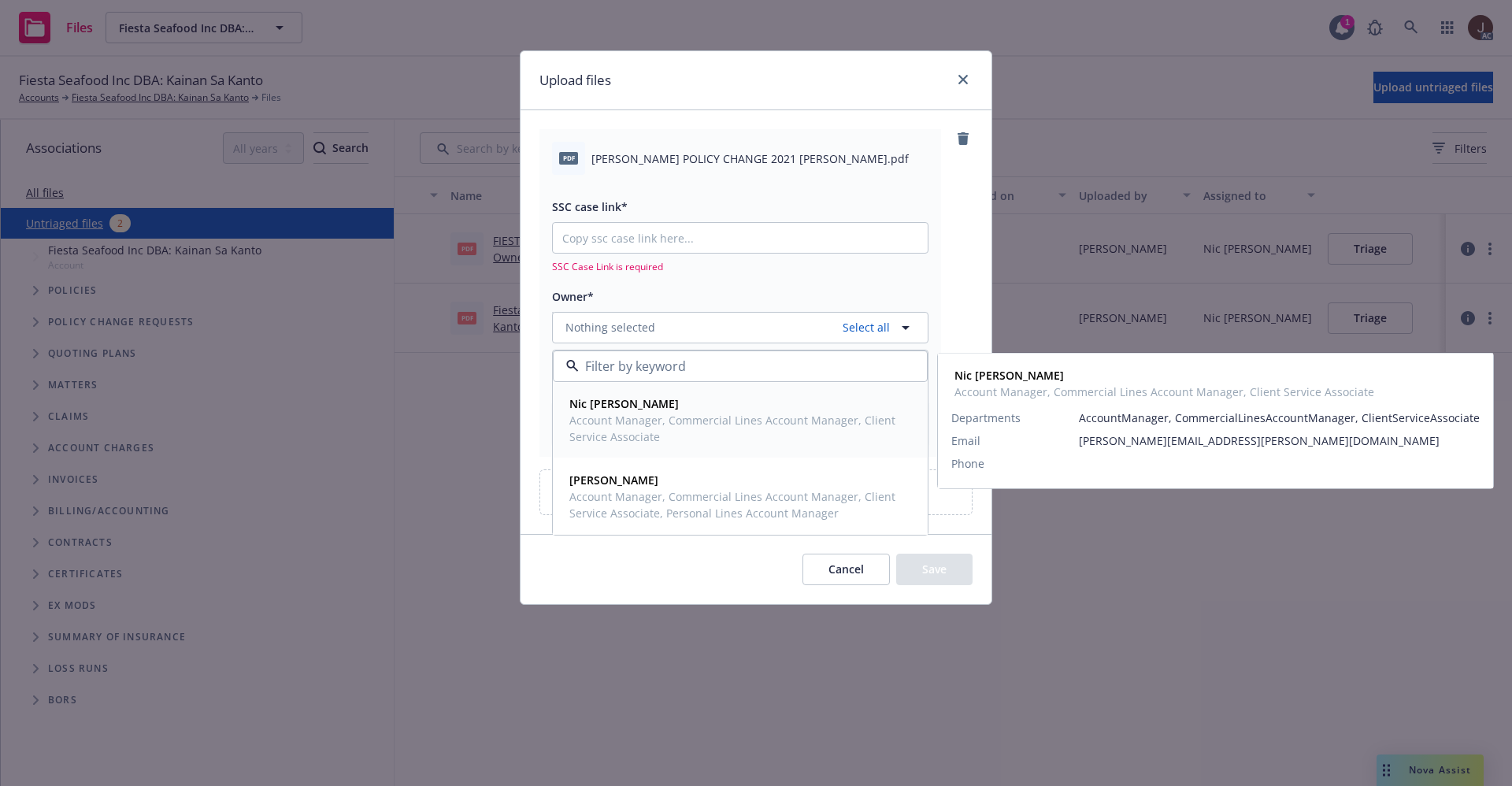
click at [643, 408] on span "Nic [PERSON_NAME]" at bounding box center [738, 403] width 338 height 16
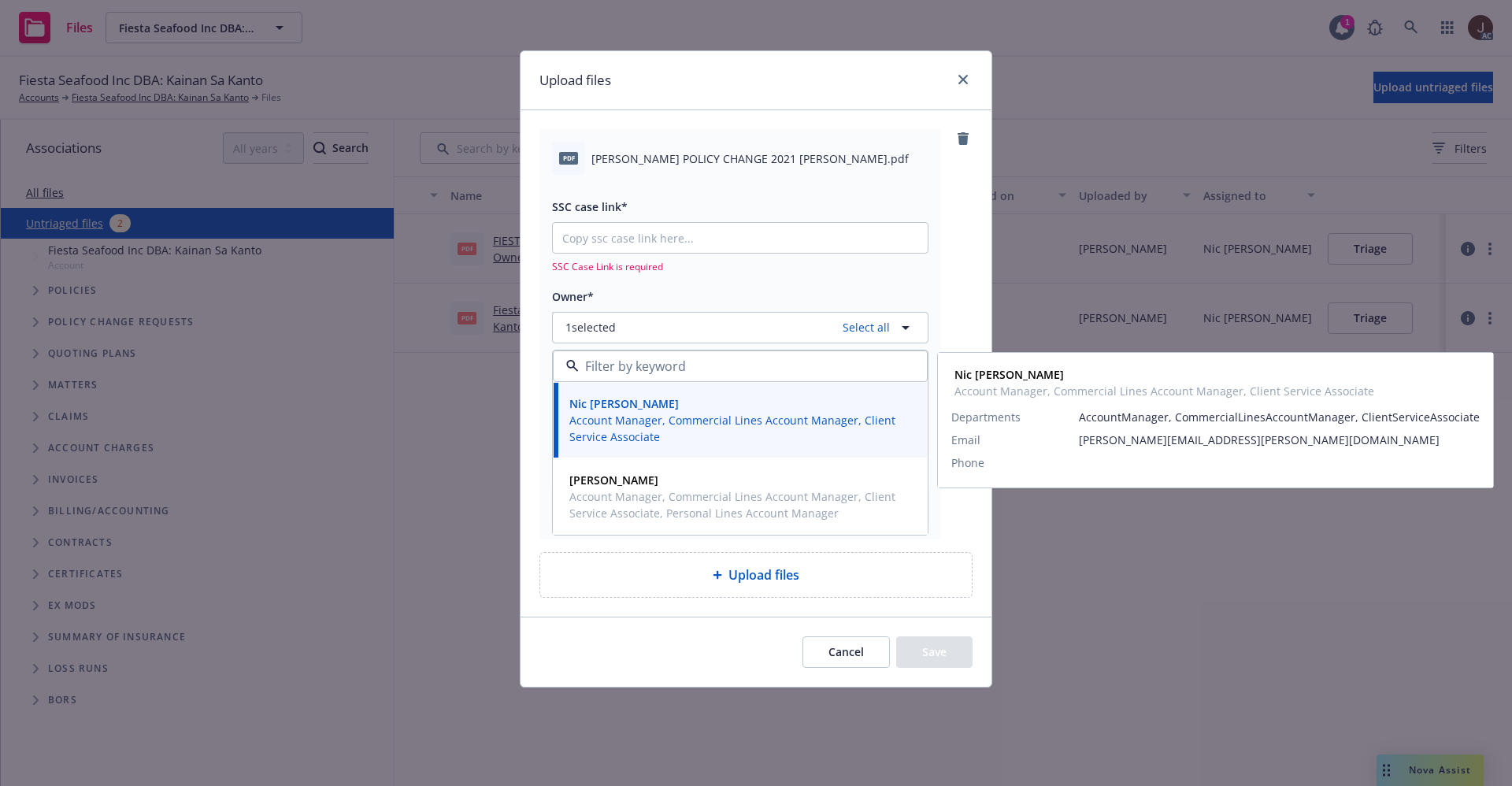
type textarea "x"
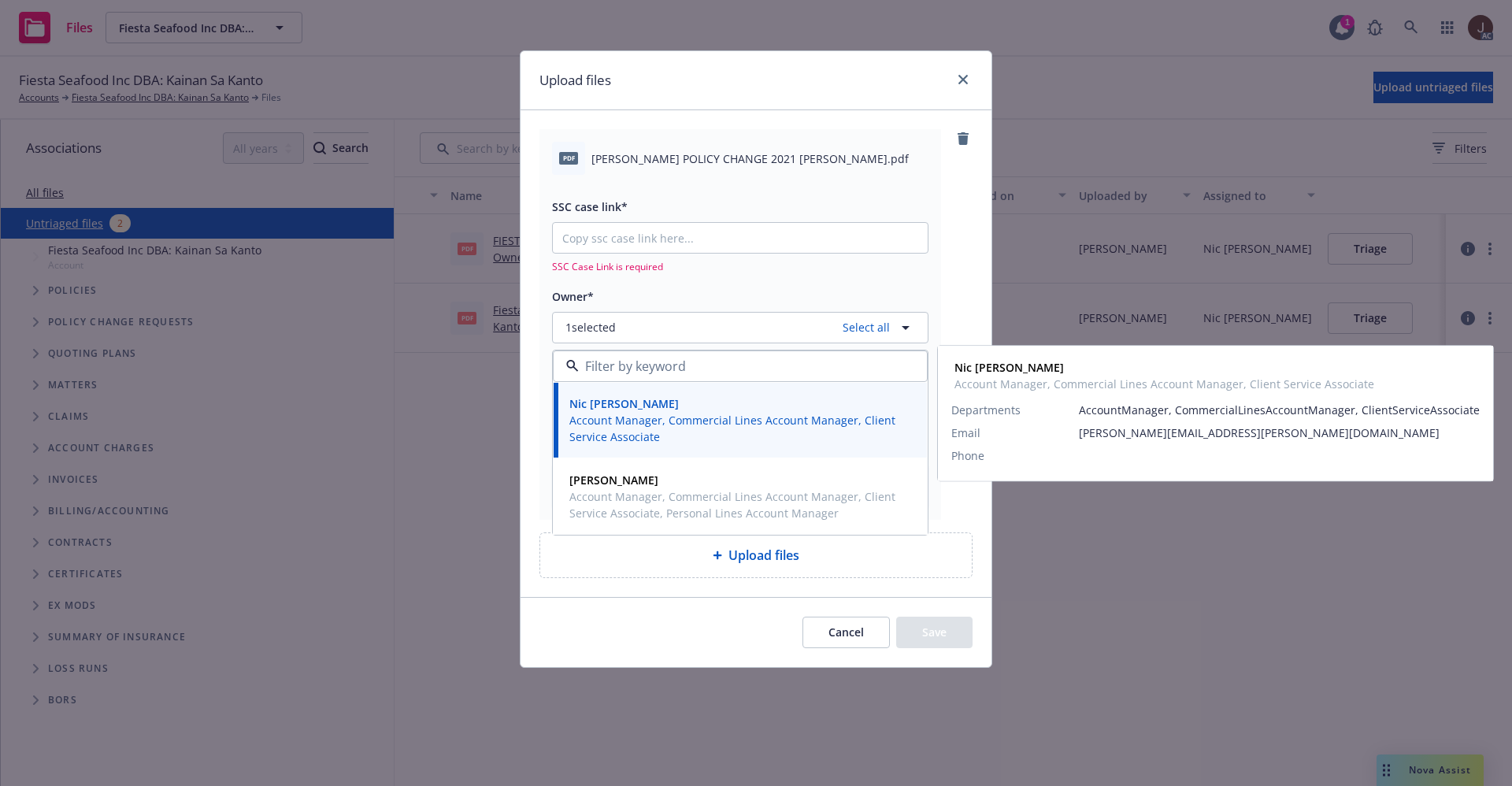
click at [678, 138] on div "pdf [PERSON_NAME] POLICY CHANGE 2021 [PERSON_NAME].pdf SSC case link* SSC Case …" at bounding box center [740, 324] width 402 height 390
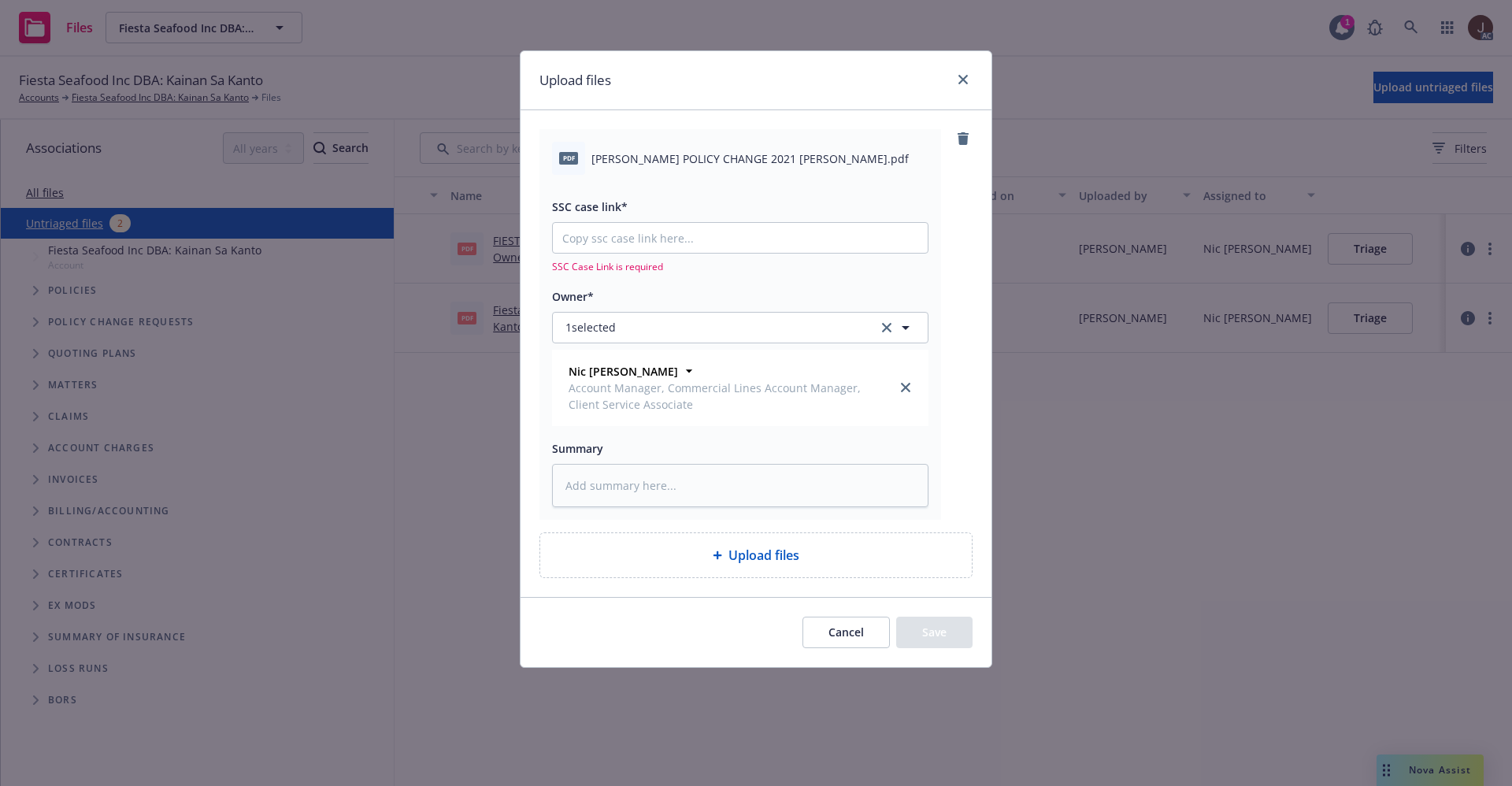
click at [672, 152] on span "[PERSON_NAME] POLICY CHANGE 2021 [PERSON_NAME].pdf" at bounding box center [750, 158] width 318 height 16
copy div "[PERSON_NAME] POLICY CHANGE 2021 [PERSON_NAME].pdf"
click at [633, 483] on textarea at bounding box center [740, 486] width 376 height 43
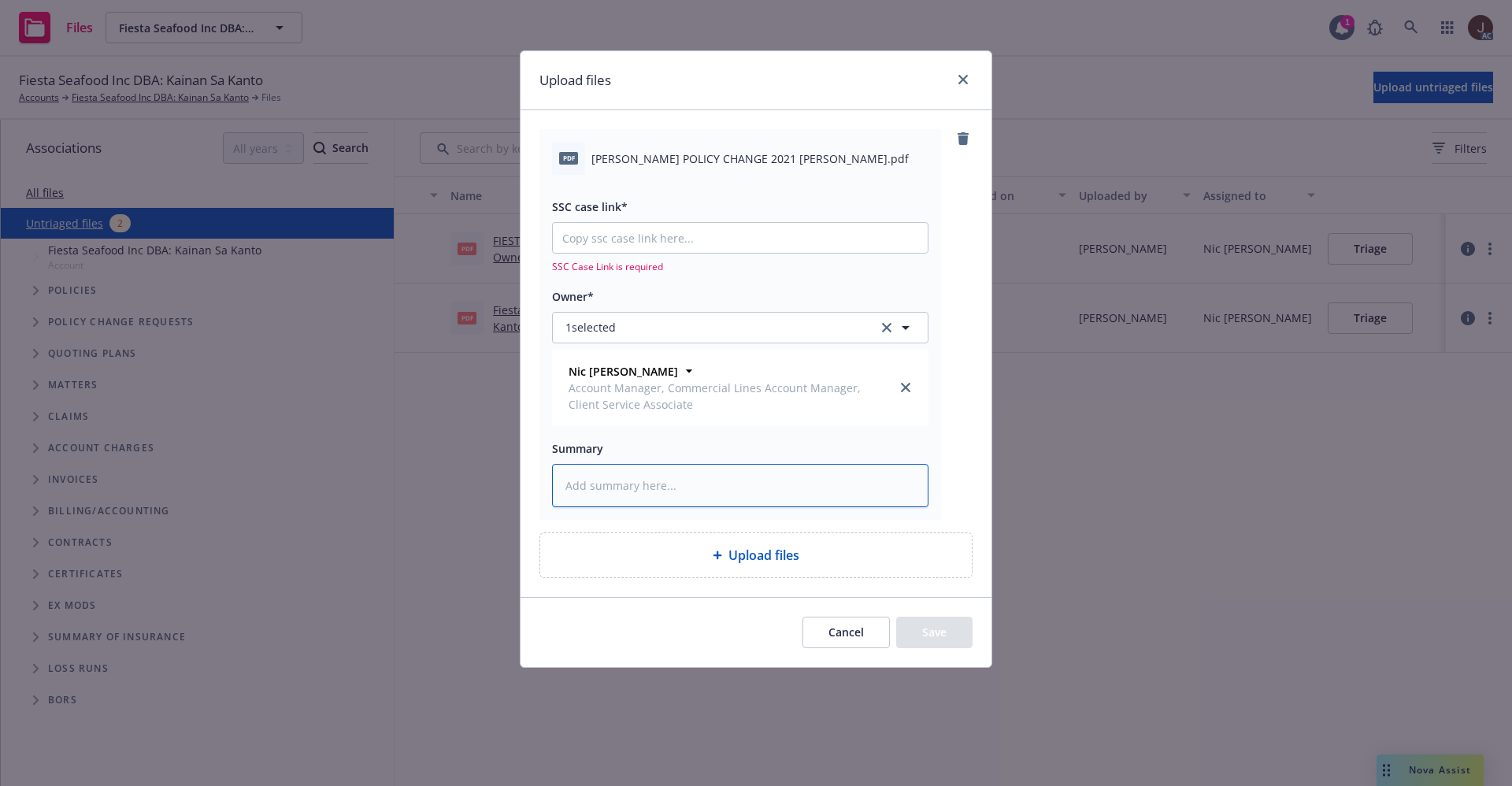
paste textarea "[PERSON_NAME] POLICY CHANGE 2021 [PERSON_NAME].pdf"
type textarea "[PERSON_NAME] POLICY CHANGE 2021 [PERSON_NAME].pdf"
type textarea "x"
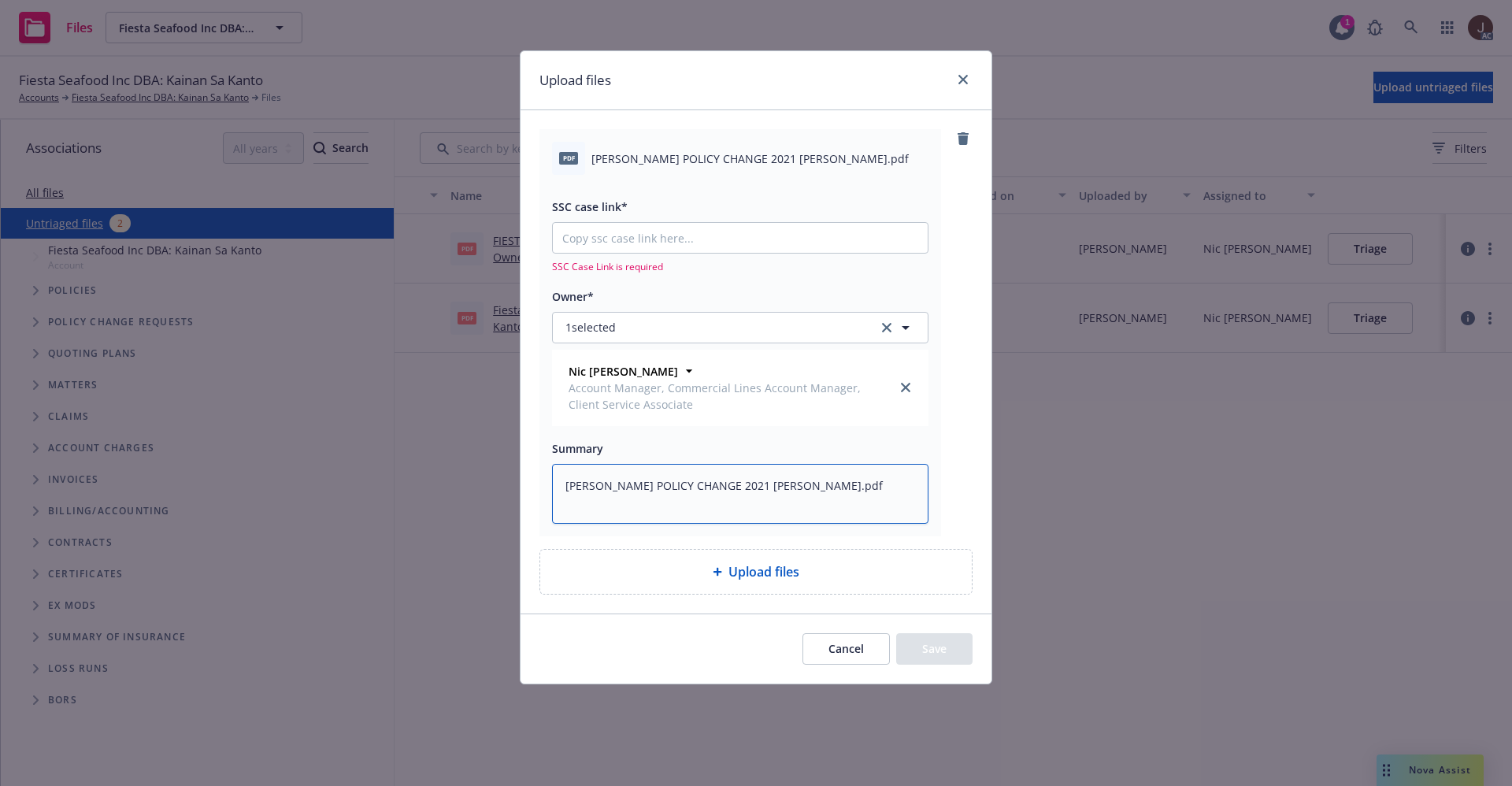
type textarea "[PERSON_NAME] POLICY CHANGE 2021 [PERSON_NAME].pdf"
click at [946, 421] on div "pdf [PERSON_NAME] POLICY CHANGE 2021 [PERSON_NAME].pdf SSC case link* SSC Case …" at bounding box center [756, 332] width 433 height 406
type textarea "x"
click at [618, 248] on input "SSC case link*" at bounding box center [740, 237] width 375 height 30
paste input "[URL][DOMAIN_NAME]"
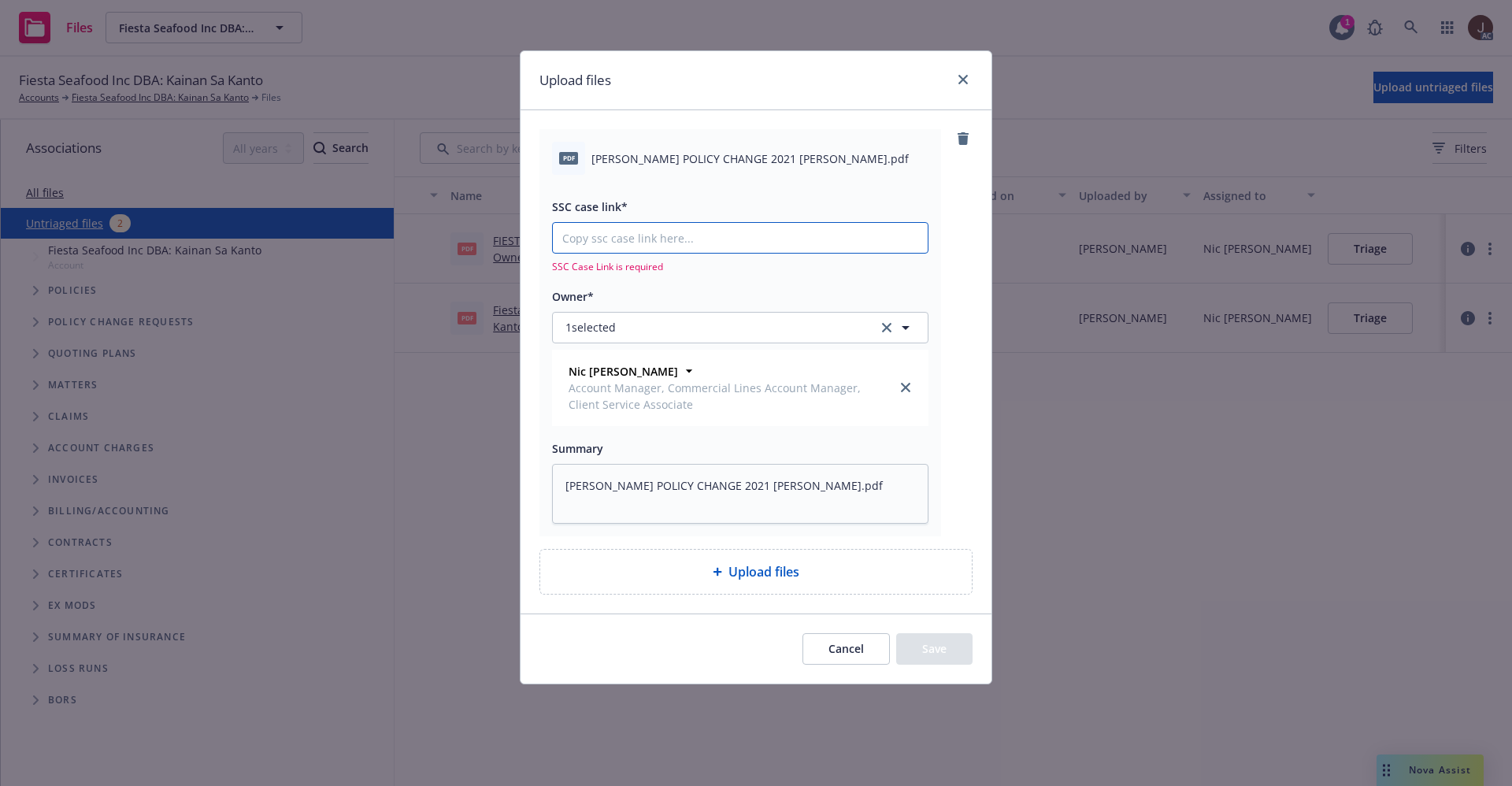
type input "[URL][DOMAIN_NAME]"
type textarea "x"
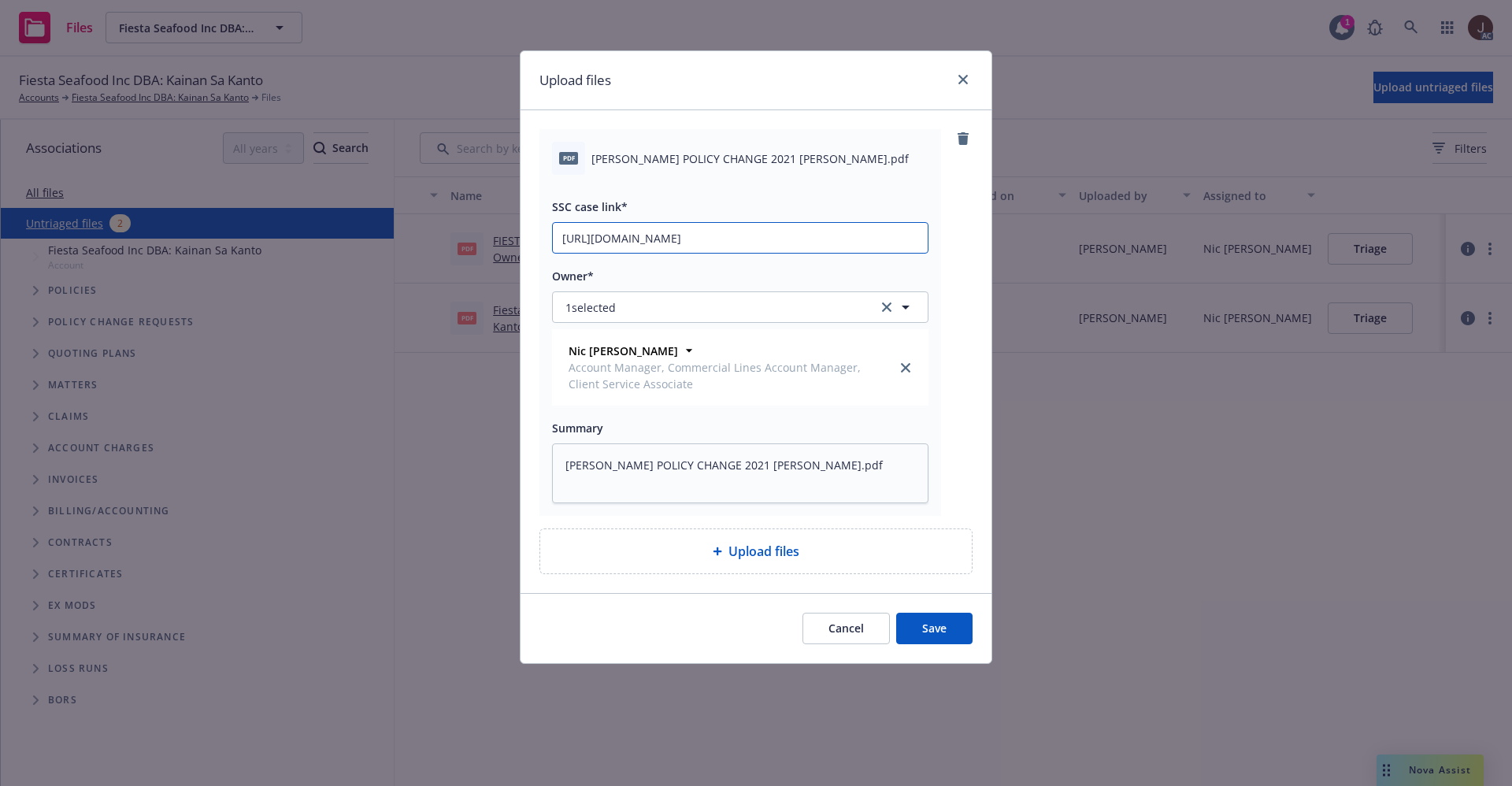
scroll to position [0, 221]
type input "[URL][DOMAIN_NAME]"
click at [948, 260] on div "pdf [PERSON_NAME] POLICY CHANGE 2021 [PERSON_NAME].pdf SSC case link* [URL][DOM…" at bounding box center [756, 322] width 433 height 386
click at [930, 626] on button "Save" at bounding box center [935, 628] width 76 height 32
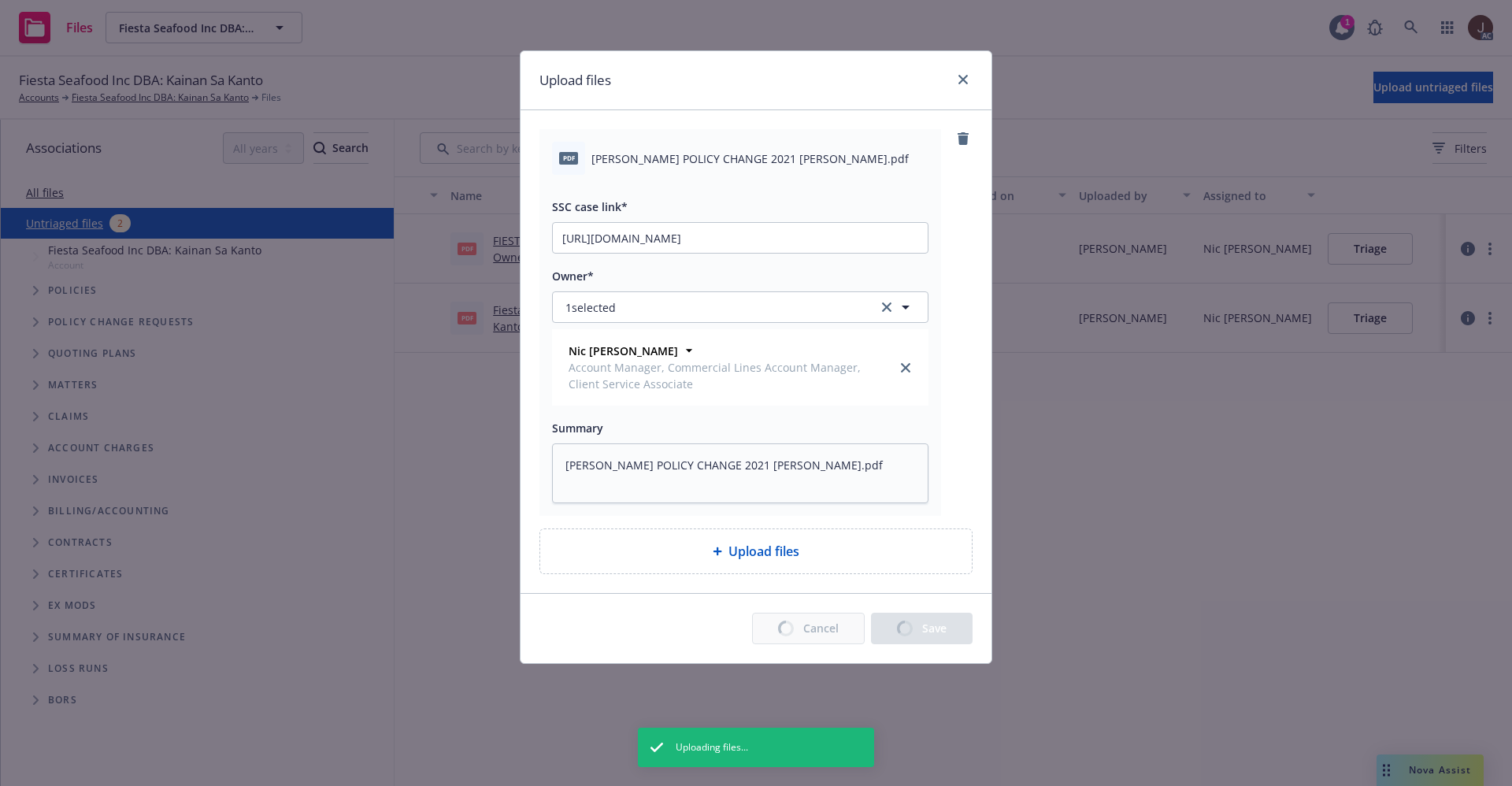
type textarea "x"
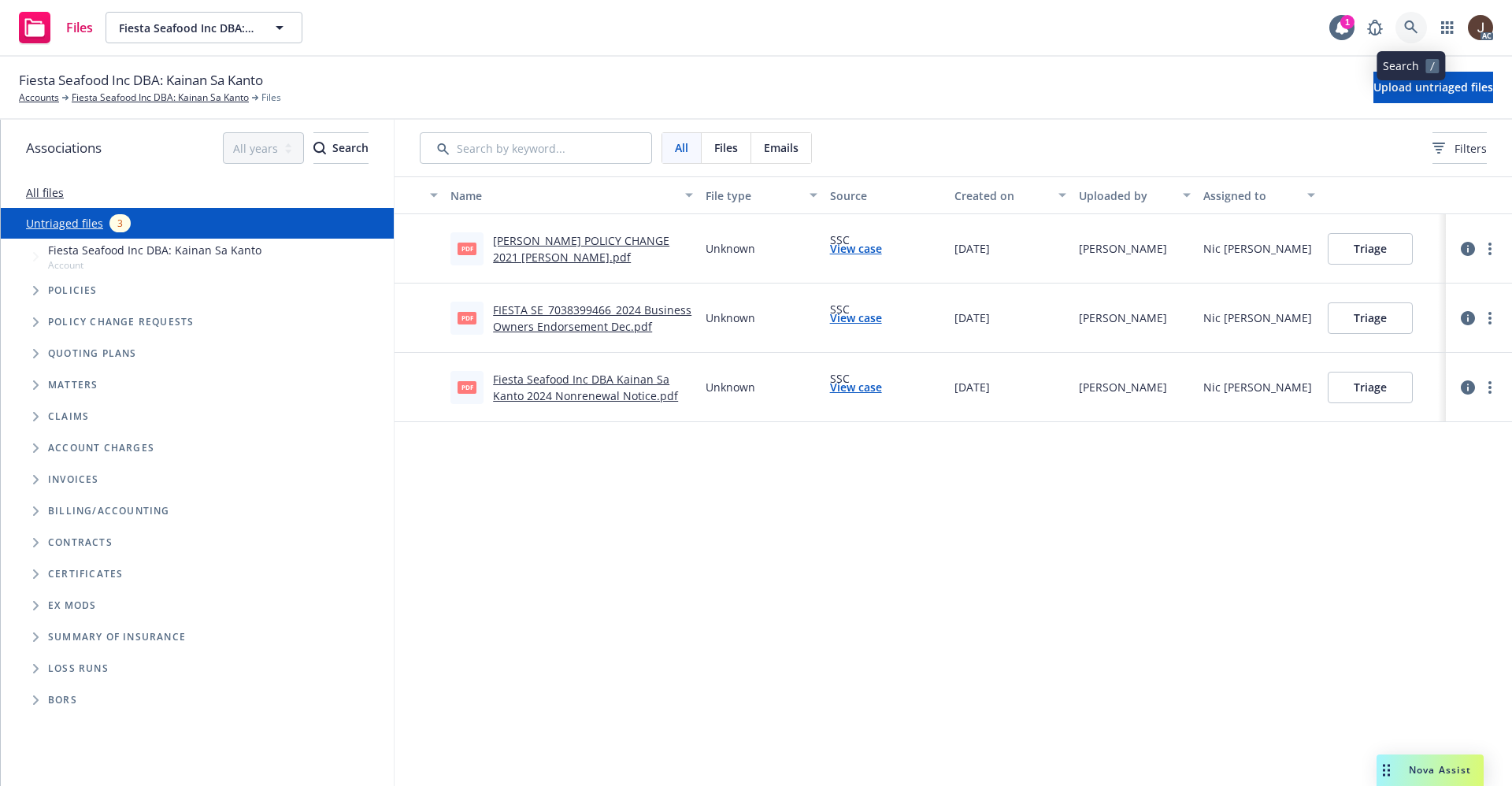
click at [1414, 29] on icon at bounding box center [1411, 27] width 14 height 14
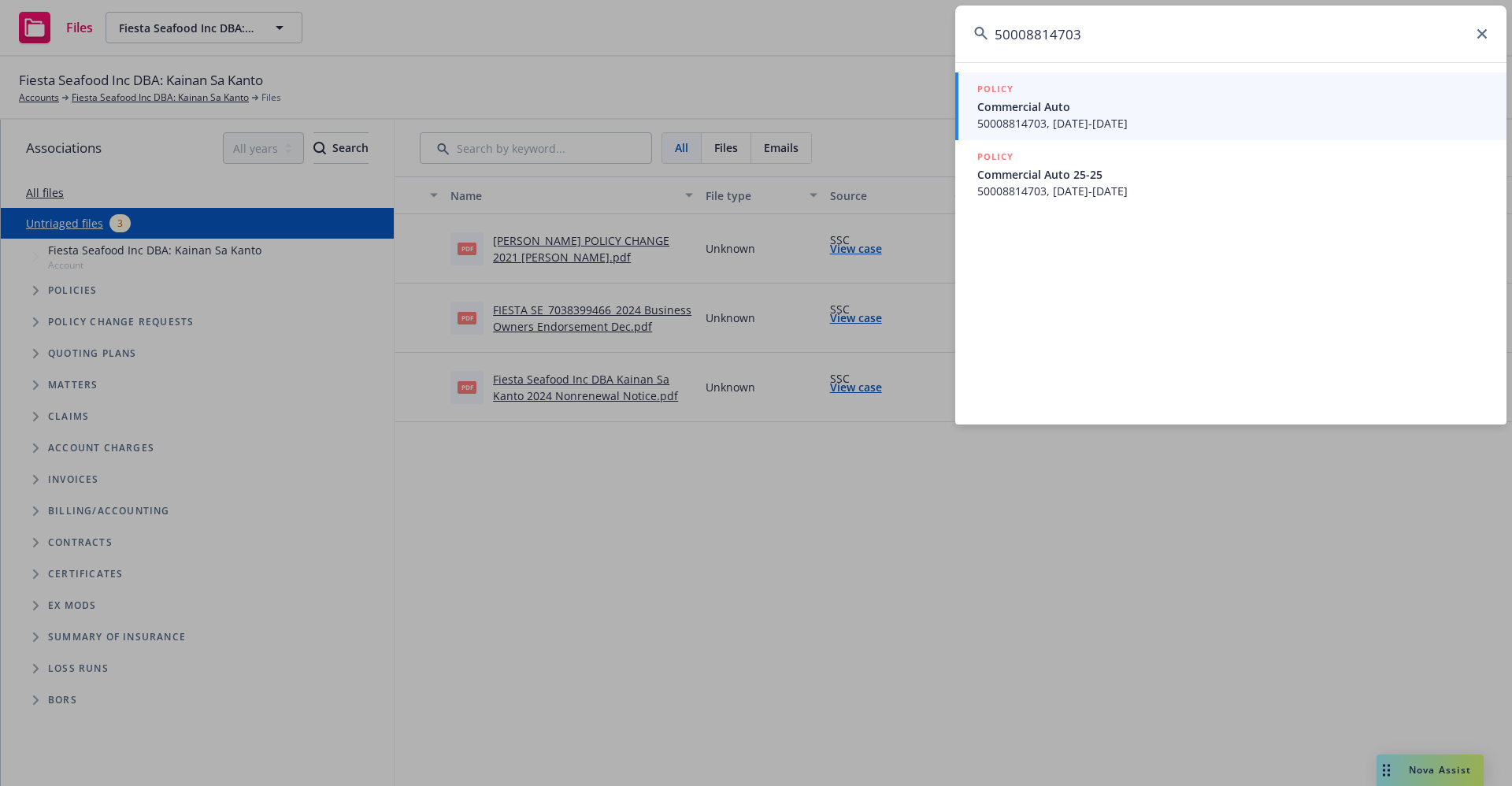
type input "50008814703"
drag, startPoint x: 1114, startPoint y: 45, endPoint x: 871, endPoint y: 54, distance: 243.2
click at [871, 54] on div "50008814703 POLICY Commercial Auto 50008814703, [DATE]-[DATE] POLICY Commercial…" at bounding box center [756, 393] width 1512 height 786
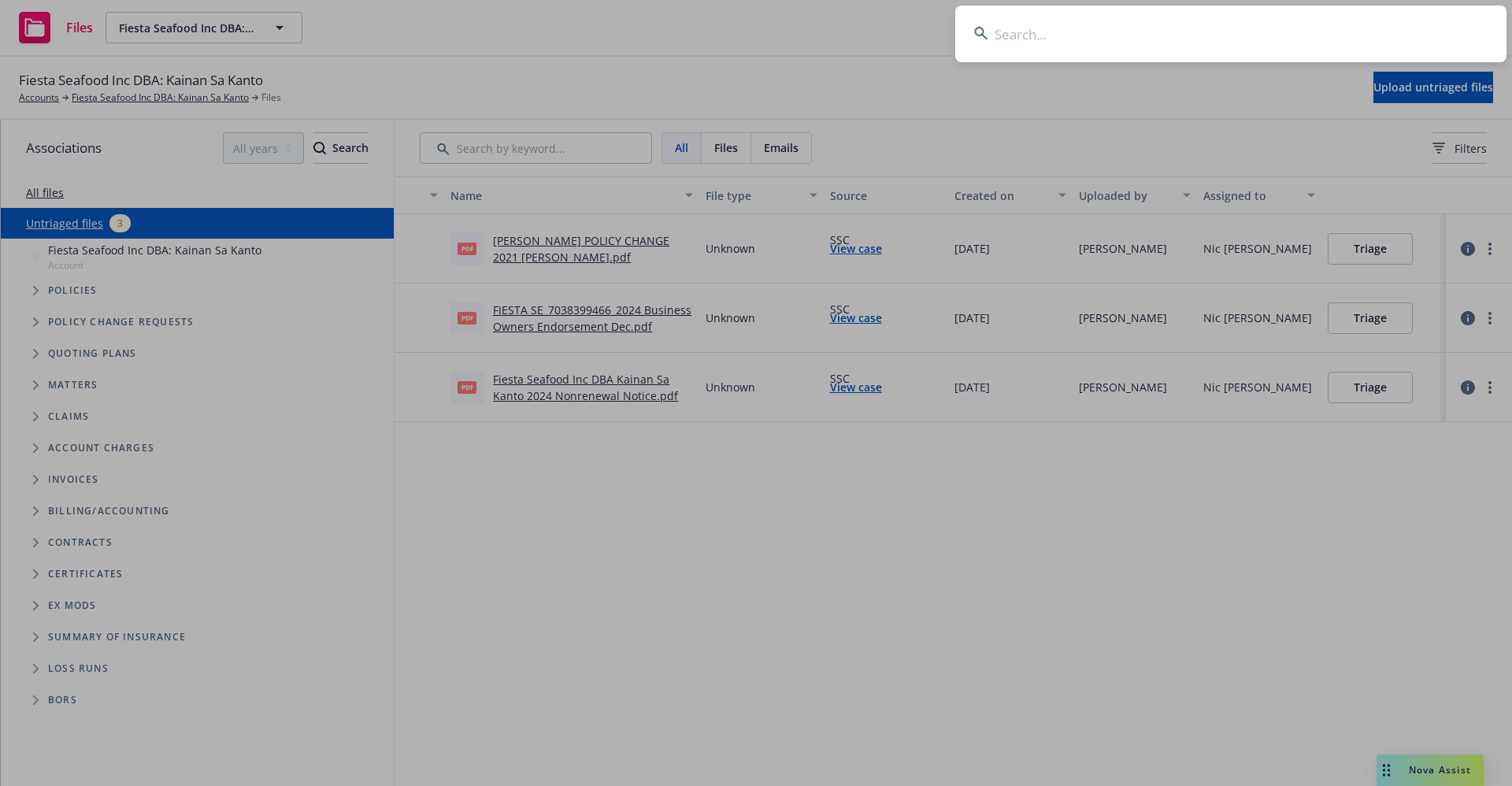
paste input "Super Micro Computer lnc"
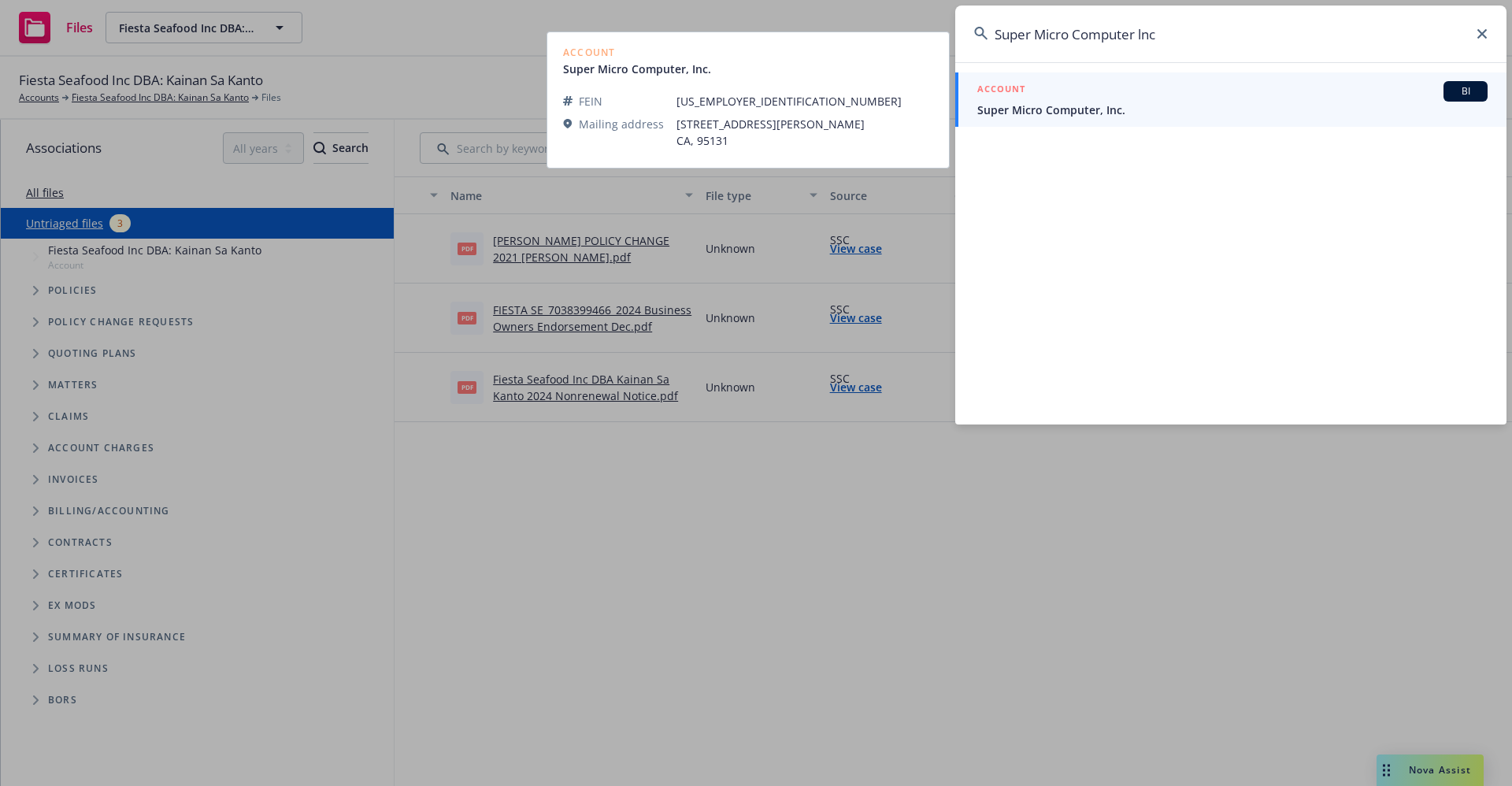
type input "Super Micro Computer lnc"
click at [1056, 113] on span "Super Micro Computer, Inc." at bounding box center [1232, 109] width 510 height 16
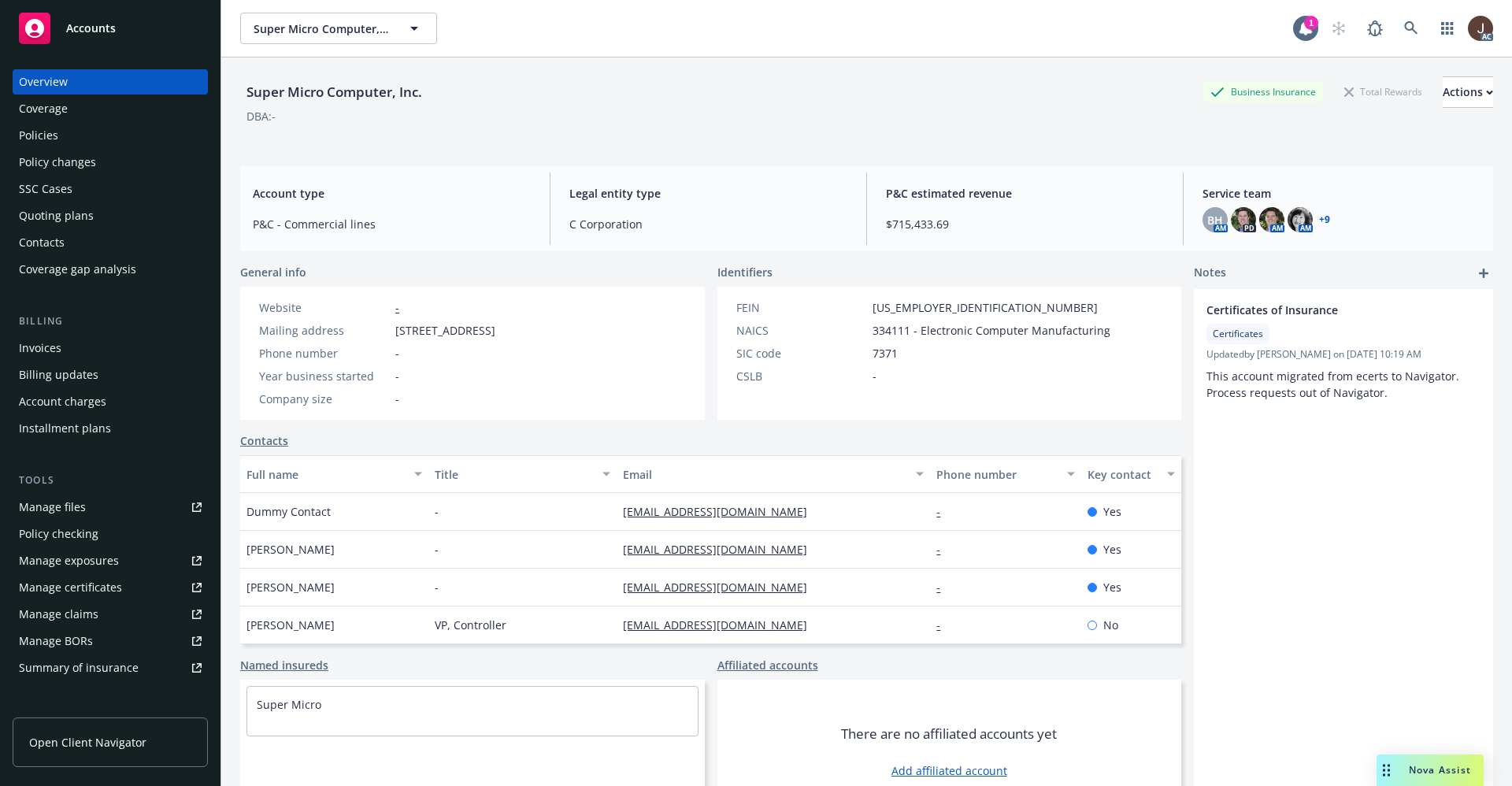
click at [22, 134] on div "Policies" at bounding box center [39, 136] width 40 height 25
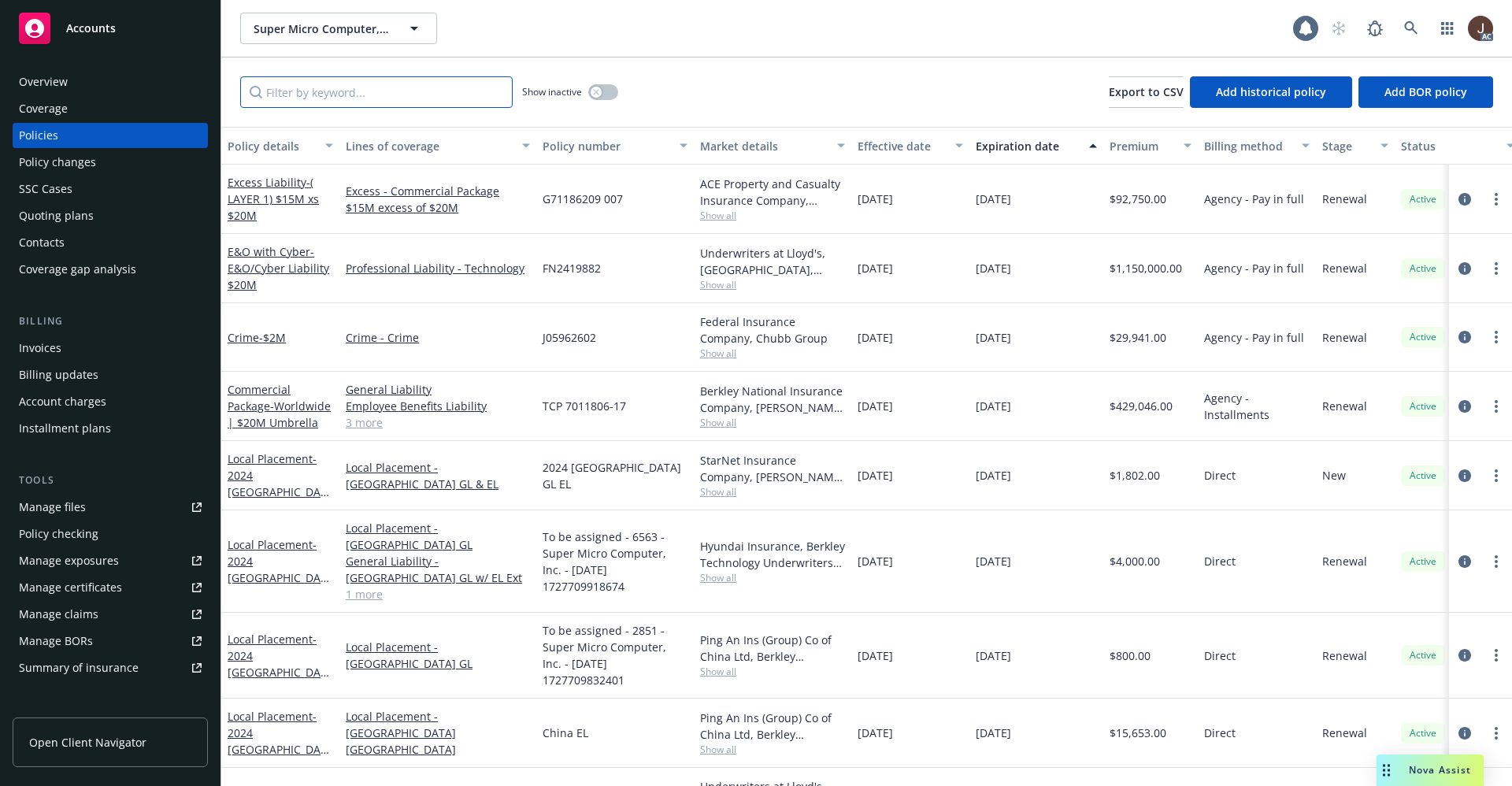
click at [309, 94] on input "Filter by keyword..." at bounding box center [376, 91] width 272 height 32
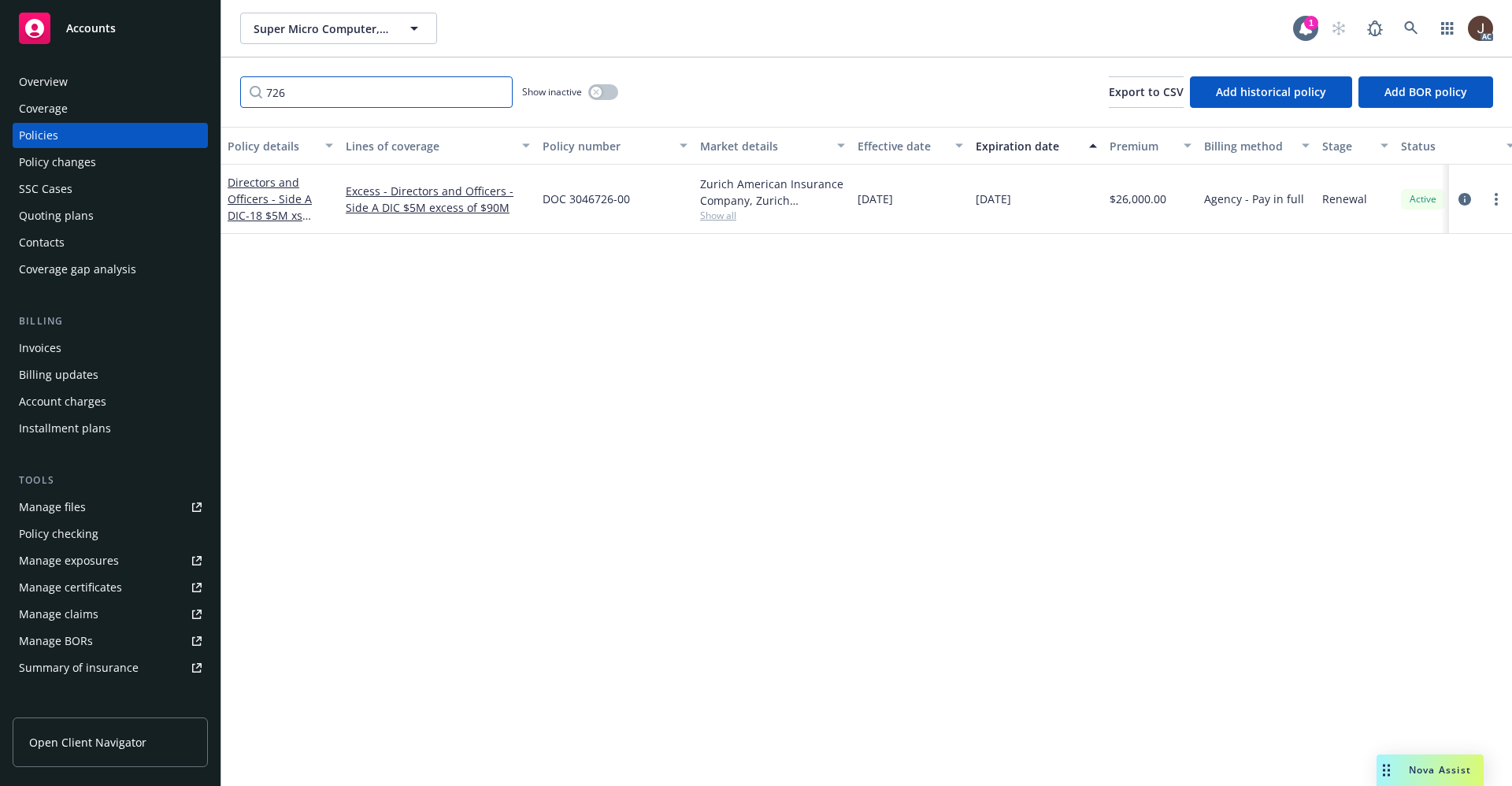
scroll to position [0, 229]
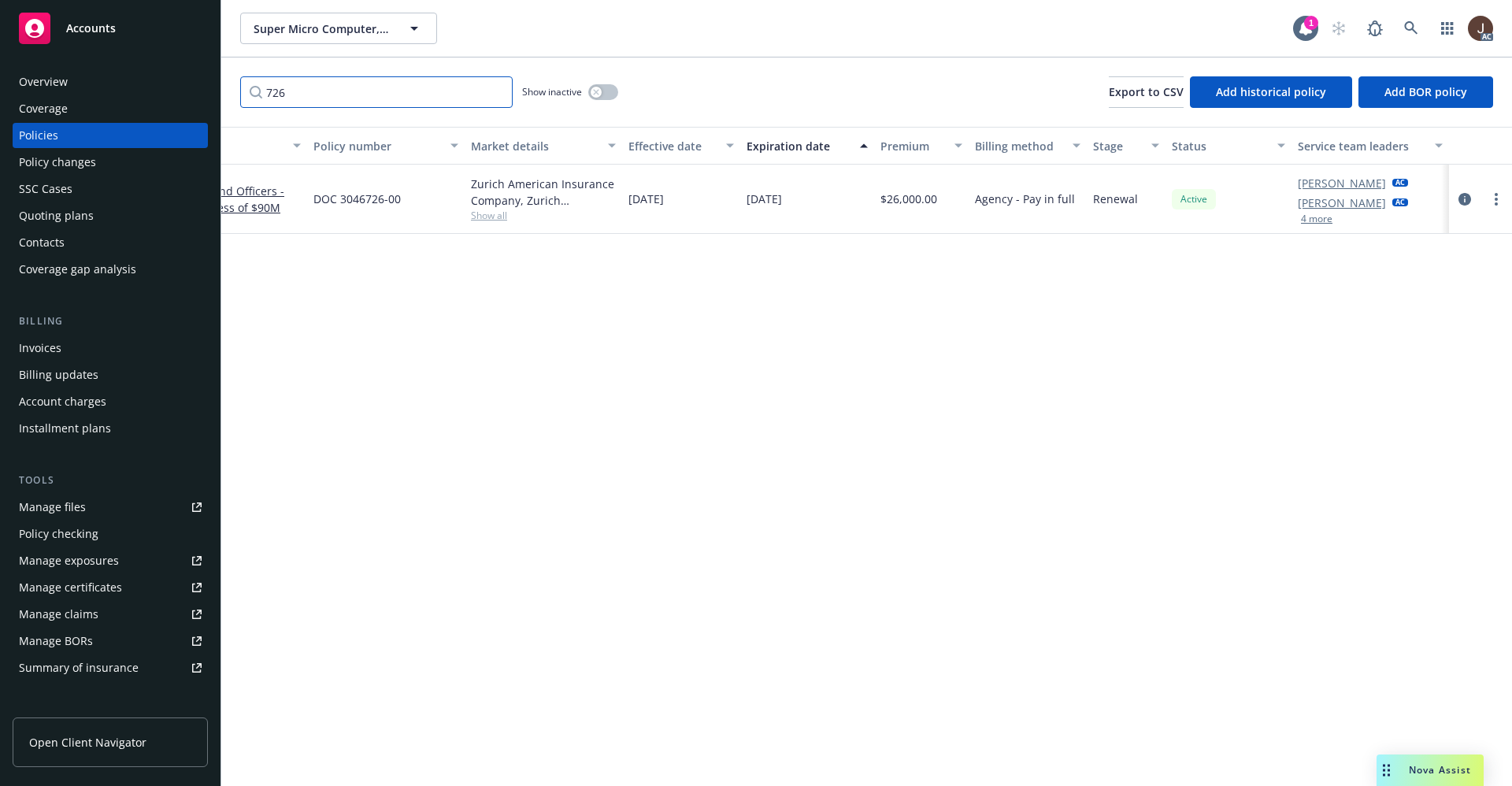
type input "726"
click at [34, 514] on div "Manage files" at bounding box center [52, 507] width 67 height 25
click at [1414, 25] on icon at bounding box center [1412, 29] width 14 height 14
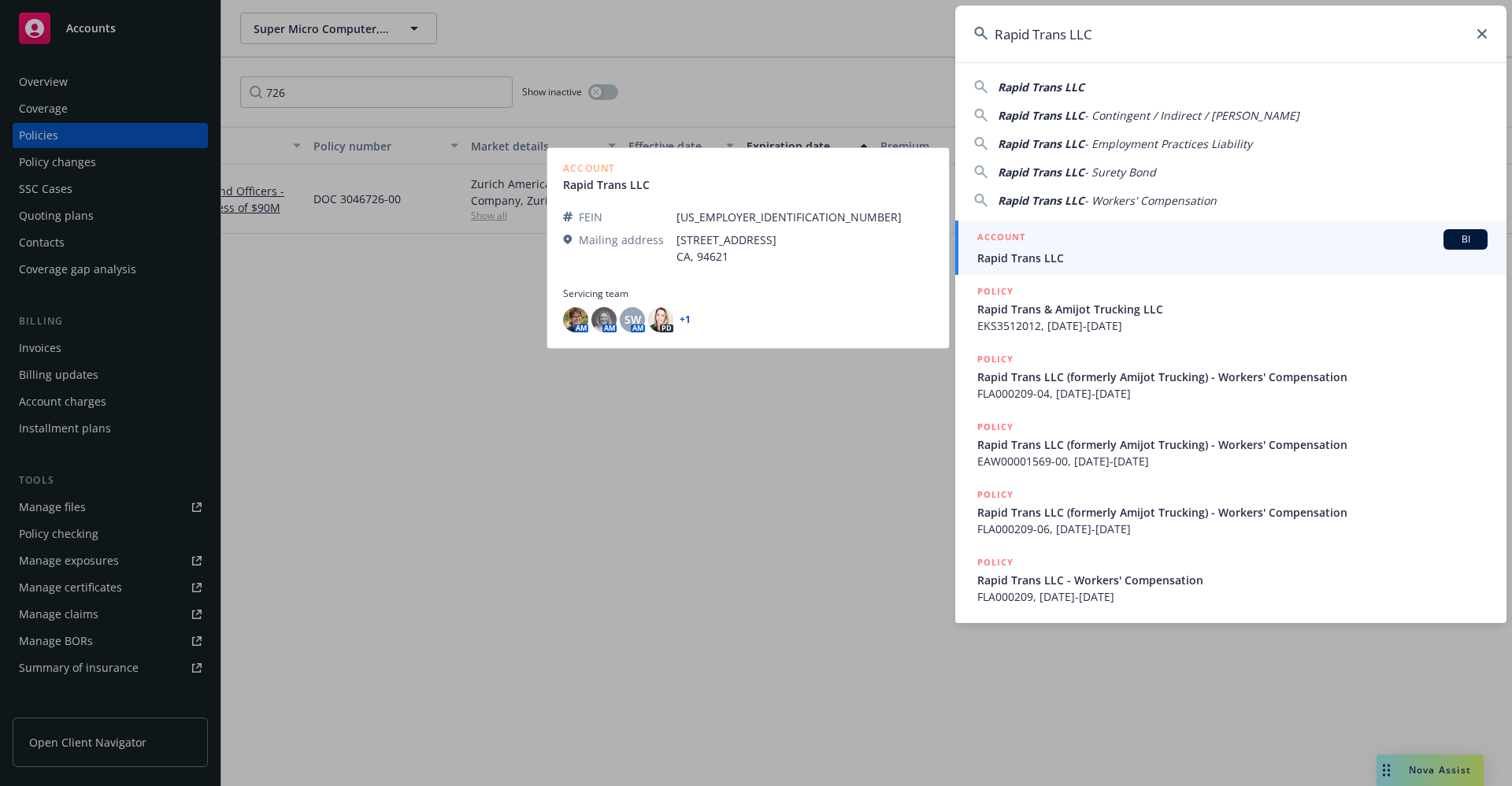
type input "Rapid Trans LLC"
click at [1034, 260] on span "Rapid Trans LLC" at bounding box center [1232, 258] width 510 height 16
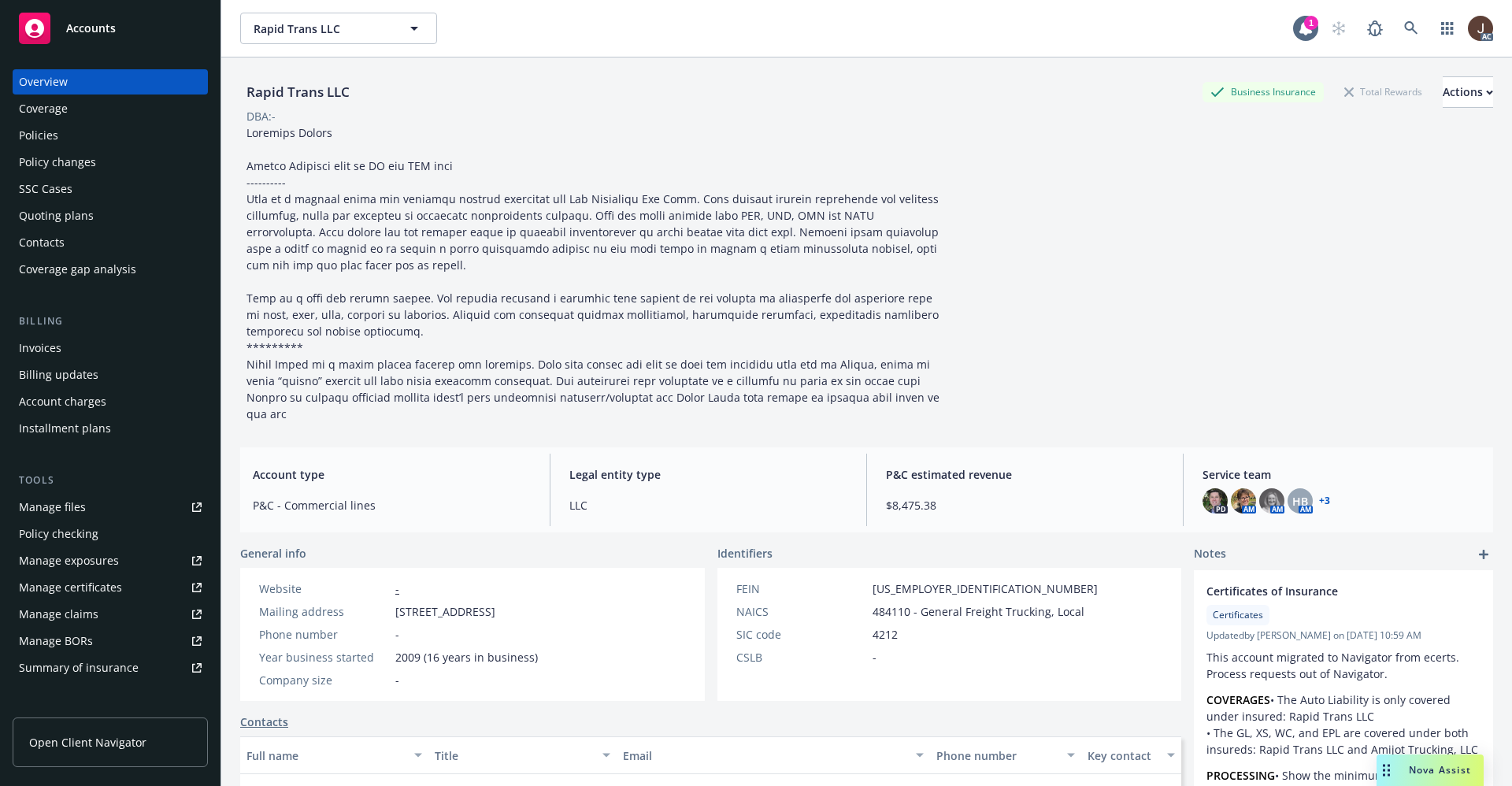
click at [59, 515] on div "Manage files" at bounding box center [52, 507] width 67 height 25
click at [52, 145] on div "Policies" at bounding box center [39, 136] width 40 height 25
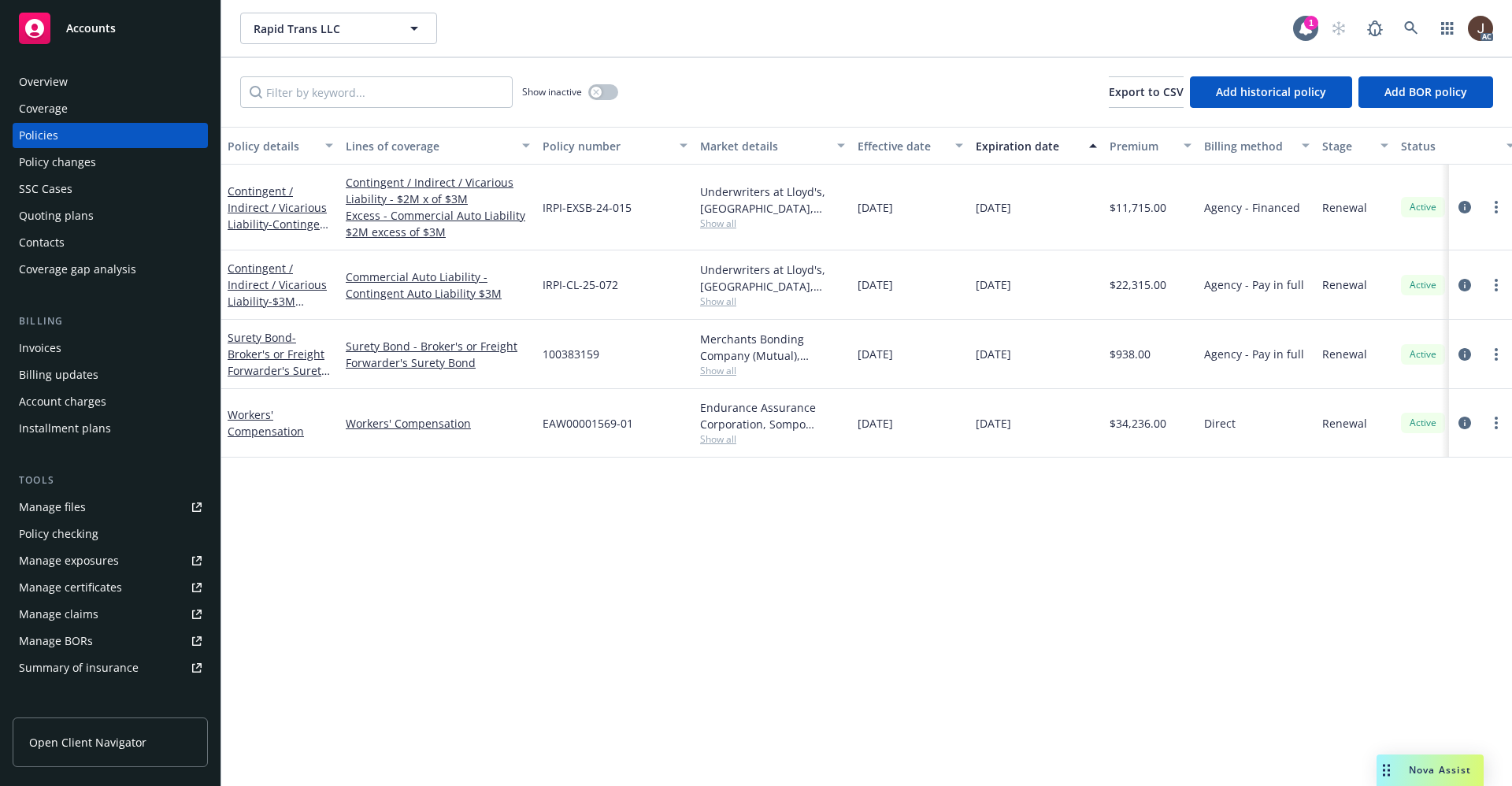
scroll to position [0, 229]
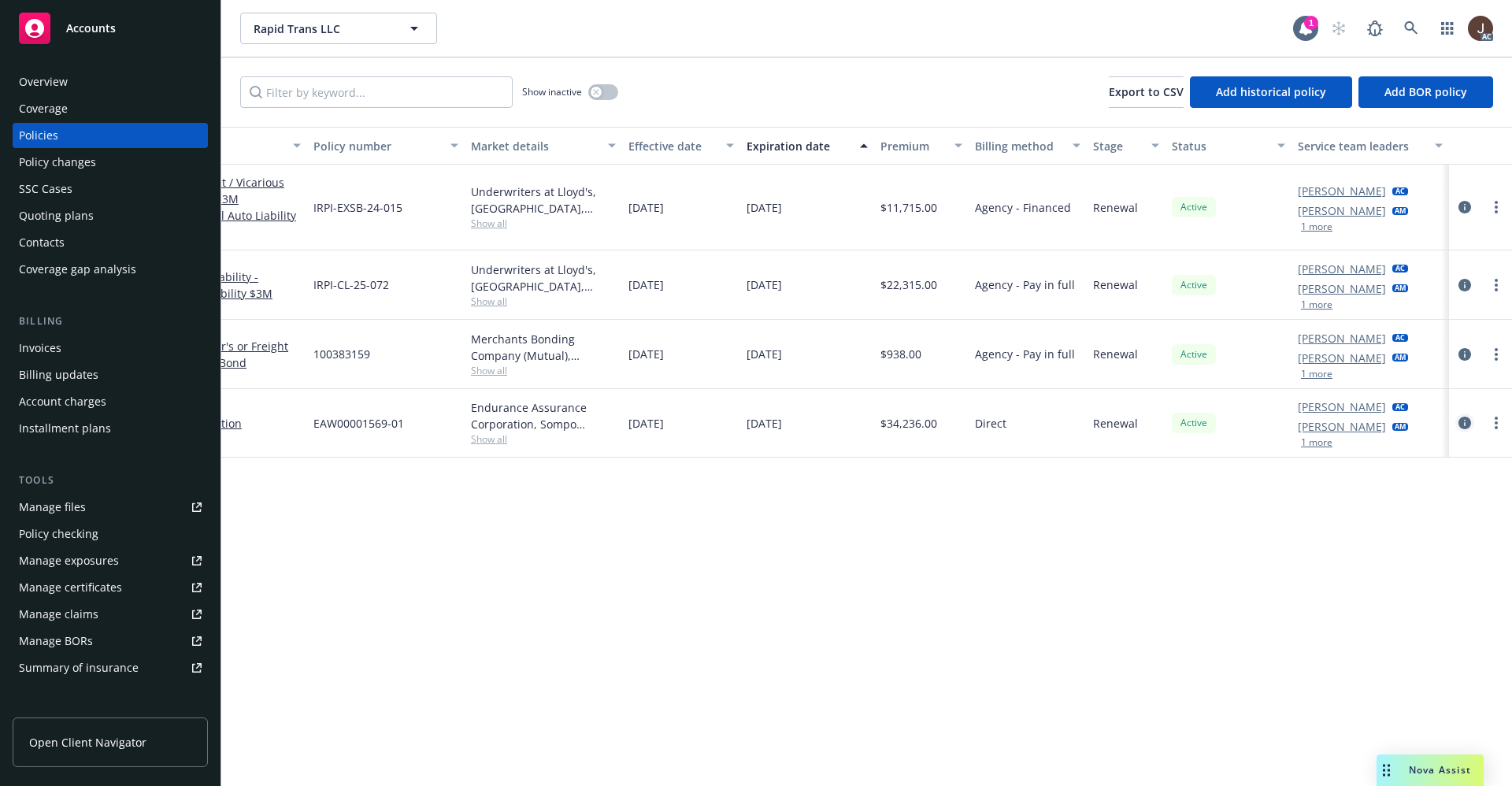
click at [1463, 418] on icon "circleInformation" at bounding box center [1465, 422] width 13 height 13
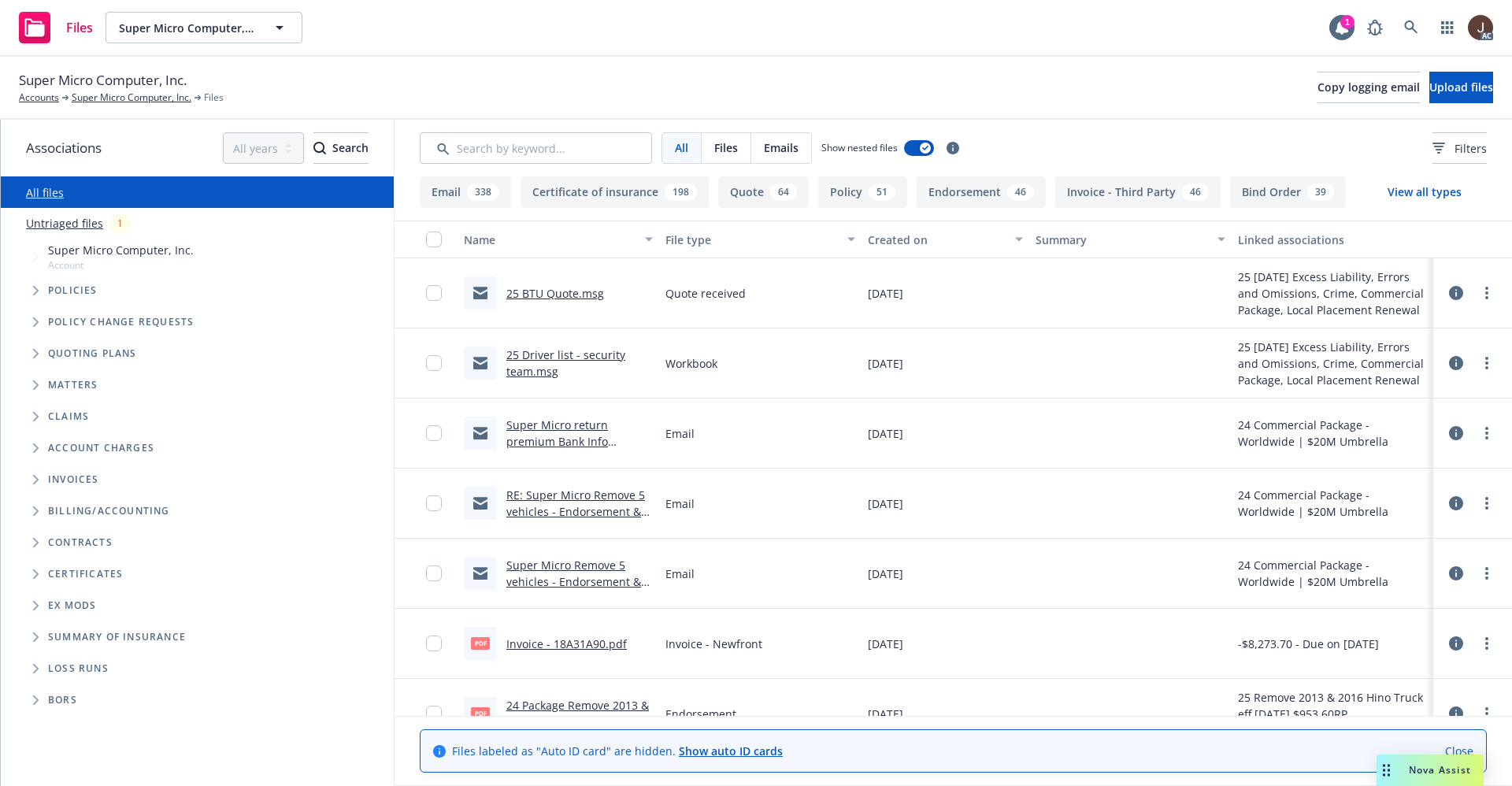
click at [71, 216] on link "Untriaged files" at bounding box center [64, 223] width 77 height 16
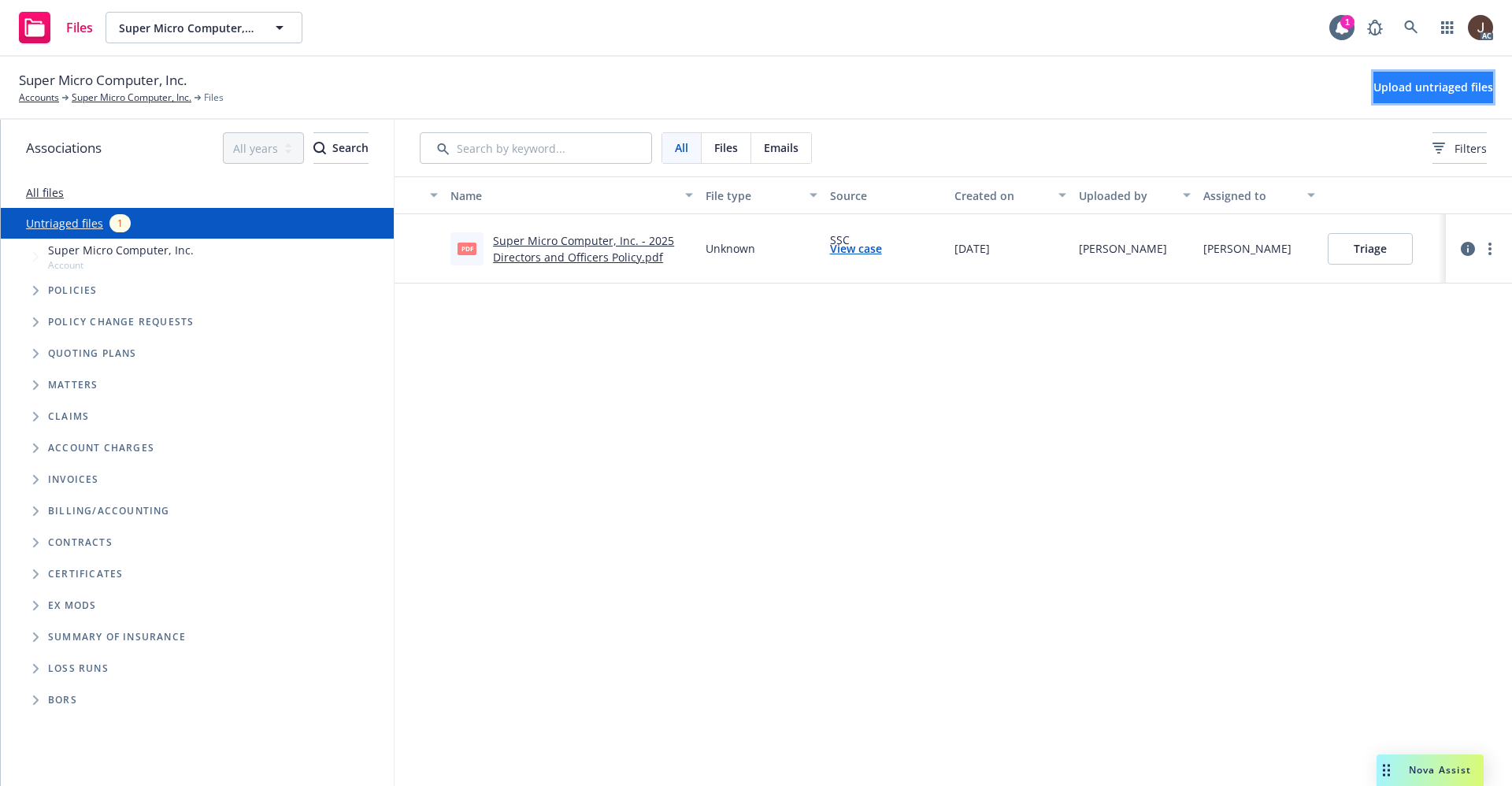
click at [1399, 94] on span "Upload untriaged files" at bounding box center [1433, 87] width 119 height 15
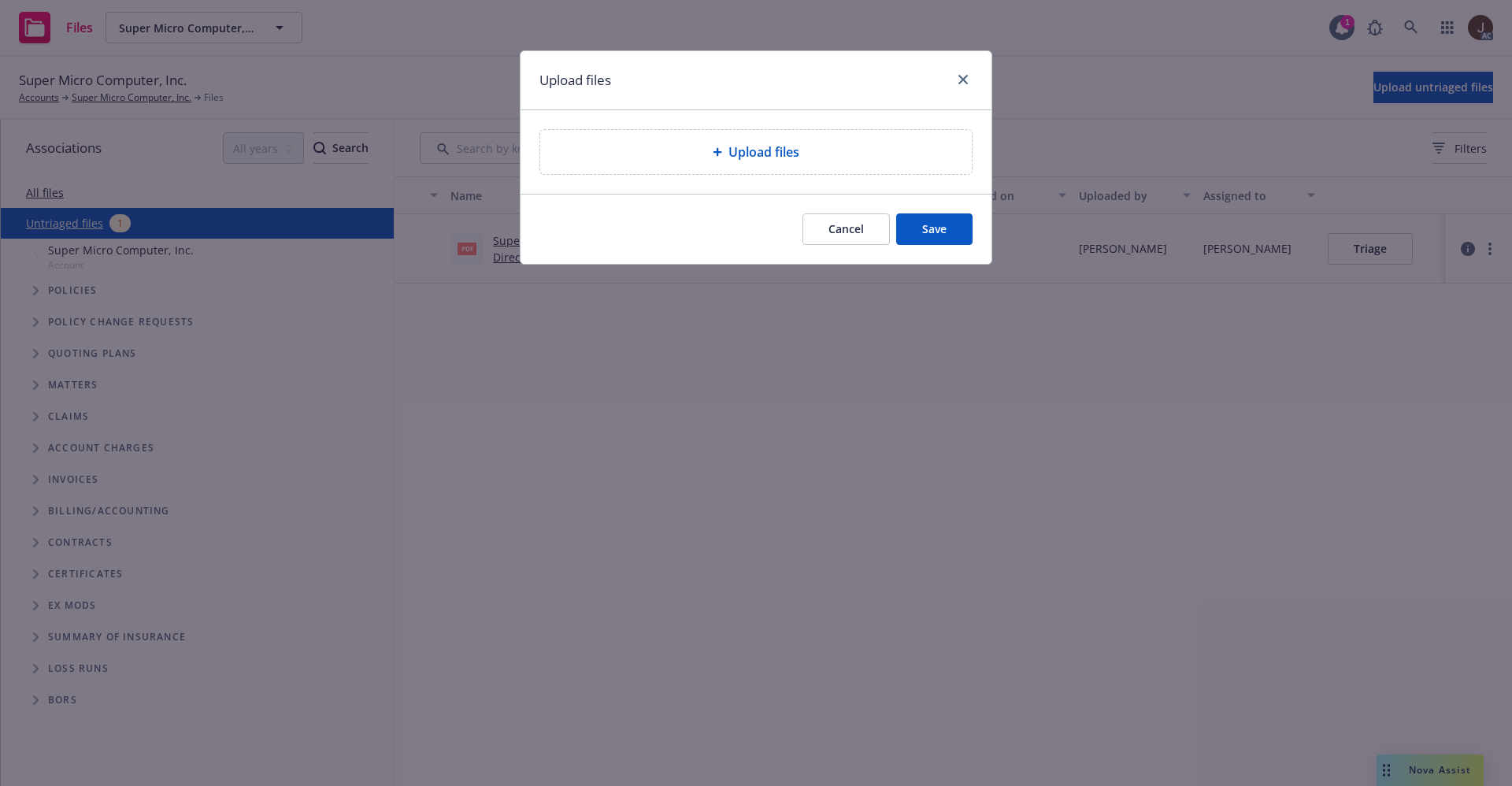
click at [775, 158] on span "Upload files" at bounding box center [764, 152] width 71 height 19
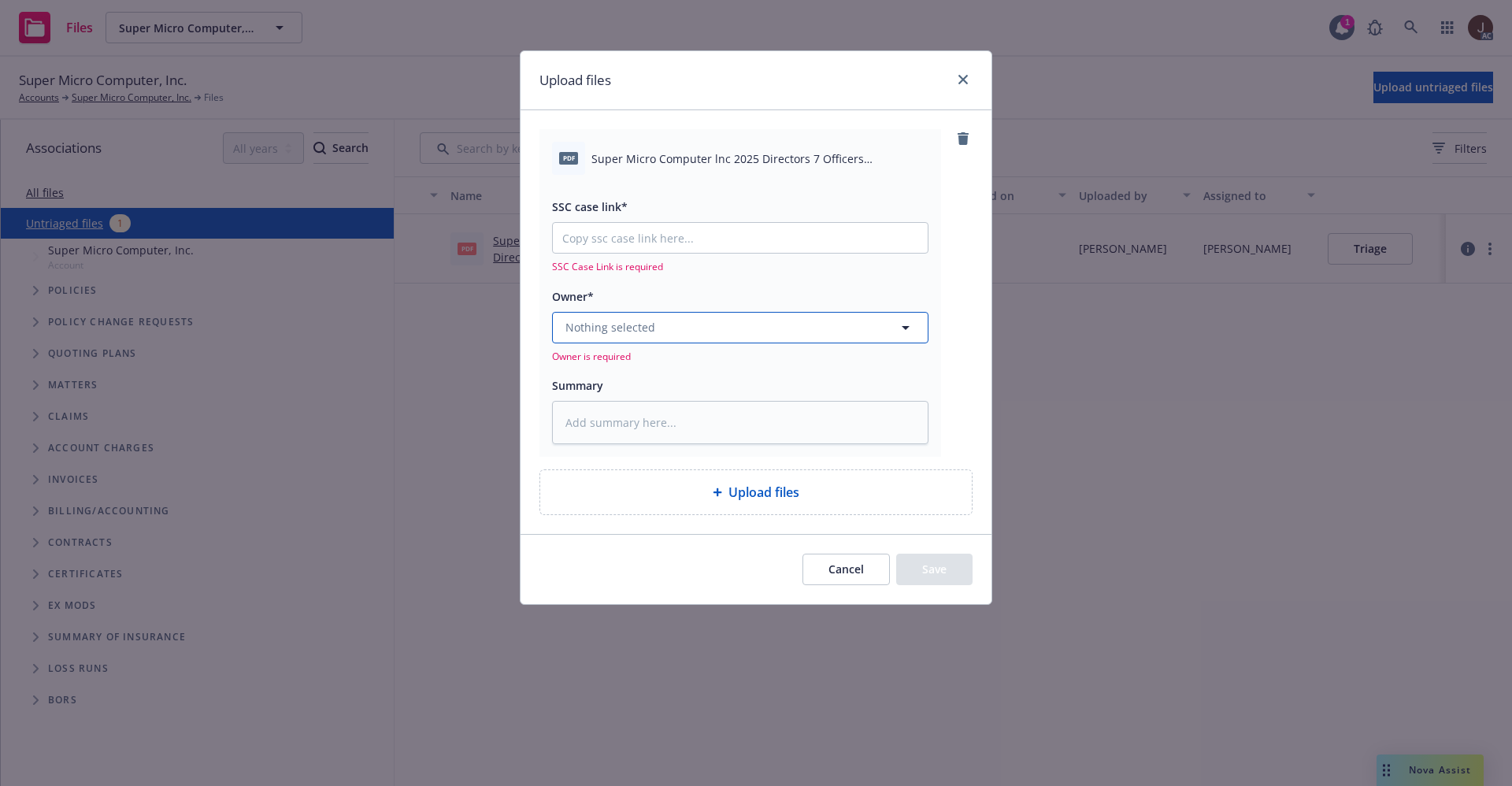
click at [677, 326] on button "Nothing selected" at bounding box center [740, 327] width 376 height 32
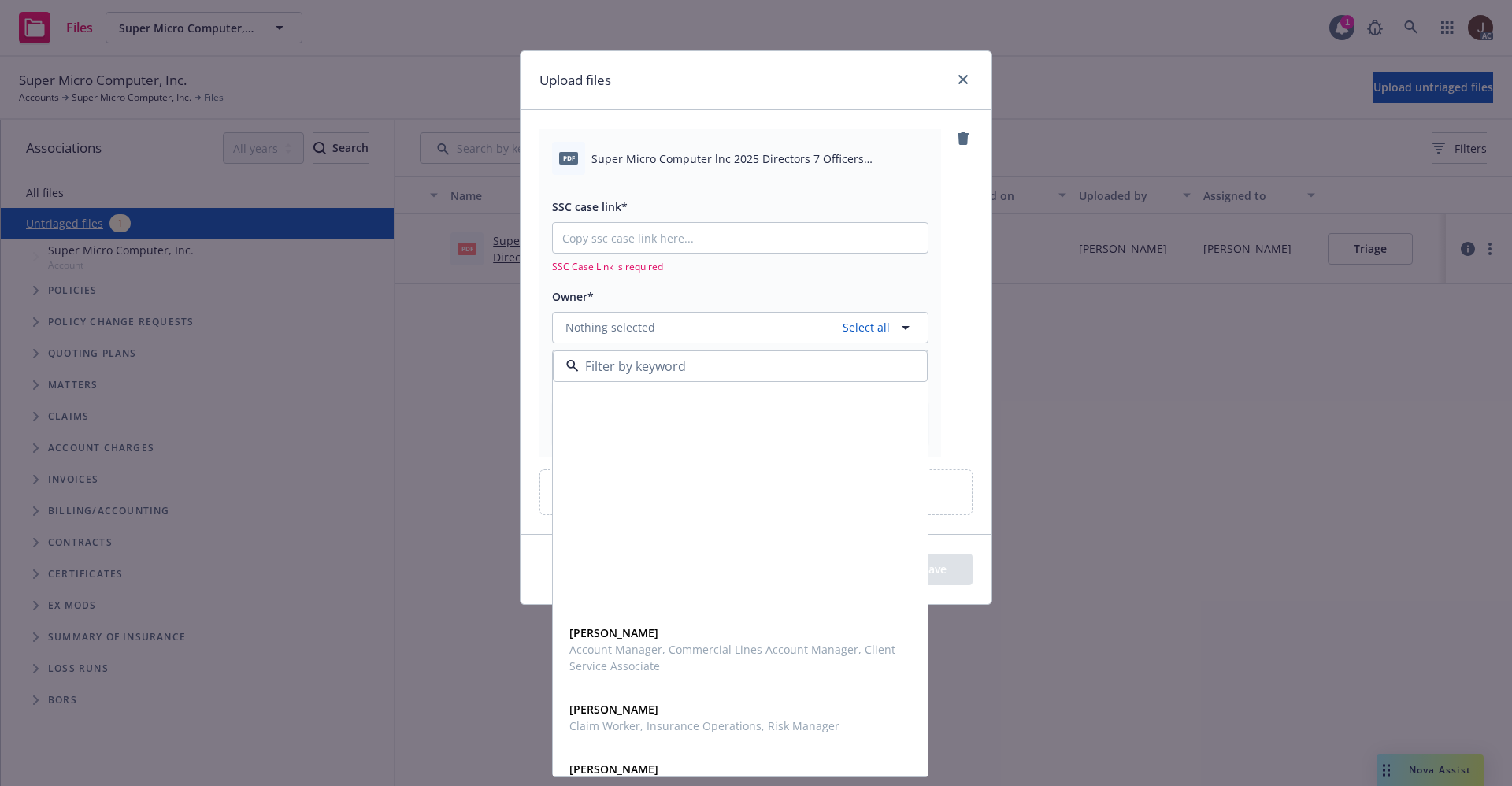
scroll to position [355, 0]
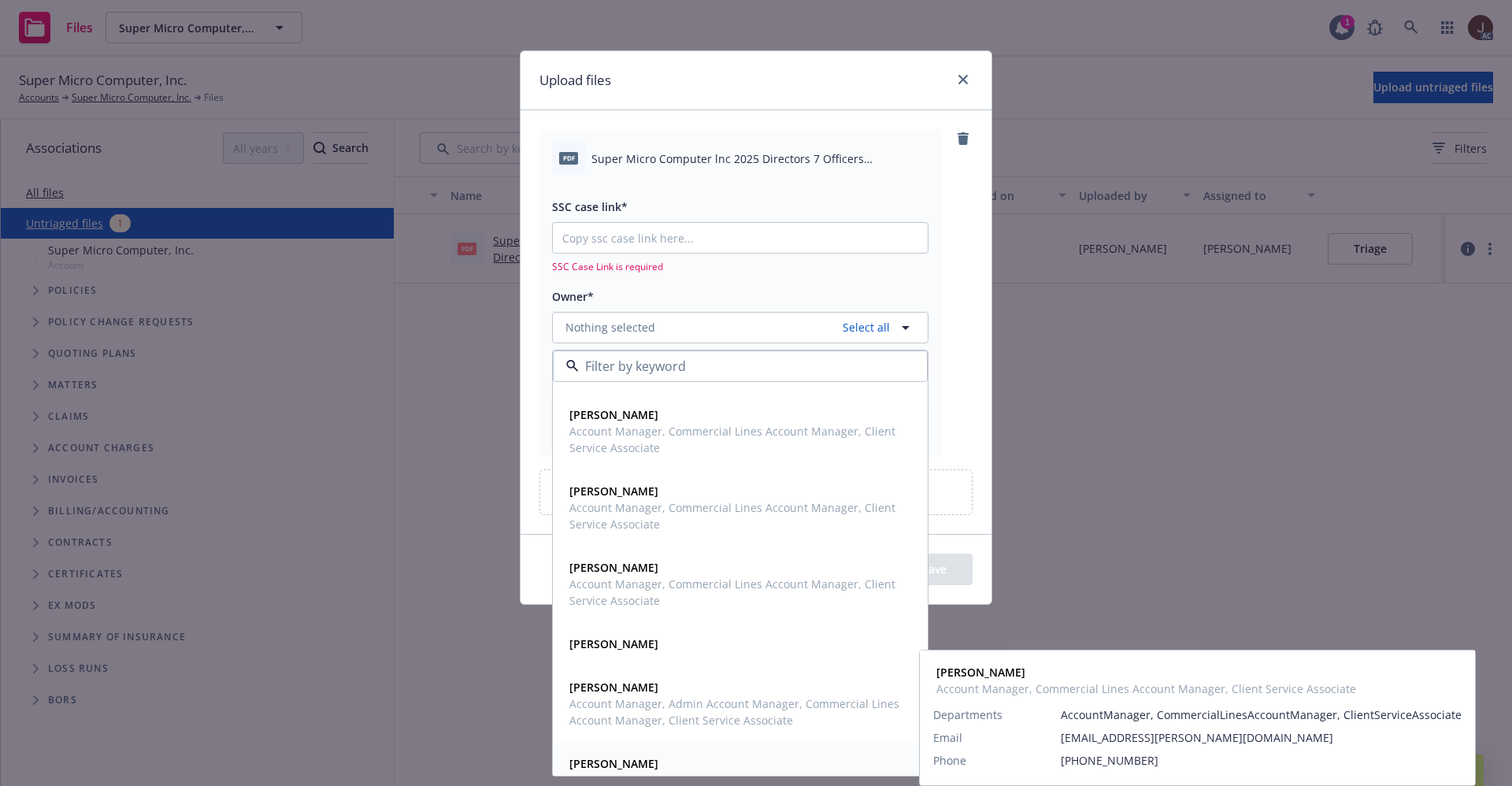
click at [608, 769] on strong "Vy Deleon" at bounding box center [613, 763] width 89 height 15
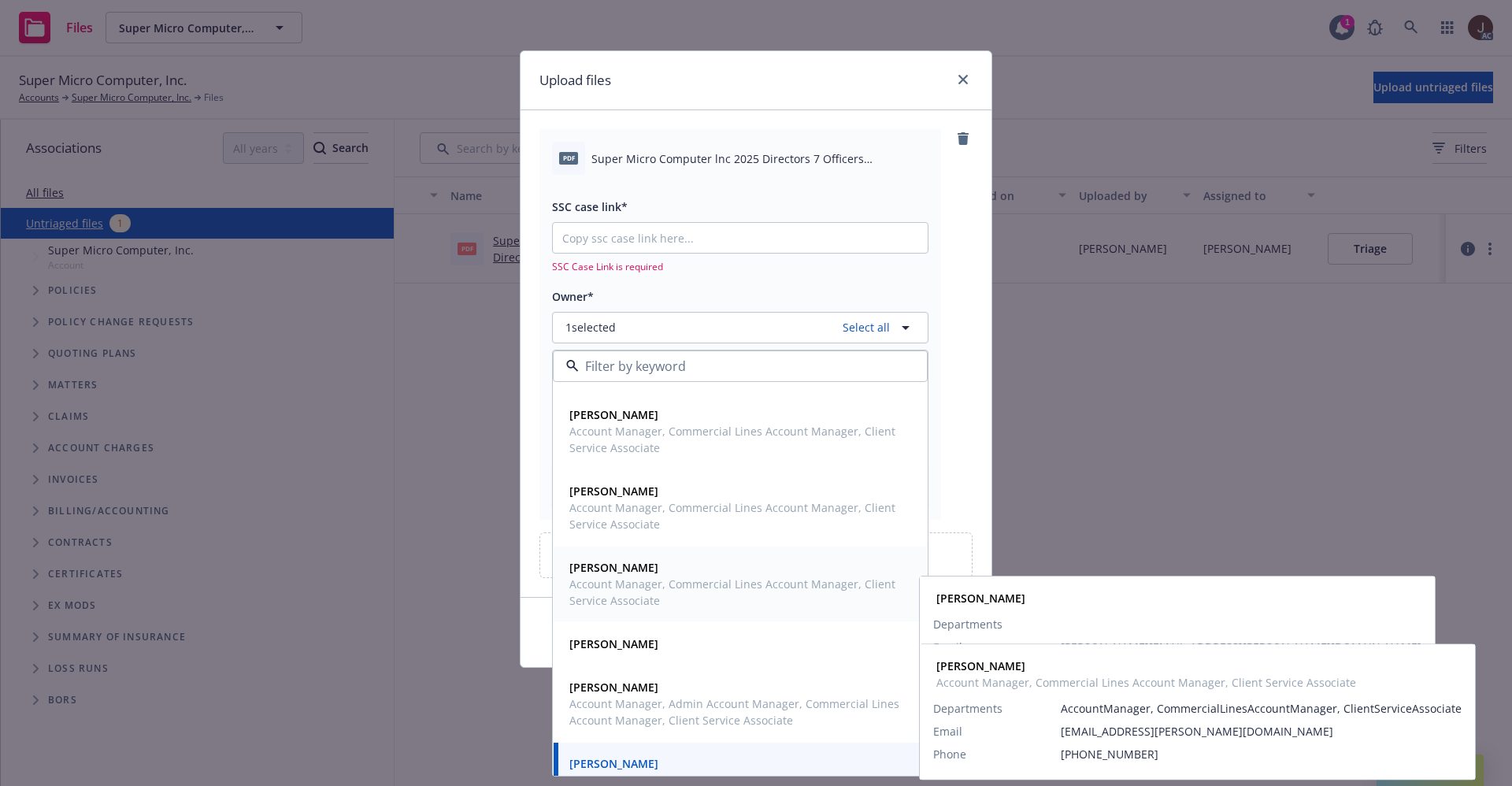
scroll to position [397, 0]
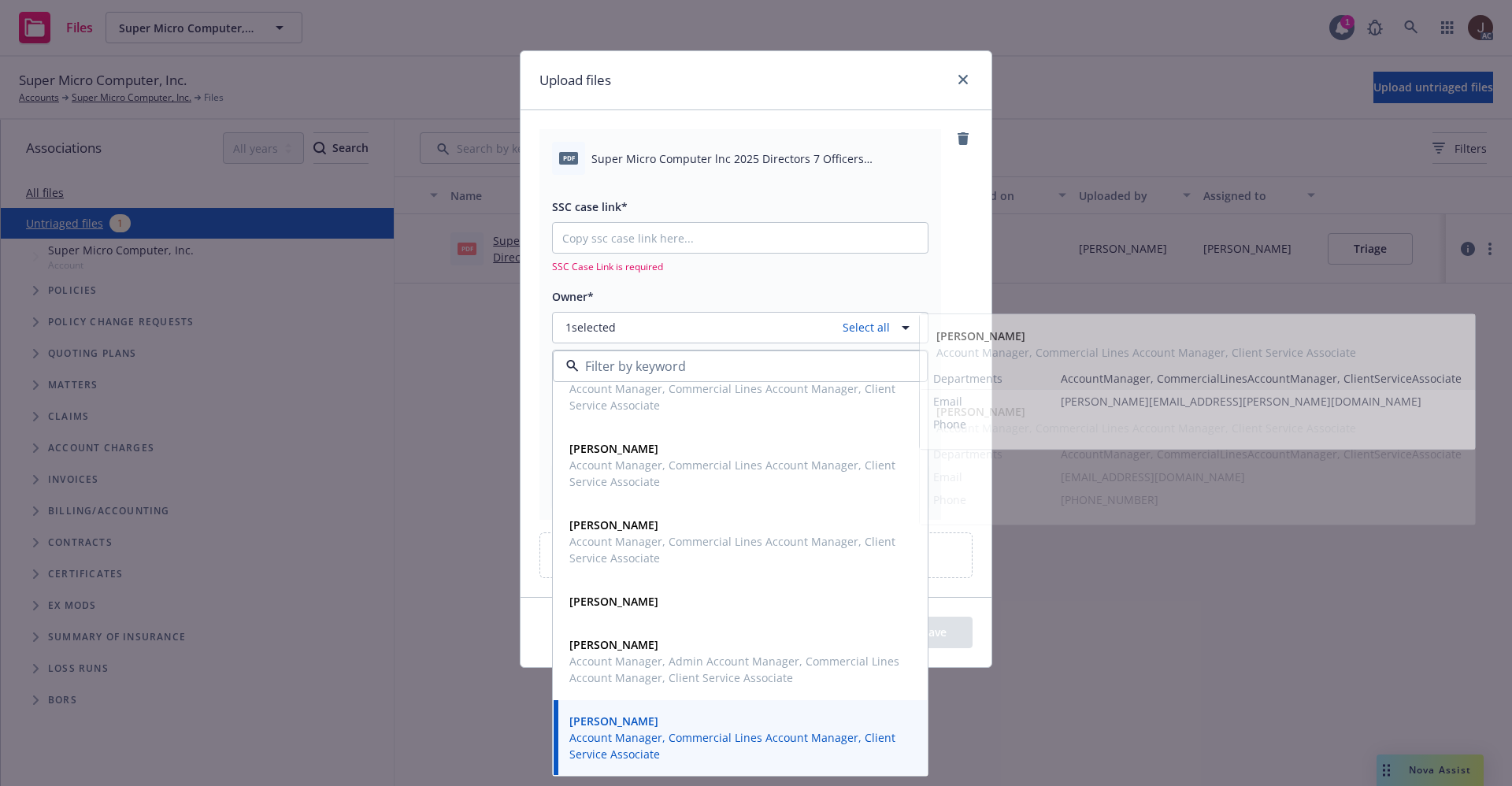
click at [956, 260] on div "pdf Super Micro Computer lnc 2025 Directors 7 Officers Reinstatement Eff 08-10-…" at bounding box center [756, 324] width 433 height 390
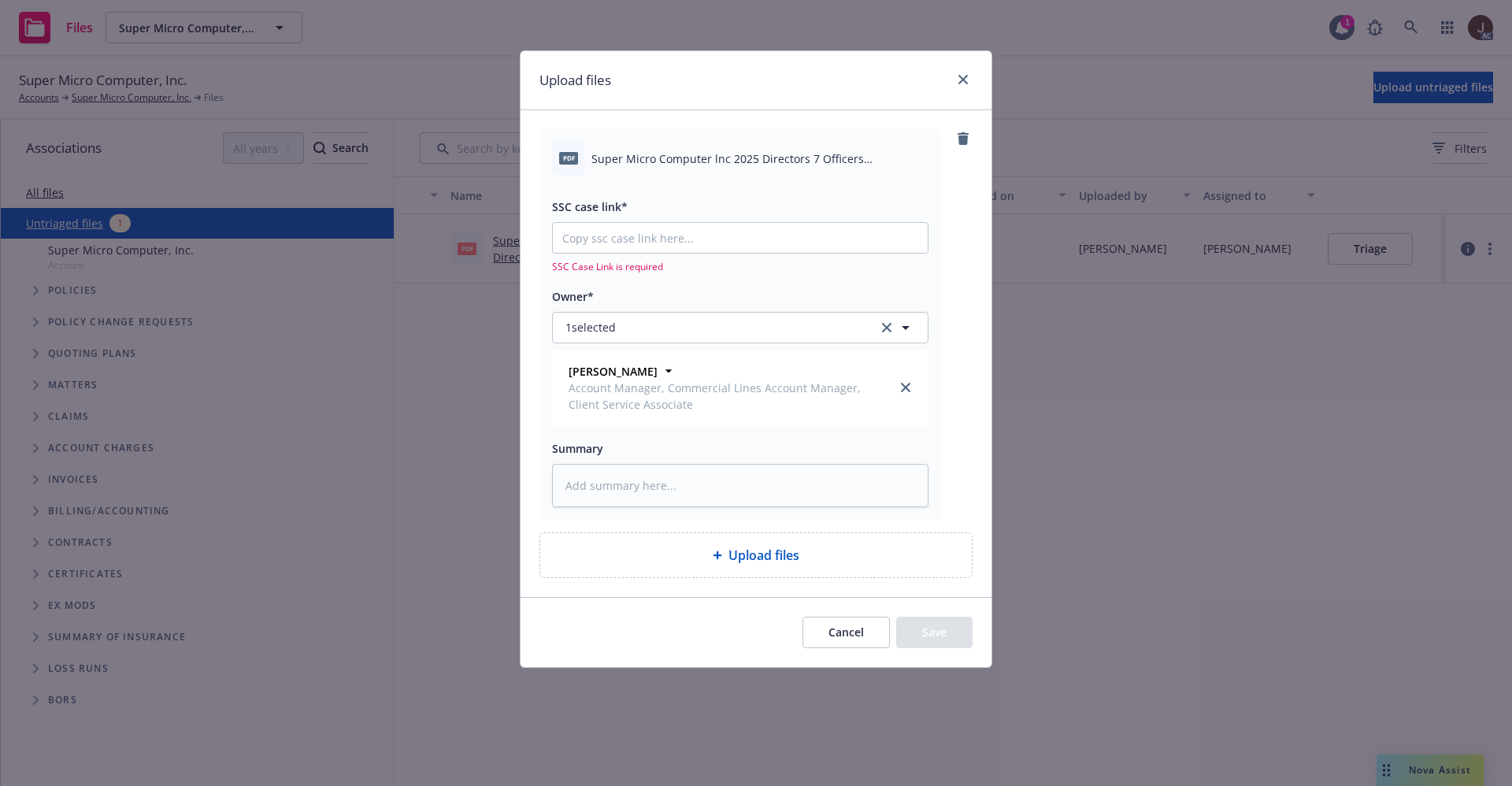
click at [693, 170] on div "pdf Super Micro Computer lnc 2025 Directors 7 Officers Reinstatement Eff 08-10-…" at bounding box center [740, 158] width 376 height 33
copy div "Super Micro Computer lnc 2025 Directors 7 Officers Reinstatement Eff 08-10-2025…"
click at [962, 80] on icon "close" at bounding box center [963, 80] width 9 height 9
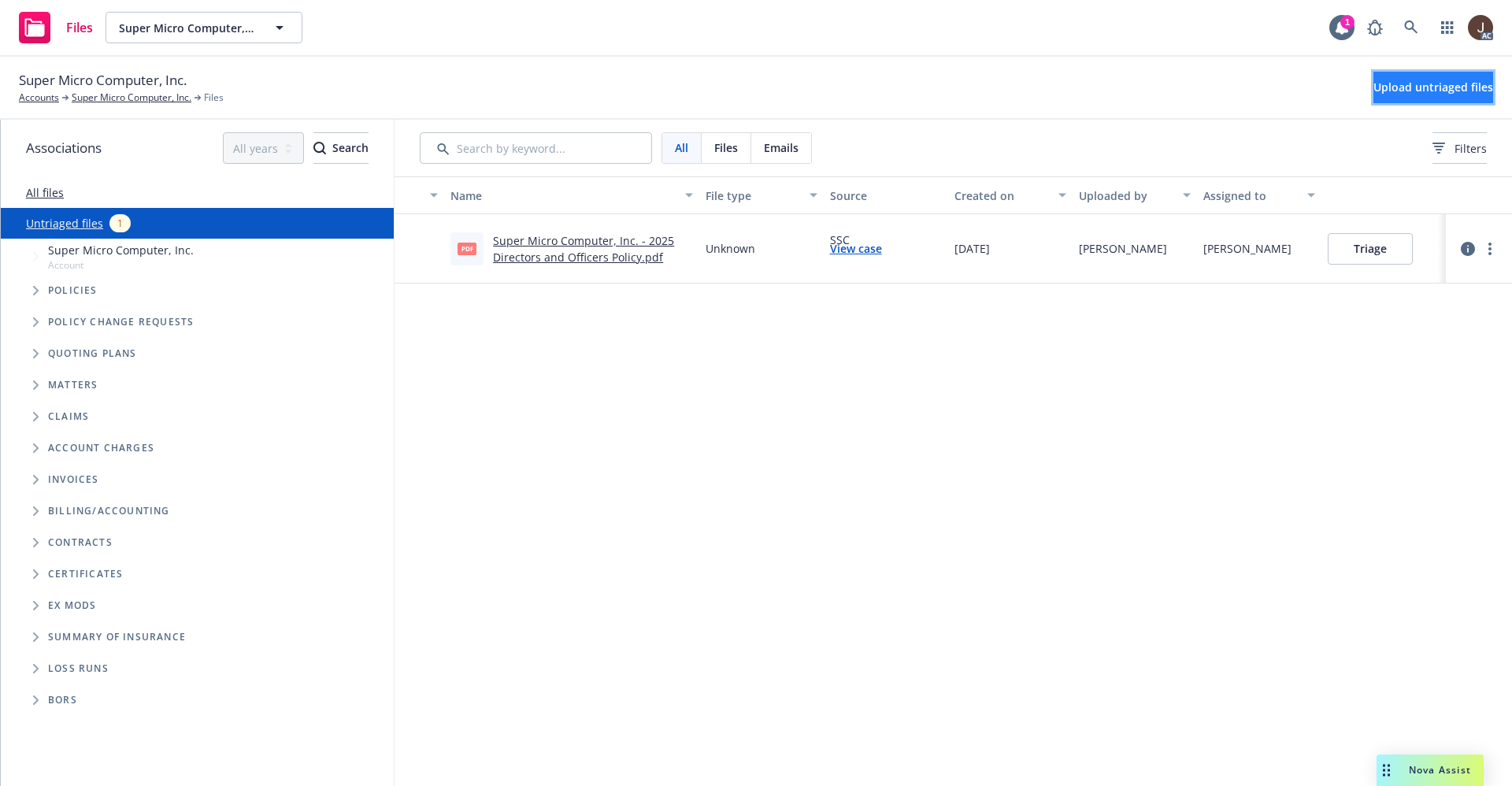
click at [1414, 96] on button "Upload untriaged files" at bounding box center [1433, 87] width 119 height 32
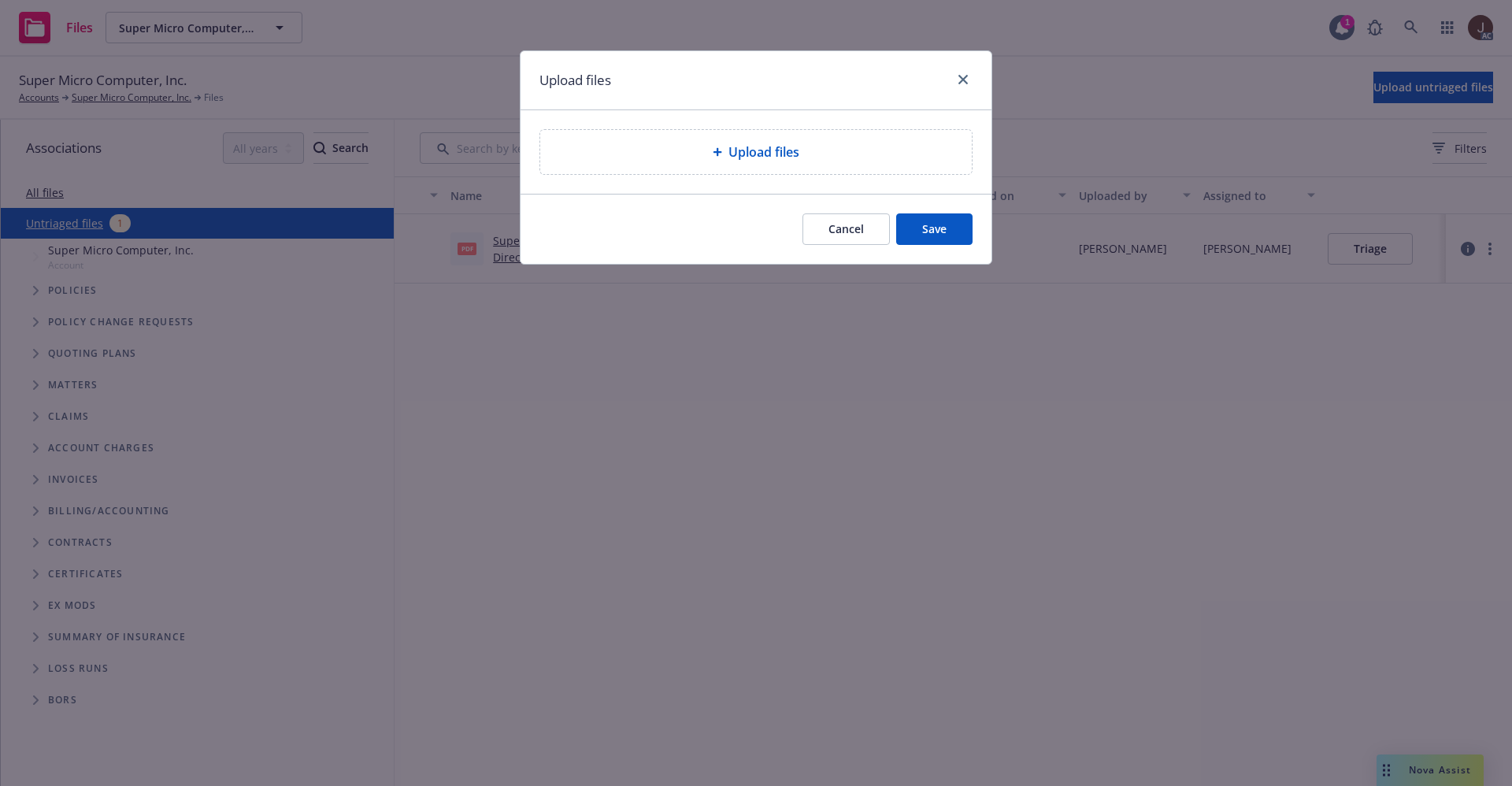
click at [791, 160] on span "Upload files" at bounding box center [764, 152] width 71 height 19
type textarea "x"
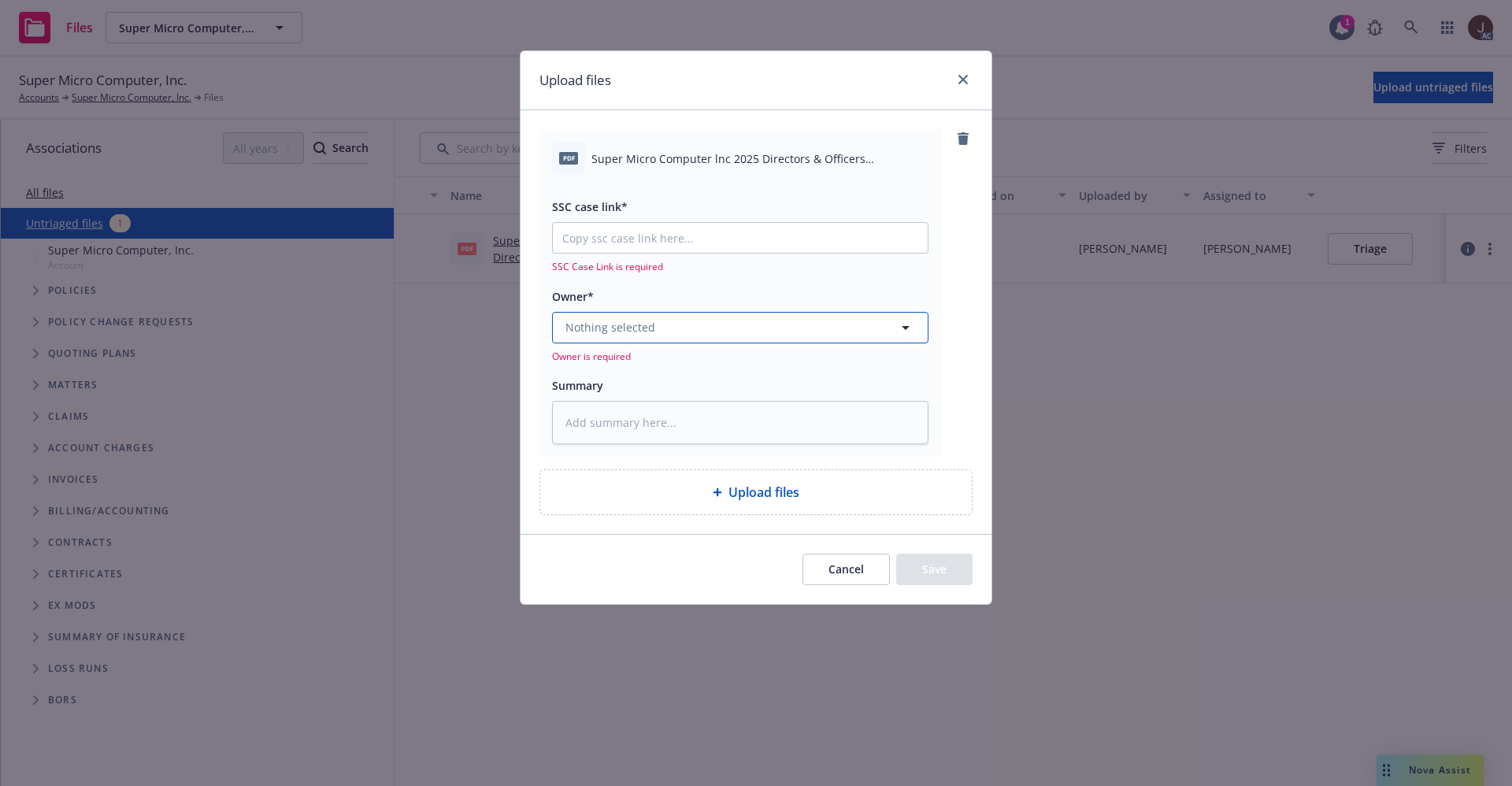
click at [684, 330] on button "Nothing selected" at bounding box center [740, 327] width 376 height 32
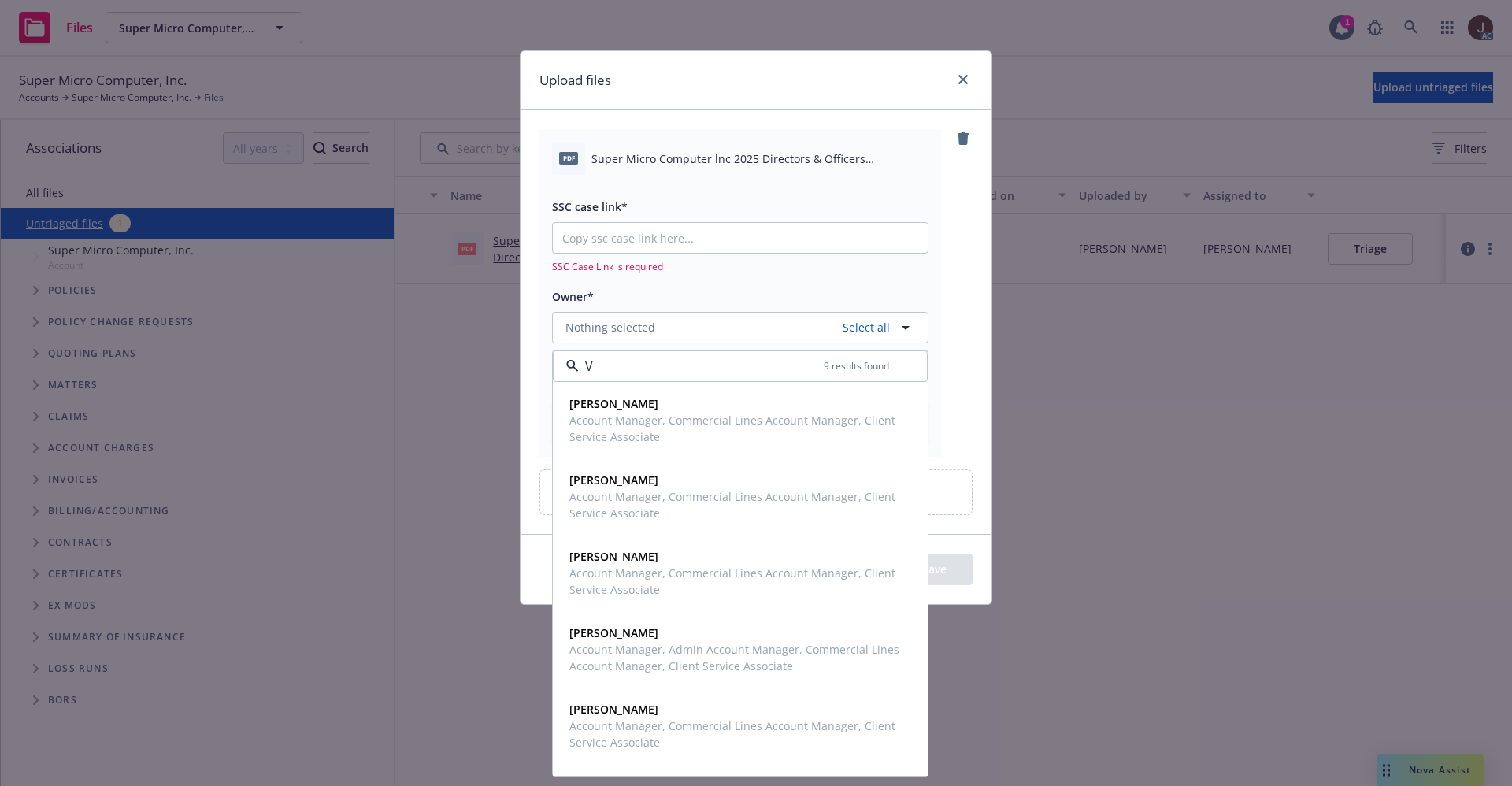
type input "VY"
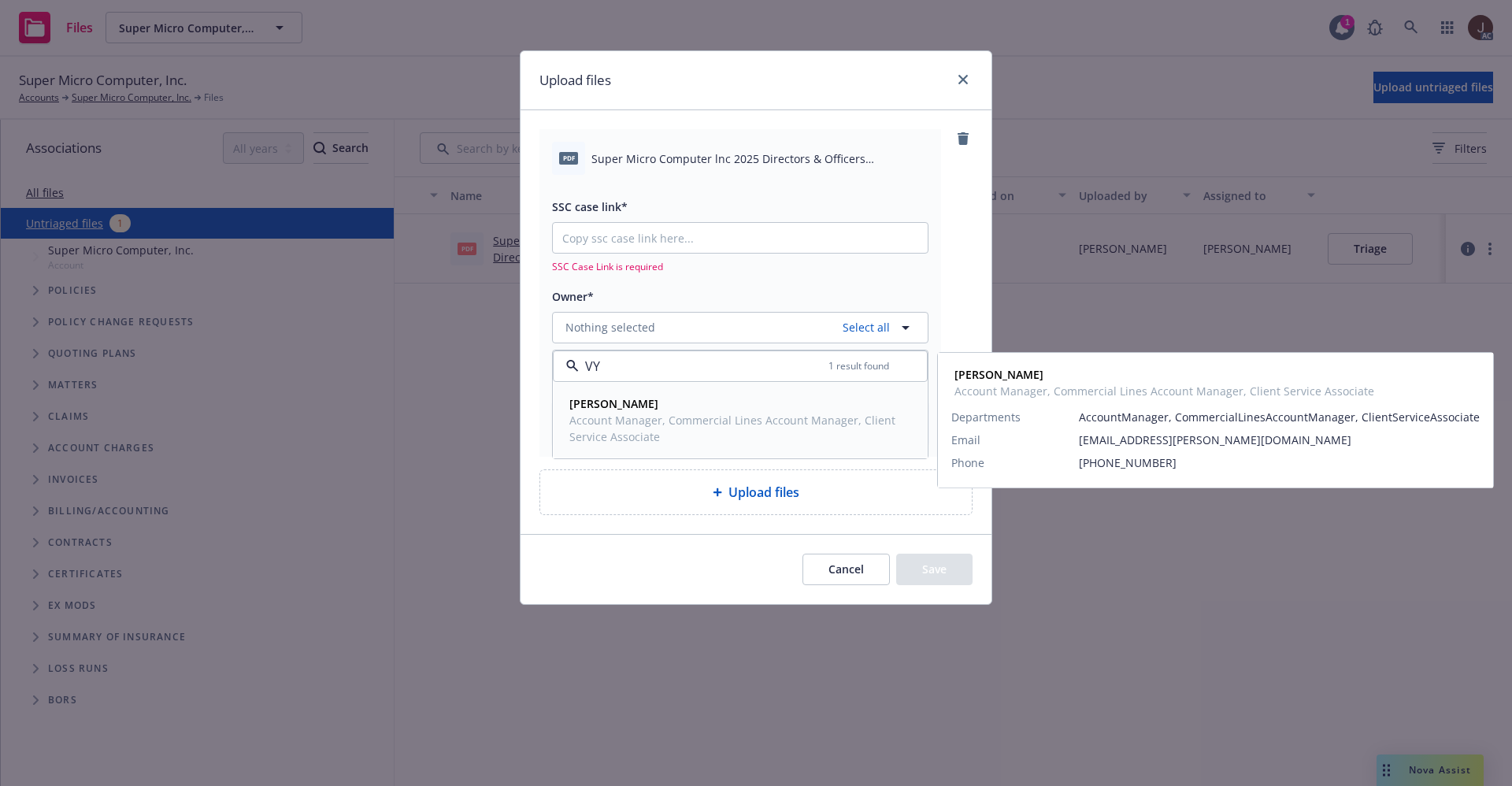
click at [613, 404] on strong "Vy Deleon" at bounding box center [613, 403] width 89 height 15
type textarea "x"
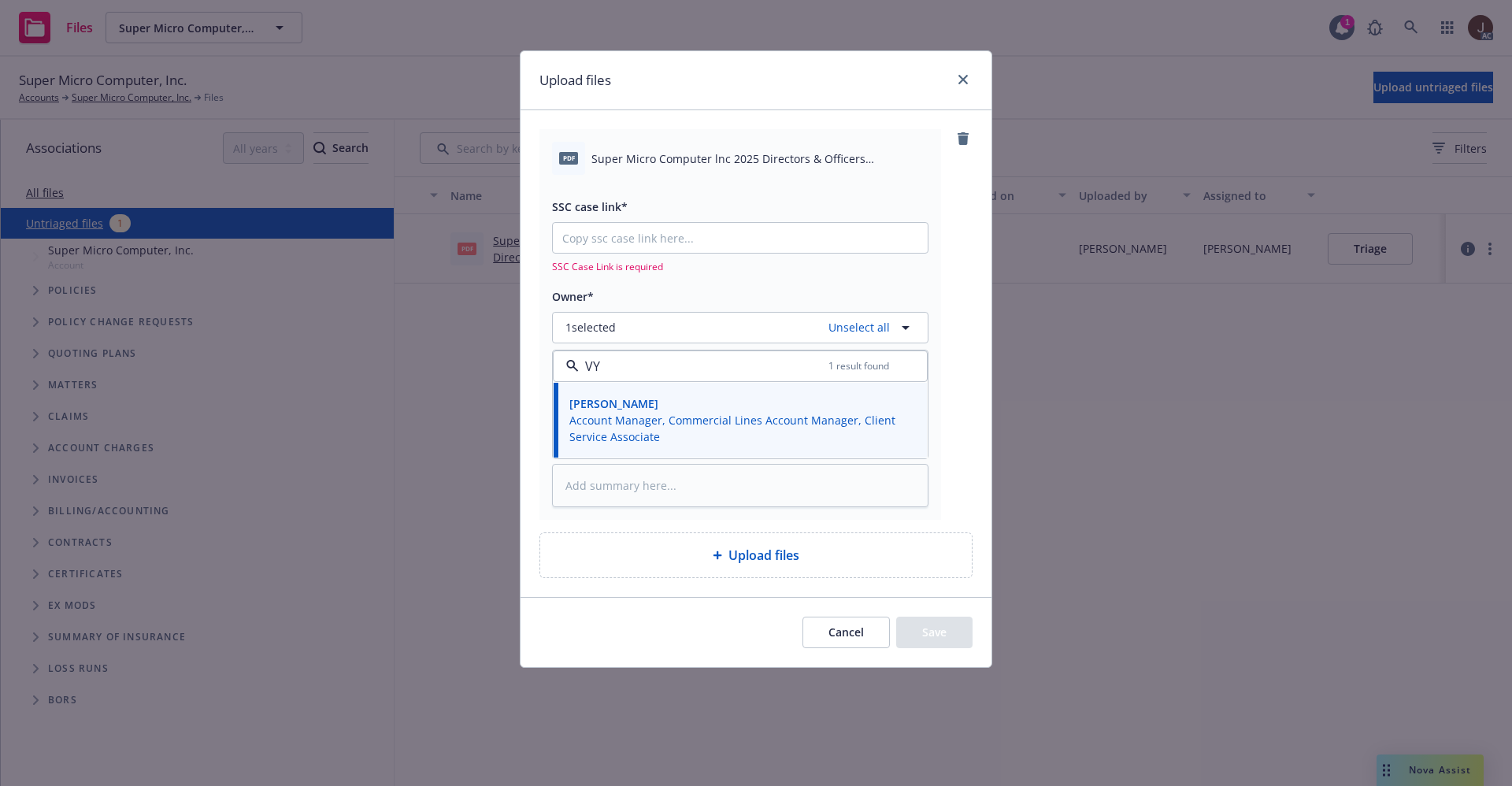
type input "VY"
click at [955, 189] on div "pdf Super Micro Computer lnc 2025 Directors & Officers Reinstatement Eff 08-10-…" at bounding box center [756, 324] width 433 height 390
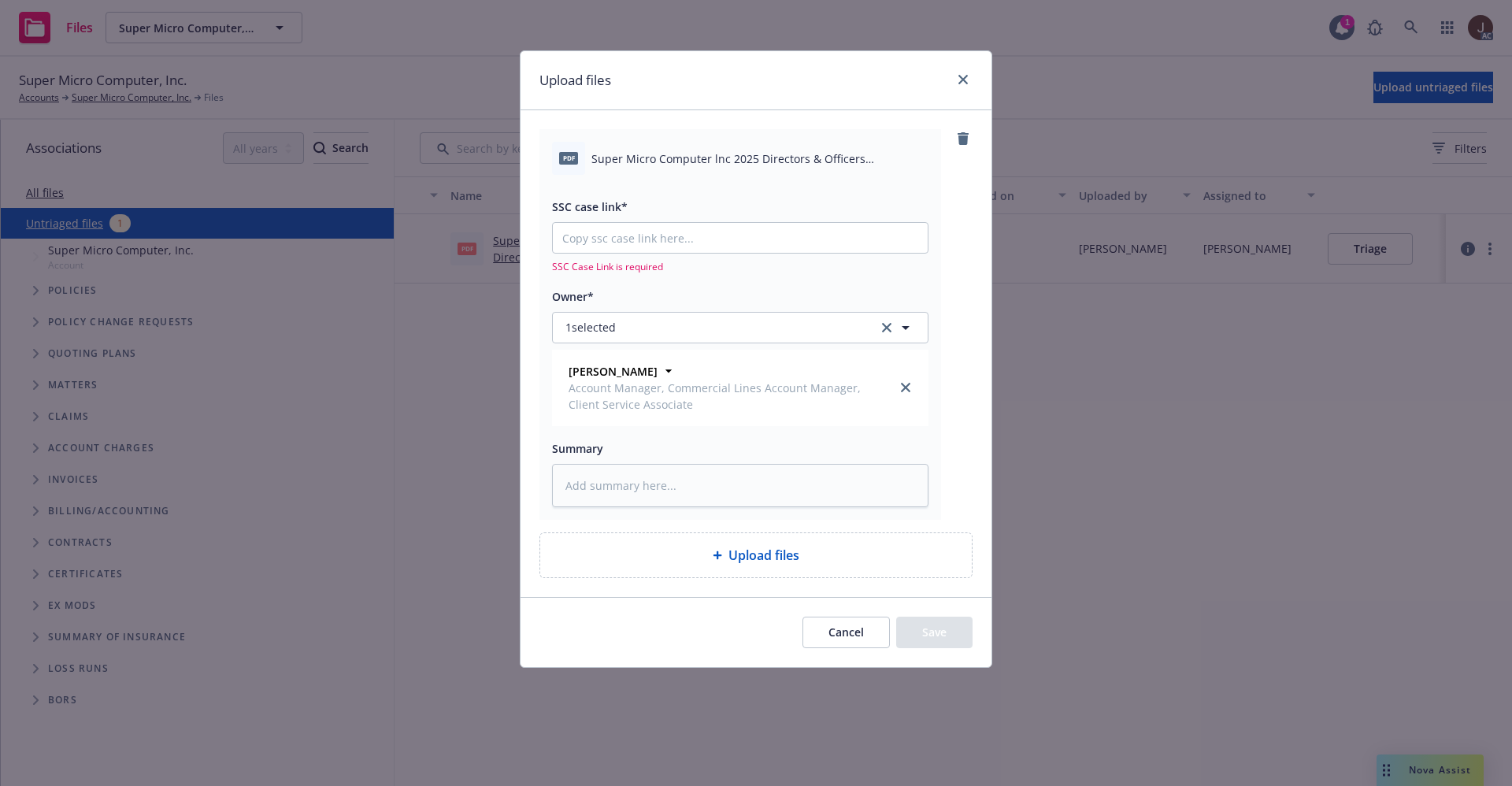
click at [736, 164] on span "Super Micro Computer lnc 2025 Directors & Officers Reinstatement Eff 08-10-2025…" at bounding box center [760, 158] width 338 height 16
copy div "Super Micro Computer lnc 2025 Directors & Officers Reinstatement Eff 08-10-2025…"
click at [627, 490] on textarea at bounding box center [740, 486] width 376 height 43
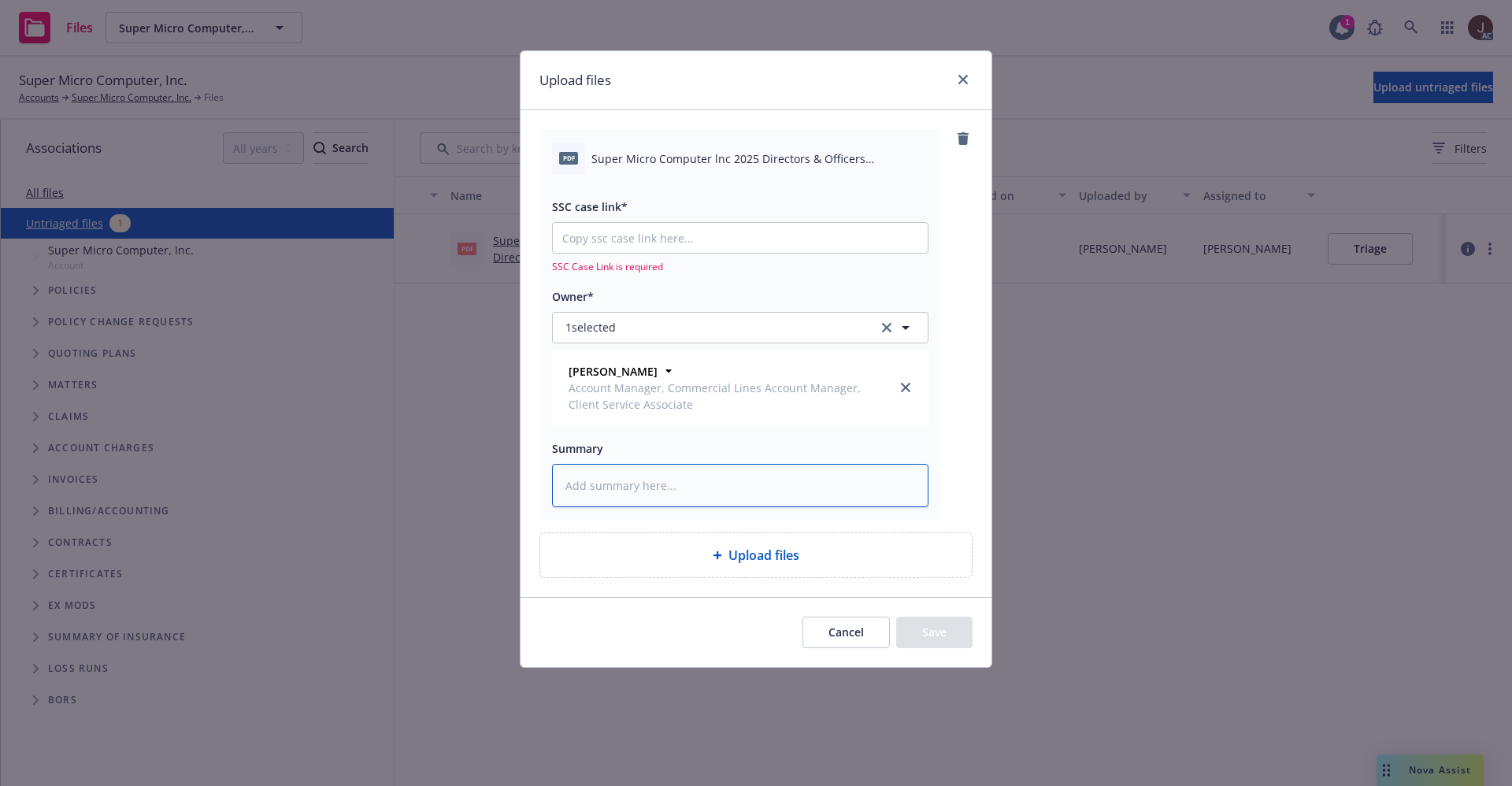
paste textarea "Super Micro Computer lnc 2025 Directors & Officers Reinstatement Eff 08-10-2025…"
type textarea "Super Micro Computer lnc 2025 Directors & Officers Reinstatement Eff 08-10-2025…"
type textarea "x"
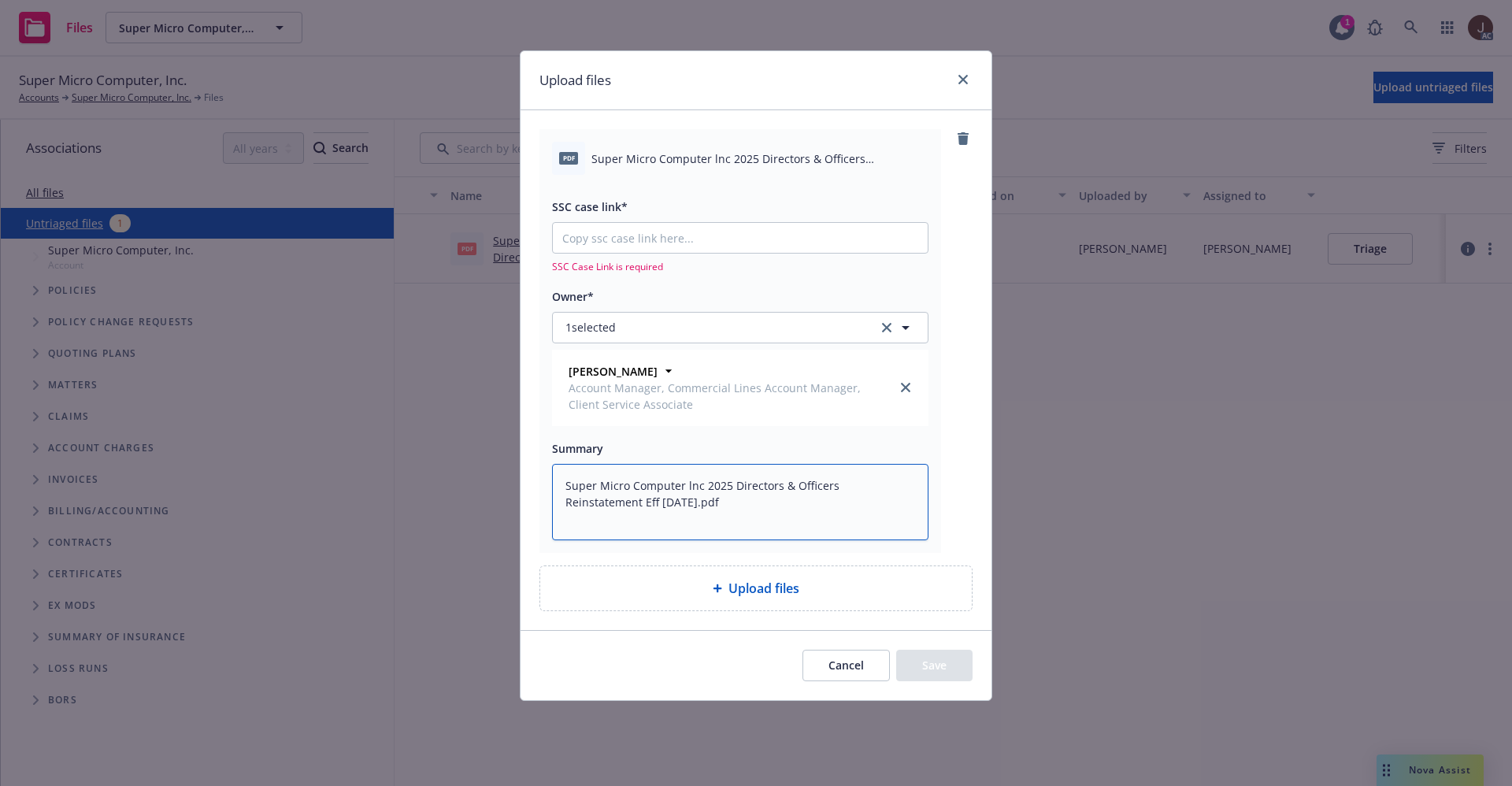
type textarea "Super Micro Computer lnc 2025 Directors & Officers Reinstatement Eff 08-10-2025…"
click at [945, 402] on div "pdf Super Micro Computer lnc 2025 Directors & Officers Reinstatement Eff 08-10-…" at bounding box center [756, 340] width 433 height 422
type textarea "x"
click at [623, 246] on input "SSC case link*" at bounding box center [740, 237] width 375 height 30
paste input "https://newfront-ssc.lightning.force.com/lightning/r/Case/500Vz00000S7fOBIAZ/vi…"
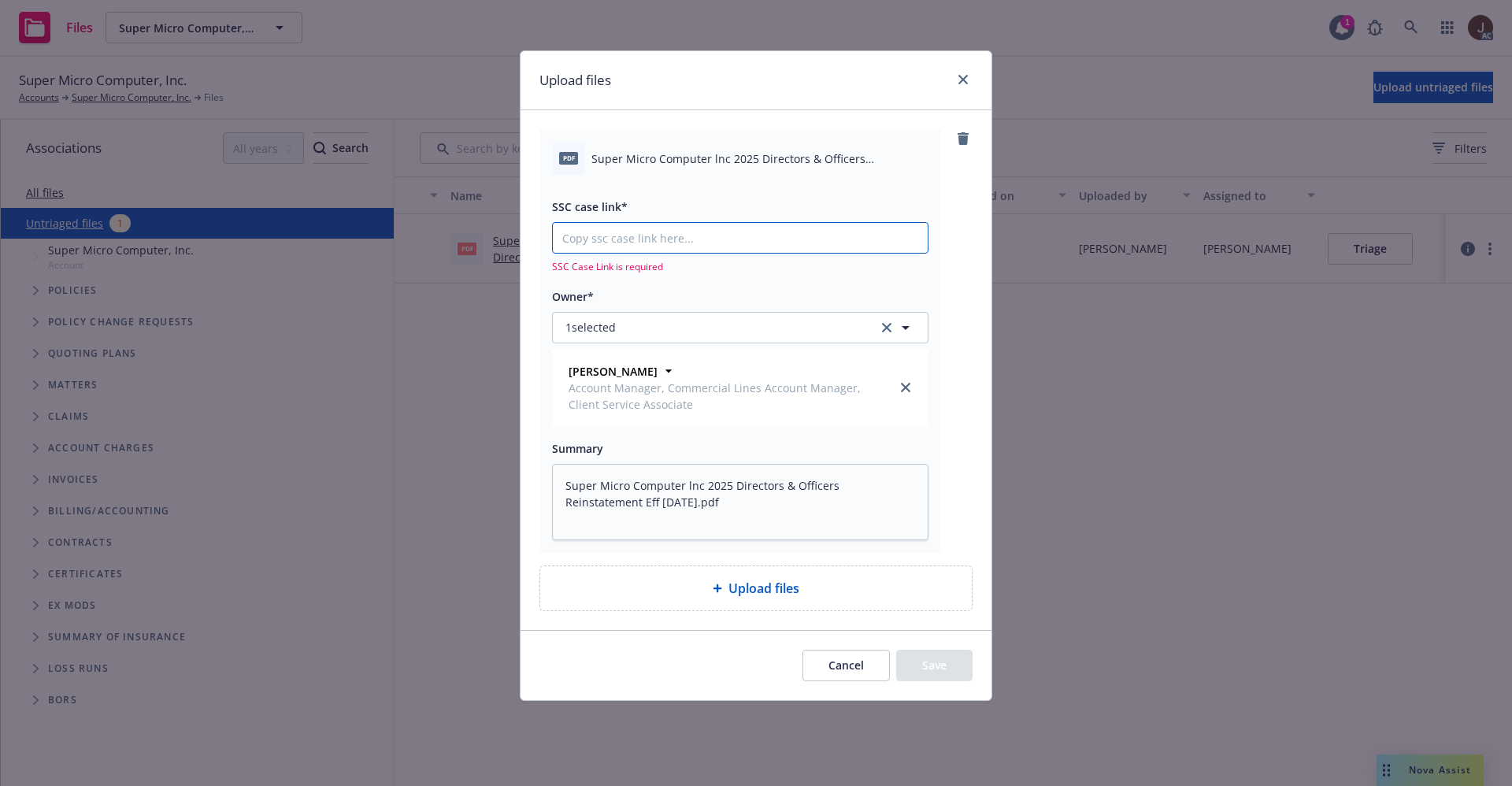
type input "https://newfront-ssc.lightning.force.com/lightning/r/Case/500Vz00000S7fOBIAZ/vi…"
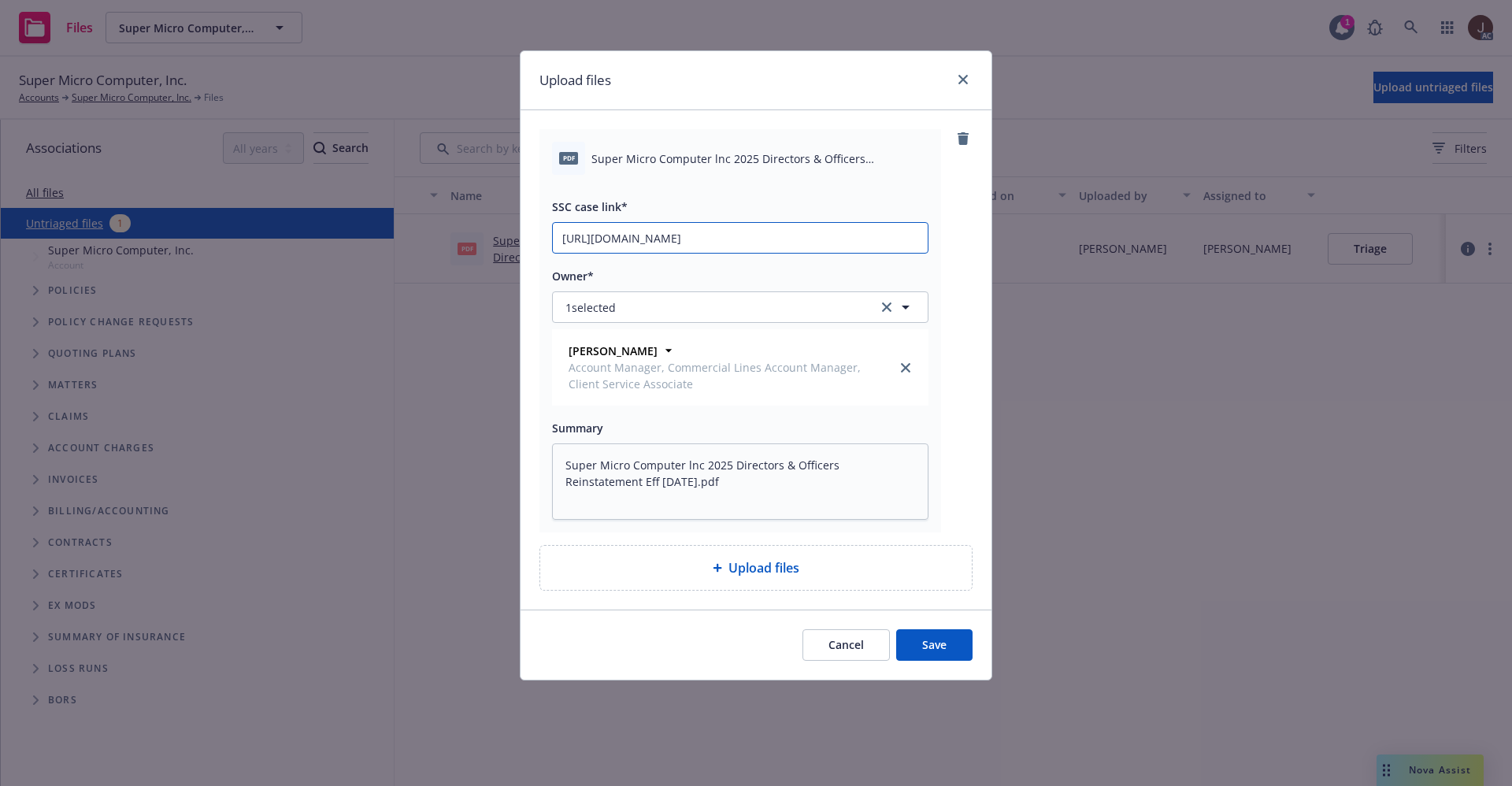
type textarea "x"
type input "https://newfront-ssc.lightning.force.com/lightning/r/Case/500Vz00000S7fOBIAZ/vi…"
click at [937, 258] on div "pdf Super Micro Computer lnc 2025 Directors & Officers Reinstatement Eff 08-10-…" at bounding box center [740, 331] width 402 height 403
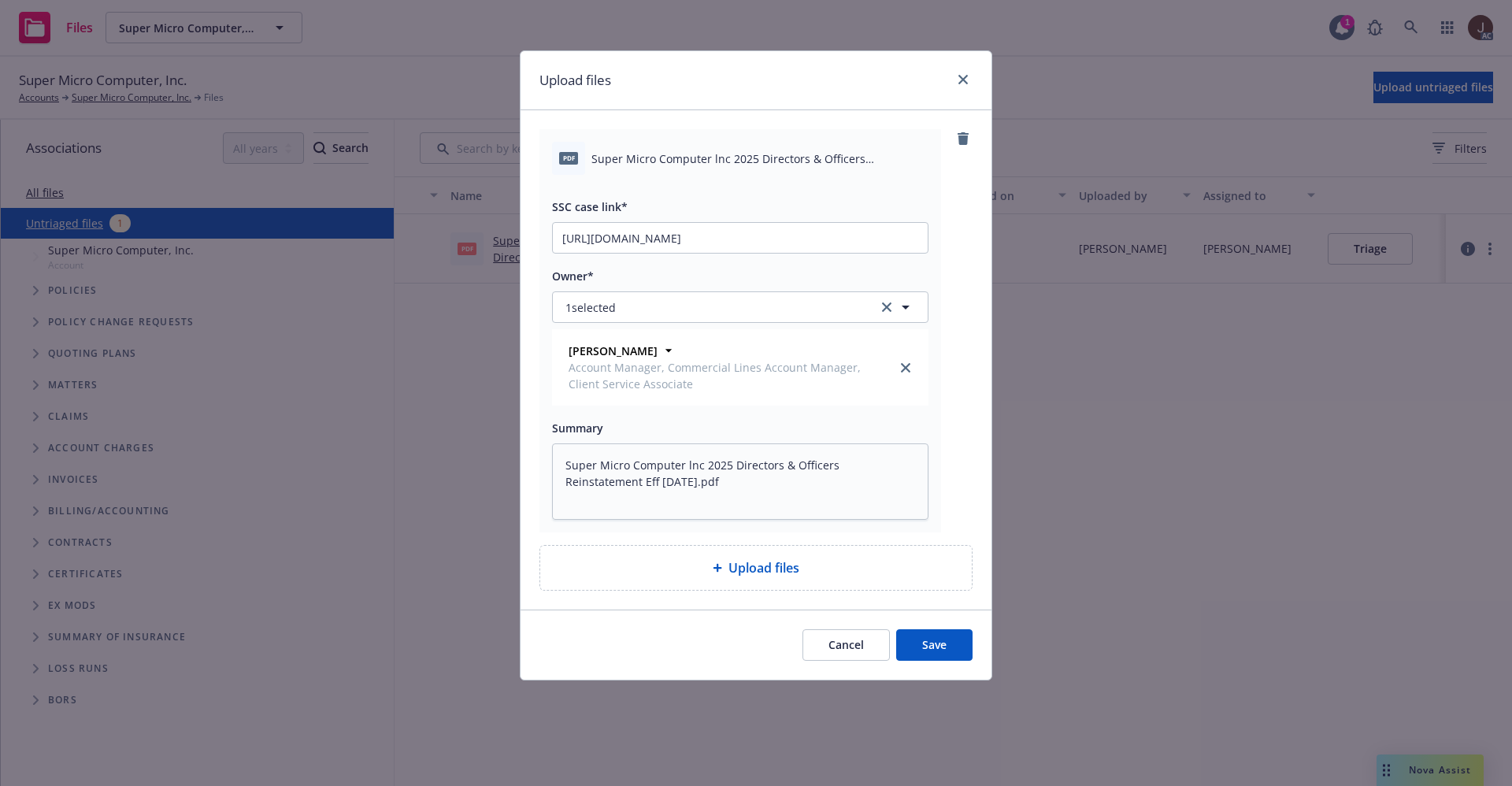
click at [937, 634] on button "Save" at bounding box center [935, 645] width 76 height 32
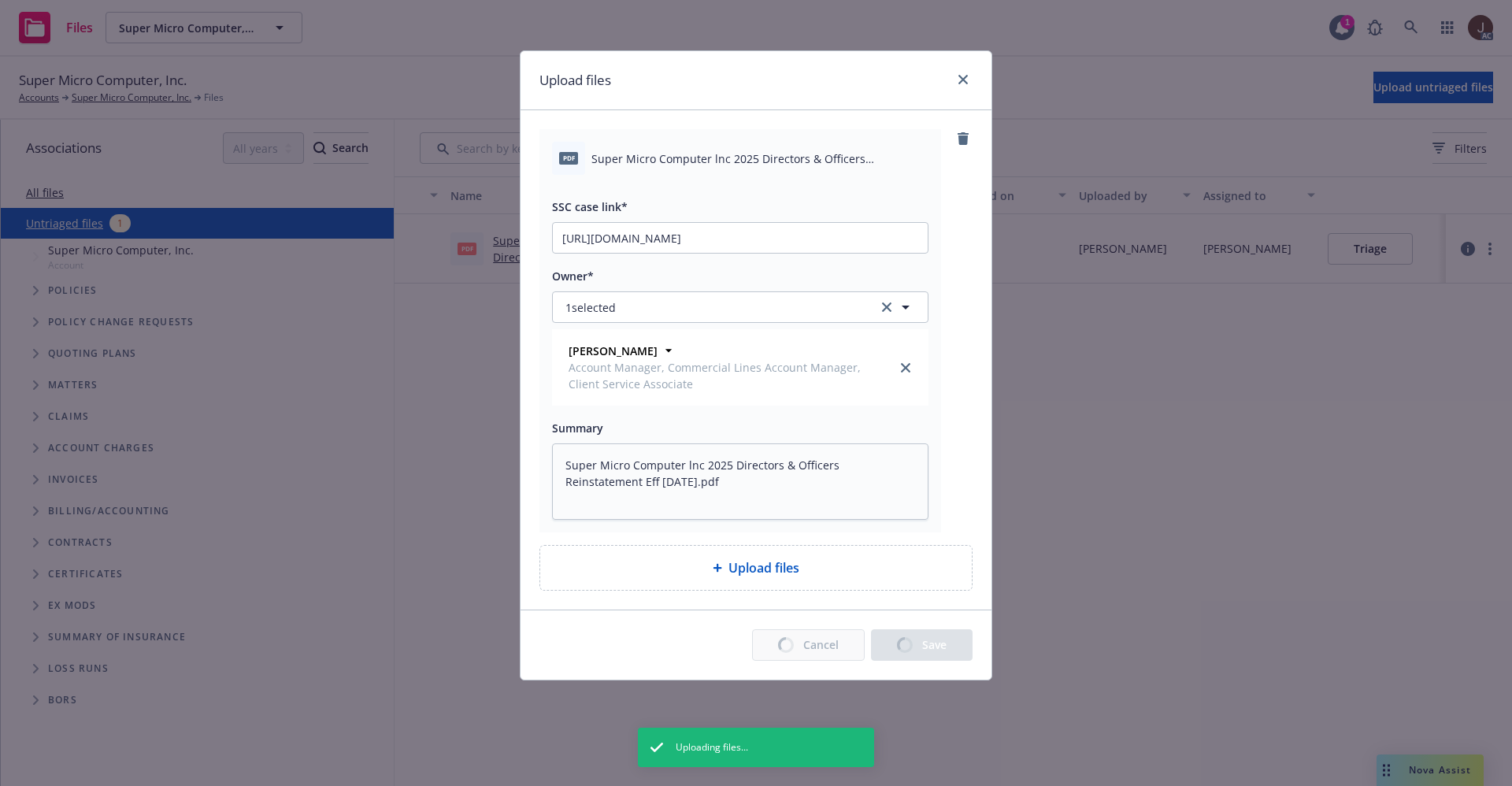
type textarea "x"
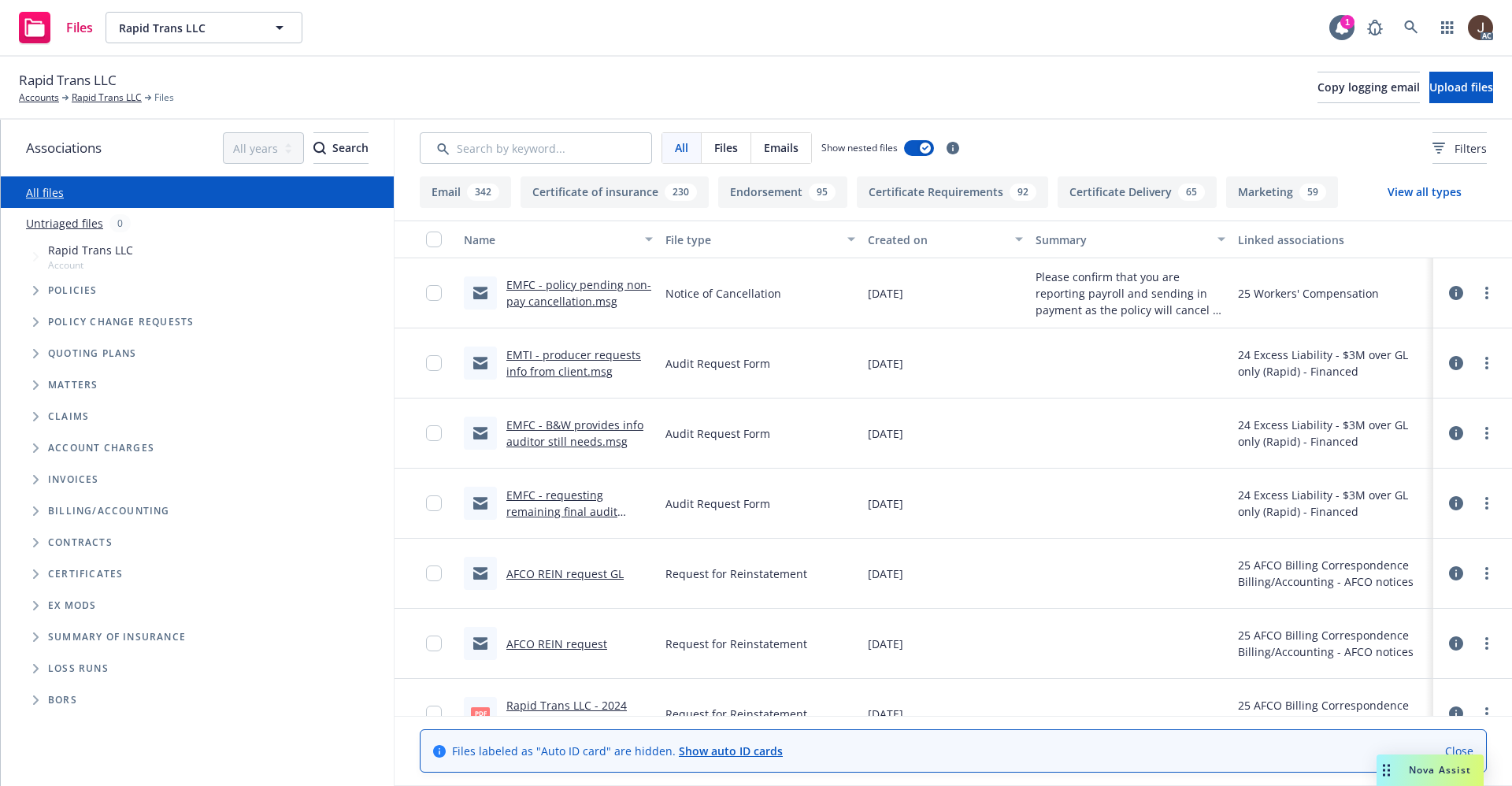
click at [569, 284] on link "EMFC - policy pending non-pay cancellation.msg" at bounding box center [579, 292] width 145 height 32
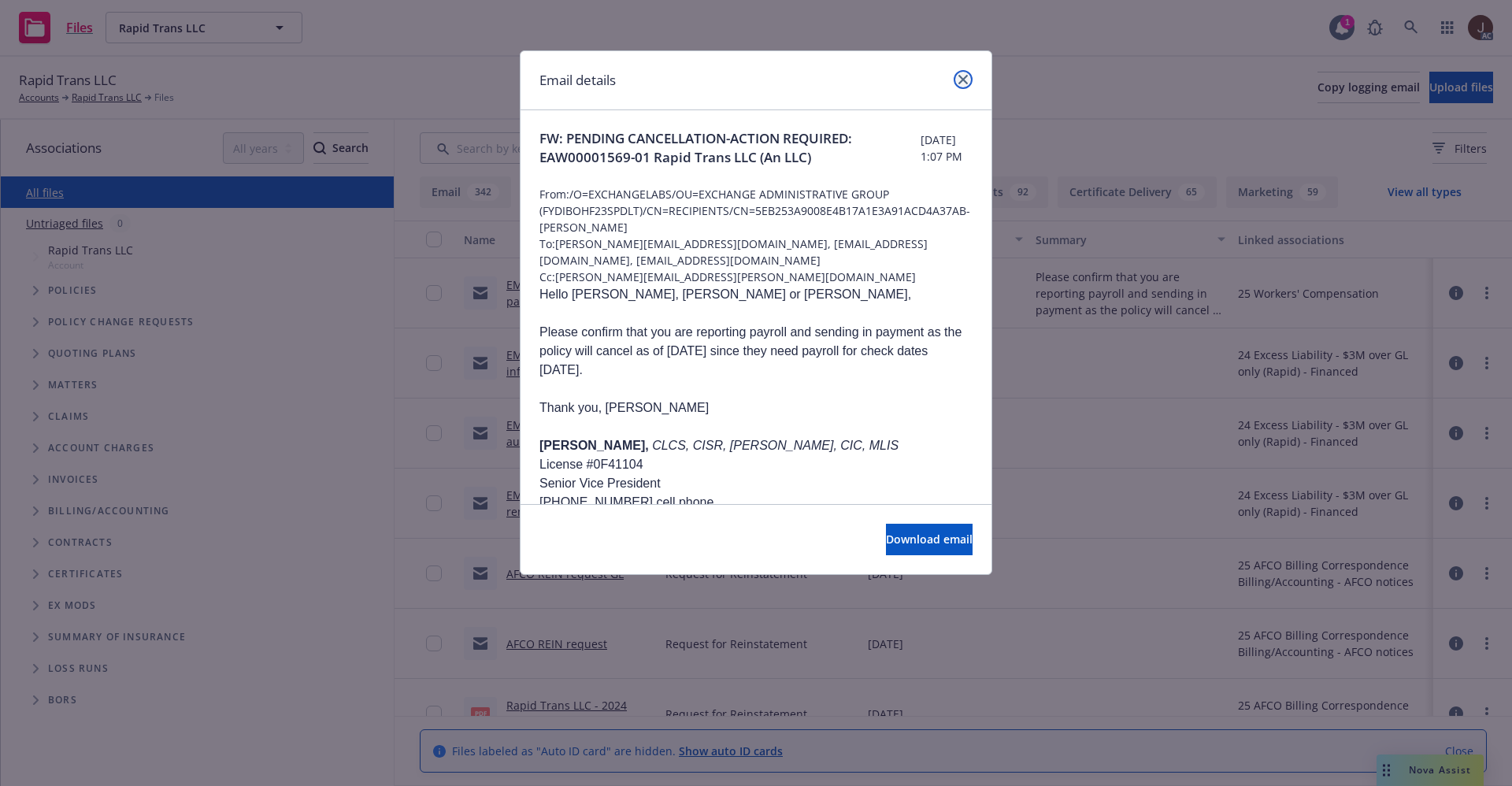
click at [967, 81] on icon "close" at bounding box center [963, 80] width 9 height 9
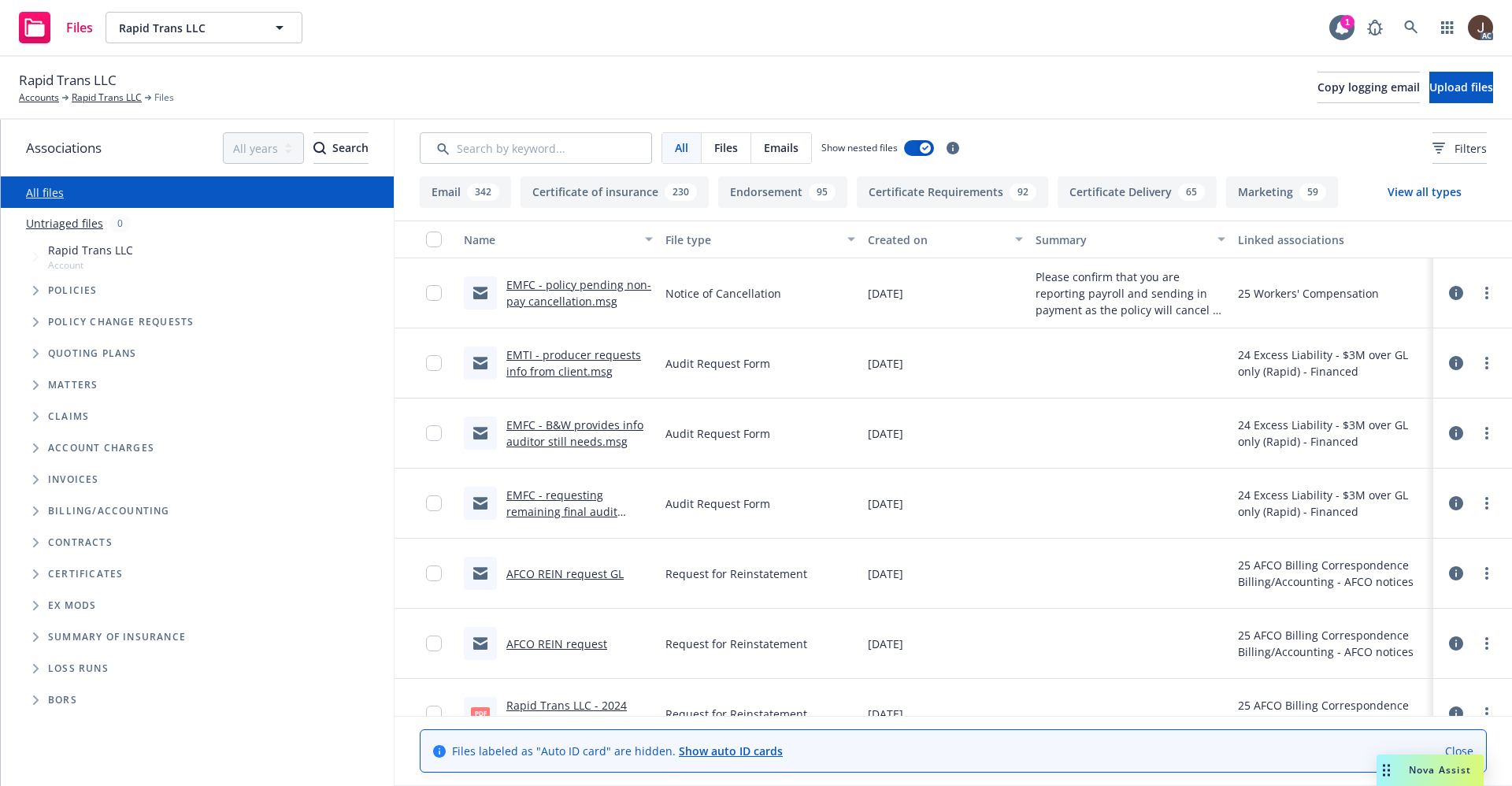
click at [62, 226] on link "Untriaged files" at bounding box center [64, 223] width 77 height 16
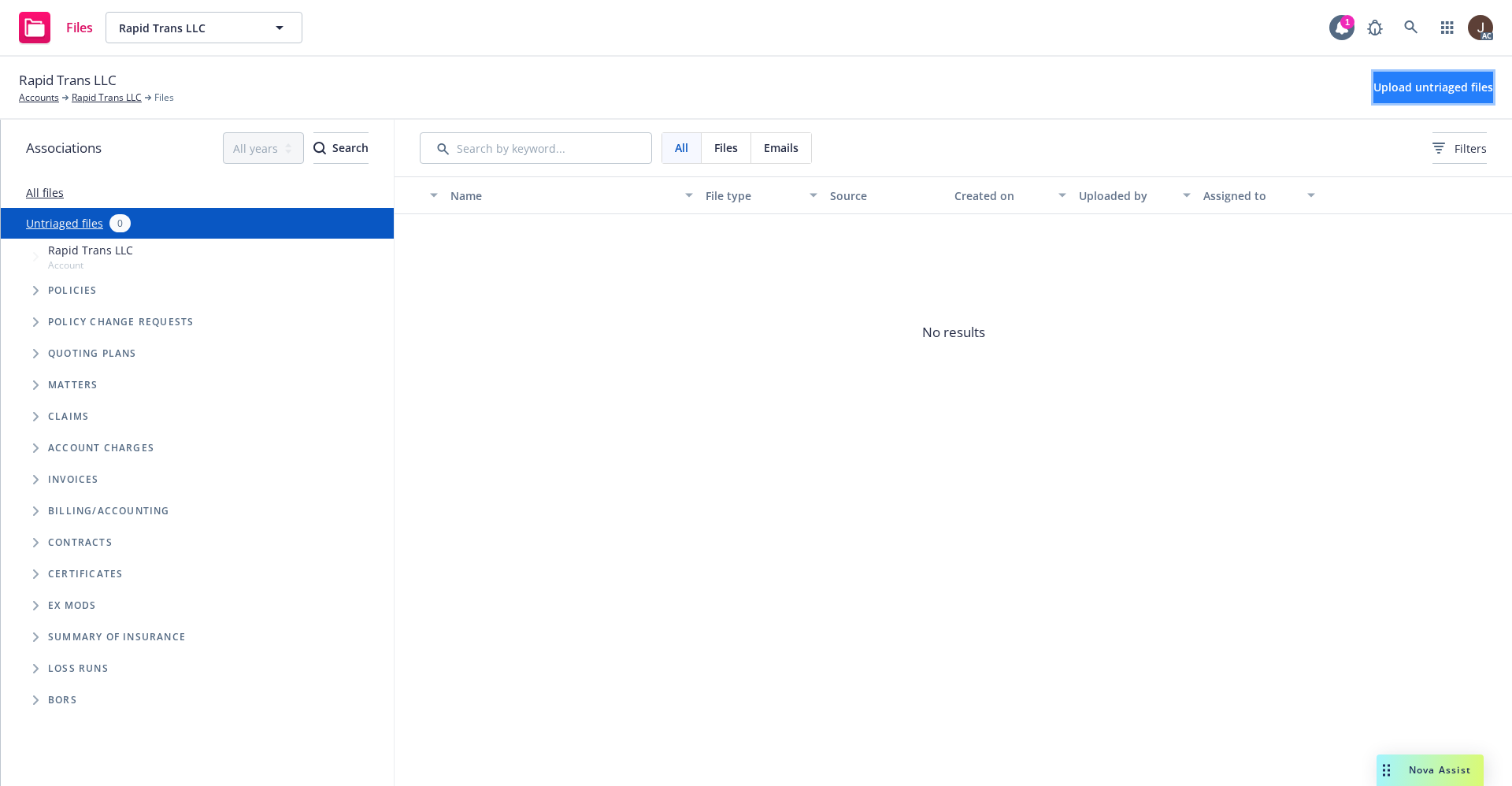
click at [1390, 96] on button "Upload untriaged files" at bounding box center [1433, 87] width 119 height 32
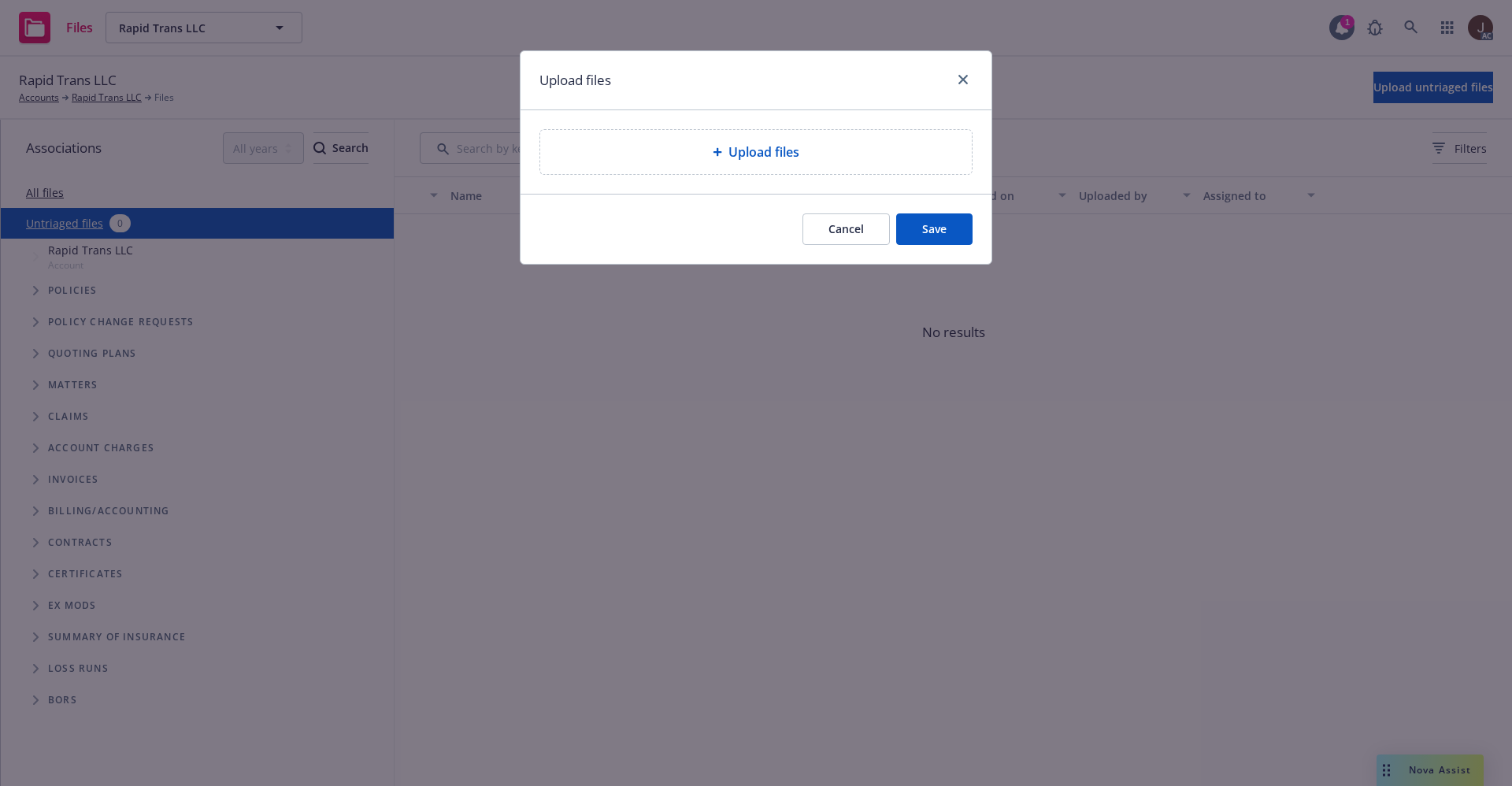
click at [769, 156] on span "Upload files" at bounding box center [764, 152] width 71 height 19
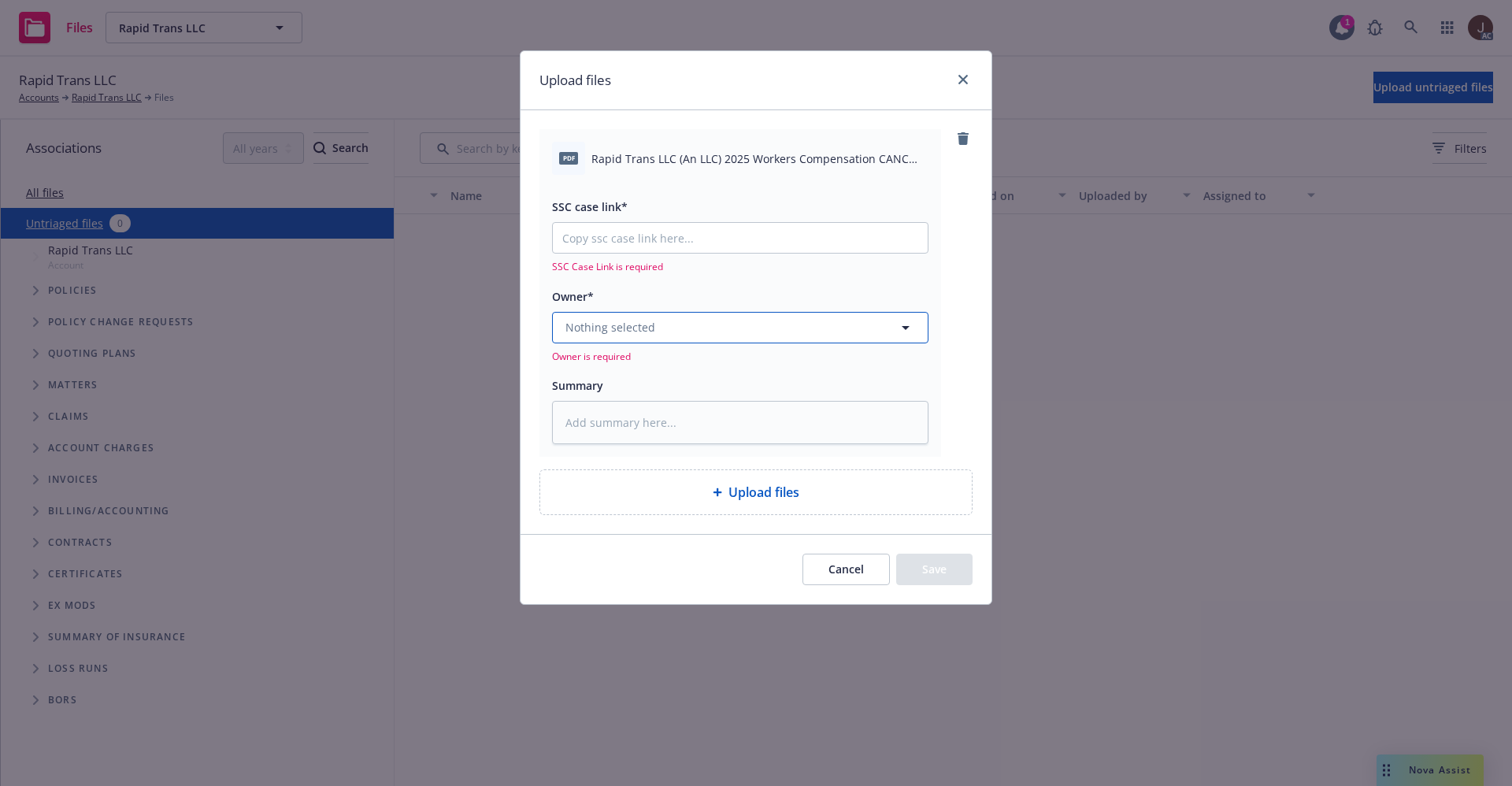
click at [685, 318] on button "Nothing selected" at bounding box center [740, 327] width 376 height 32
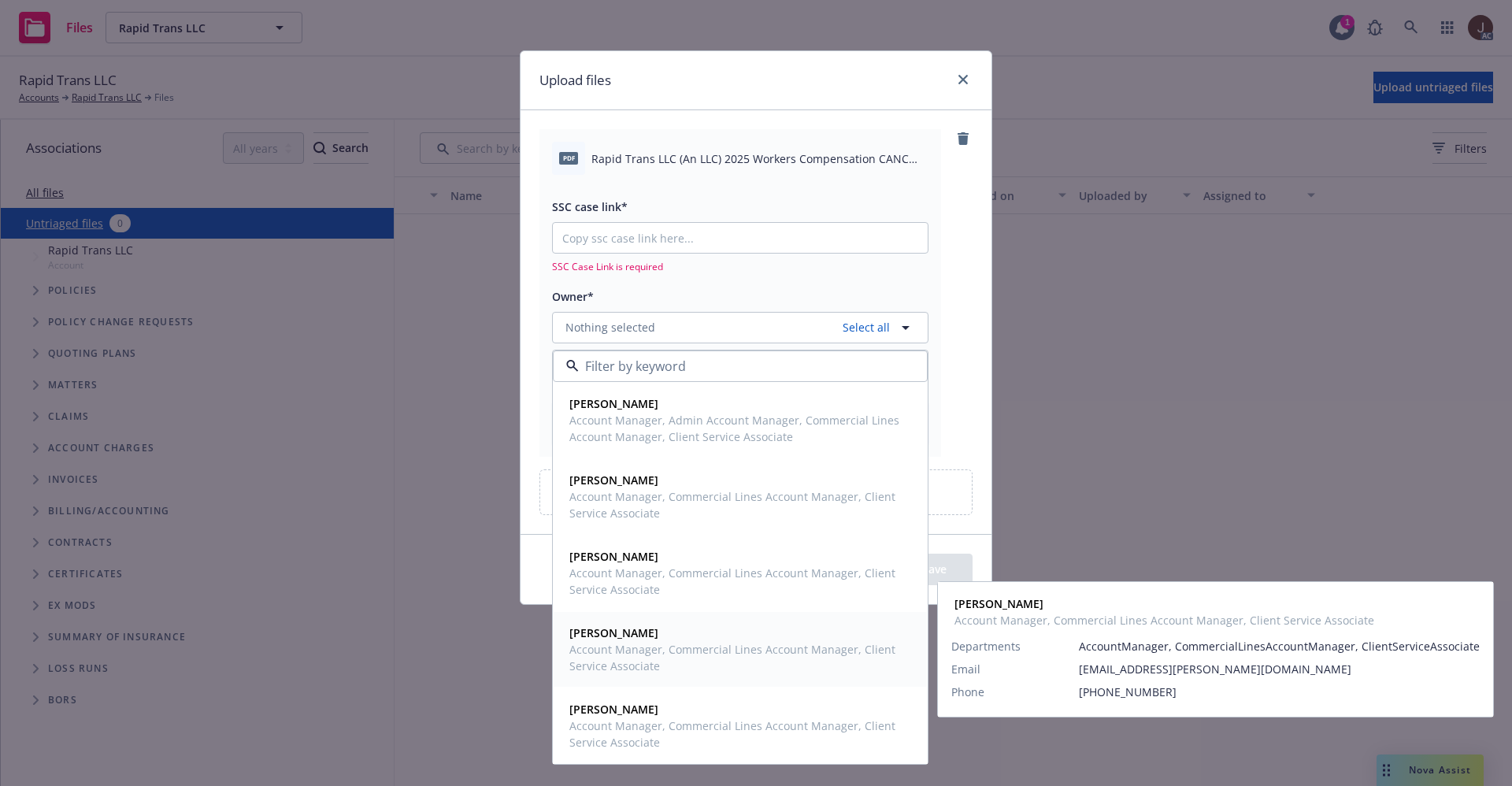
click at [625, 650] on span "Account Manager, Commercial Lines Account Manager, Client Service Associate" at bounding box center [738, 658] width 338 height 33
type textarea "x"
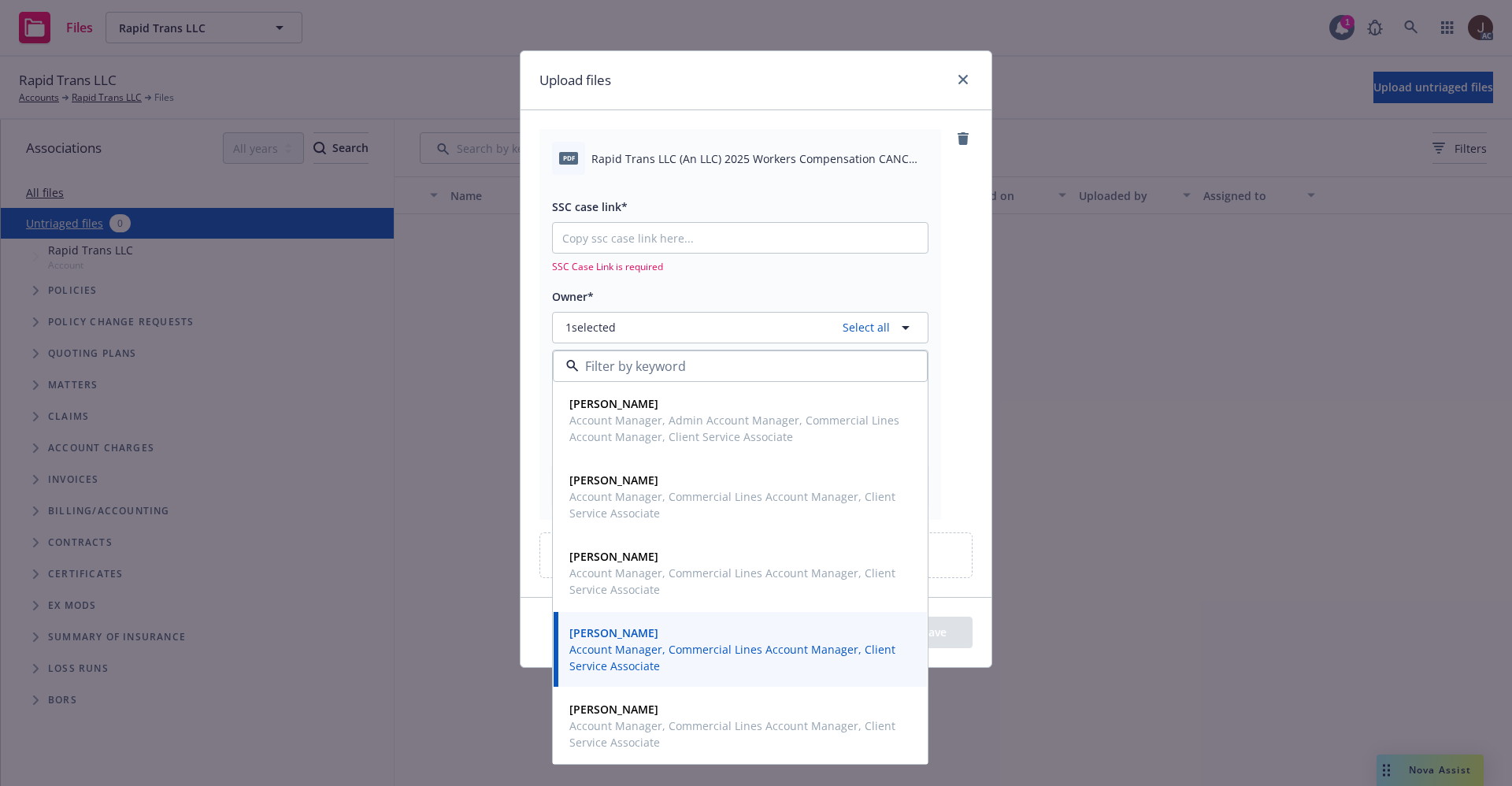
click at [967, 234] on div "pdf Rapid Trans LLC (An LLC) 2025 Workers Compensation CANC ENDT Eff 09-27-2025…" at bounding box center [756, 324] width 433 height 390
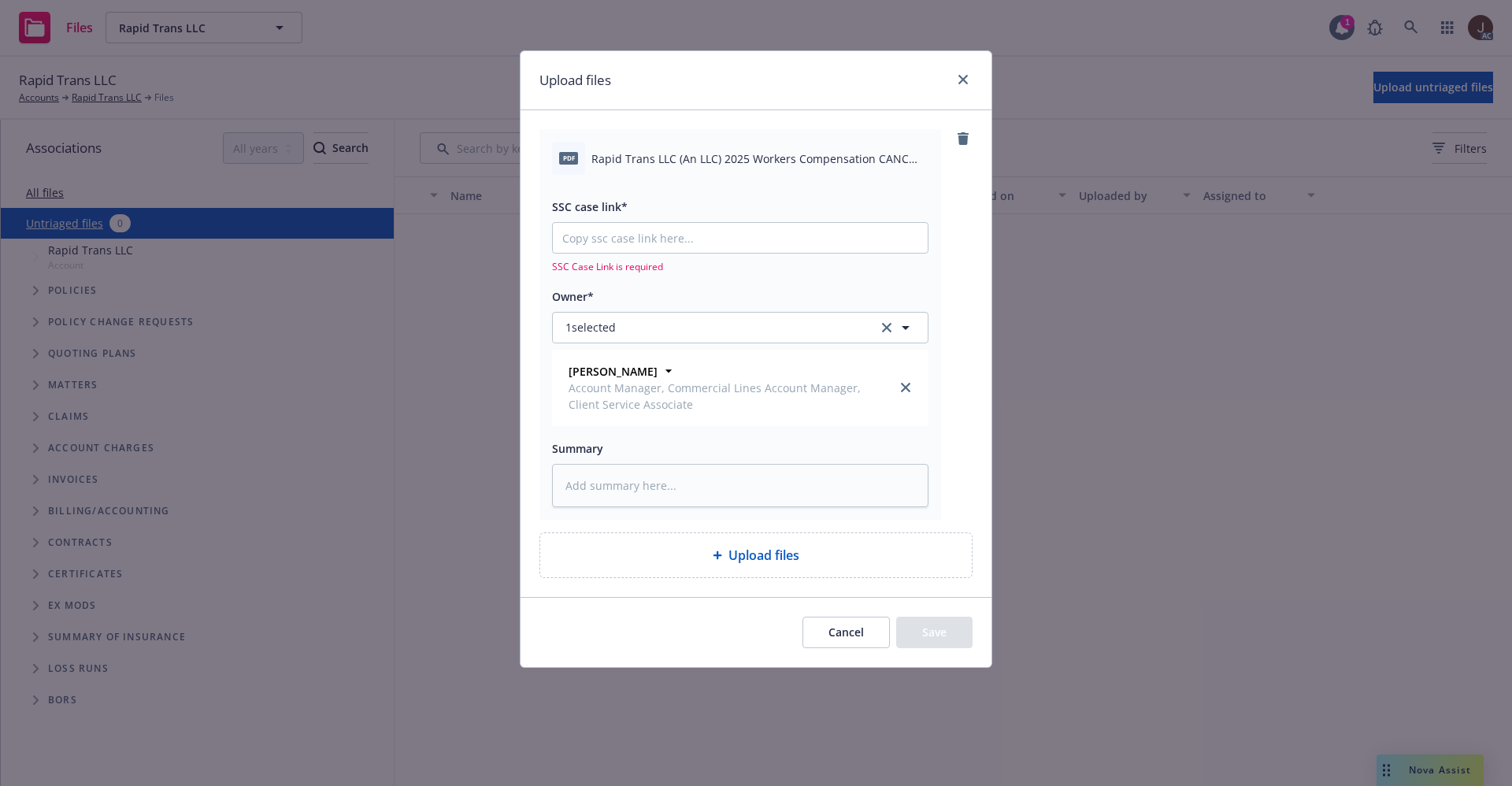
click at [704, 162] on span "Rapid Trans LLC (An LLC) 2025 Workers Compensation CANC ENDT Eff 09-27-2025.pdf" at bounding box center [760, 158] width 338 height 16
copy div "Rapid Trans LLC (An LLC) 2025 Workers Compensation CANC ENDT Eff 09-27-2025.pdf"
click at [619, 472] on textarea at bounding box center [740, 486] width 376 height 43
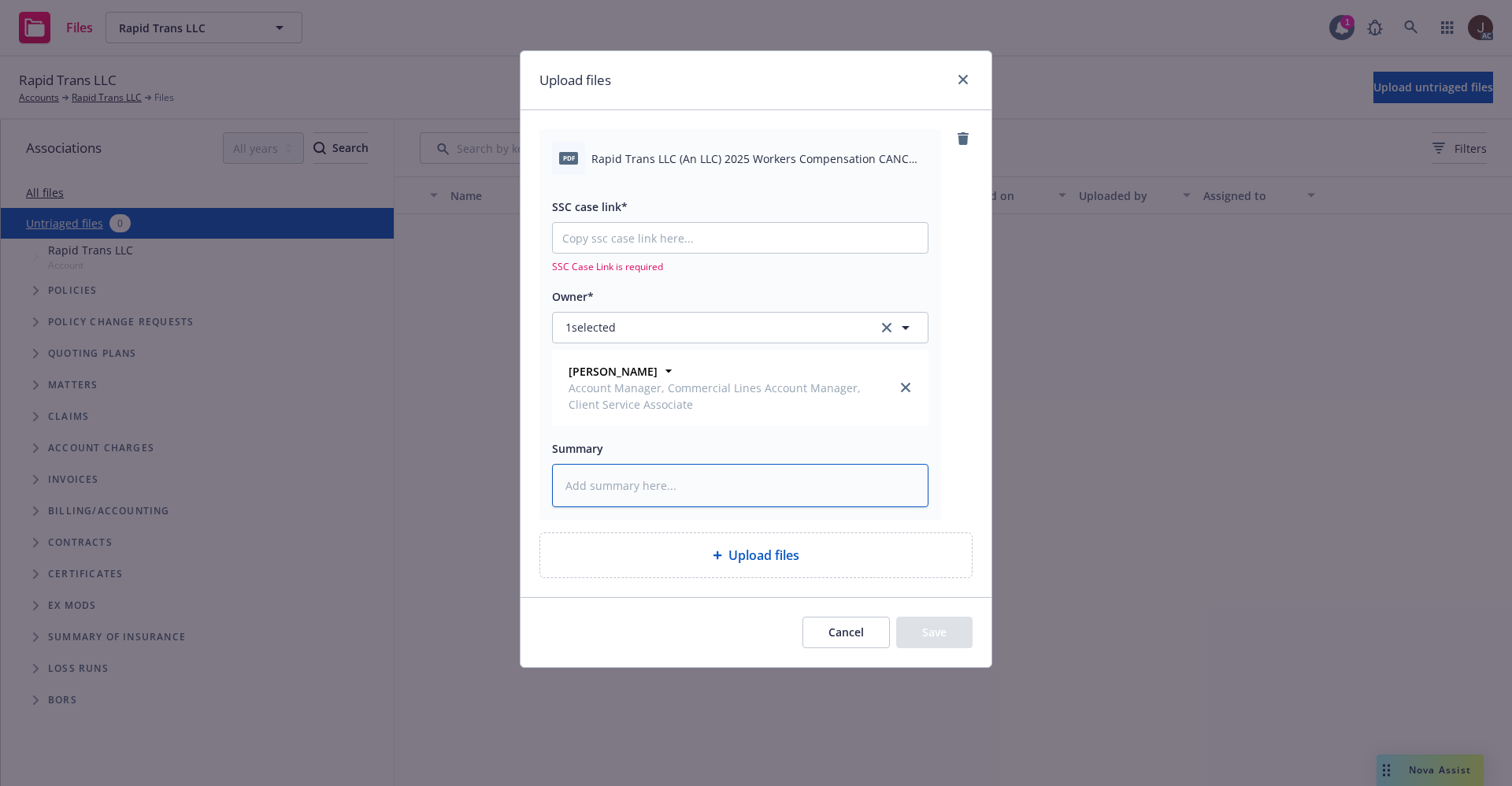
paste textarea "Rapid Trans LLC (An LLC) 2025 Workers Compensation CANC ENDT Eff 09-27-2025.pdf"
type textarea "Rapid Trans LLC (An LLC) 2025 Workers Compensation CANC ENDT Eff 09-27-2025.pdf"
type textarea "x"
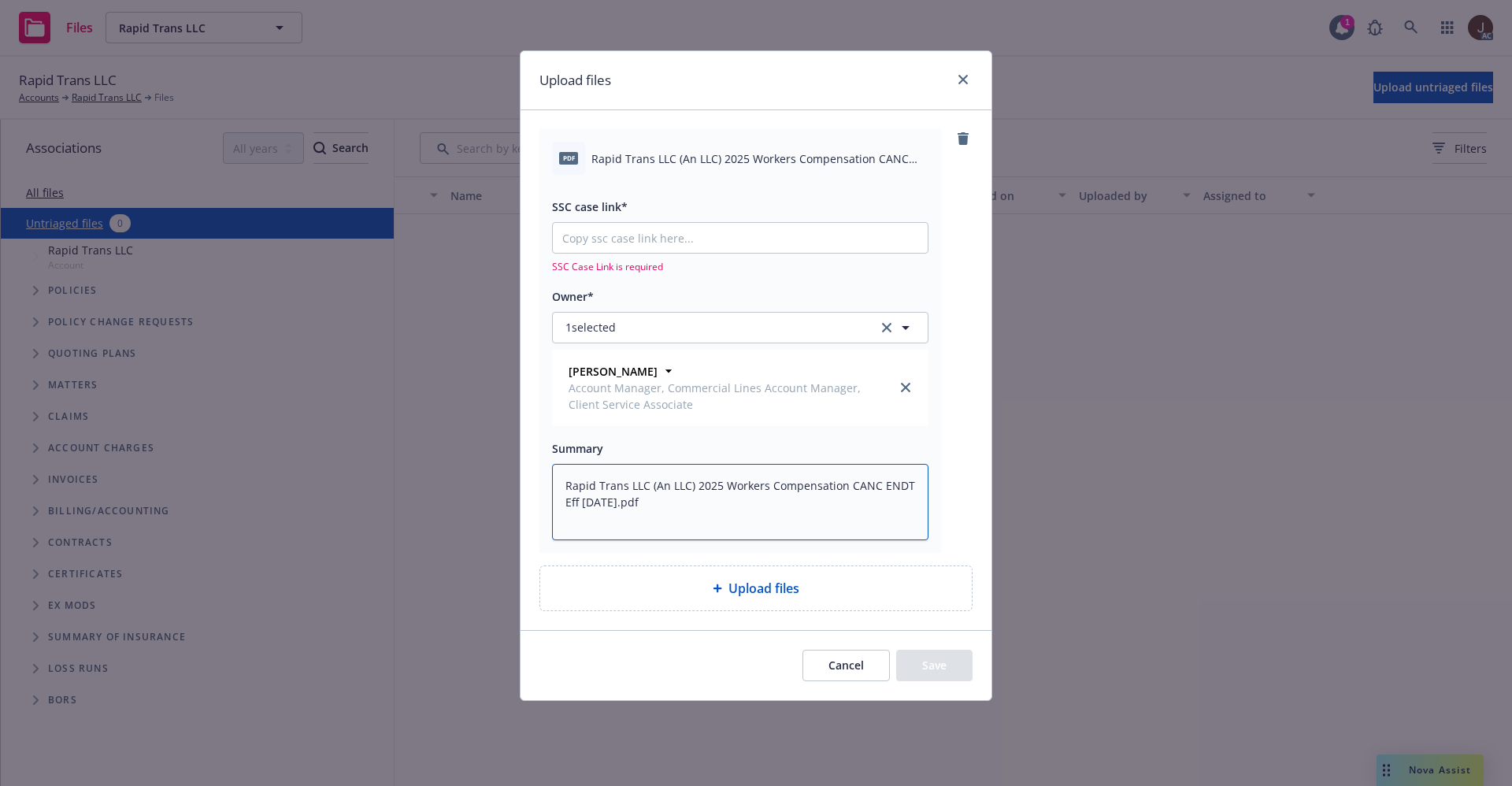
type textarea "Rapid Trans LLC (An LLC) 2025 Workers Compensation CANC ENDT Eff 09-27-2025.pdf"
click at [966, 421] on div "pdf Rapid Trans LLC (An LLC) 2025 Workers Compensation CANC ENDT Eff 09-27-2025…" at bounding box center [756, 340] width 433 height 422
type textarea "x"
click at [635, 246] on input "SSC case link*" at bounding box center [740, 237] width 375 height 30
paste input "https://newfront-ssc.lightning.force.com/lightning/r/Case/500Vz00000S7lBtIAJ/vi…"
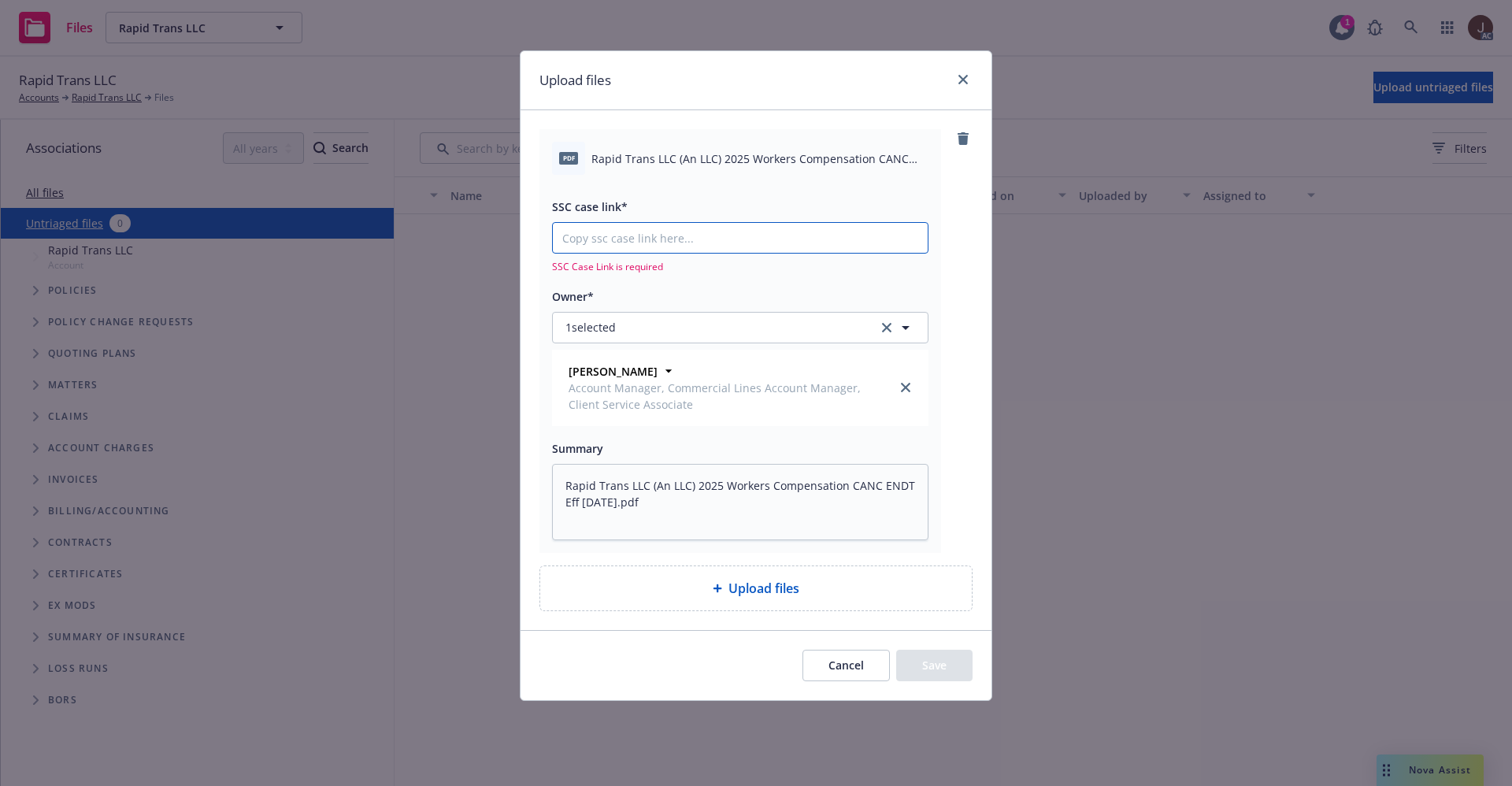
type input "https://newfront-ssc.lightning.force.com/lightning/r/Case/500Vz00000S7lBtIAJ/vi…"
type textarea "x"
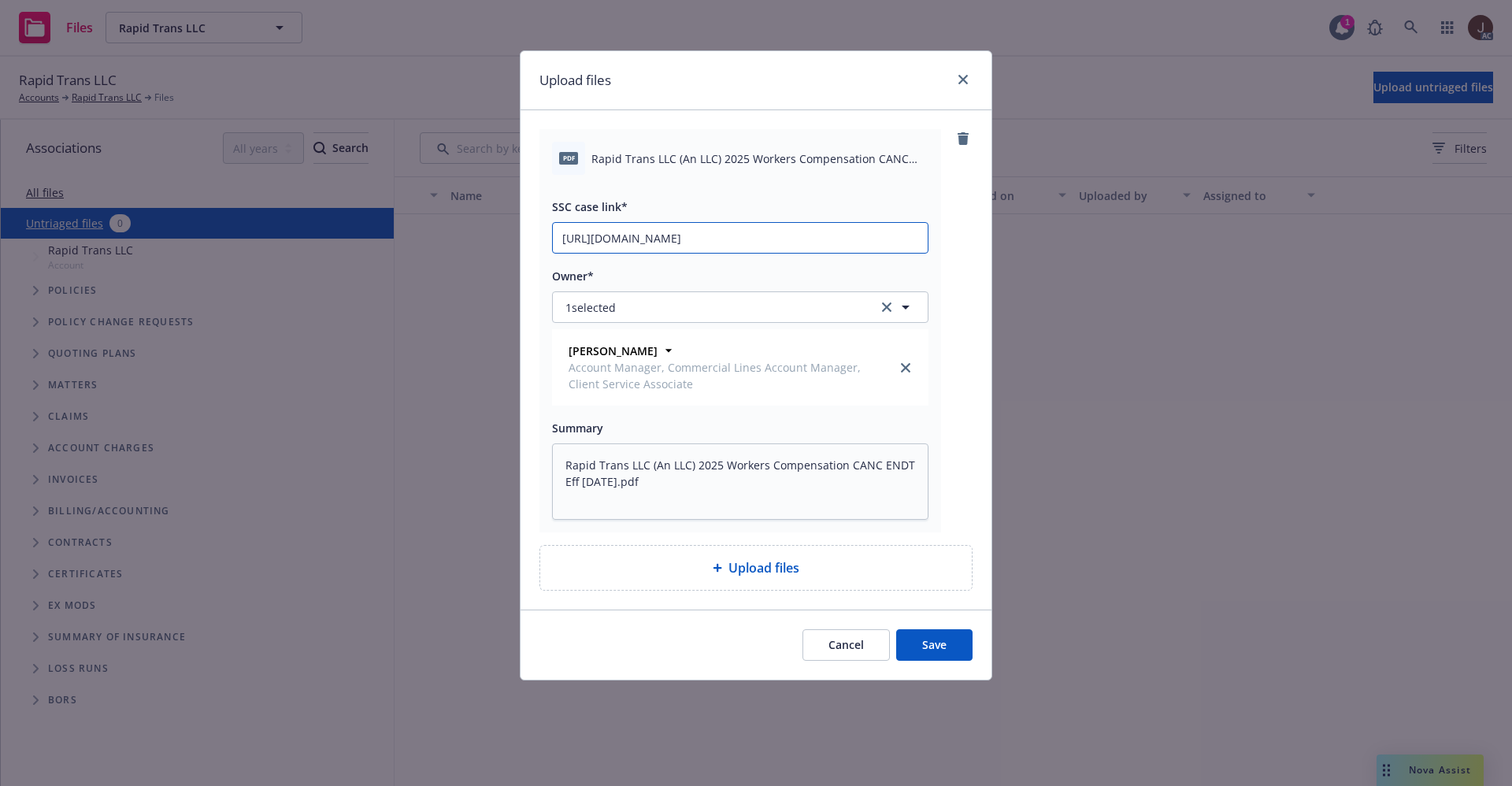
scroll to position [0, 209]
type input "https://newfront-ssc.lightning.force.com/lightning/r/Case/500Vz00000S7lBtIAJ/vi…"
click at [964, 234] on div "pdf Rapid Trans LLC (An LLC) 2025 Workers Compensation CANC ENDT Eff 09-27-2025…" at bounding box center [756, 331] width 433 height 403
click at [937, 634] on button "Save" at bounding box center [935, 645] width 76 height 32
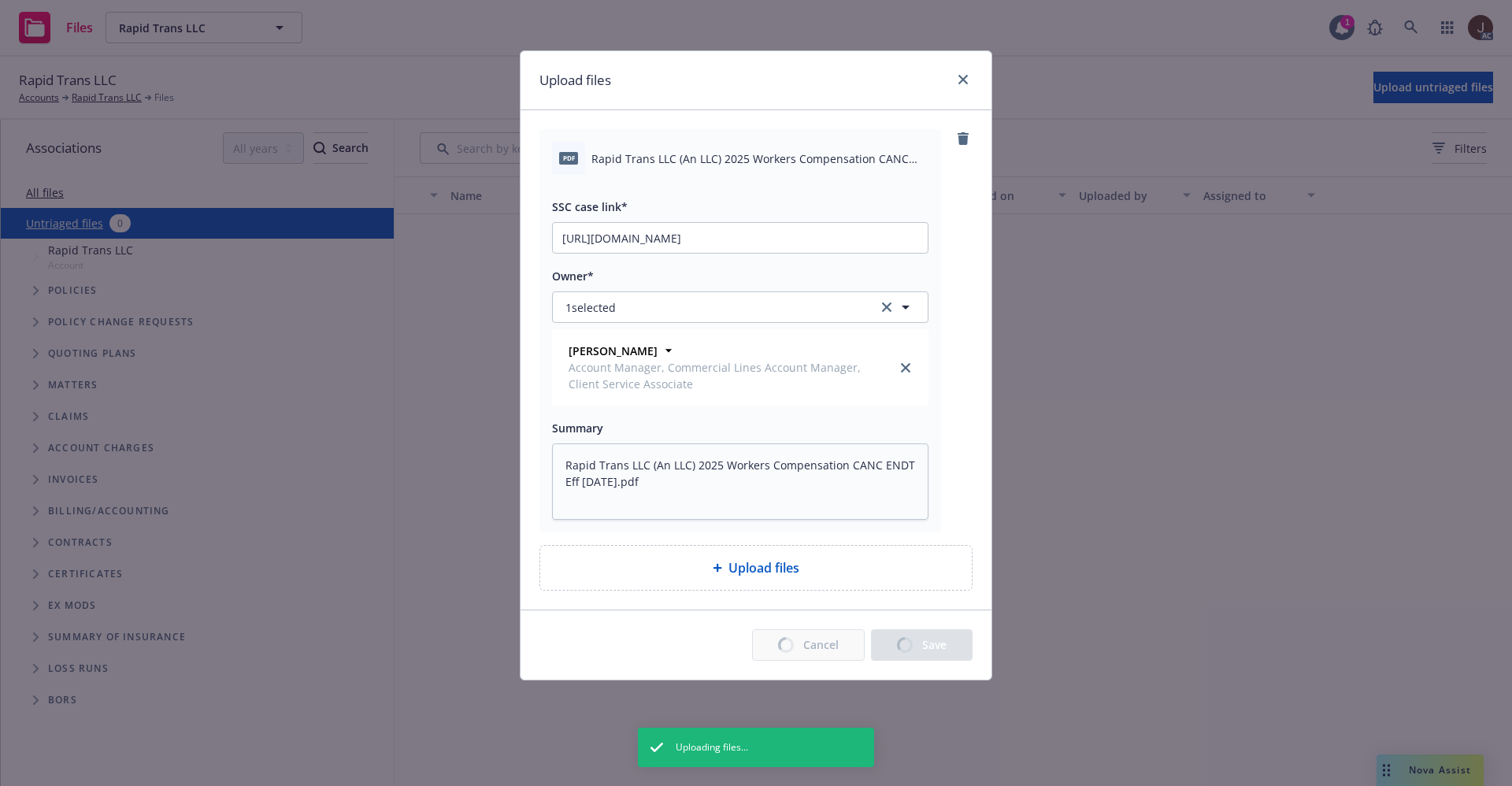
type textarea "x"
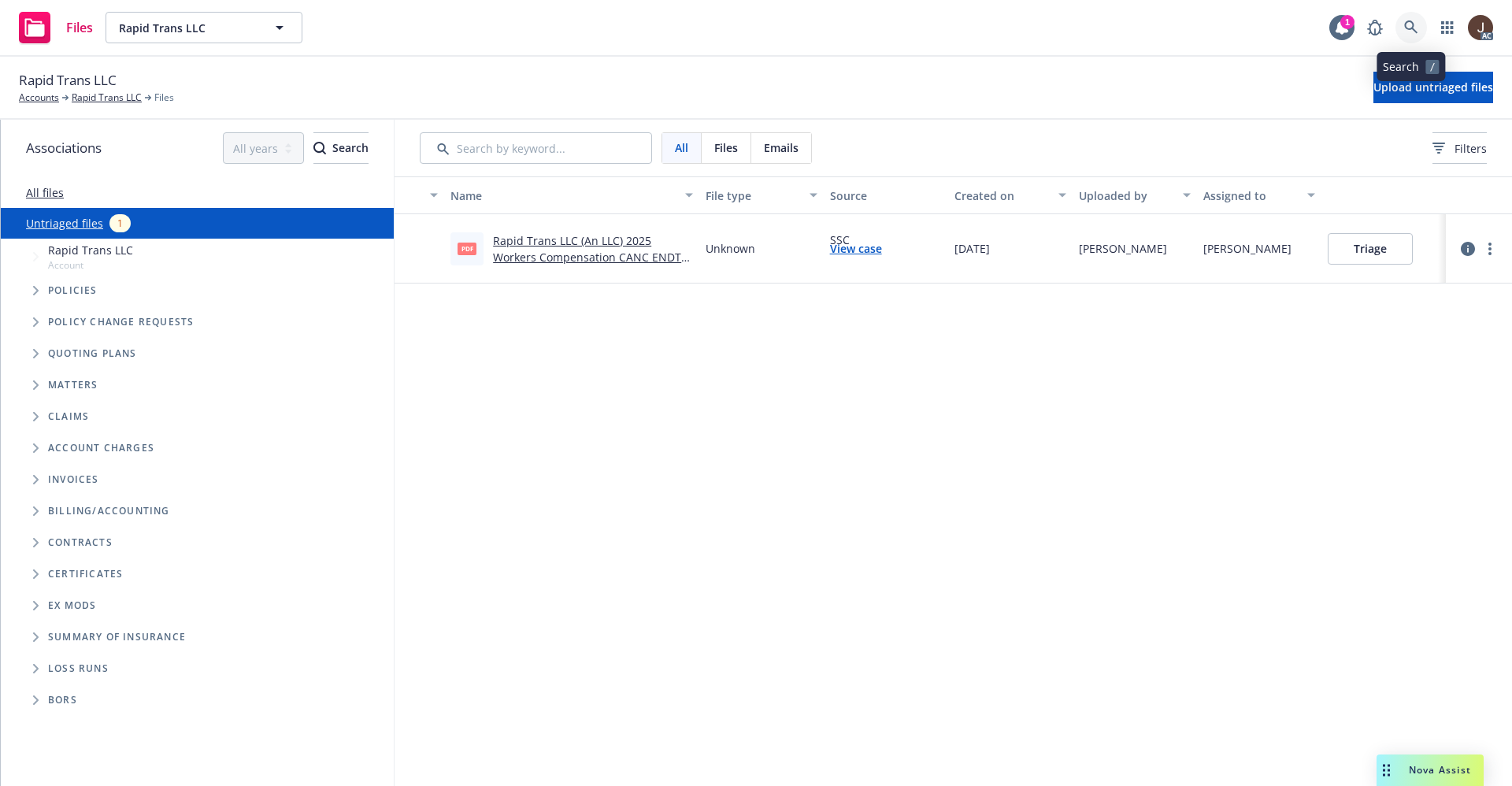
click at [1414, 29] on icon at bounding box center [1411, 27] width 14 height 14
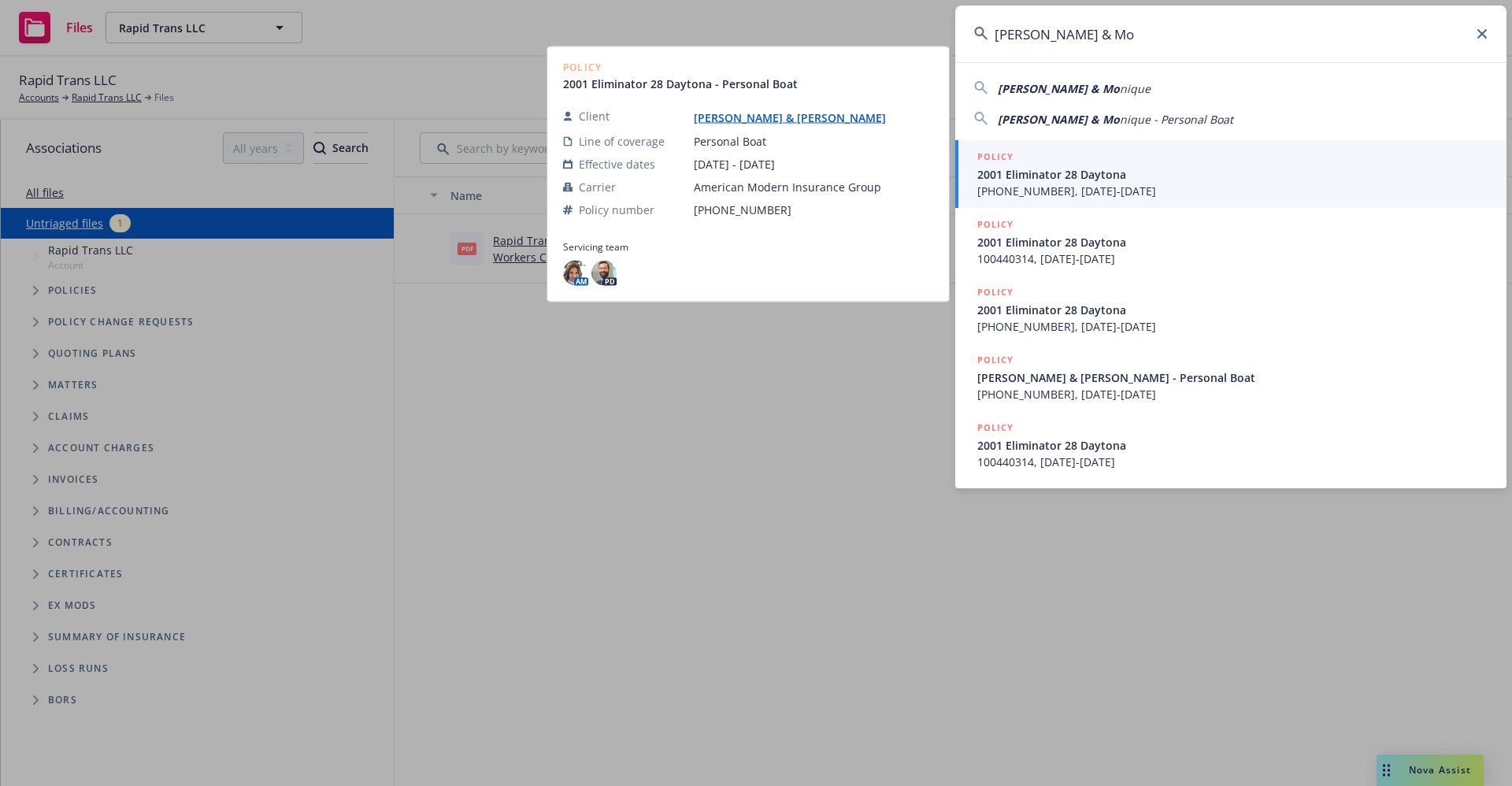
type input "Consiglio, Mark & Mo"
click at [737, 118] on link "Consiglio, Mark & Monique" at bounding box center [796, 118] width 204 height 15
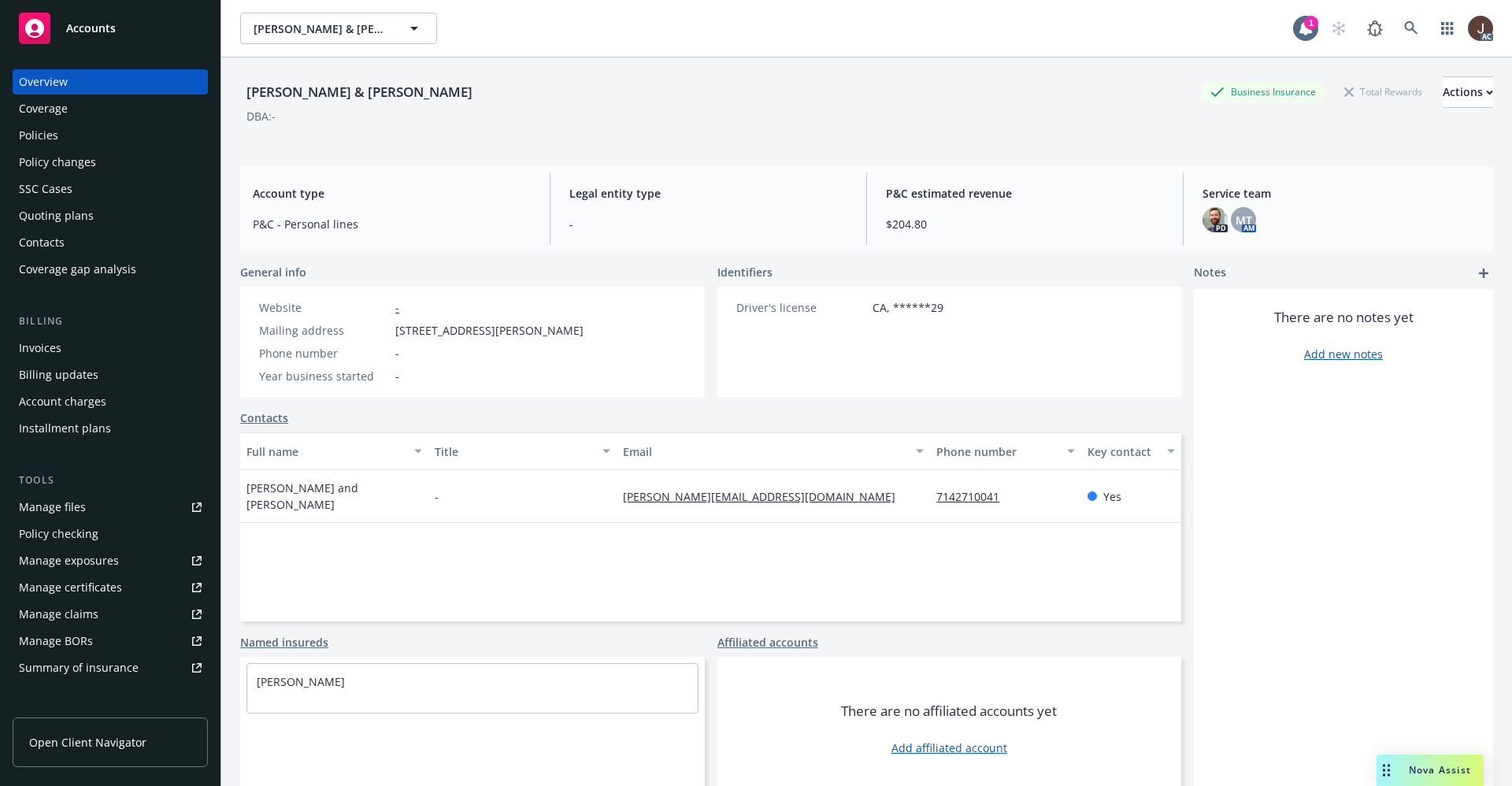
click at [59, 503] on div "Manage files" at bounding box center [52, 507] width 67 height 25
click at [1404, 25] on icon at bounding box center [1412, 29] width 14 height 14
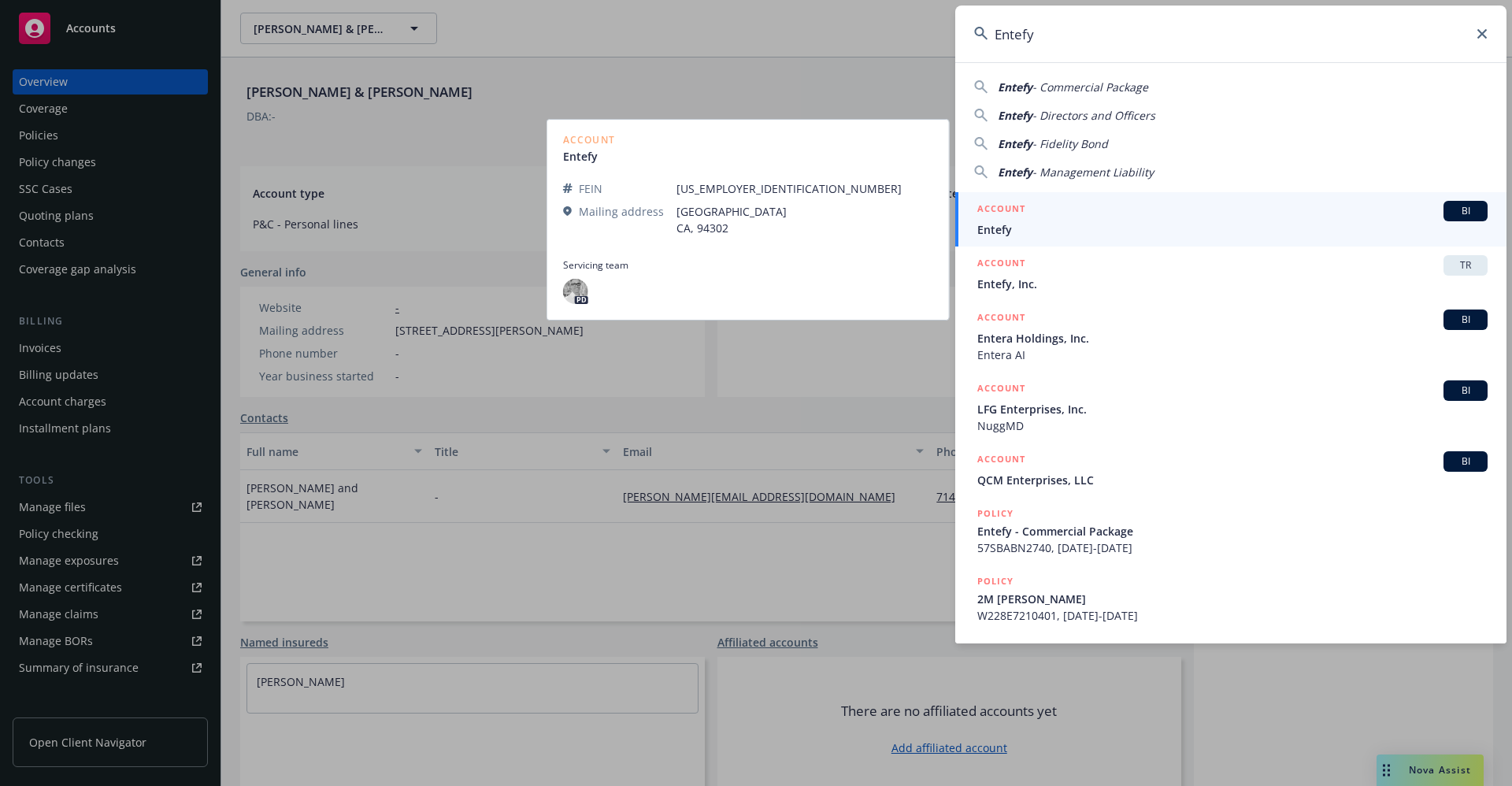
type input "Entefy"
click at [1032, 233] on span "Entefy" at bounding box center [1232, 230] width 510 height 16
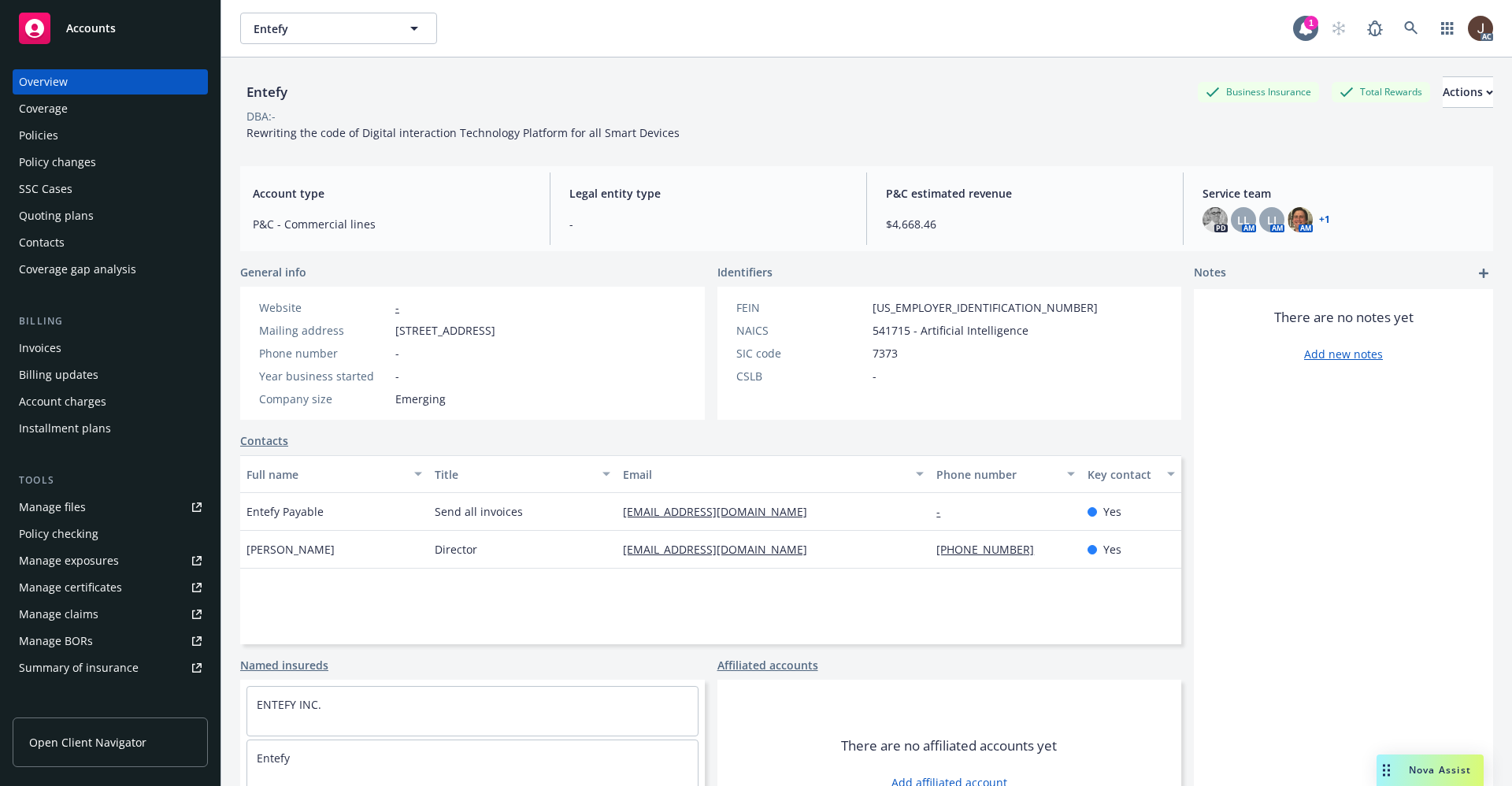
click at [42, 138] on div "Policies" at bounding box center [39, 136] width 40 height 25
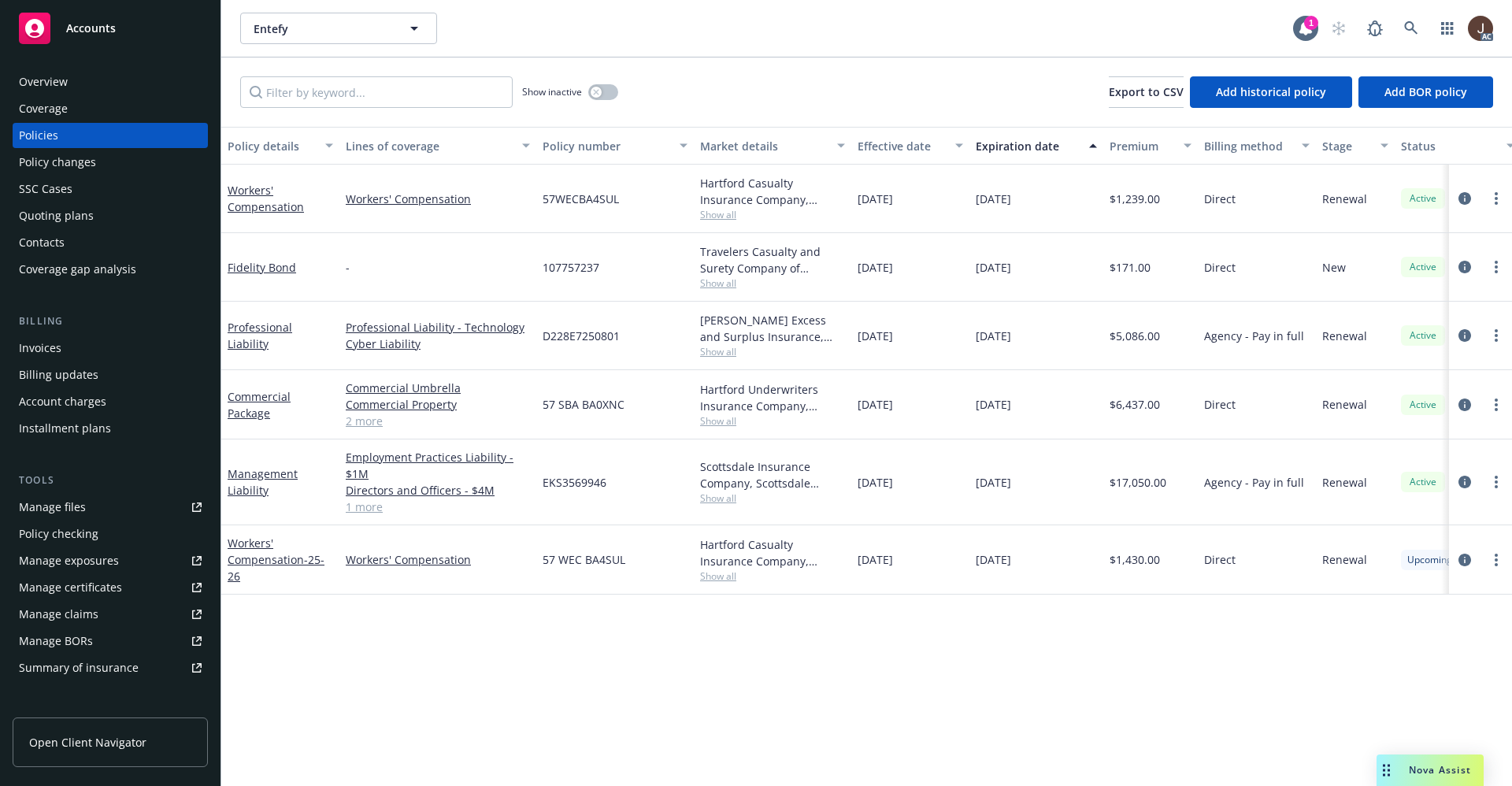
click at [62, 507] on div "Manage files" at bounding box center [52, 507] width 67 height 25
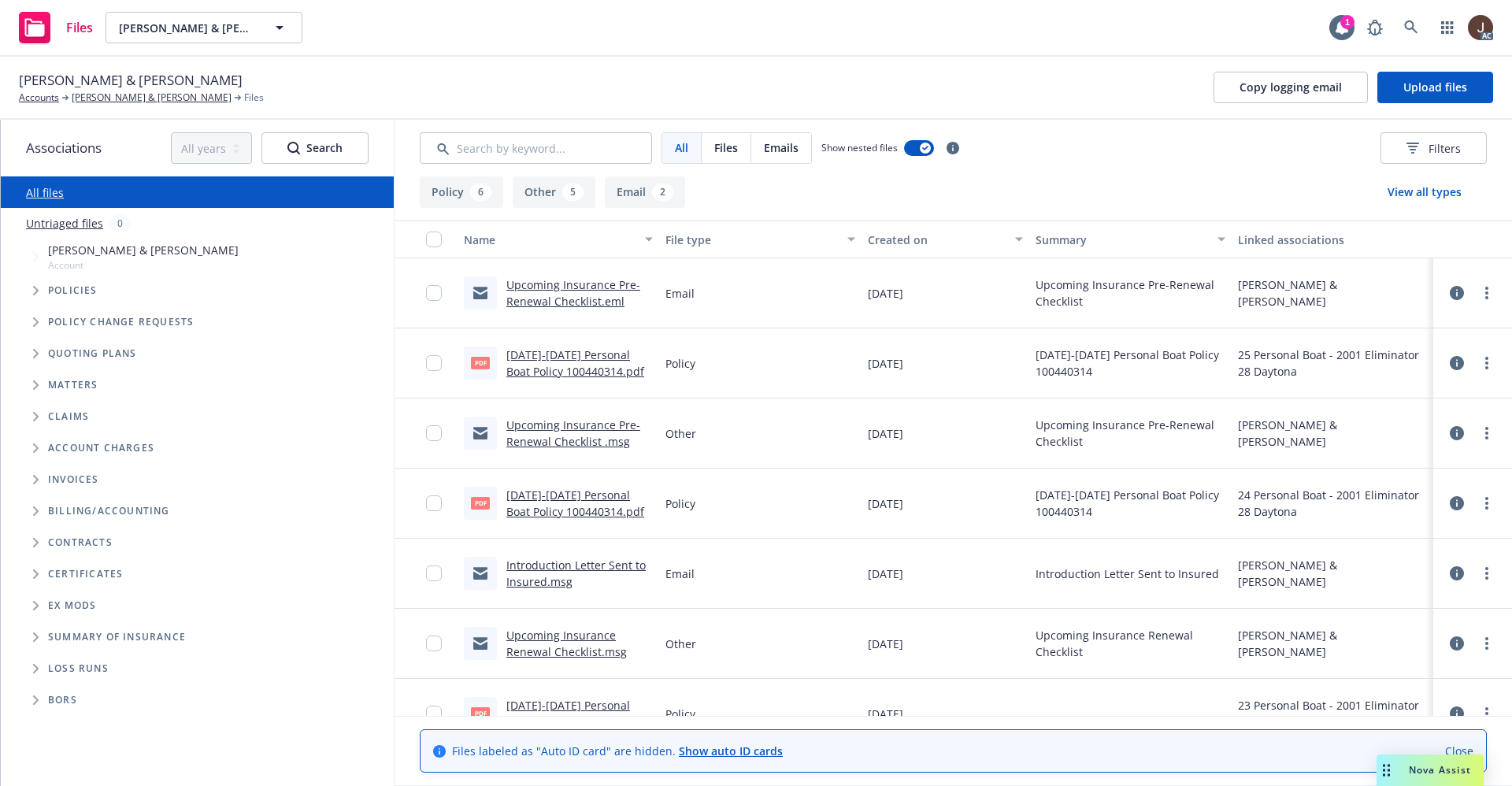
click at [66, 225] on link "Untriaged files" at bounding box center [64, 223] width 77 height 16
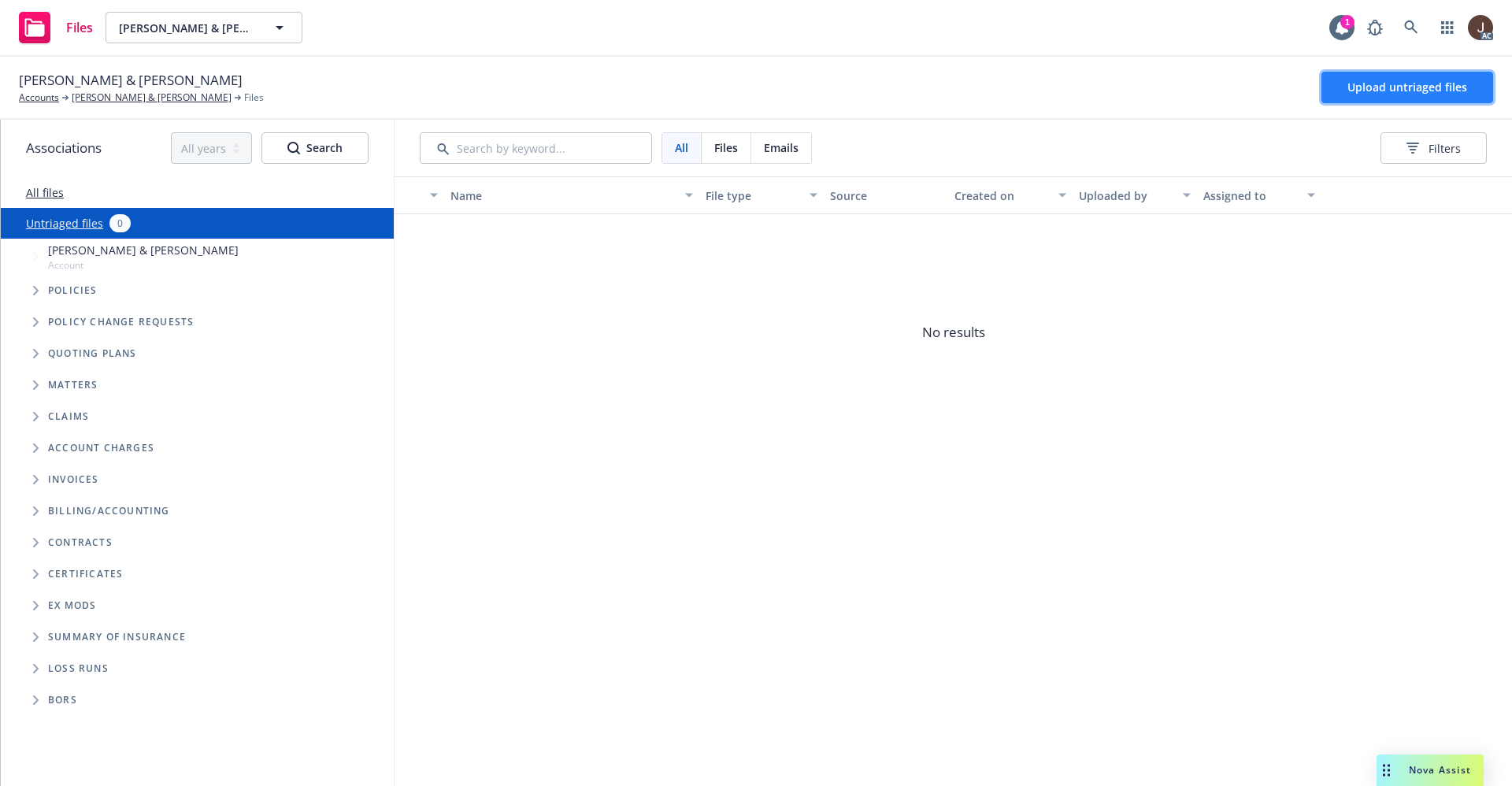
click at [1378, 75] on button "Upload untriaged files" at bounding box center [1408, 87] width 172 height 32
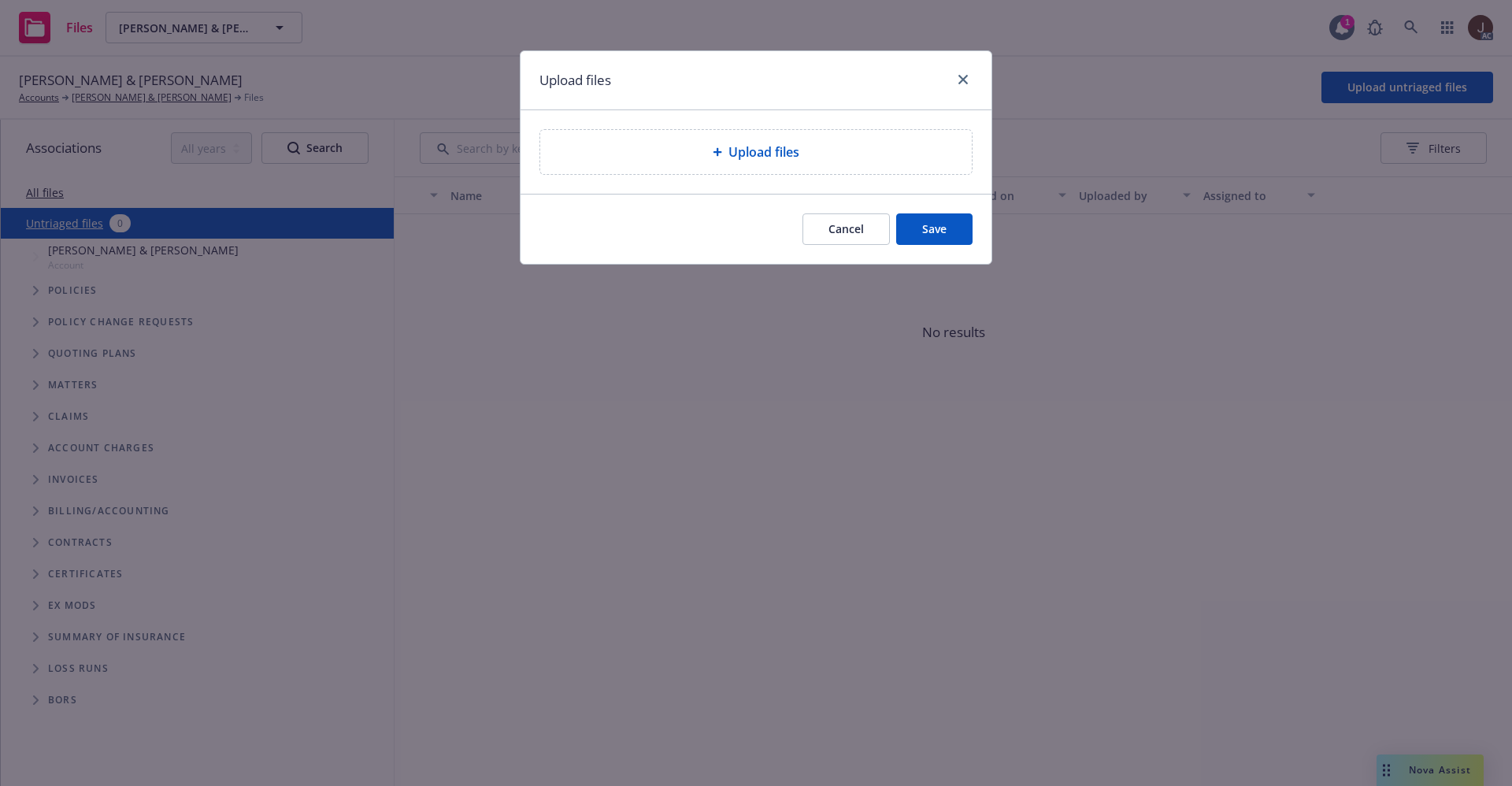
click at [745, 143] on span "Upload files" at bounding box center [764, 152] width 71 height 19
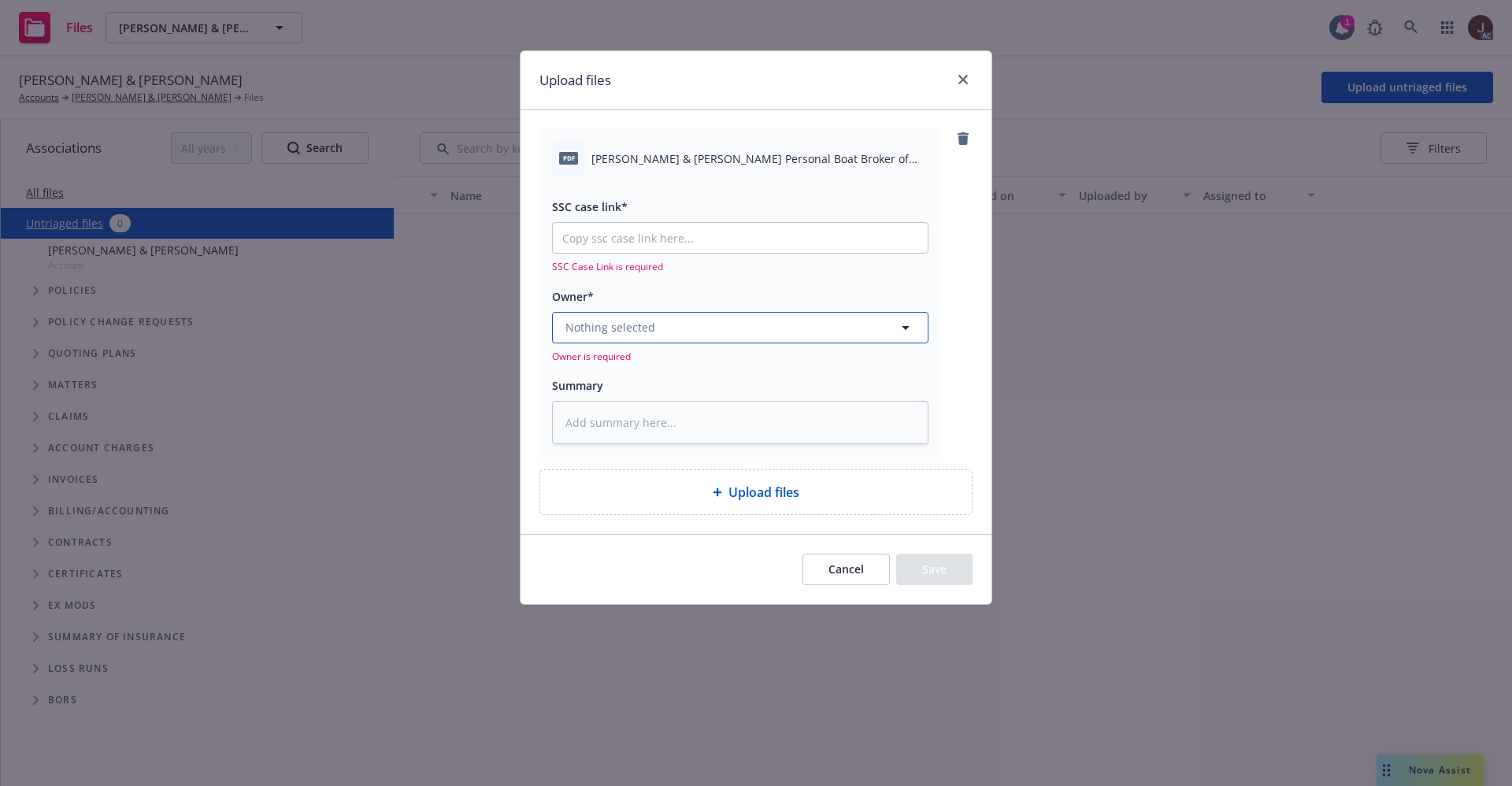
click at [648, 313] on button "Nothing selected" at bounding box center [740, 327] width 376 height 32
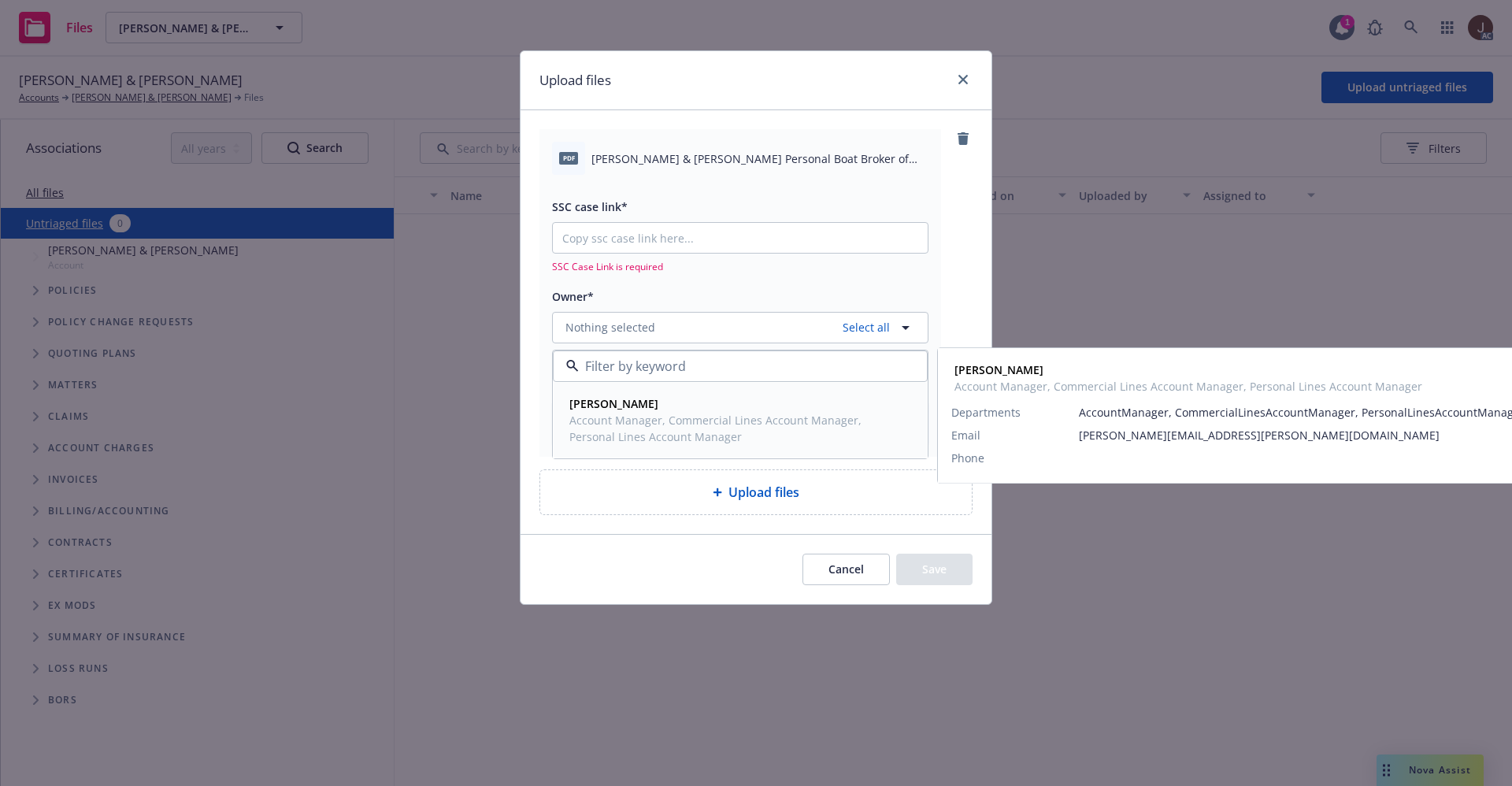
click at [643, 401] on strong "[PERSON_NAME]" at bounding box center [613, 403] width 89 height 15
type textarea "x"
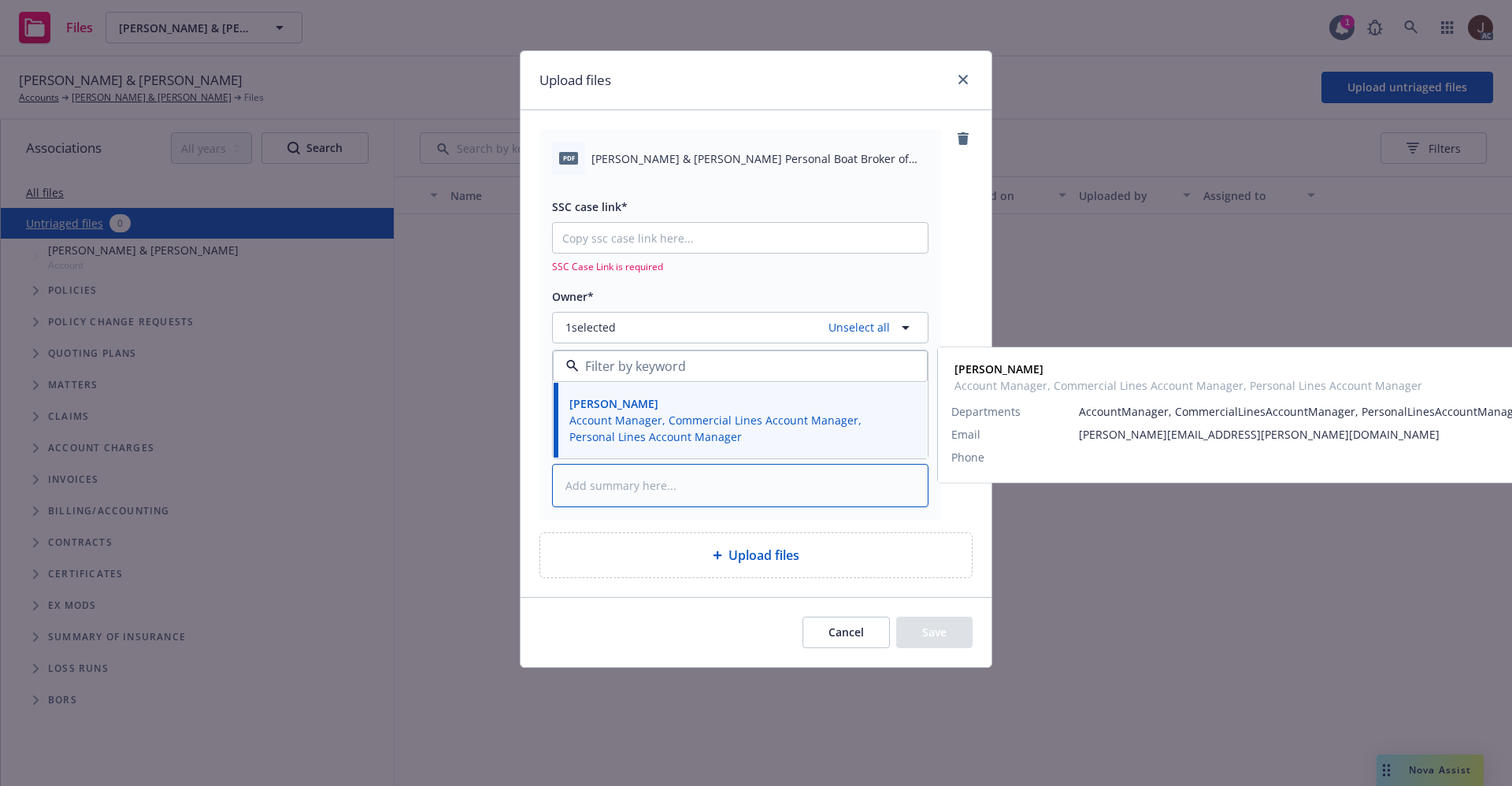
click at [600, 480] on textarea at bounding box center [740, 486] width 376 height 43
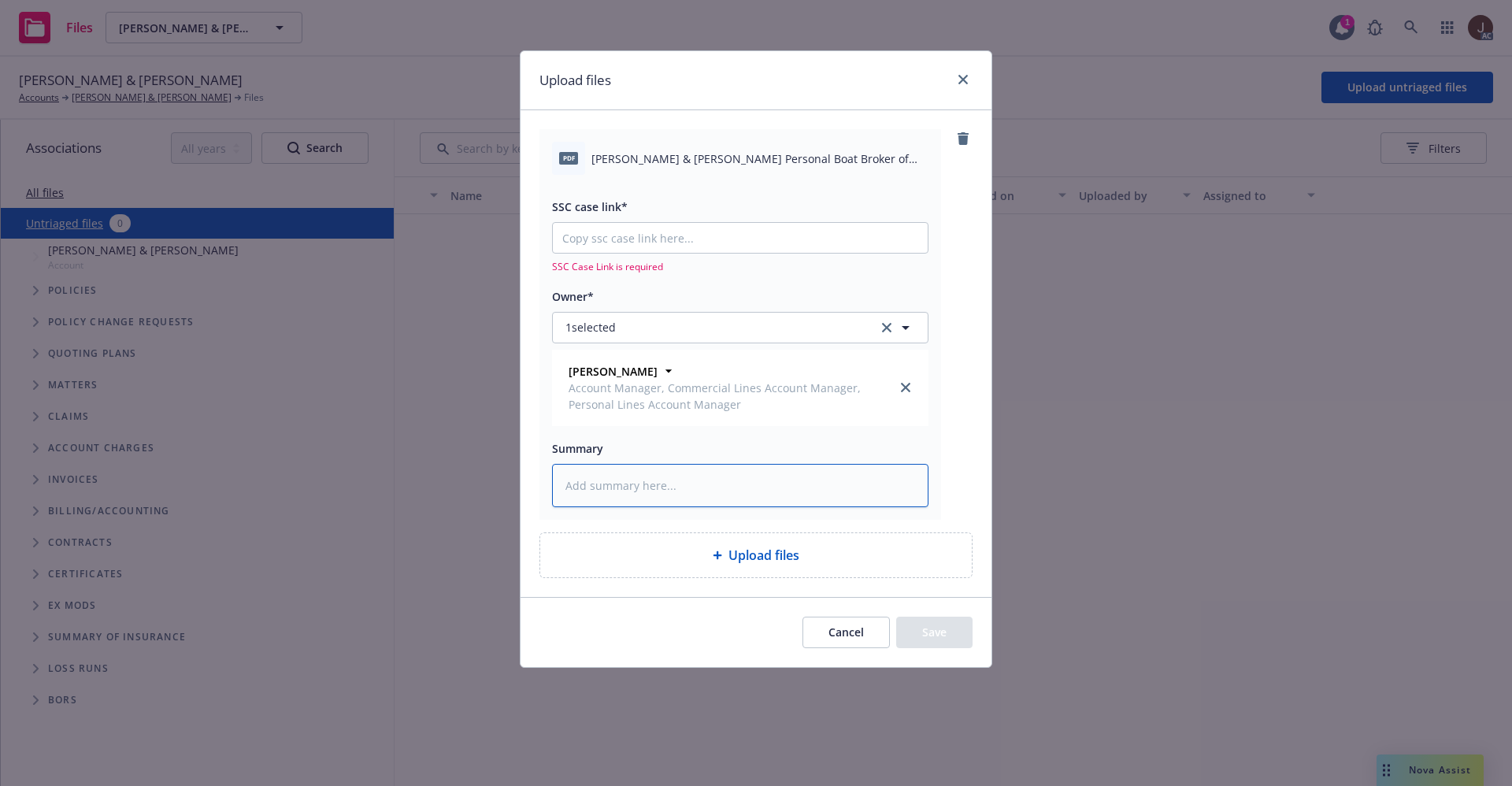
paste textarea "[PERSON_NAME] & Mo"
type textarea "[PERSON_NAME] & Mo"
type textarea "x"
click at [753, 166] on span "[PERSON_NAME] & [PERSON_NAME] Personal Boat Broker of Record.pdf" at bounding box center [760, 158] width 338 height 16
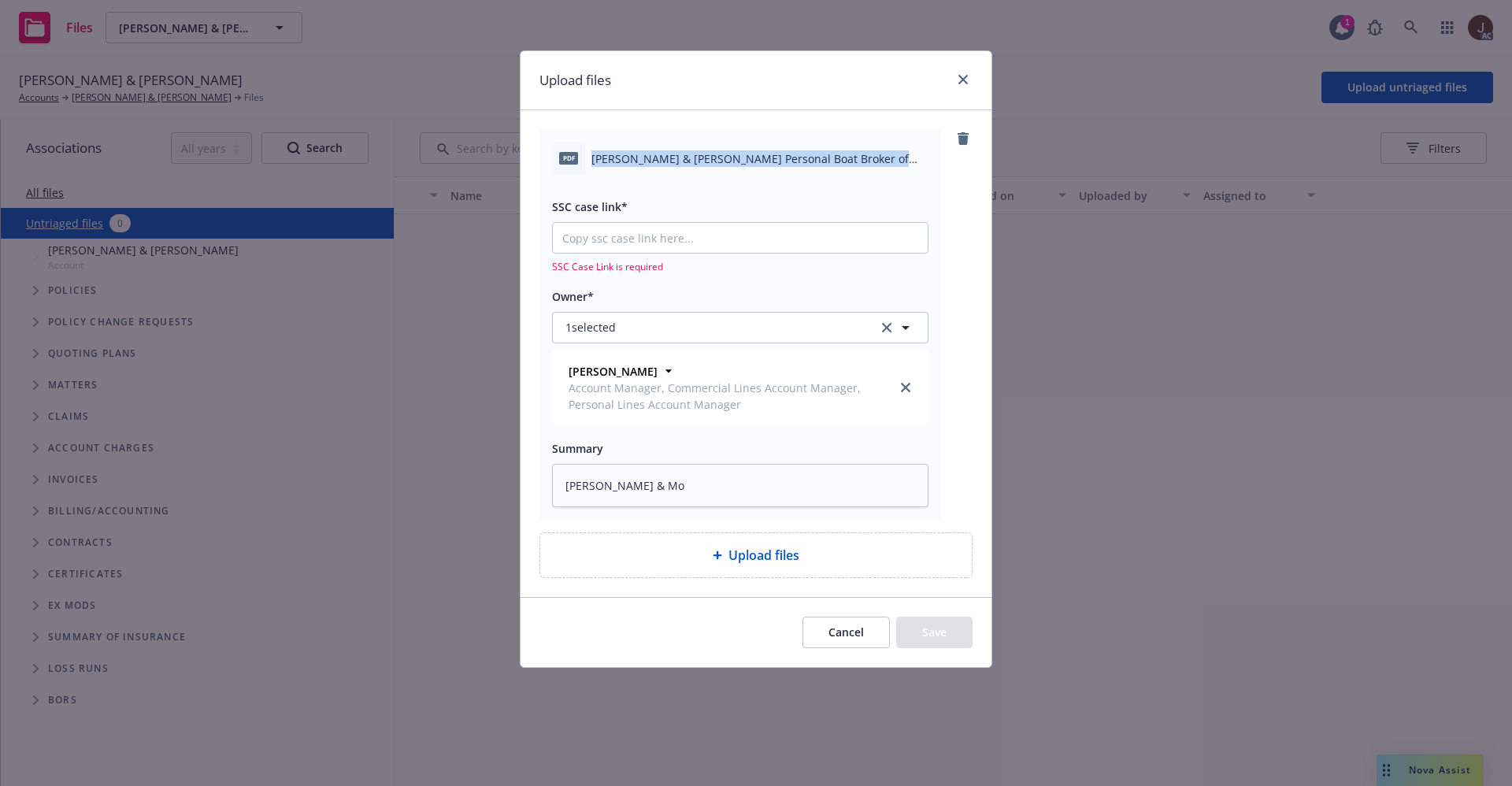
click at [753, 166] on span "[PERSON_NAME] & [PERSON_NAME] Personal Boat Broker of Record.pdf" at bounding box center [760, 158] width 338 height 16
copy div "[PERSON_NAME] & [PERSON_NAME] Personal Boat Broker of Record.pdf"
drag, startPoint x: 700, startPoint y: 498, endPoint x: 509, endPoint y: 488, distance: 191.3
click at [514, 488] on div "Upload files pdf [PERSON_NAME] & [PERSON_NAME] Personal Boat Broker of Record.p…" at bounding box center [756, 393] width 1512 height 786
paste textarea "nique Personal Boat Broker of Record.pdf"
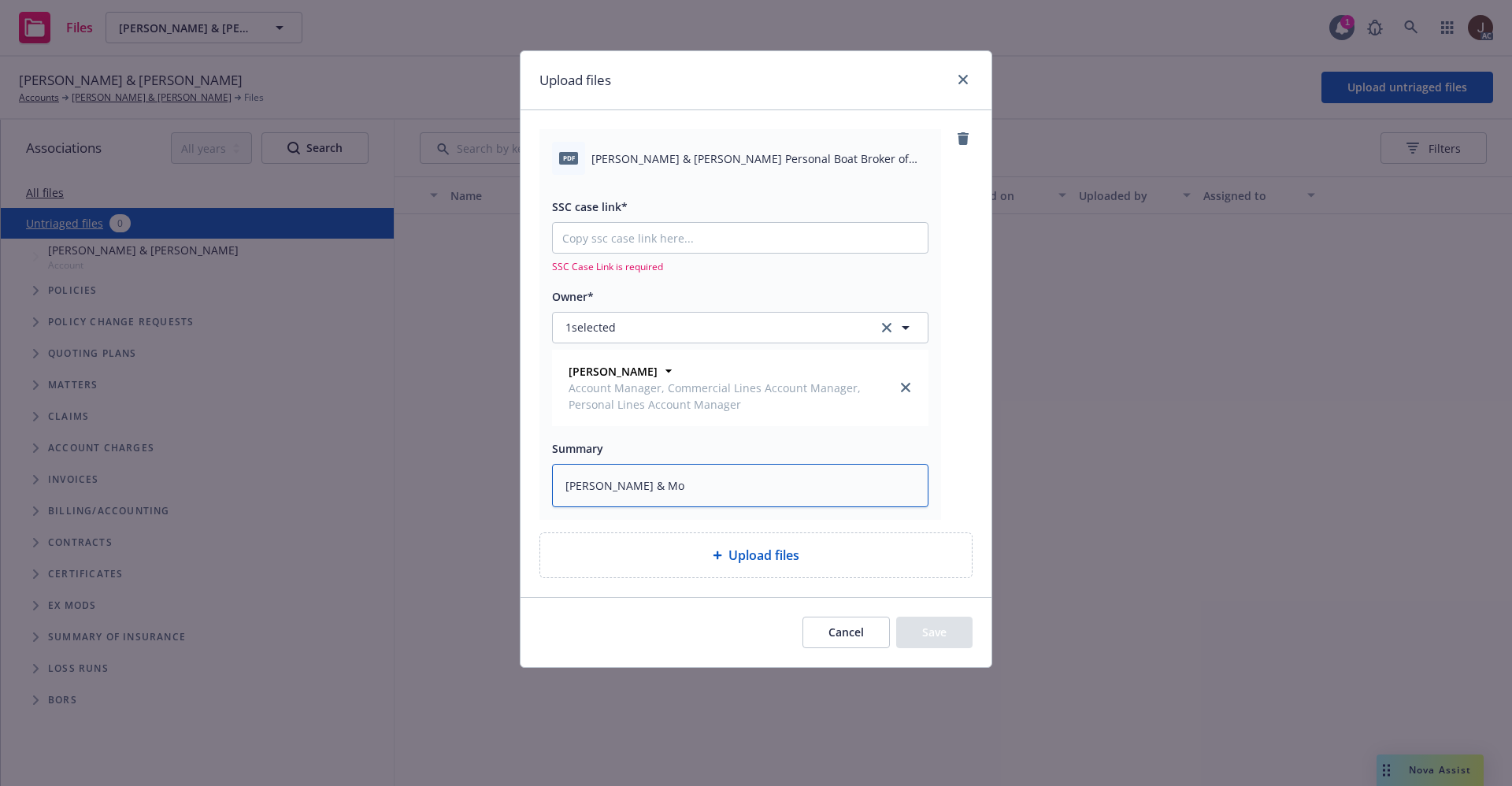
type textarea "[PERSON_NAME] & [PERSON_NAME] Personal Boat Broker of Record.pdf"
type textarea "x"
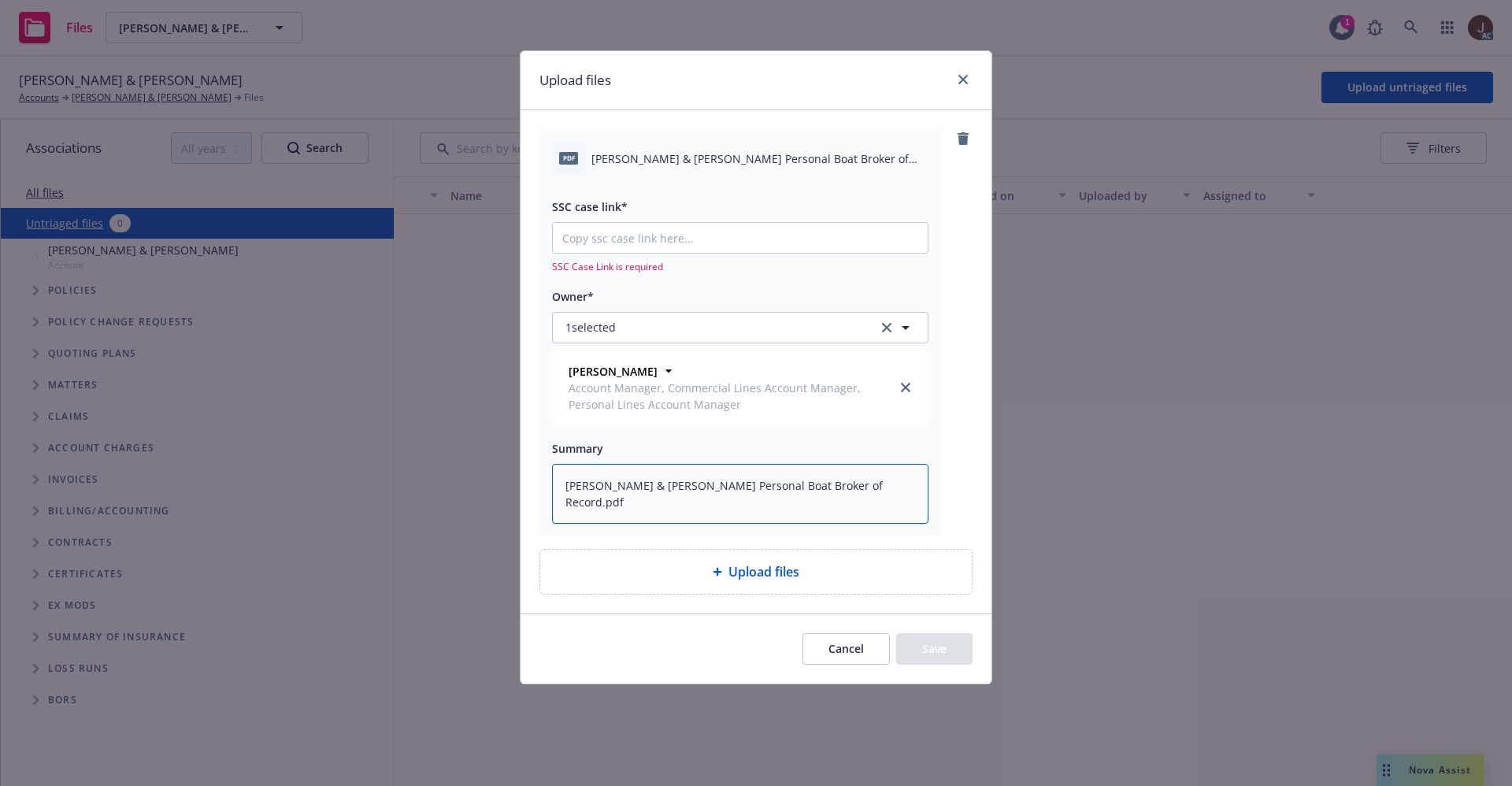
type textarea "[PERSON_NAME] & [PERSON_NAME] Personal Boat Broker of Record.pdf"
type textarea "x"
click at [608, 232] on input "SSC case link*" at bounding box center [740, 237] width 375 height 30
paste input "[URL][DOMAIN_NAME]"
type input "[URL][DOMAIN_NAME]"
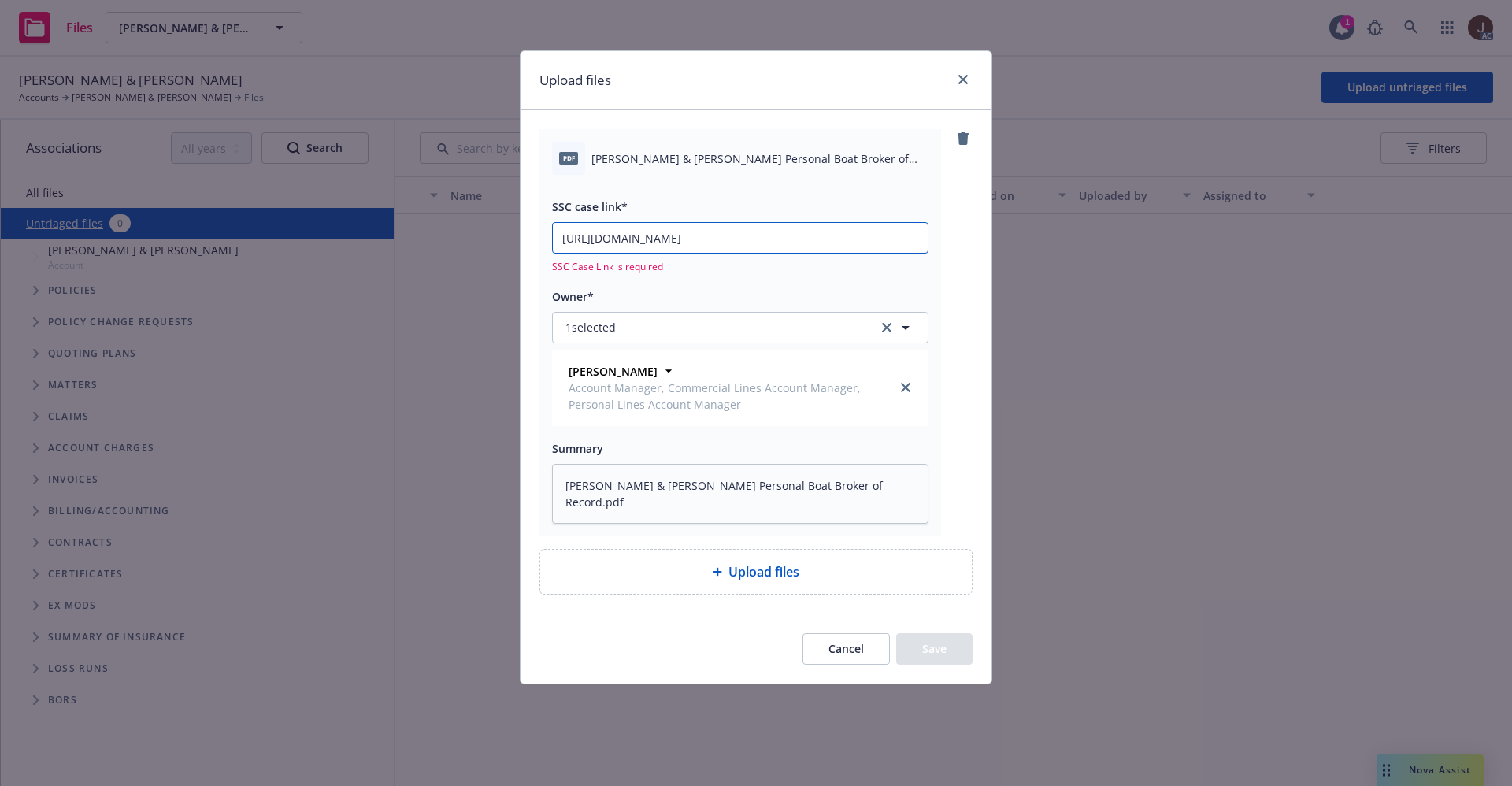
type textarea "x"
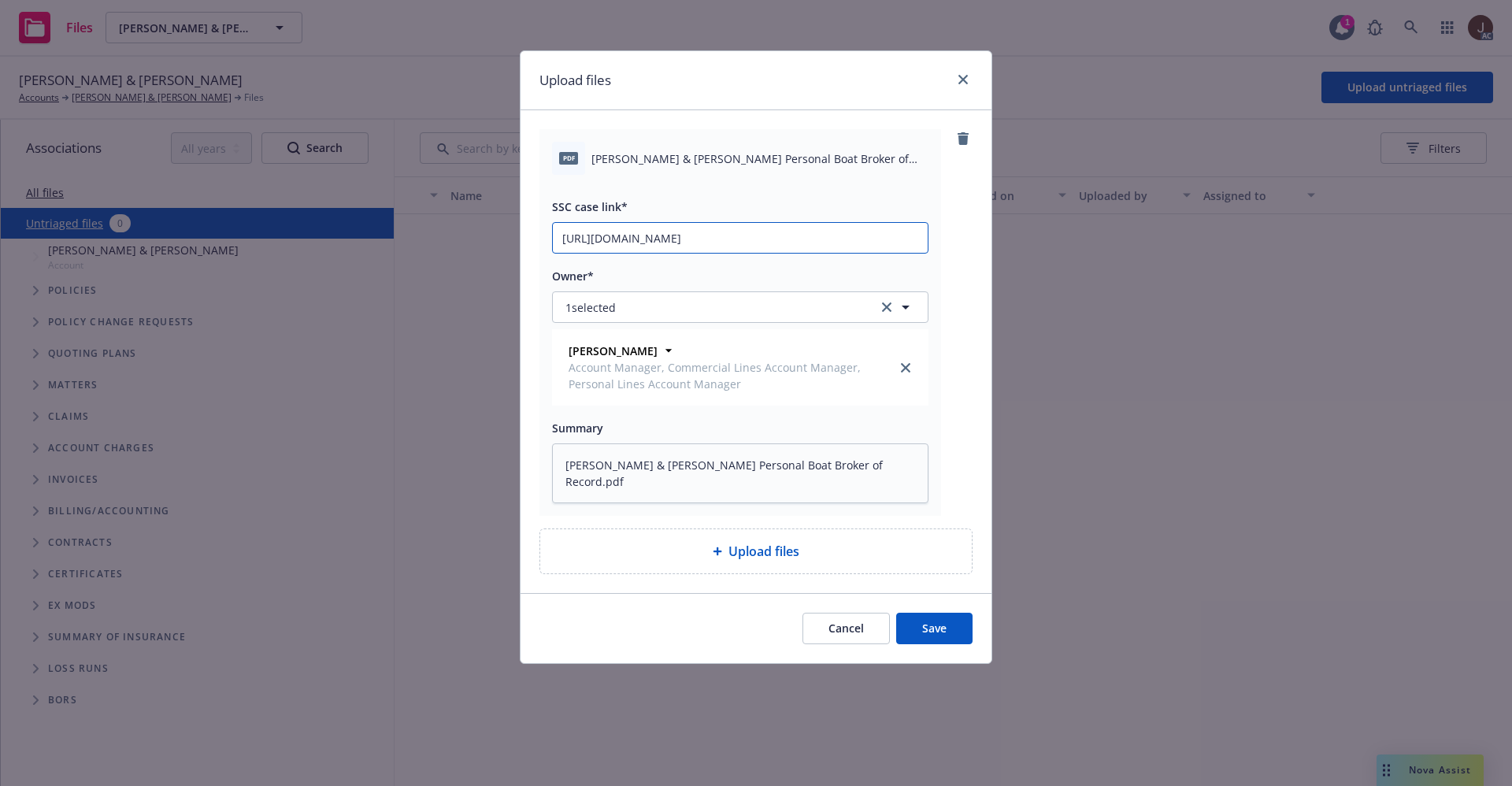
scroll to position [0, 76]
type input "[URL][DOMAIN_NAME]"
drag, startPoint x: 939, startPoint y: 627, endPoint x: 960, endPoint y: 606, distance: 29.7
click at [939, 628] on button "Save" at bounding box center [935, 628] width 76 height 32
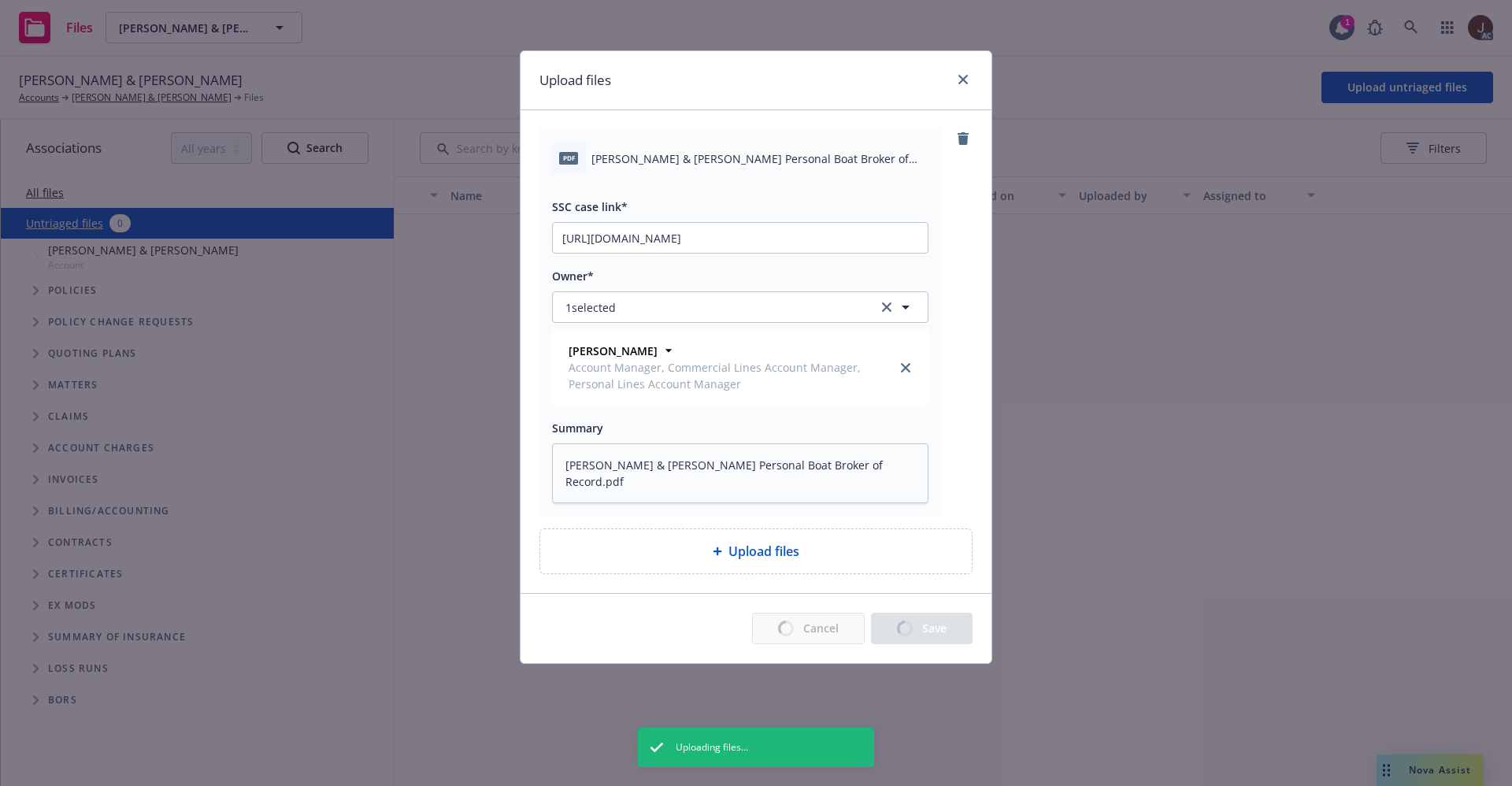
type textarea "x"
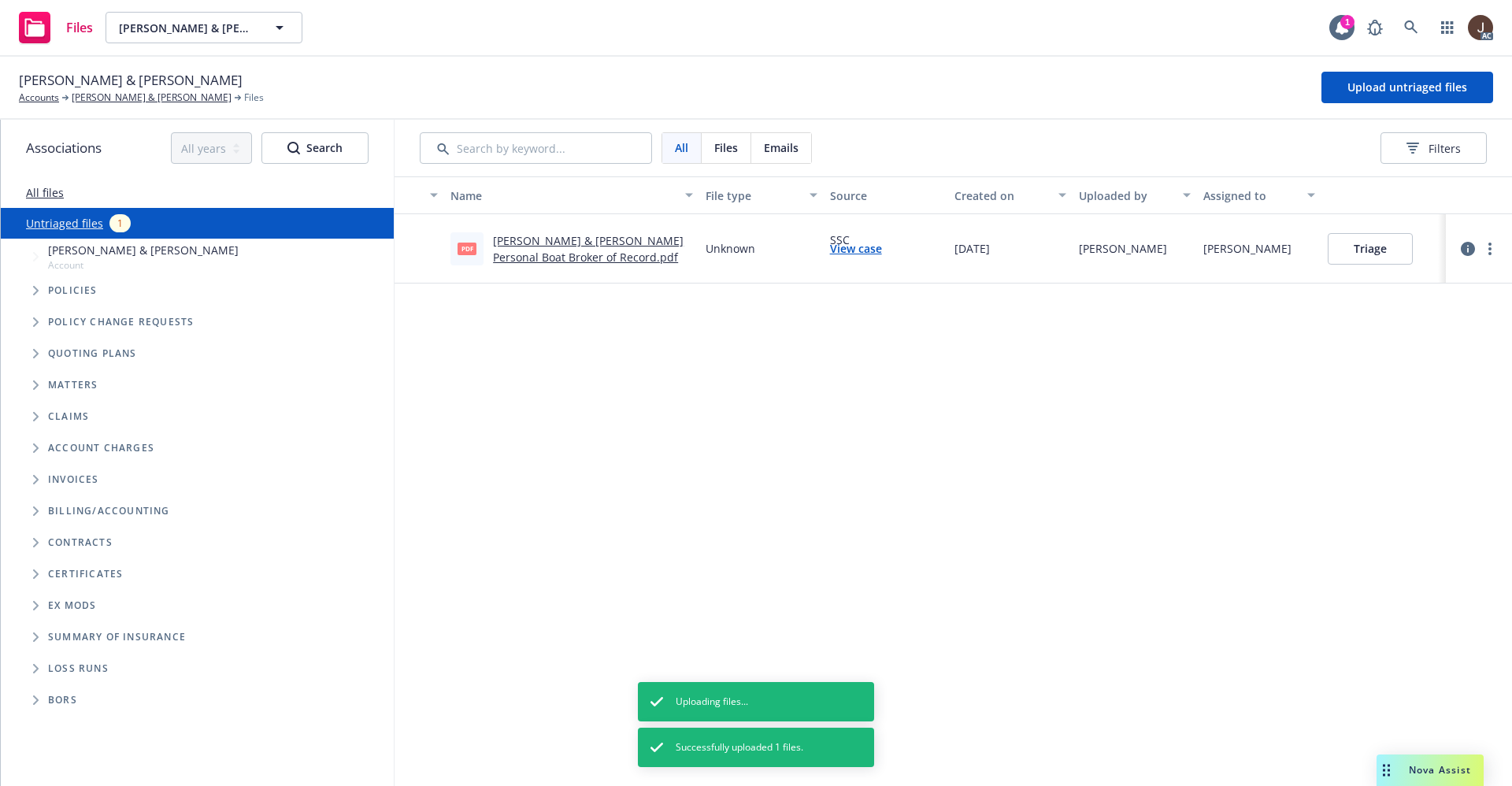
click at [845, 459] on div "Name File type Source Created on Uploaded by Assigned to pdf [PERSON_NAME] & [P…" at bounding box center [953, 481] width 1117 height 610
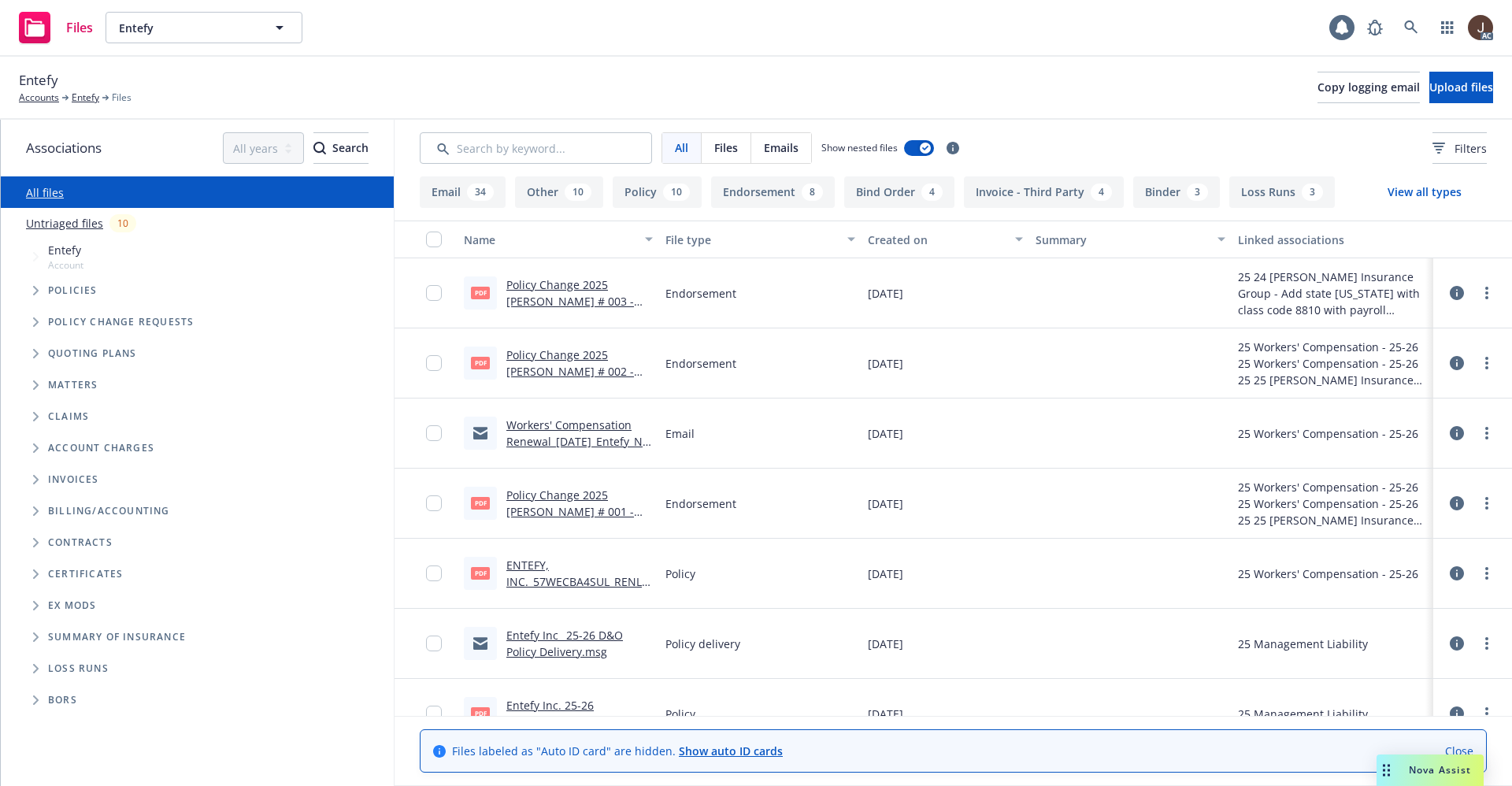
click at [71, 222] on link "Untriaged files" at bounding box center [64, 223] width 77 height 16
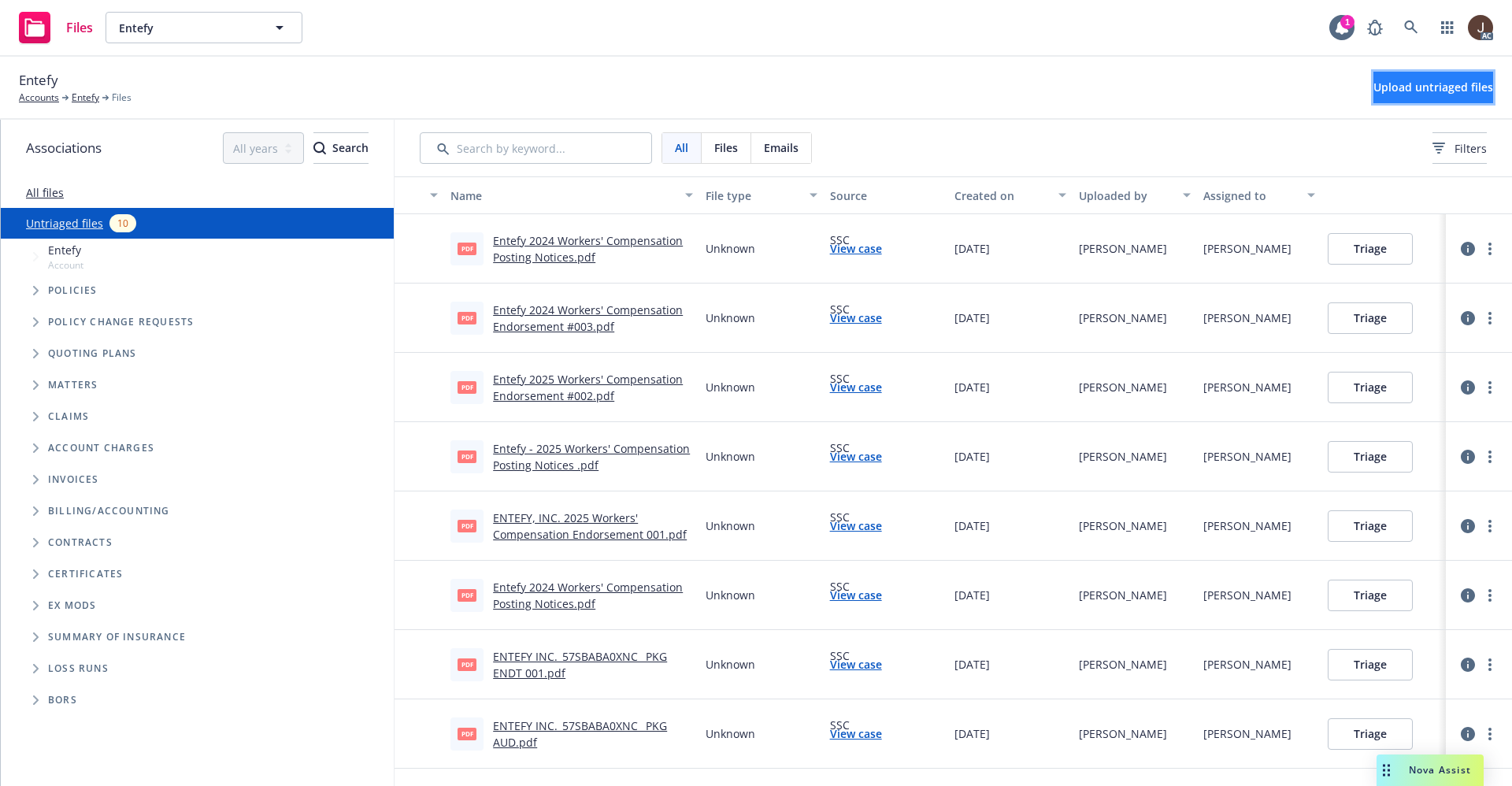
click at [1420, 89] on span "Upload untriaged files" at bounding box center [1433, 87] width 119 height 15
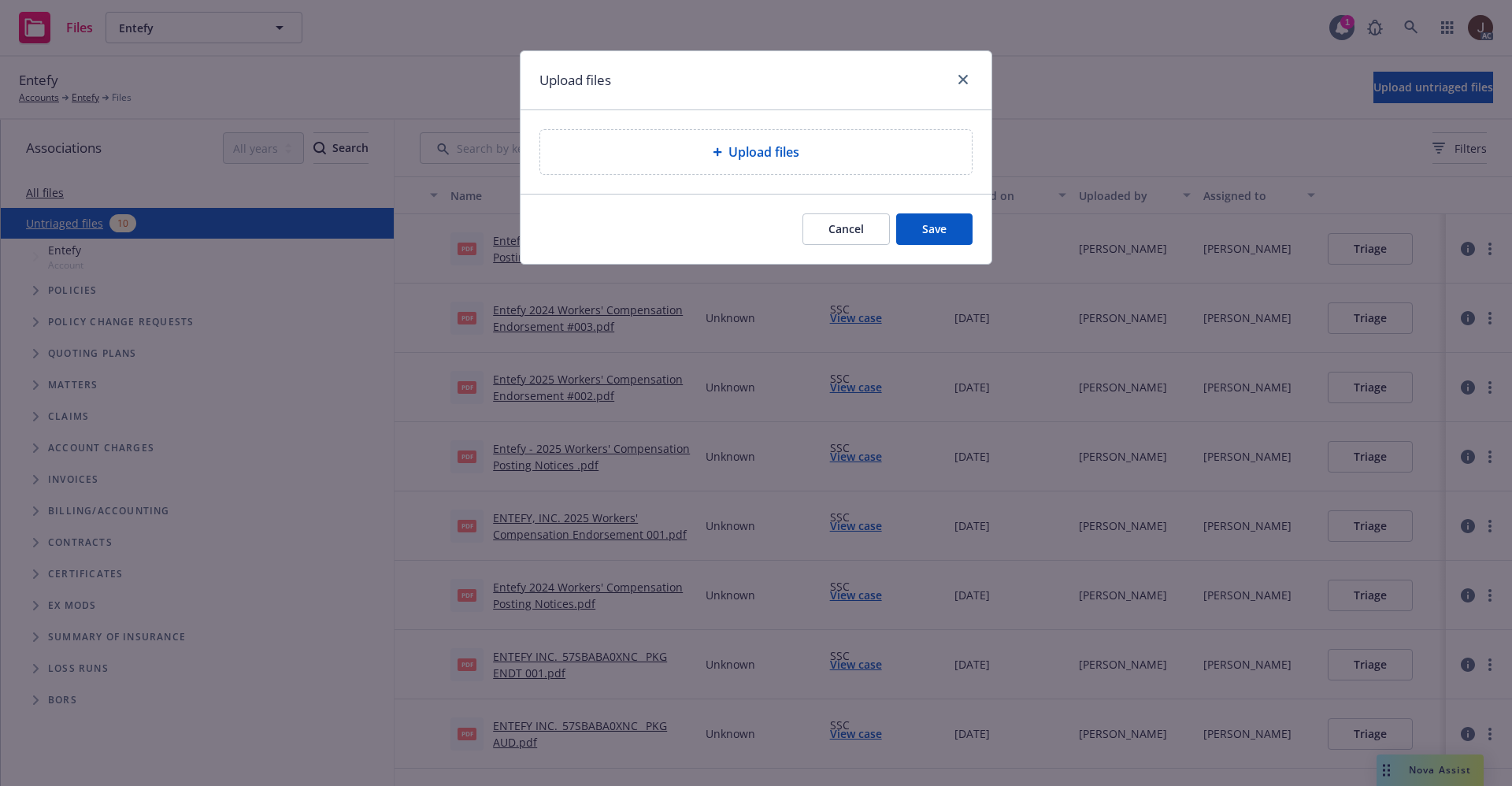
click at [791, 158] on span "Upload files" at bounding box center [764, 152] width 71 height 19
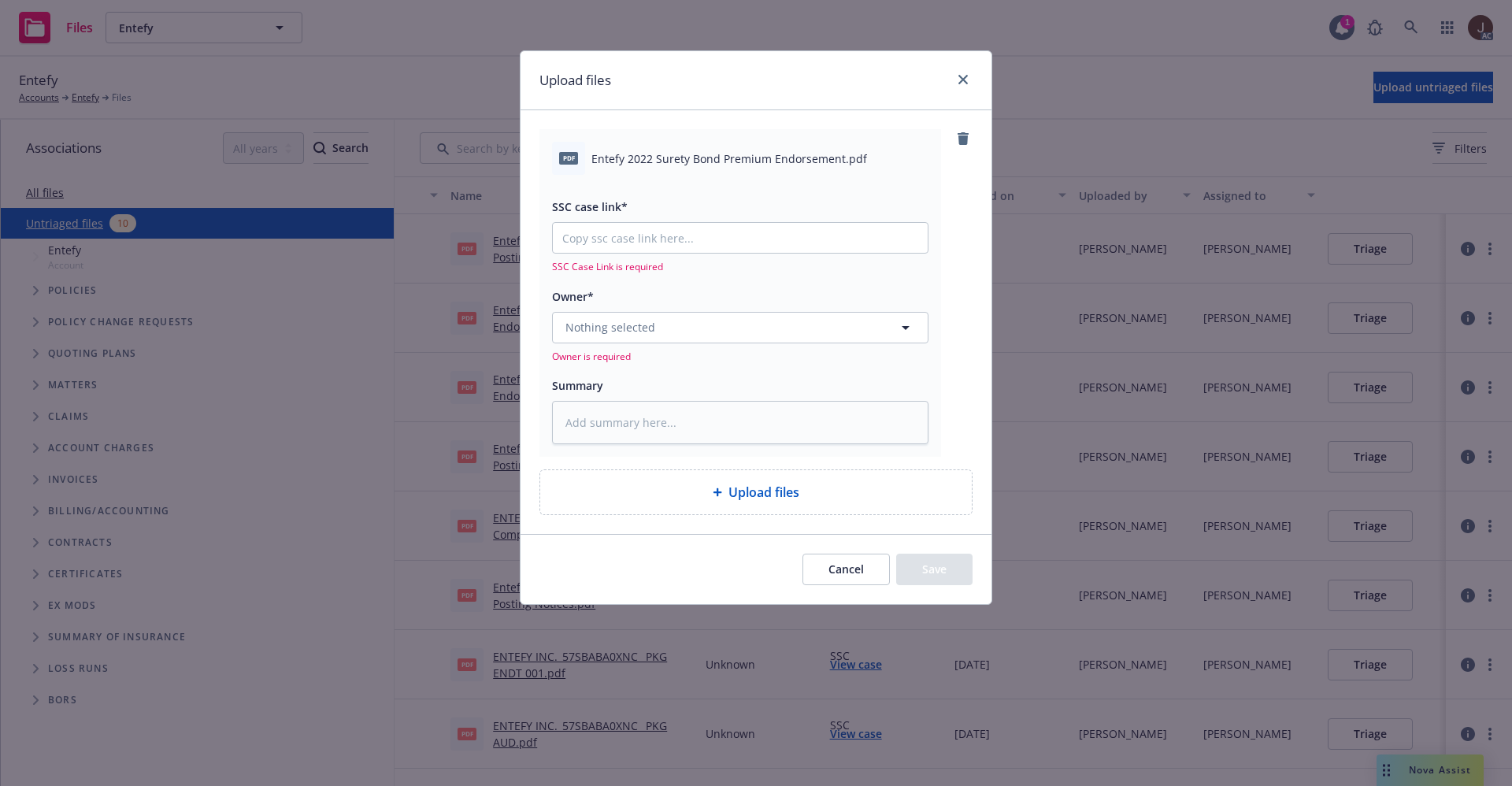
click at [692, 159] on span "Entefy 2022 Surety Bond Premium Endorsement.pdf" at bounding box center [729, 158] width 276 height 16
copy div "Entefy 2022 Surety Bond Premium Endorsement.pdf"
click at [647, 418] on textarea at bounding box center [740, 422] width 376 height 43
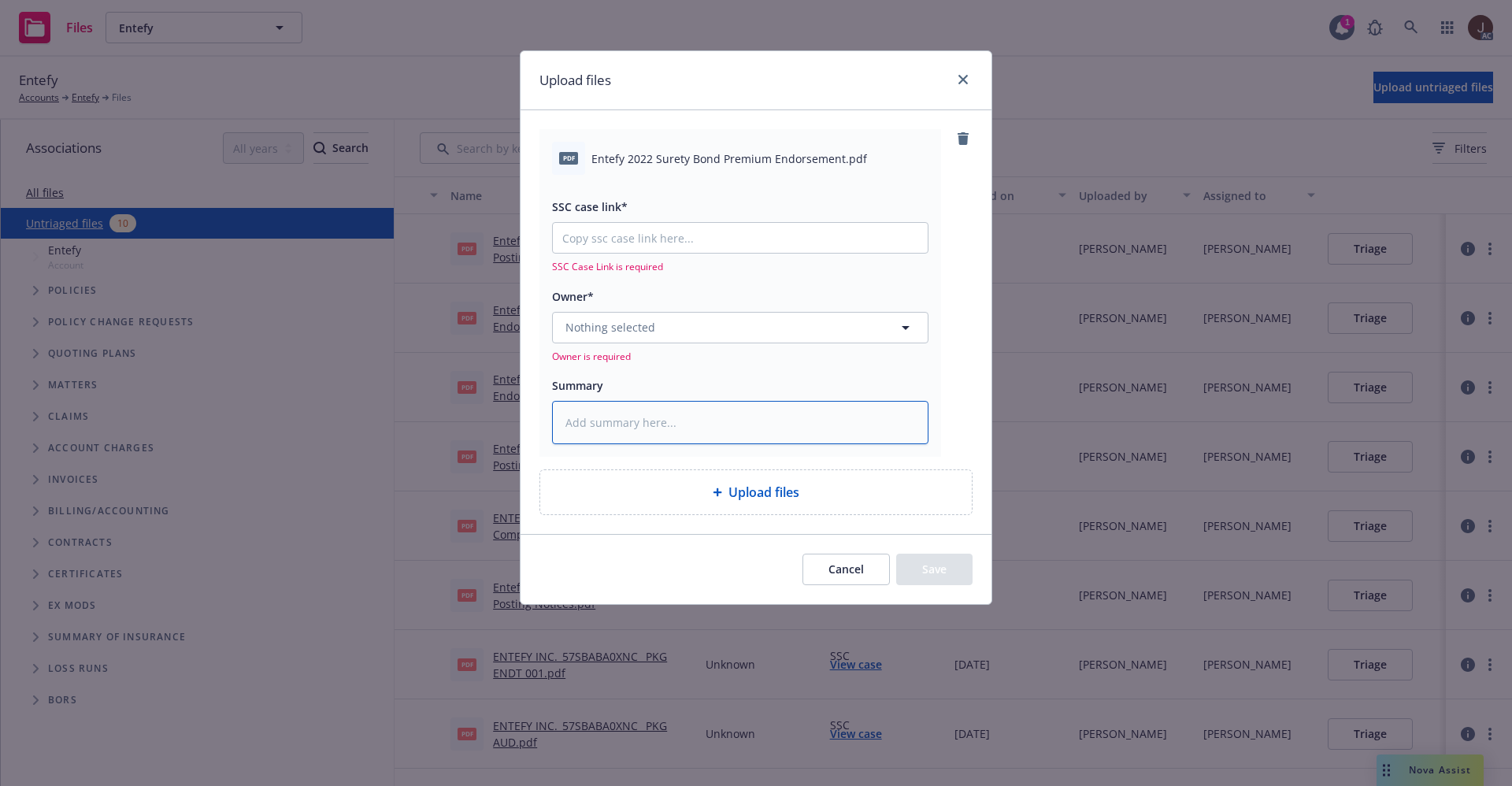
paste textarea "Entefy 2022 Surety Bond Premium Endorsement.pdf"
type textarea "Entefy 2022 Surety Bond Premium Endorsement.pdf"
type textarea "x"
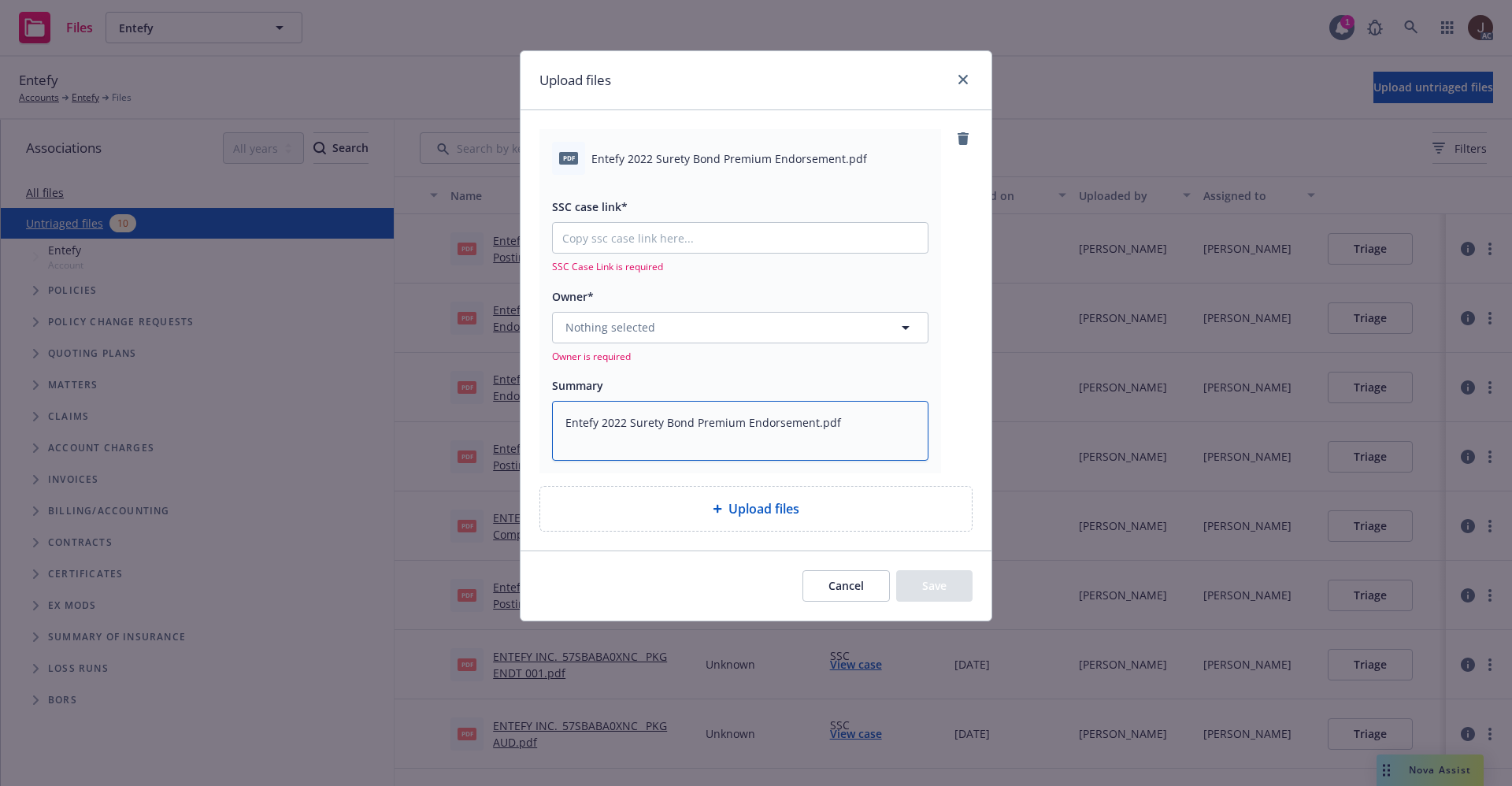
type textarea "Entefy 2022 Surety Bond Premium Endorsement.pdf"
click at [621, 333] on span "Nothing selected" at bounding box center [610, 327] width 90 height 16
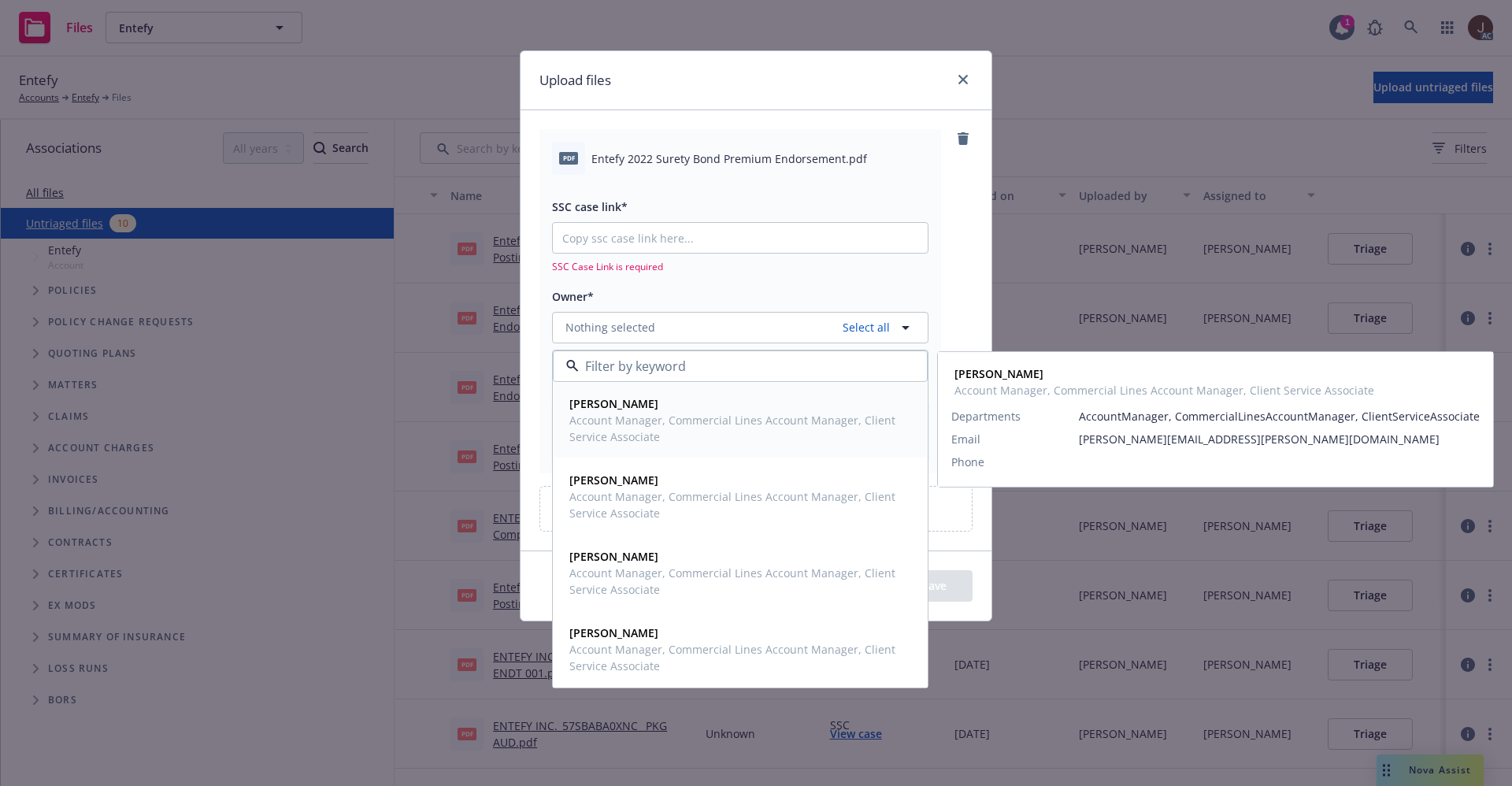
click at [634, 401] on strong "[PERSON_NAME]" at bounding box center [613, 403] width 89 height 15
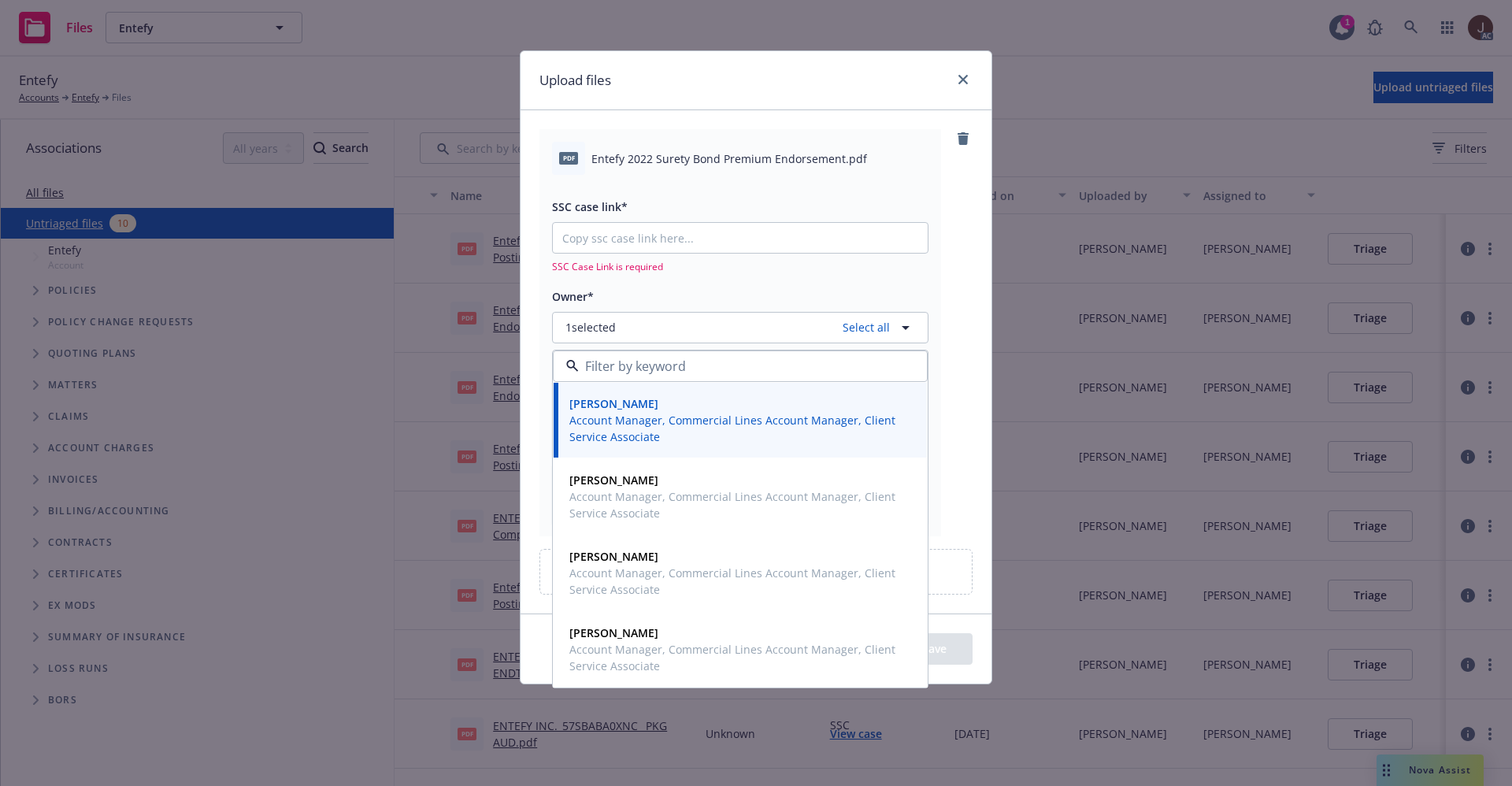
click at [969, 196] on div "pdf Entefy 2022 Surety Bond Premium Endorsement.pdf SSC case link* SSC Case Lin…" at bounding box center [756, 332] width 433 height 406
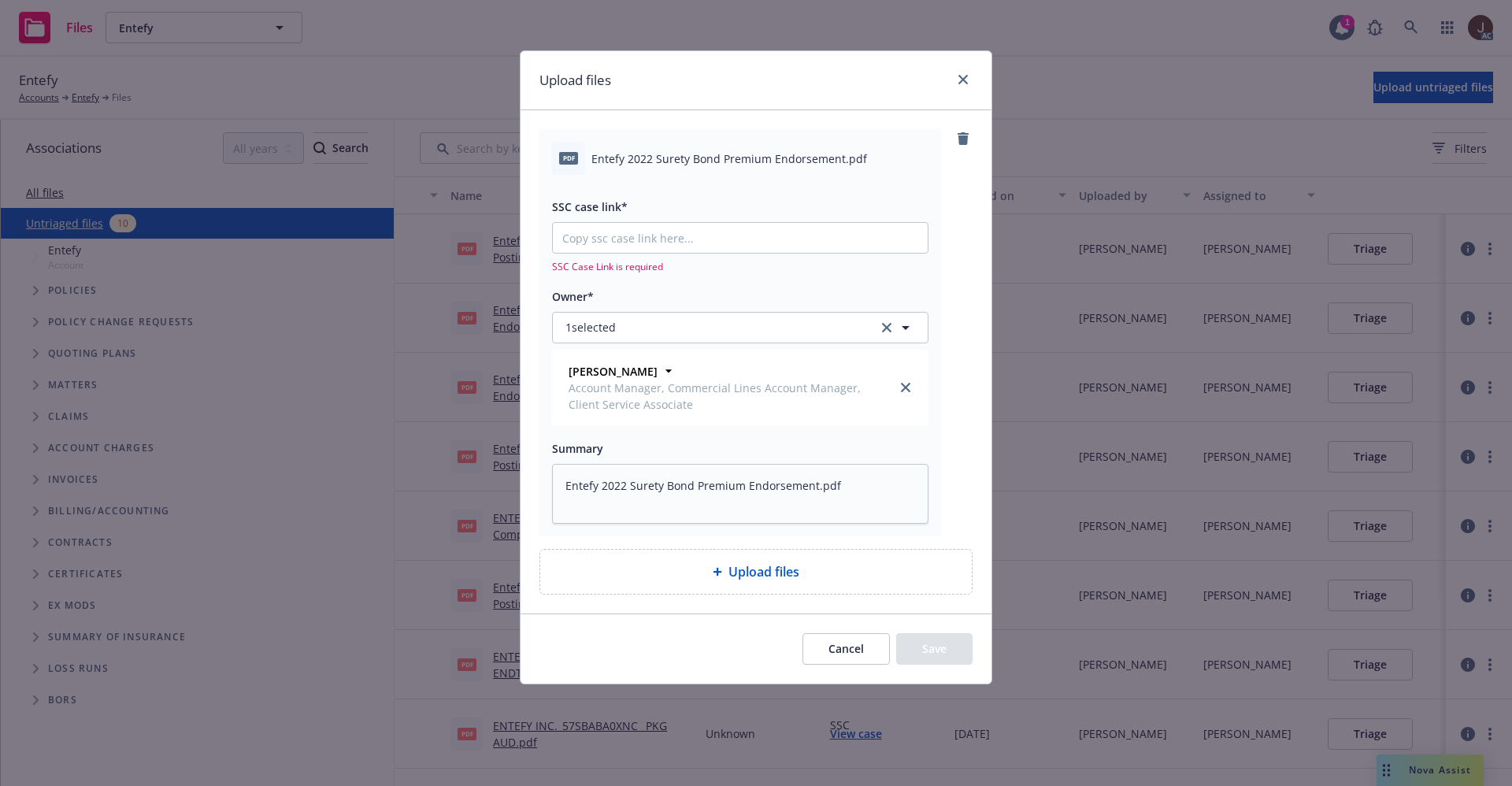
type textarea "x"
click at [633, 234] on input "SSC case link*" at bounding box center [740, 237] width 375 height 30
paste input "[URL][DOMAIN_NAME]"
type input "[URL][DOMAIN_NAME]"
type textarea "x"
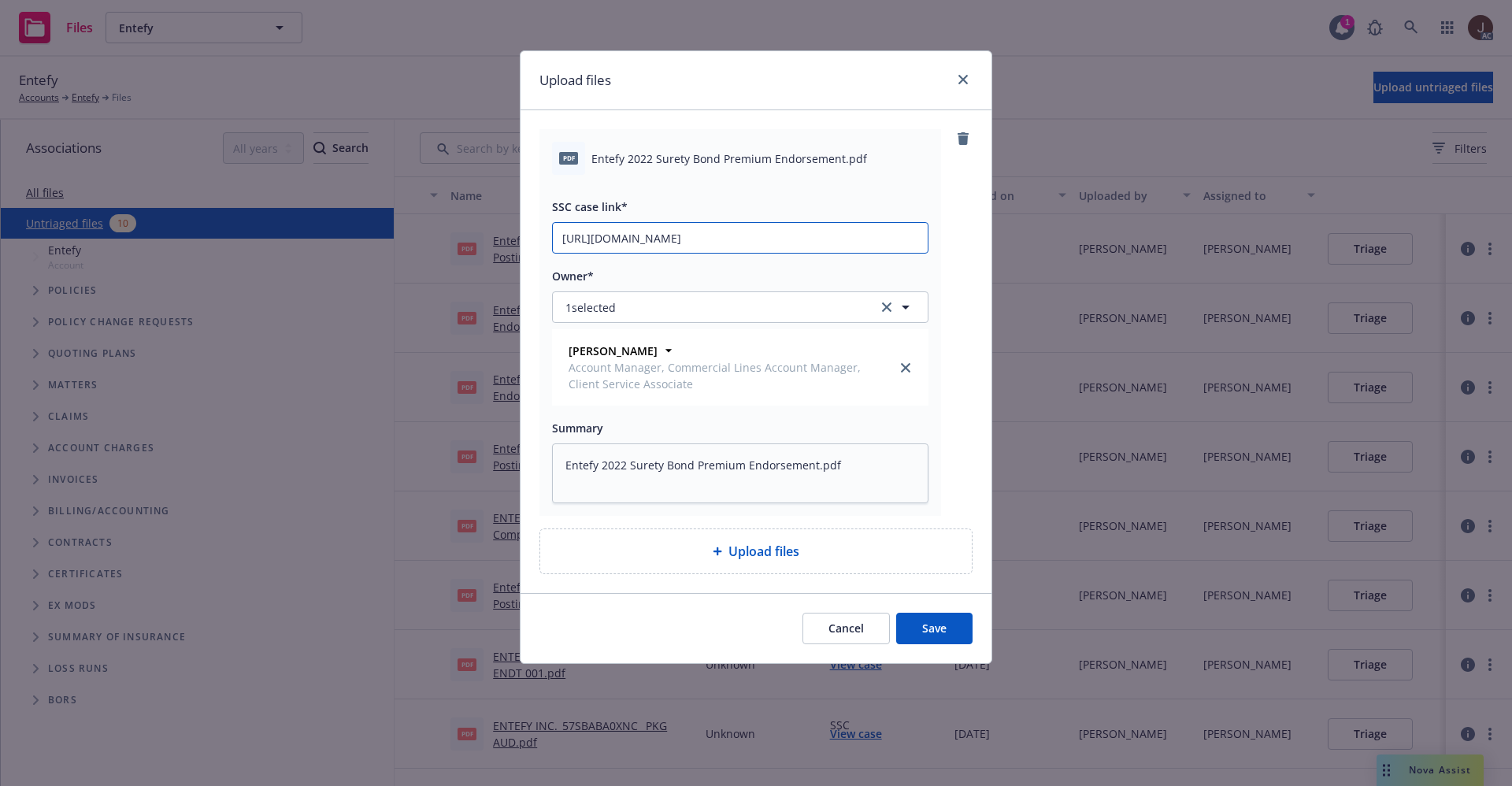
scroll to position [0, 76]
type input "[URL][DOMAIN_NAME]"
click at [955, 260] on div "pdf Entefy 2022 Surety Bond Premium Endorsement.pdf SSC case link* [URL][DOMAIN…" at bounding box center [756, 322] width 433 height 386
click at [935, 630] on button "Save" at bounding box center [935, 628] width 76 height 32
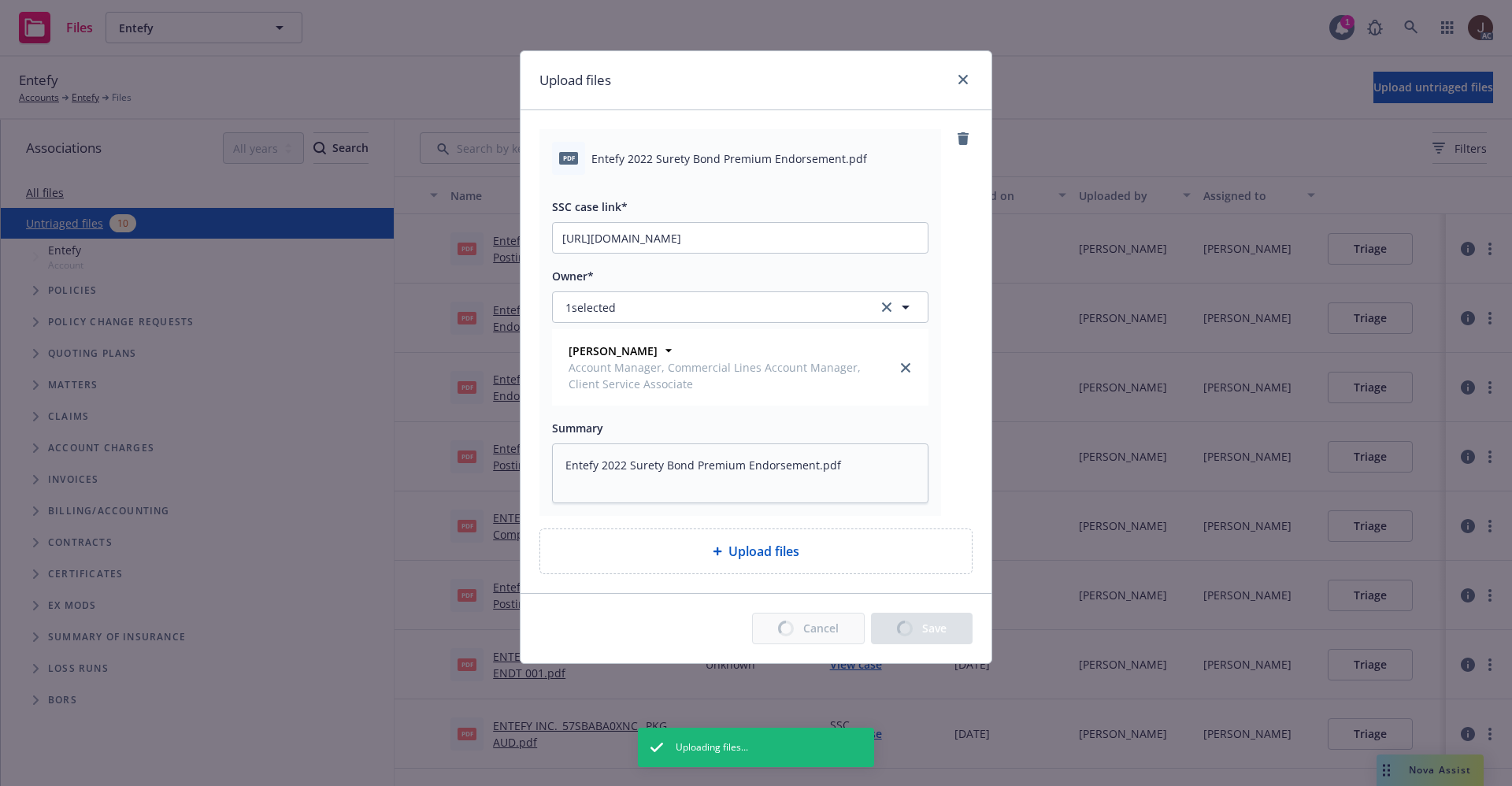
type textarea "x"
